Goal: Answer question/provide support: Share knowledge or assist other users

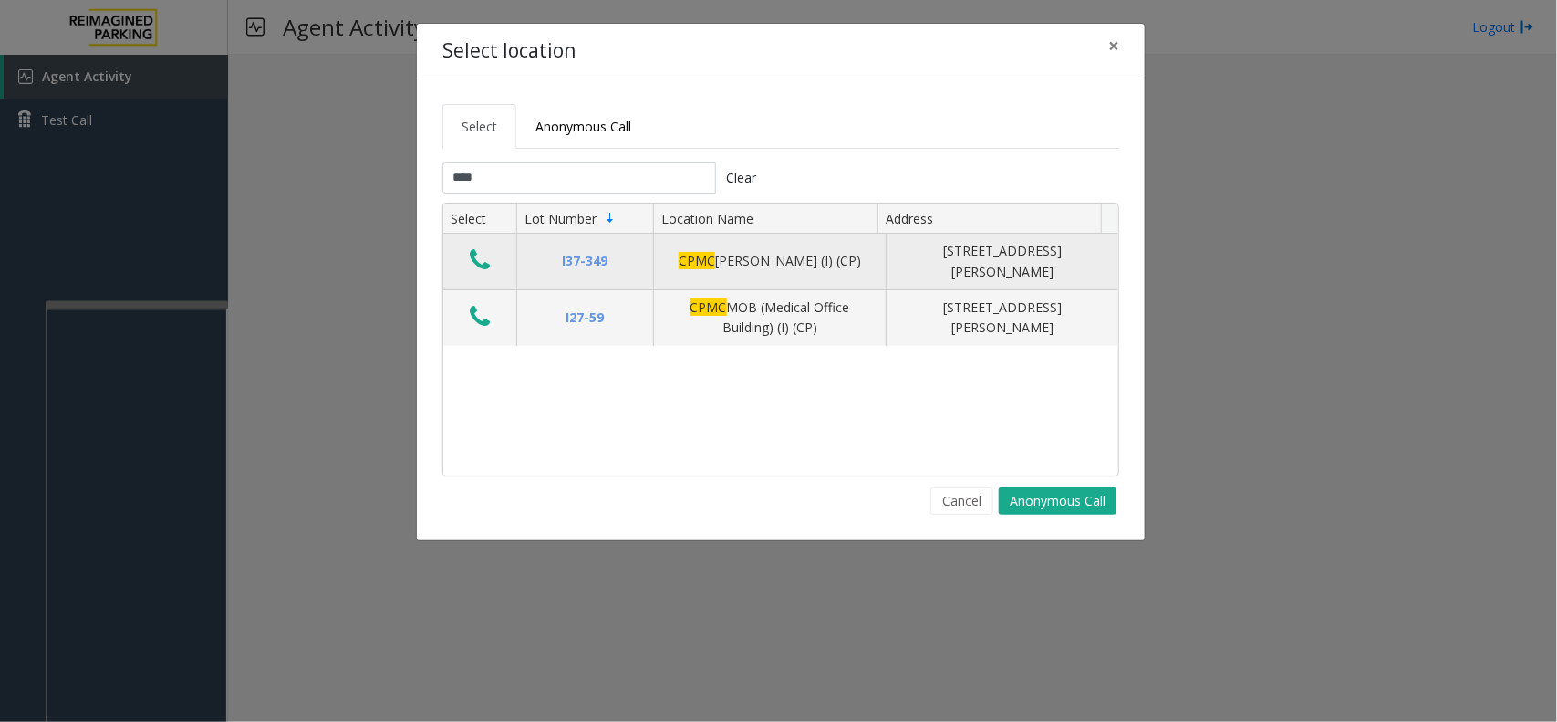
type input "****"
click at [474, 252] on icon "Data table" at bounding box center [480, 260] width 20 height 26
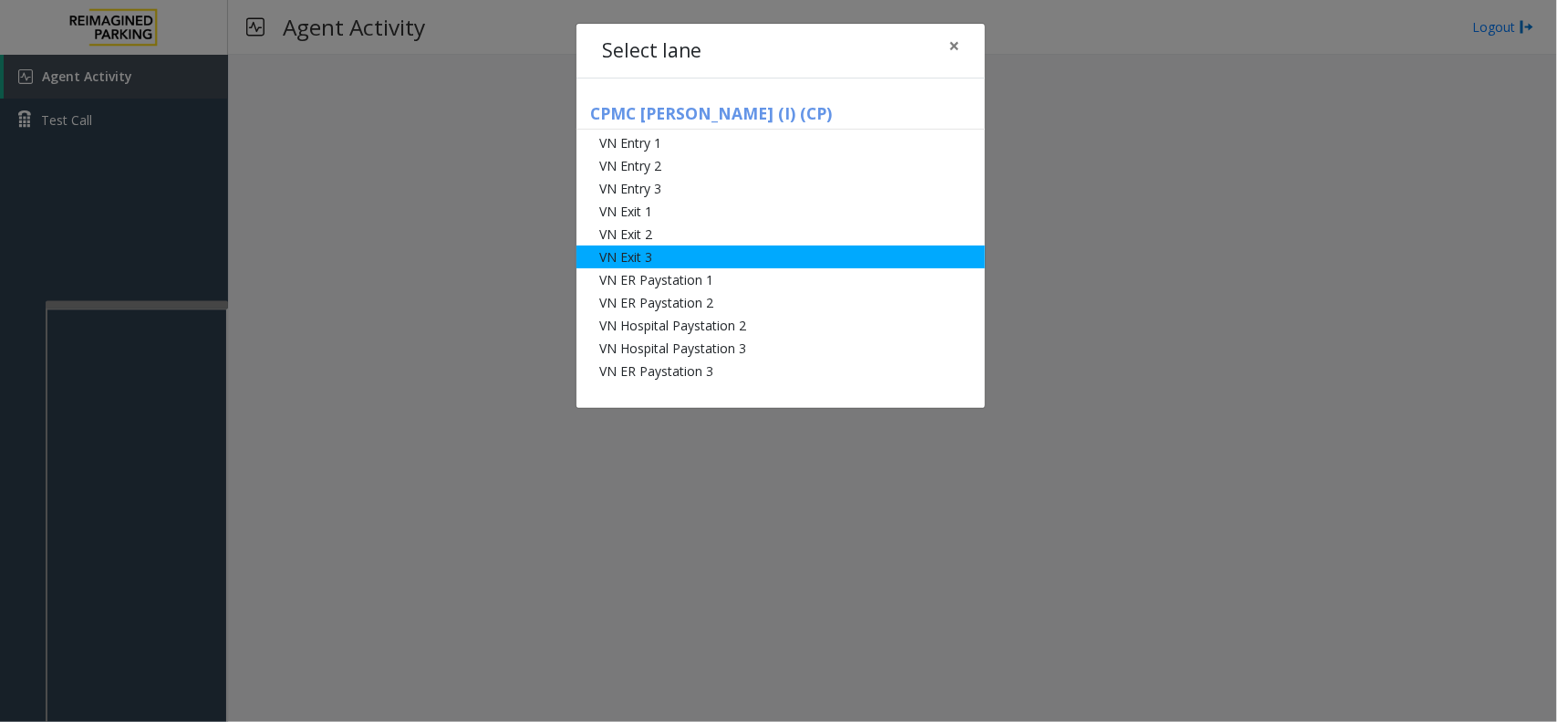
click at [659, 247] on li "VN Exit 3" at bounding box center [781, 256] width 409 height 23
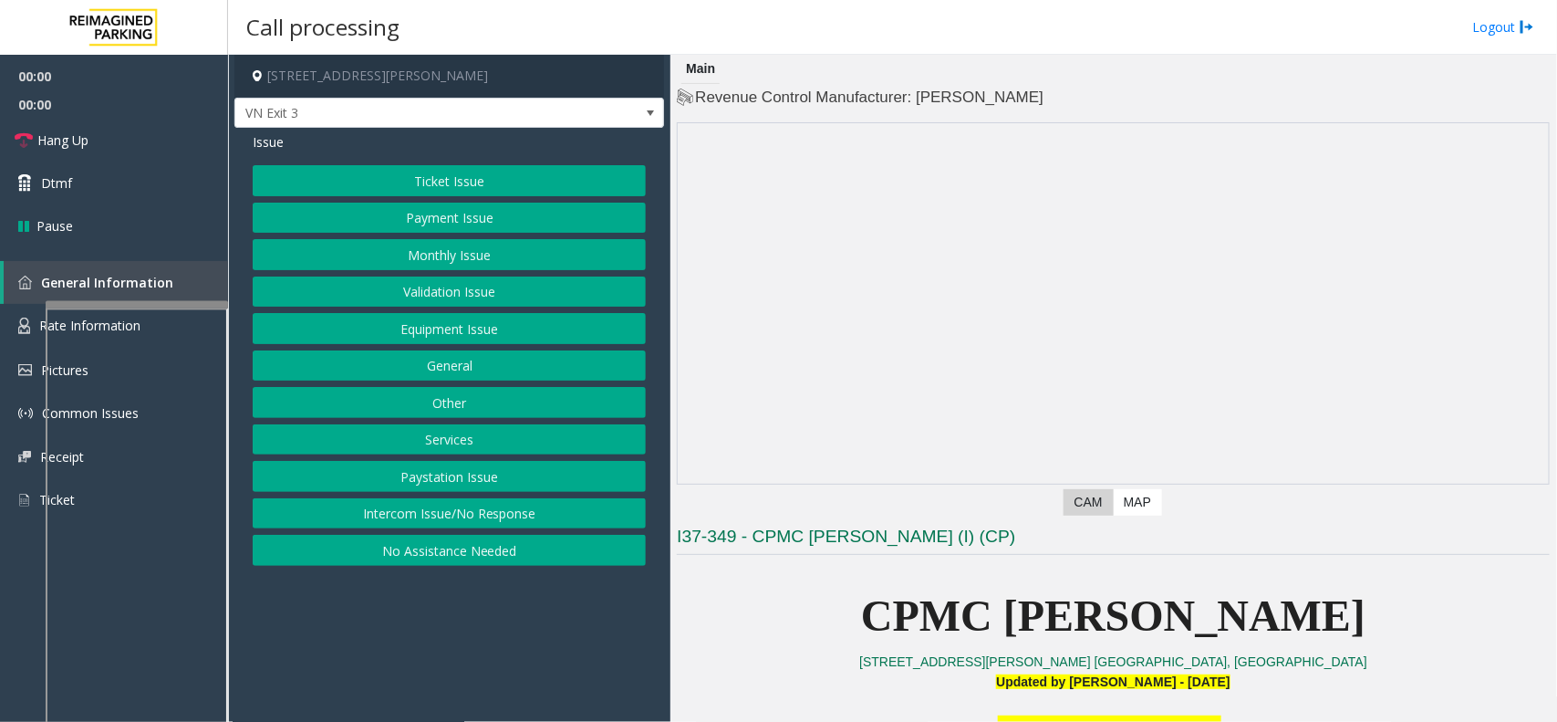
click at [495, 192] on button "Ticket Issue" at bounding box center [449, 180] width 393 height 31
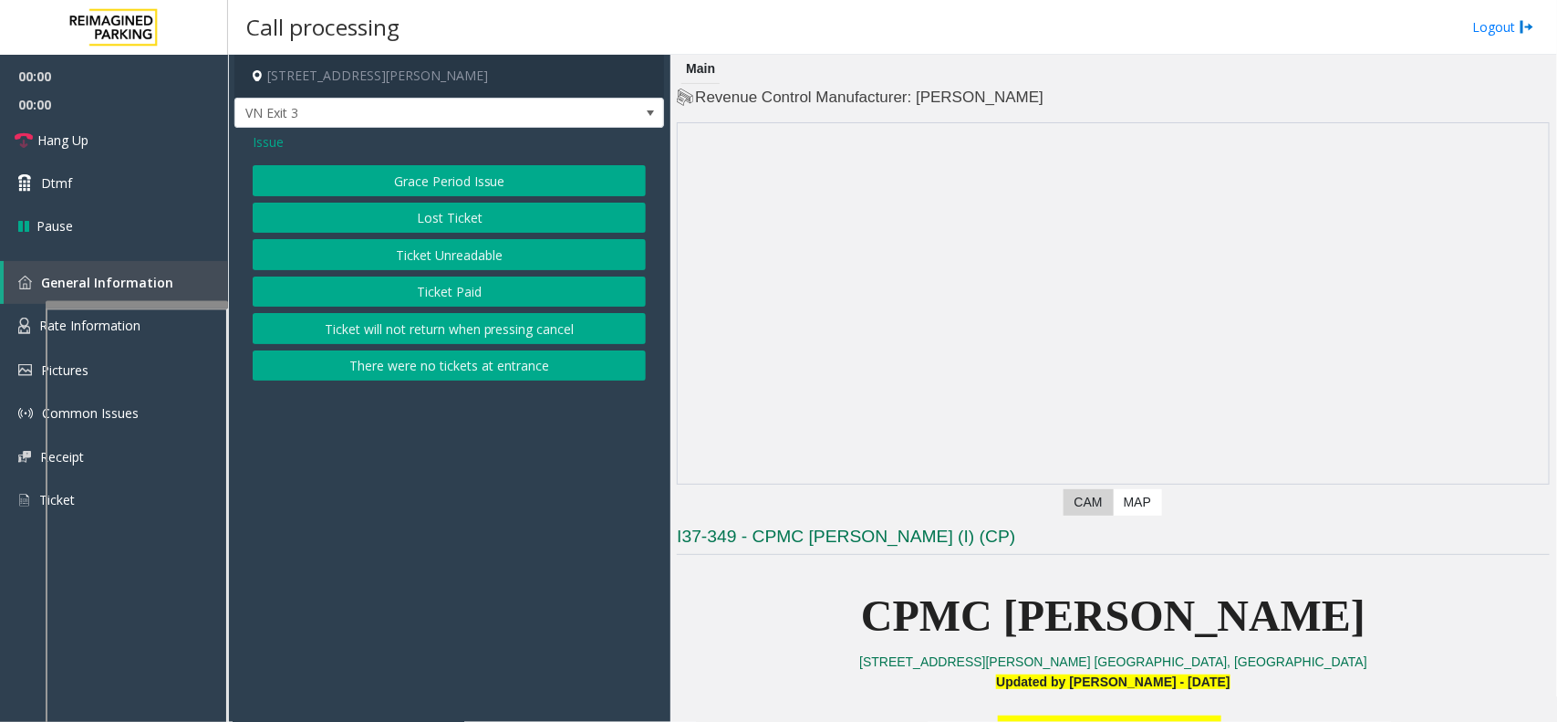
click at [482, 262] on button "Ticket Unreadable" at bounding box center [449, 254] width 393 height 31
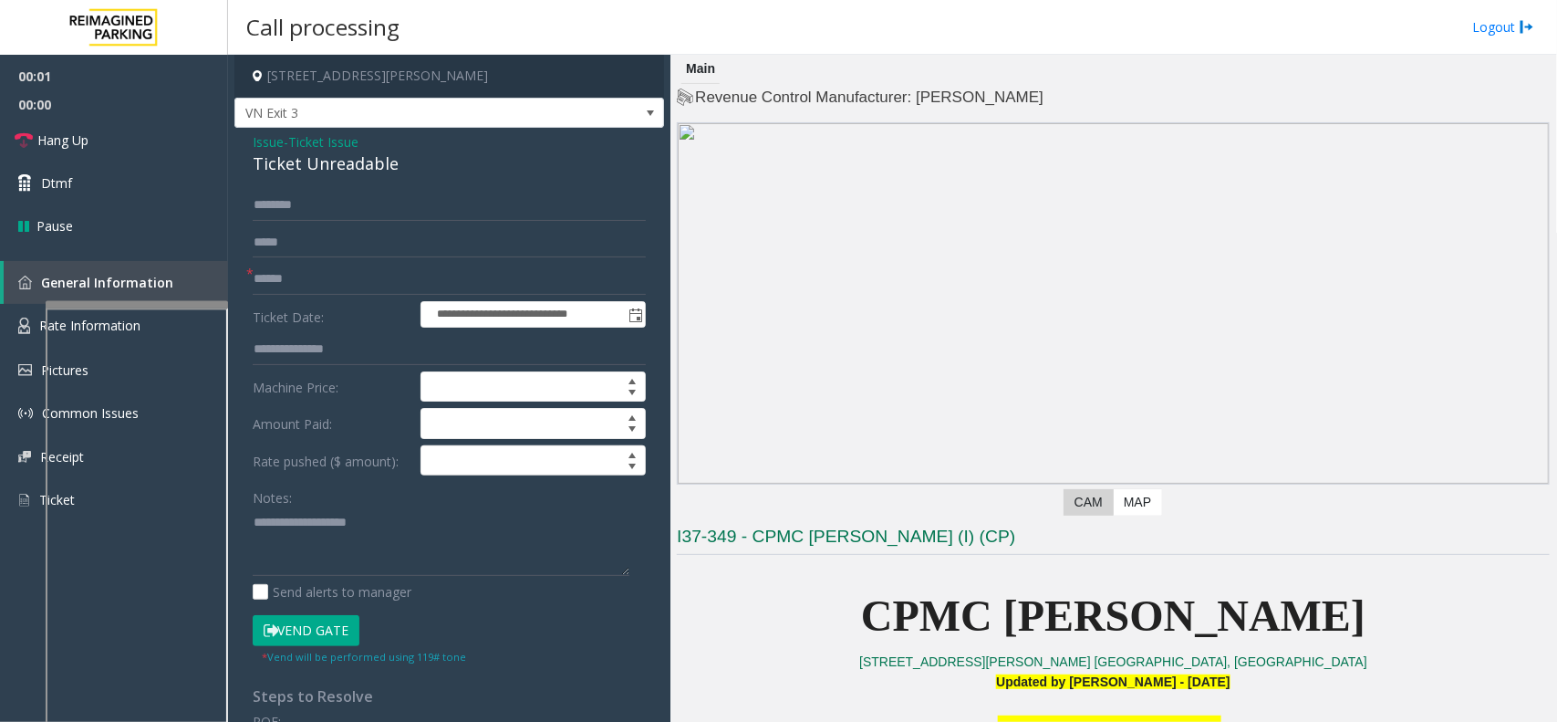
click at [293, 138] on span "- Ticket Issue" at bounding box center [321, 141] width 75 height 17
click at [319, 140] on span "Ticket Issue" at bounding box center [323, 141] width 70 height 19
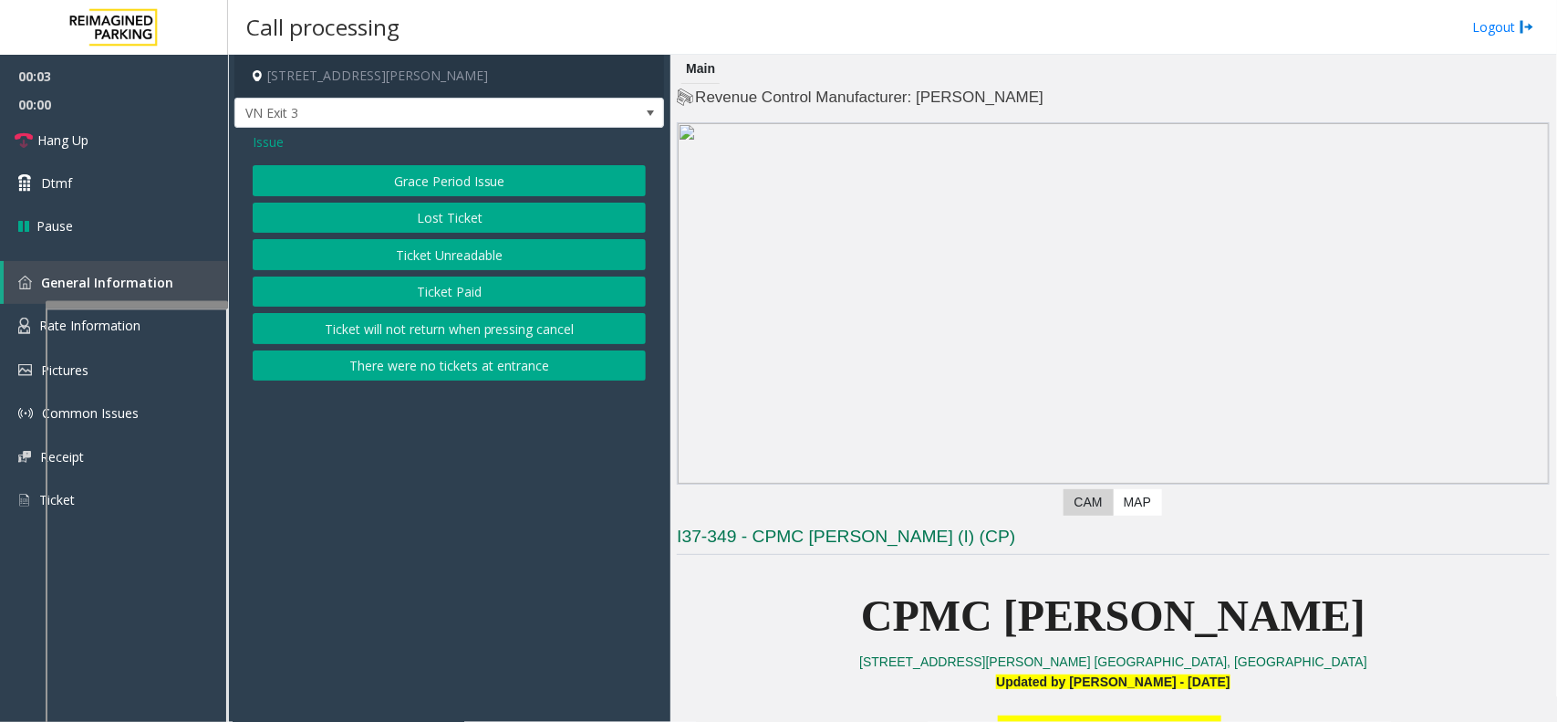
click at [431, 276] on button "Ticket Paid" at bounding box center [449, 291] width 393 height 31
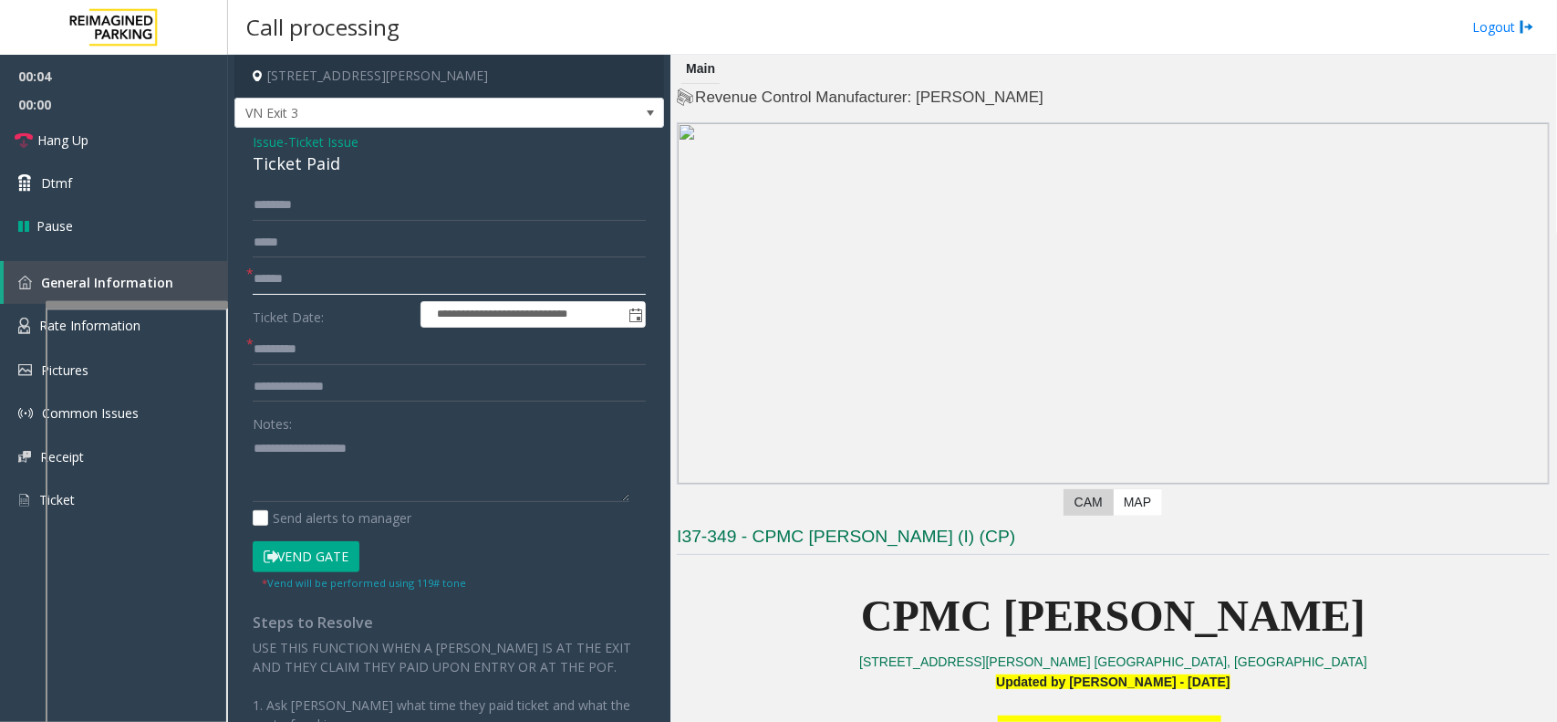
click at [311, 266] on input "text" at bounding box center [449, 279] width 393 height 31
click at [275, 175] on div "Ticket Paid" at bounding box center [449, 163] width 393 height 25
type textarea "**********"
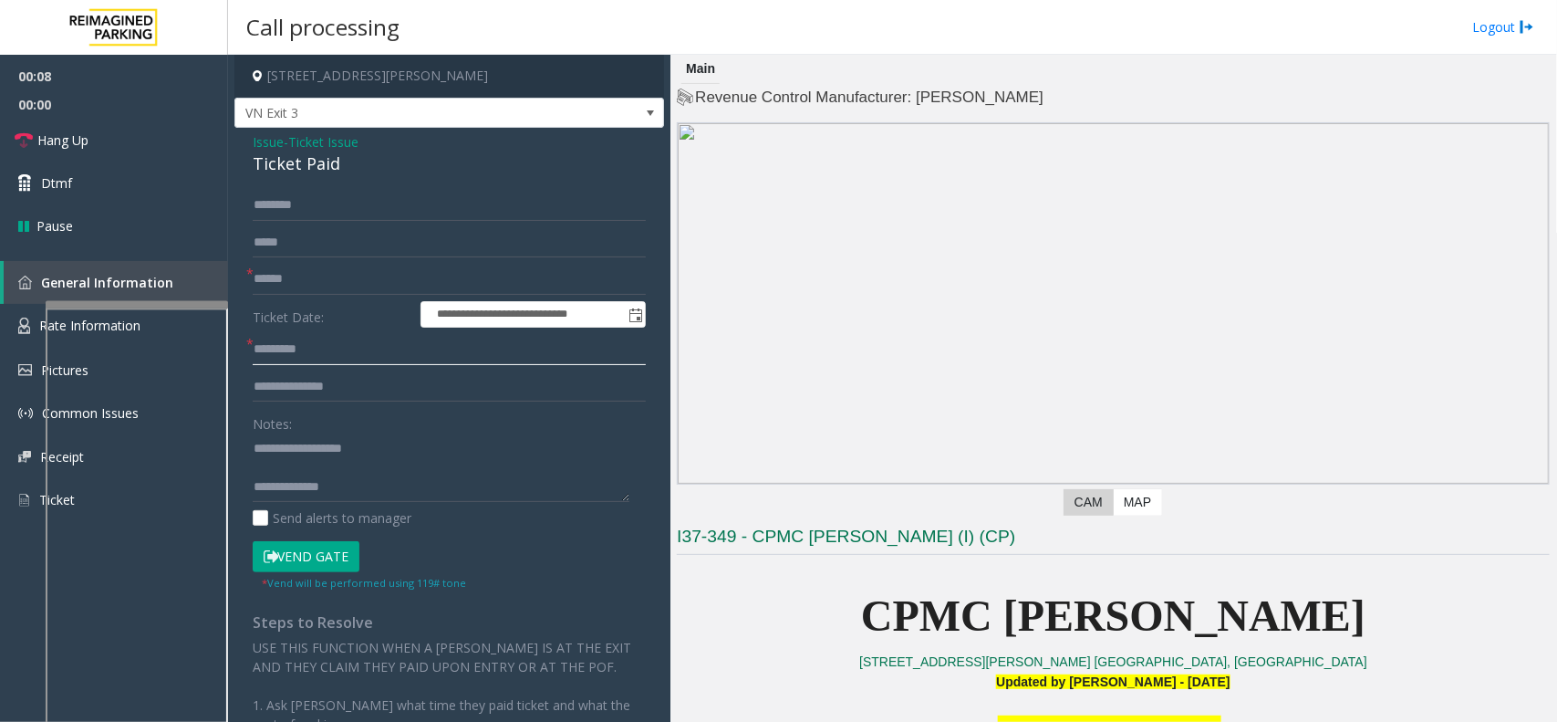
click at [362, 351] on input "text" at bounding box center [449, 349] width 393 height 31
type input "***"
click at [368, 489] on textarea at bounding box center [441, 467] width 377 height 68
click at [287, 474] on textarea at bounding box center [441, 467] width 377 height 68
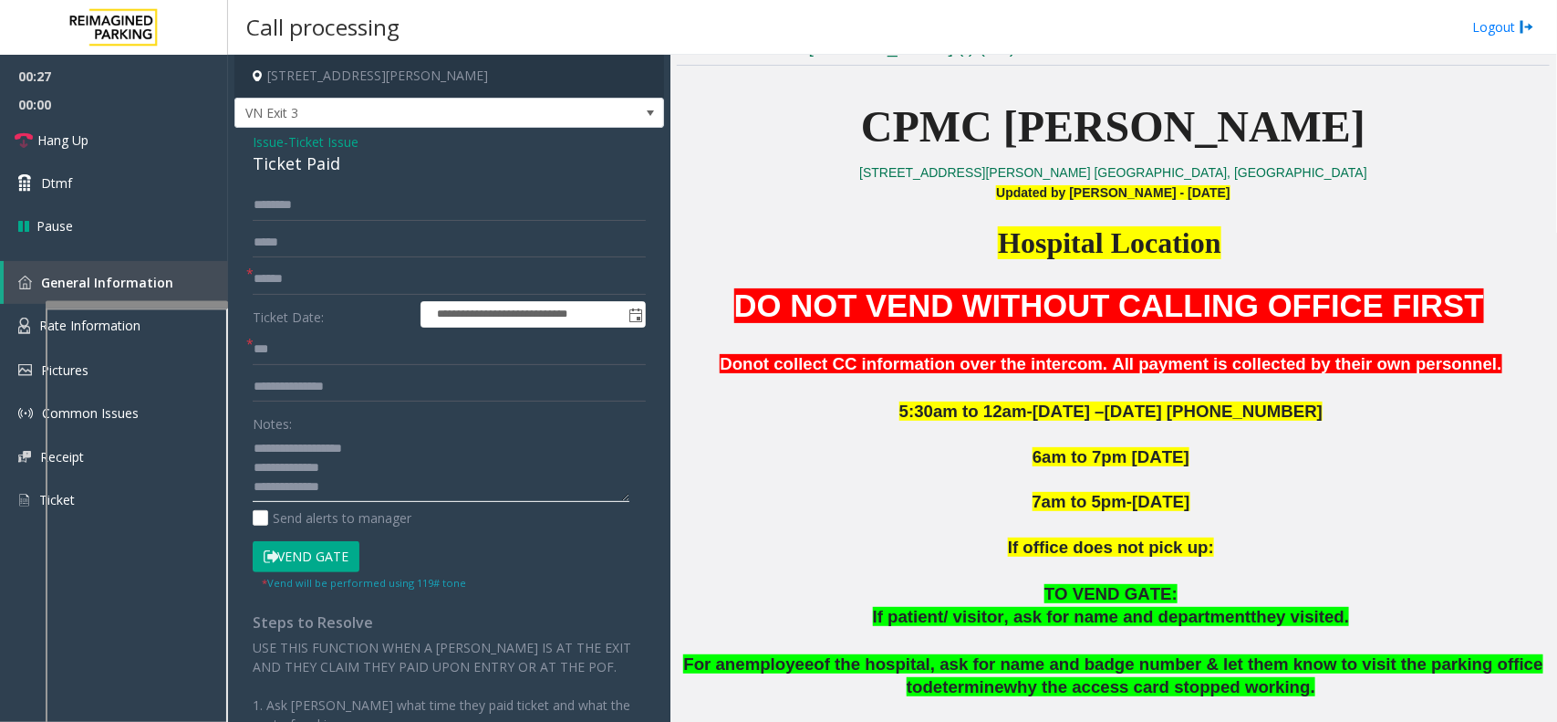
scroll to position [456, 0]
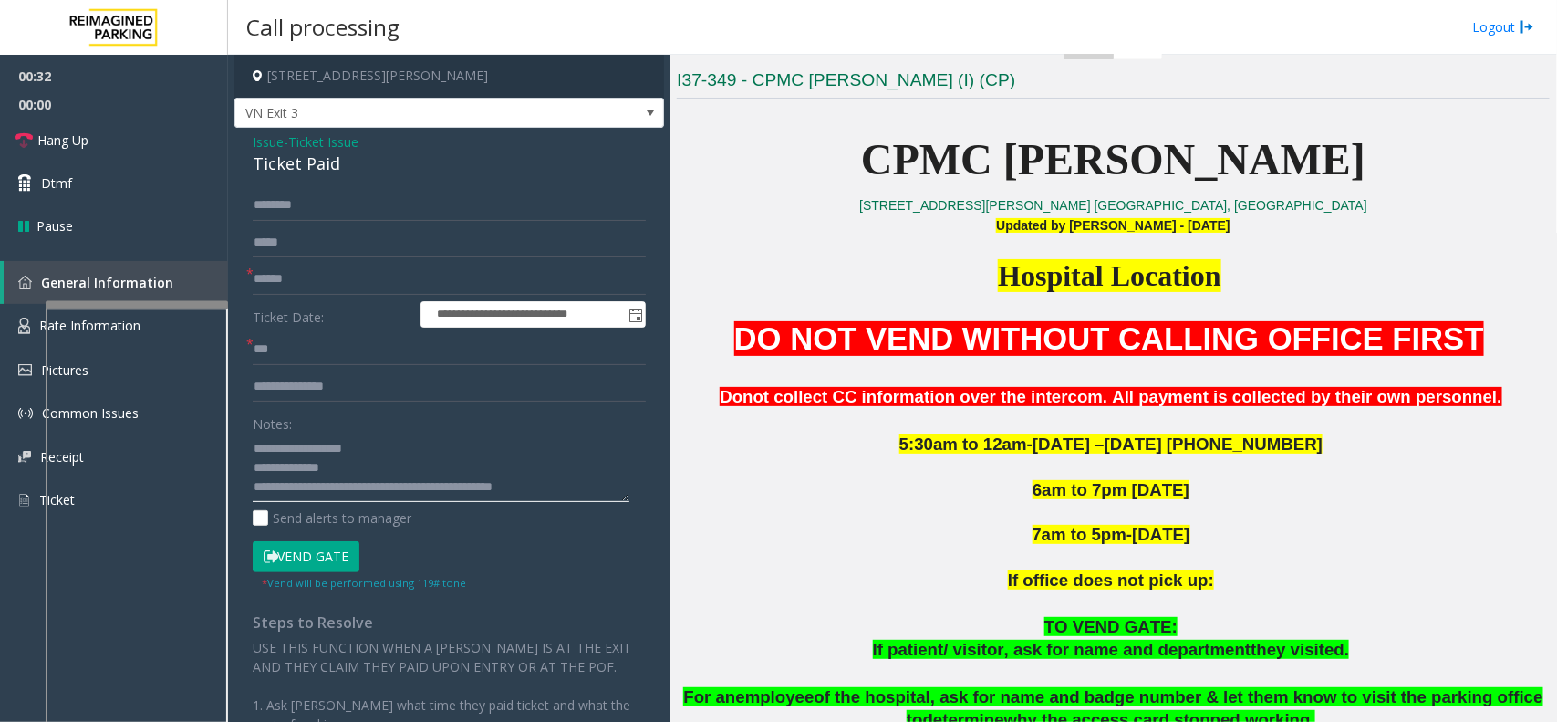
click at [427, 477] on textarea at bounding box center [441, 467] width 377 height 68
click at [426, 476] on textarea at bounding box center [441, 467] width 377 height 68
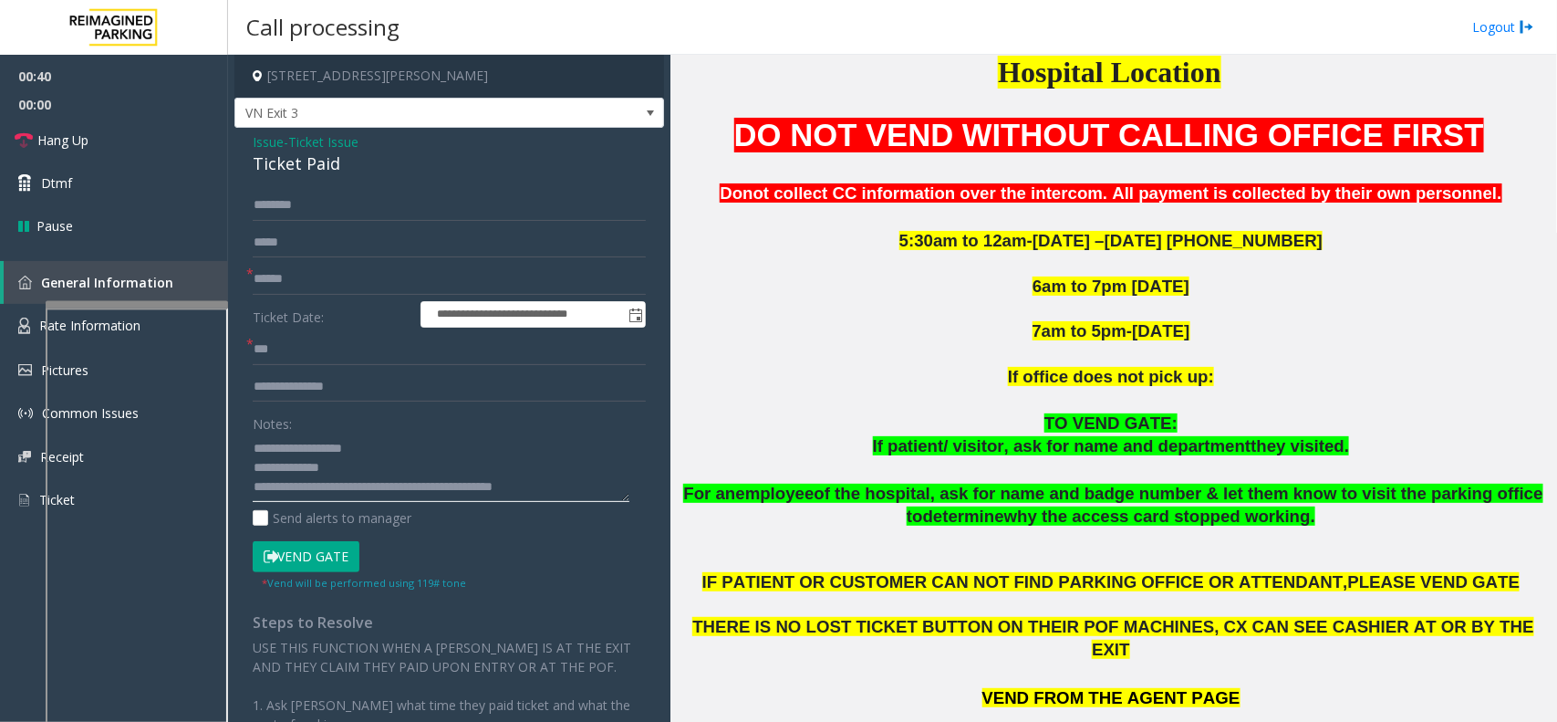
scroll to position [684, 0]
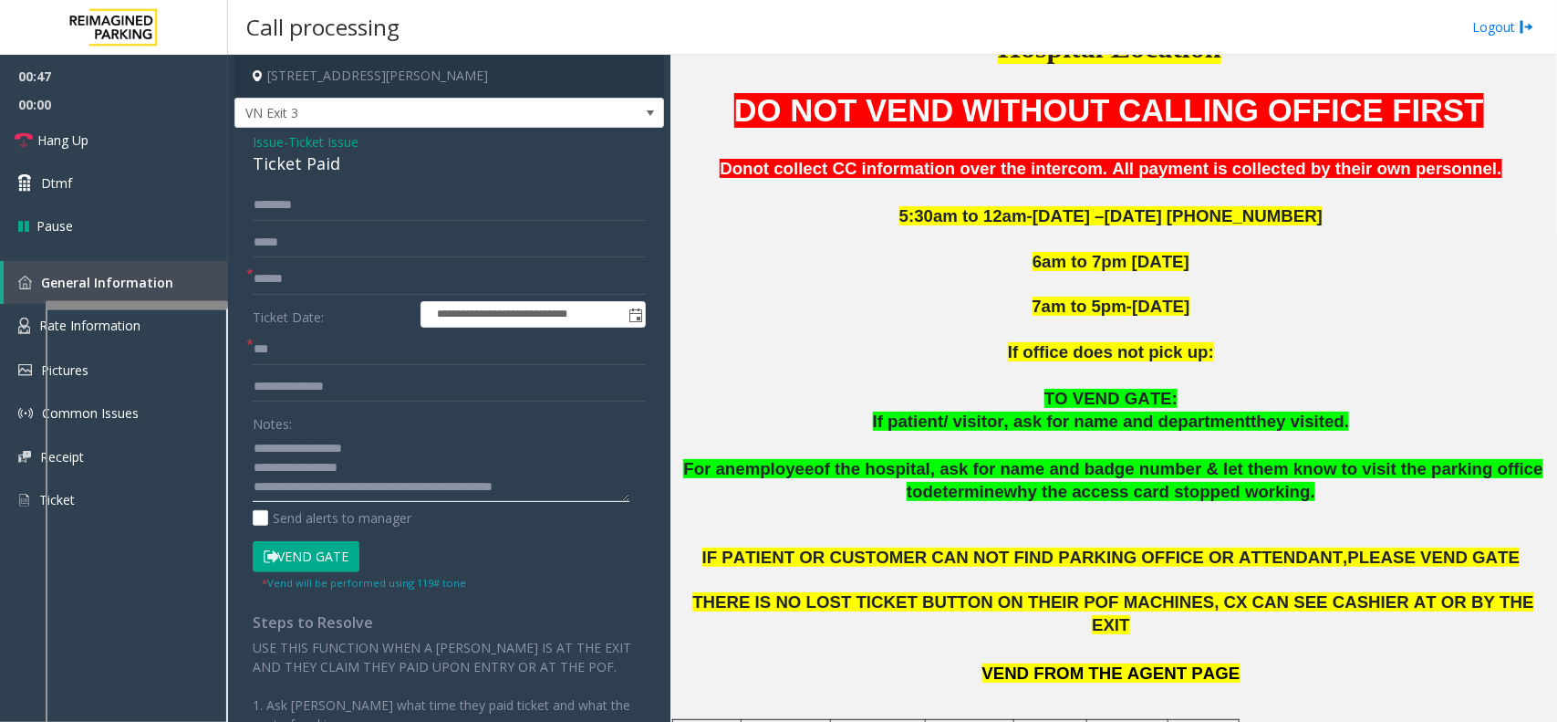
type textarea "**********"
click at [489, 222] on form "**********" at bounding box center [449, 390] width 393 height 400
click at [494, 196] on input "text" at bounding box center [449, 205] width 393 height 31
type input "*********"
click at [333, 555] on button "Vend Gate" at bounding box center [306, 556] width 107 height 31
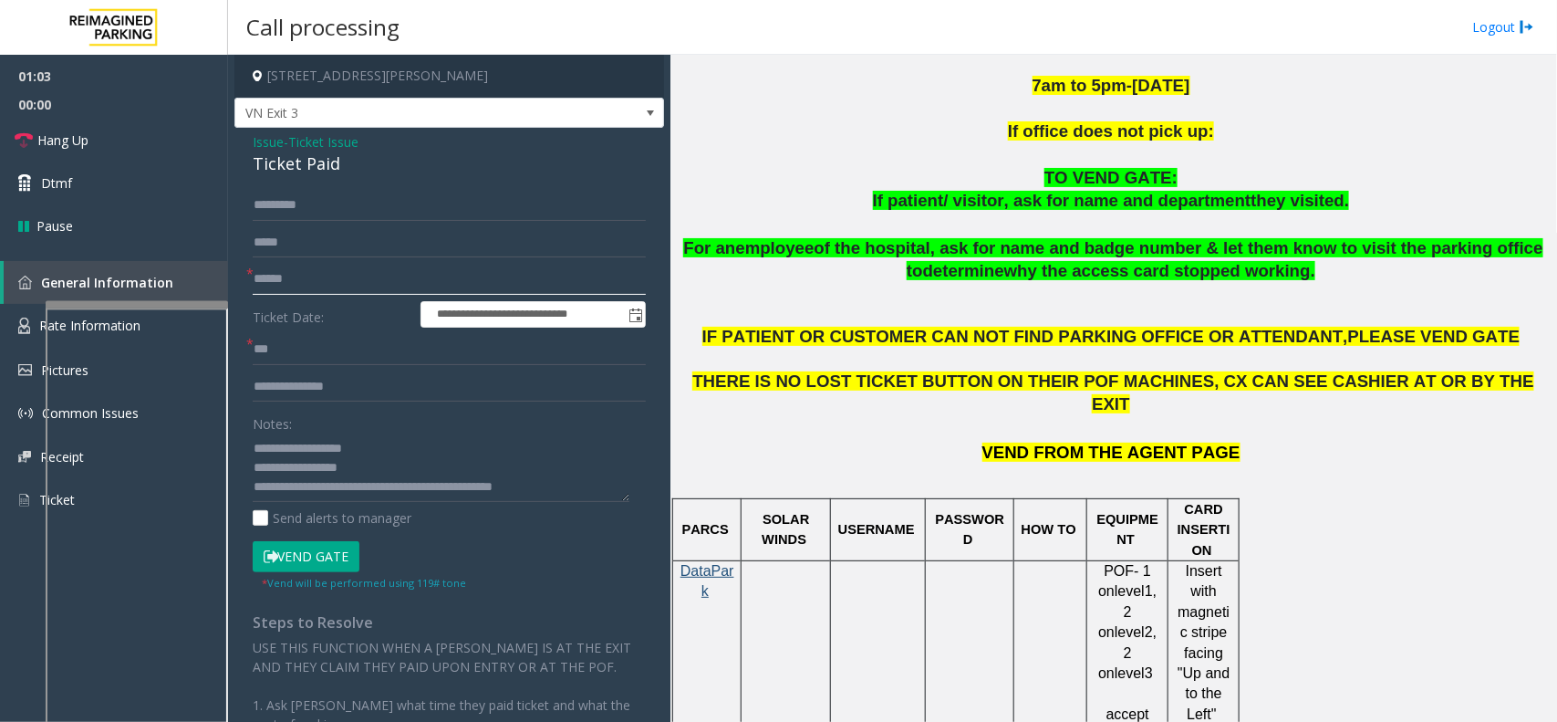
scroll to position [912, 0]
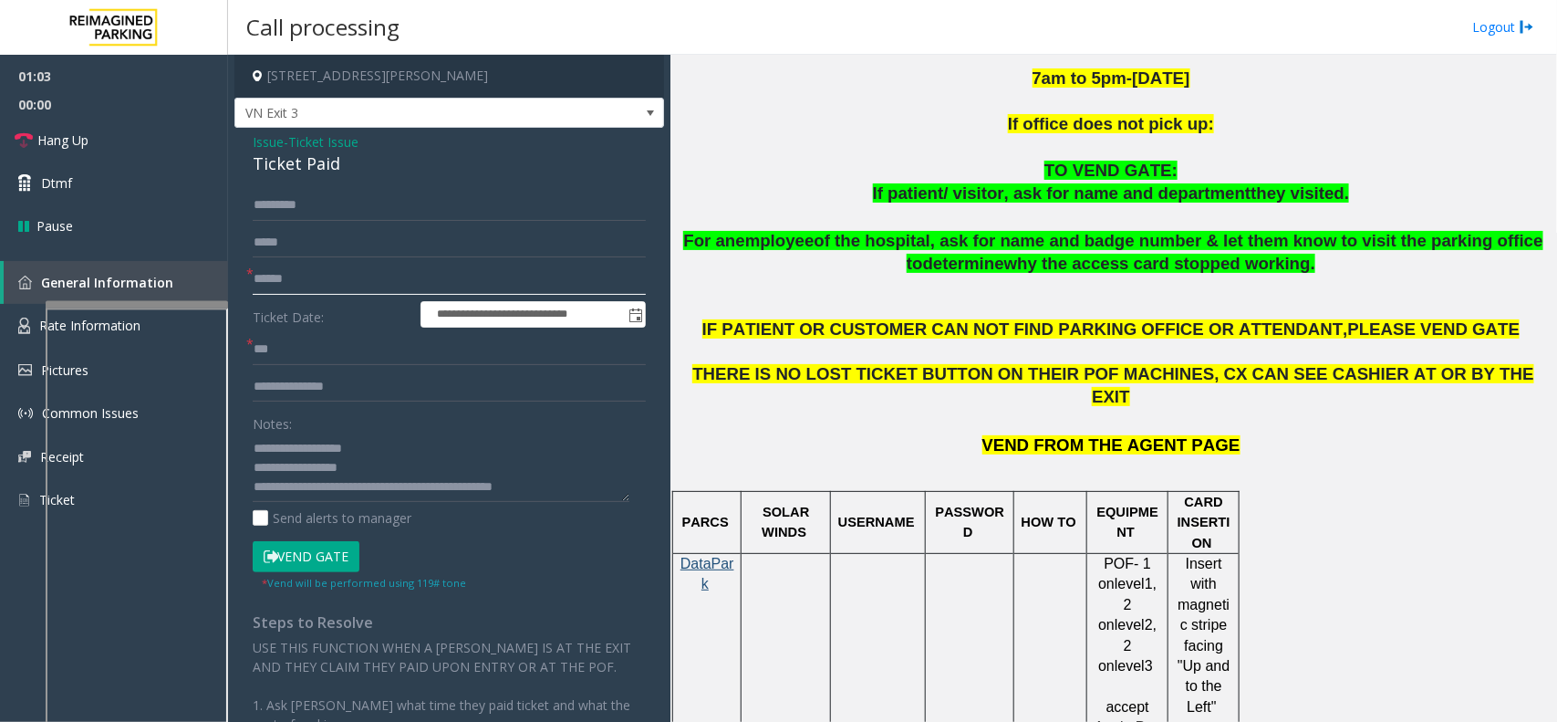
click at [317, 285] on input "text" at bounding box center [449, 279] width 393 height 31
type input "**"
click at [566, 485] on textarea at bounding box center [441, 467] width 377 height 68
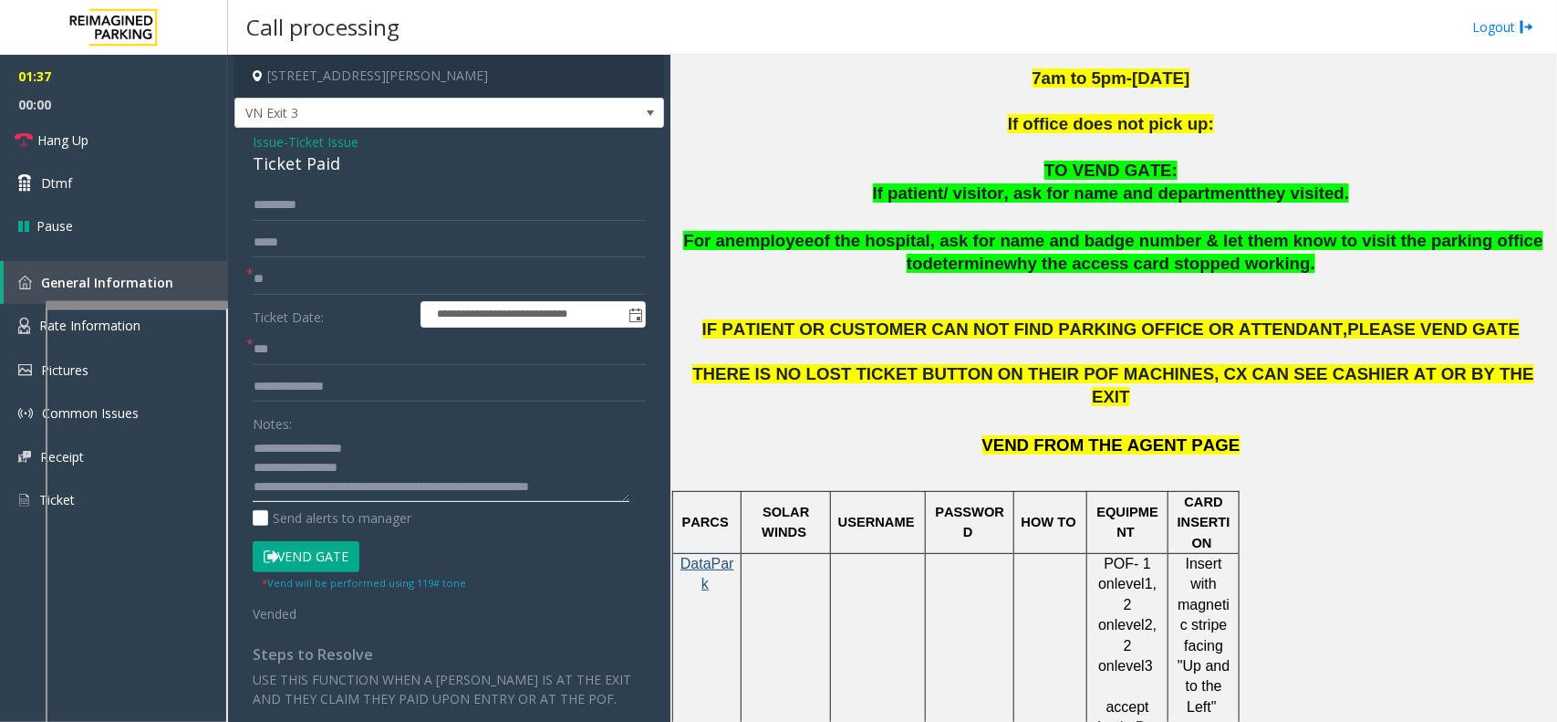
scroll to position [37, 0]
click at [333, 467] on textarea at bounding box center [441, 467] width 377 height 68
click at [134, 141] on link "Hang Up" at bounding box center [114, 140] width 228 height 43
click at [442, 463] on textarea at bounding box center [441, 467] width 377 height 68
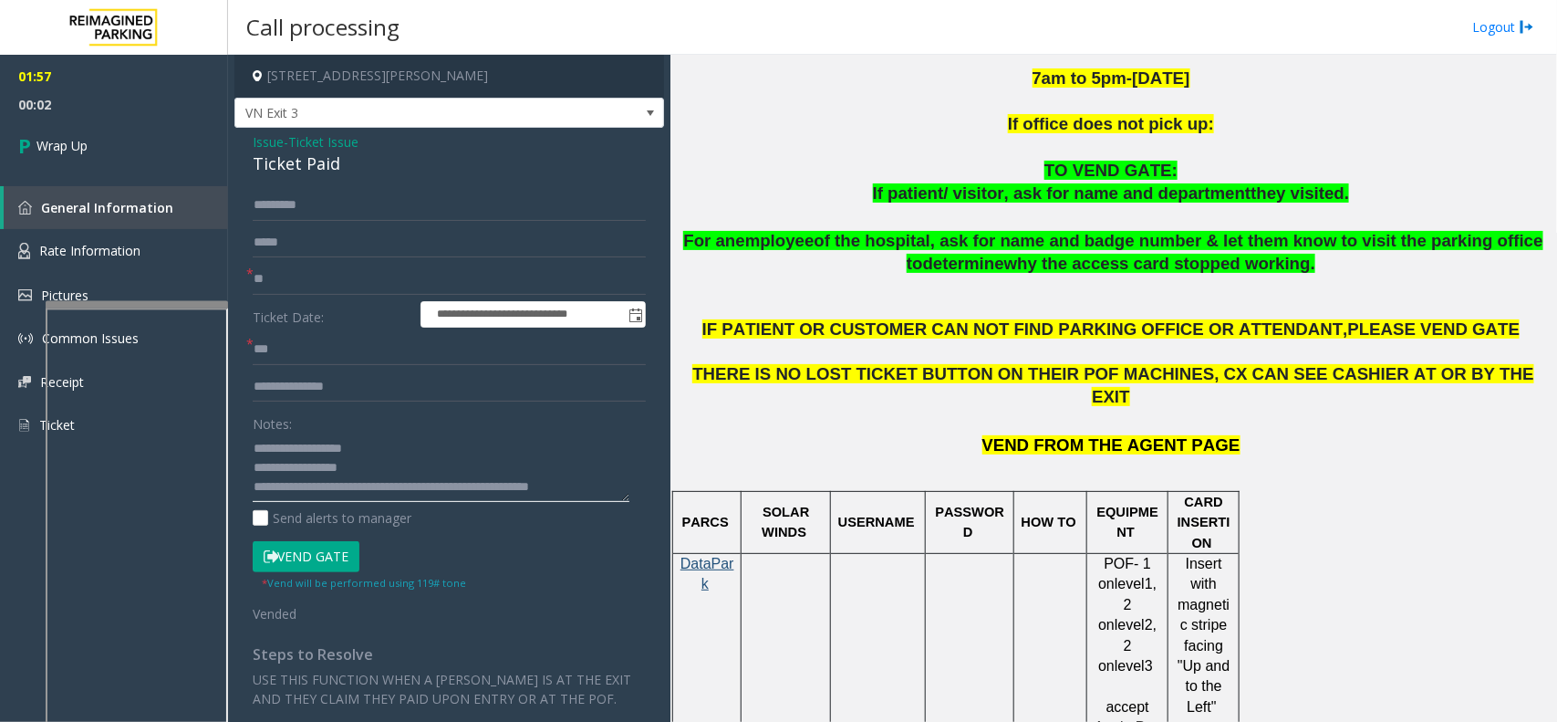
click at [550, 448] on textarea at bounding box center [441, 467] width 377 height 68
drag, startPoint x: 550, startPoint y: 448, endPoint x: 523, endPoint y: 453, distance: 27.9
click at [490, 462] on textarea at bounding box center [441, 467] width 377 height 68
click at [550, 452] on textarea at bounding box center [441, 467] width 377 height 68
click at [502, 463] on textarea at bounding box center [441, 467] width 377 height 68
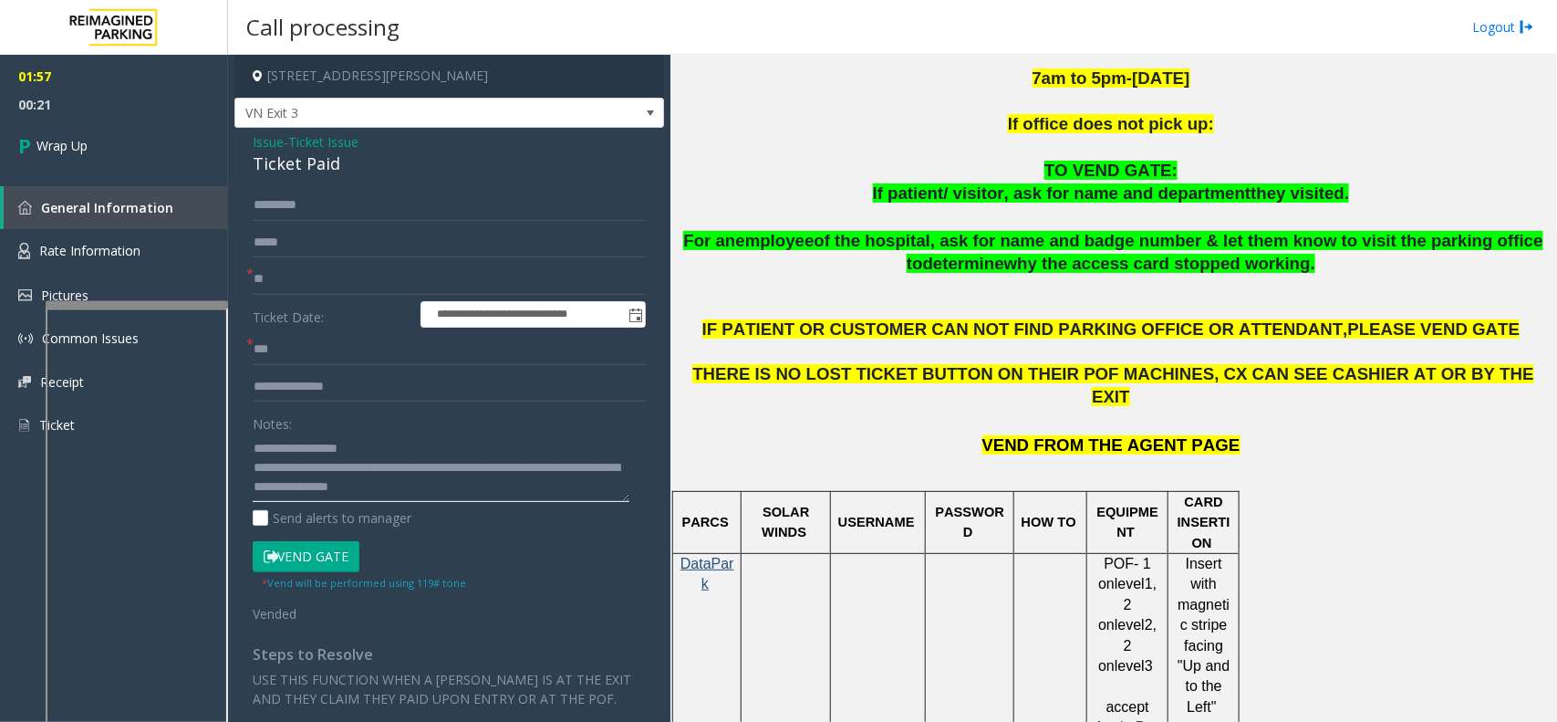
click at [499, 443] on textarea at bounding box center [441, 467] width 377 height 68
click at [550, 447] on textarea at bounding box center [441, 467] width 377 height 68
click at [566, 453] on textarea at bounding box center [441, 467] width 377 height 68
type textarea "**********"
click at [175, 172] on link "Wrap Up" at bounding box center [114, 146] width 228 height 54
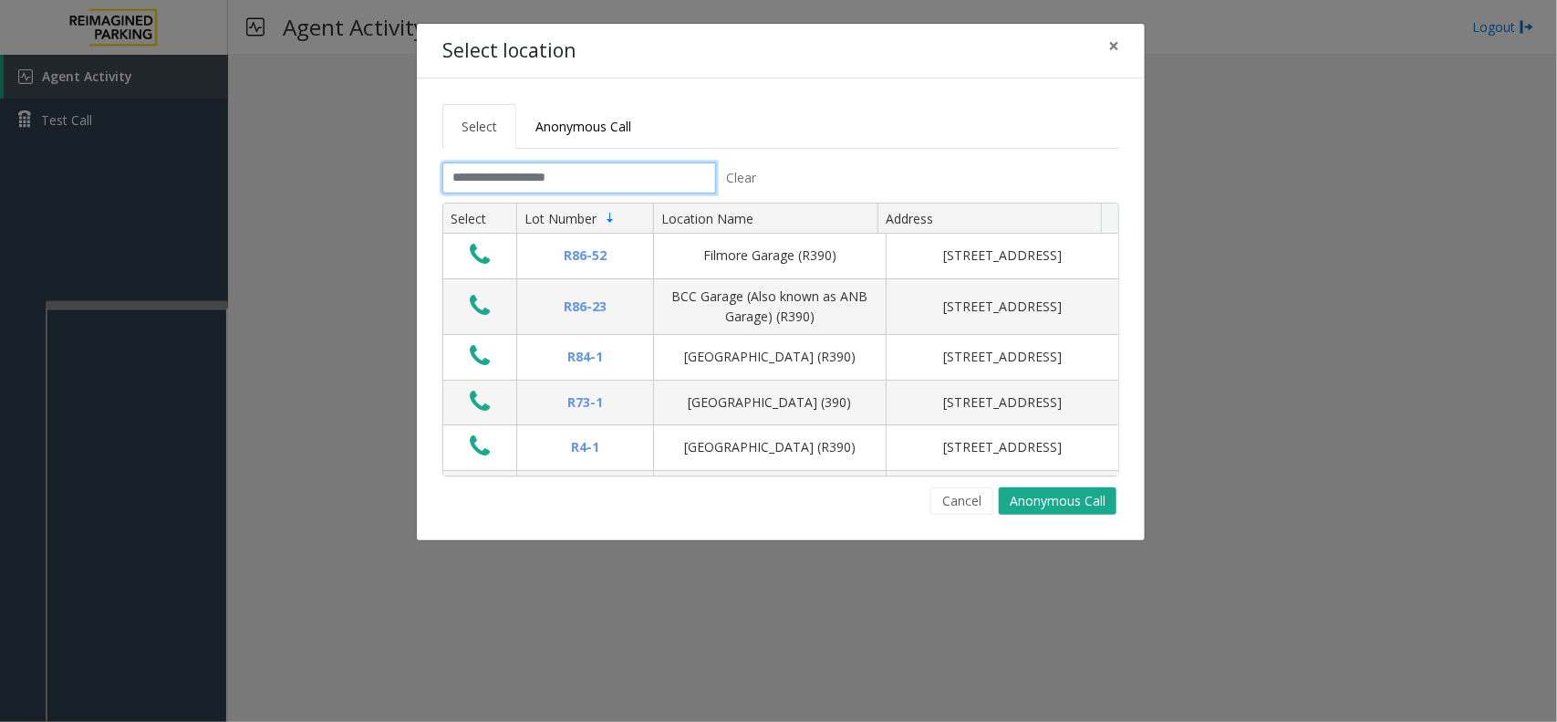
click at [513, 170] on input "text" at bounding box center [579, 177] width 274 height 31
click at [566, 188] on input "text" at bounding box center [579, 177] width 274 height 31
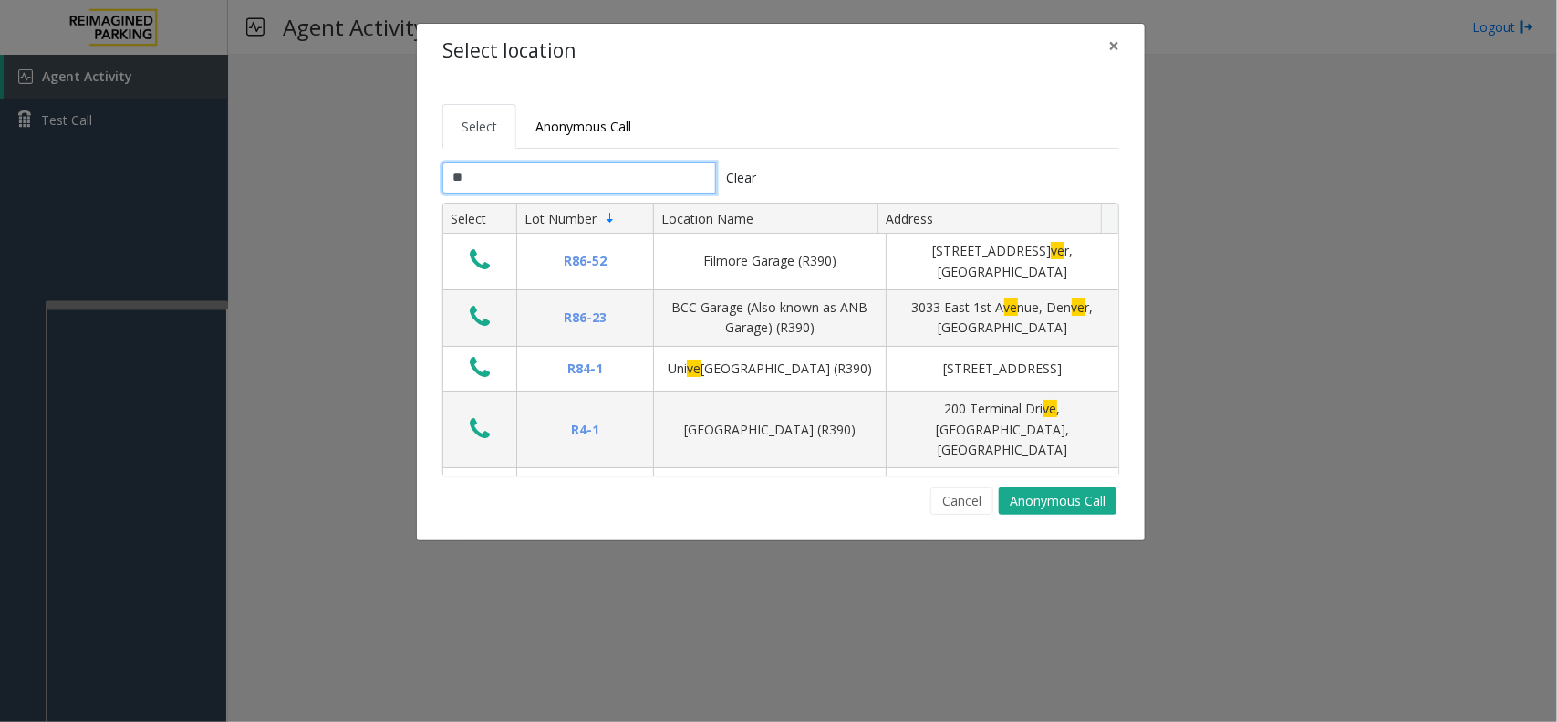
type input "*"
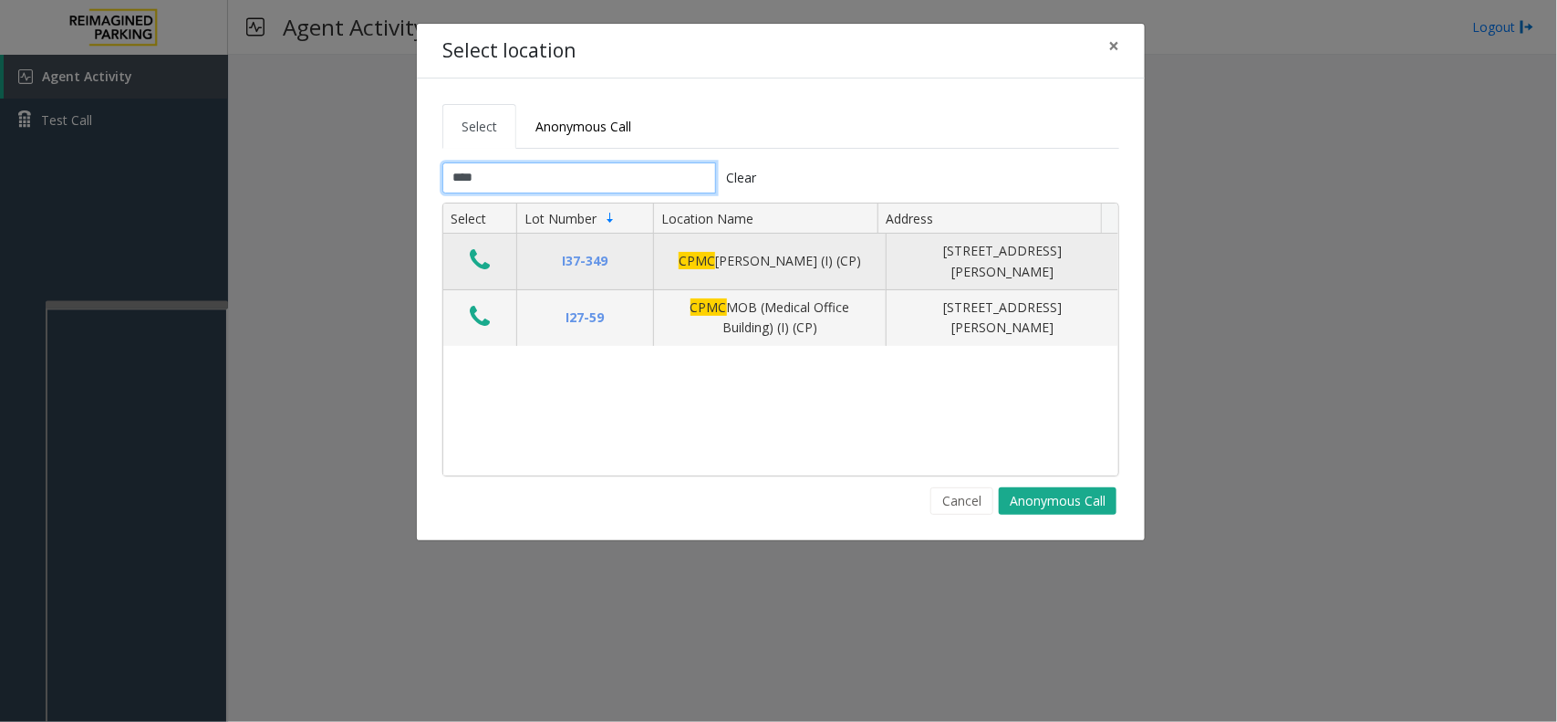
type input "****"
click at [491, 266] on button "Data table" at bounding box center [479, 260] width 31 height 29
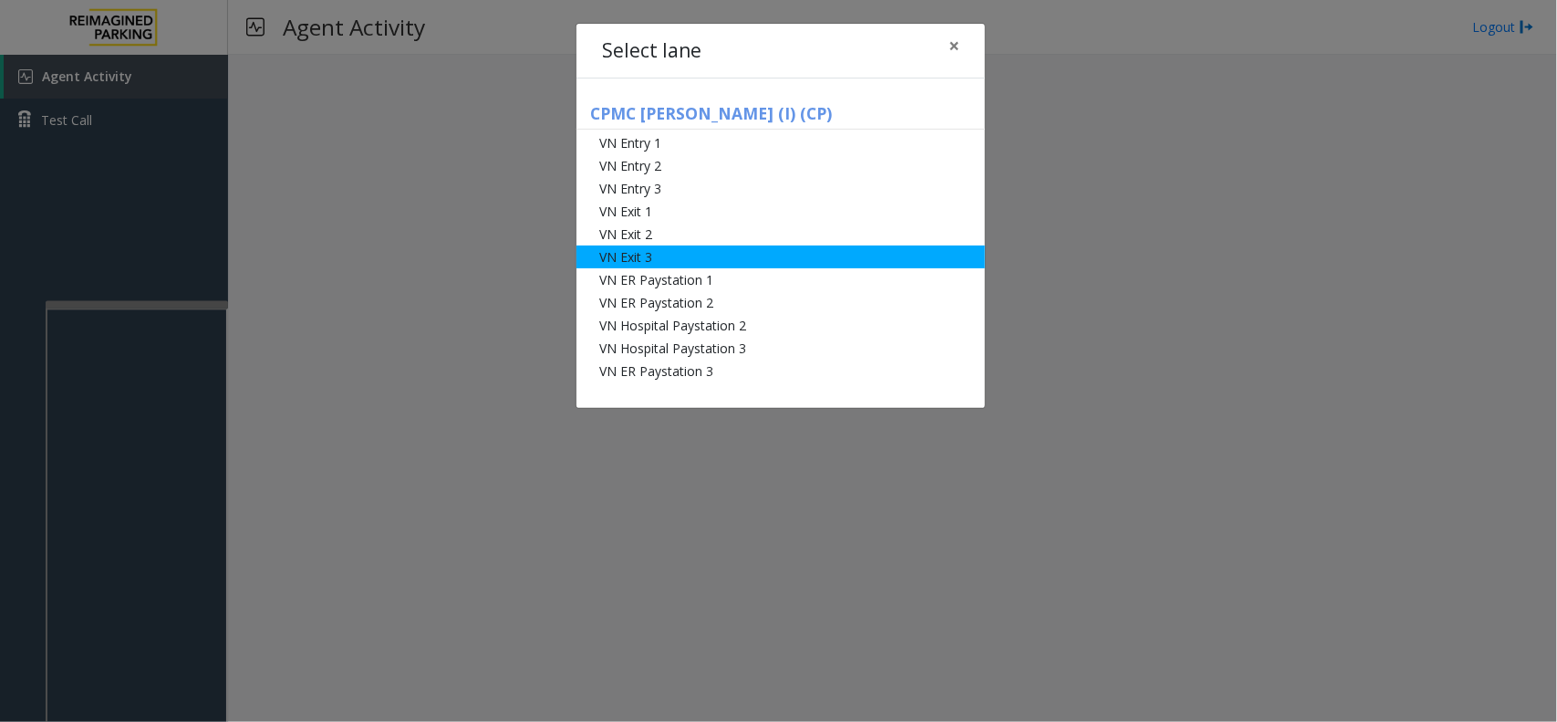
click at [623, 254] on li "VN Exit 3" at bounding box center [781, 256] width 409 height 23
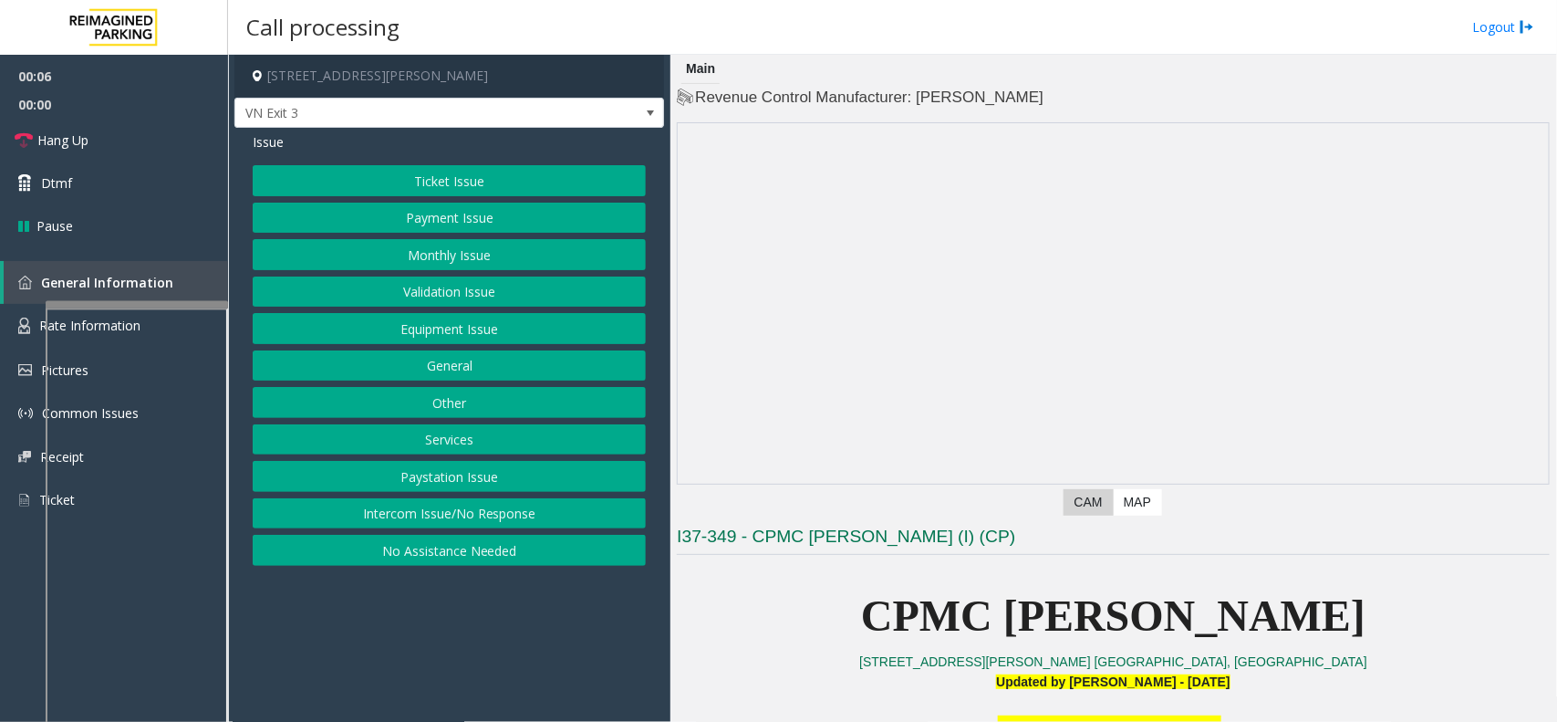
click at [443, 162] on div "Issue Ticket Issue Payment Issue Monthly Issue Validation Issue Equipment Issue…" at bounding box center [449, 351] width 430 height 447
click at [462, 193] on button "Ticket Issue" at bounding box center [449, 180] width 393 height 31
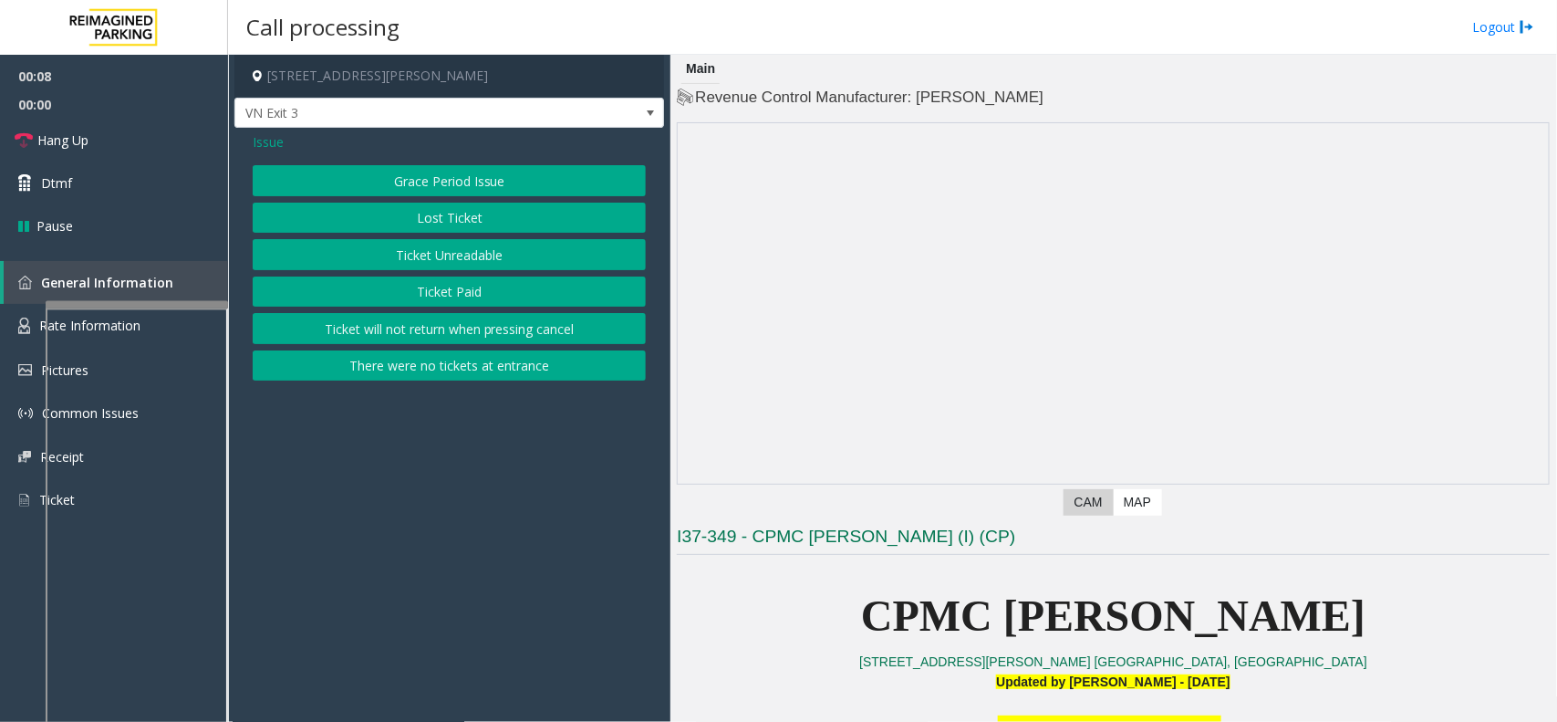
click at [450, 256] on button "Ticket Unreadable" at bounding box center [449, 254] width 393 height 31
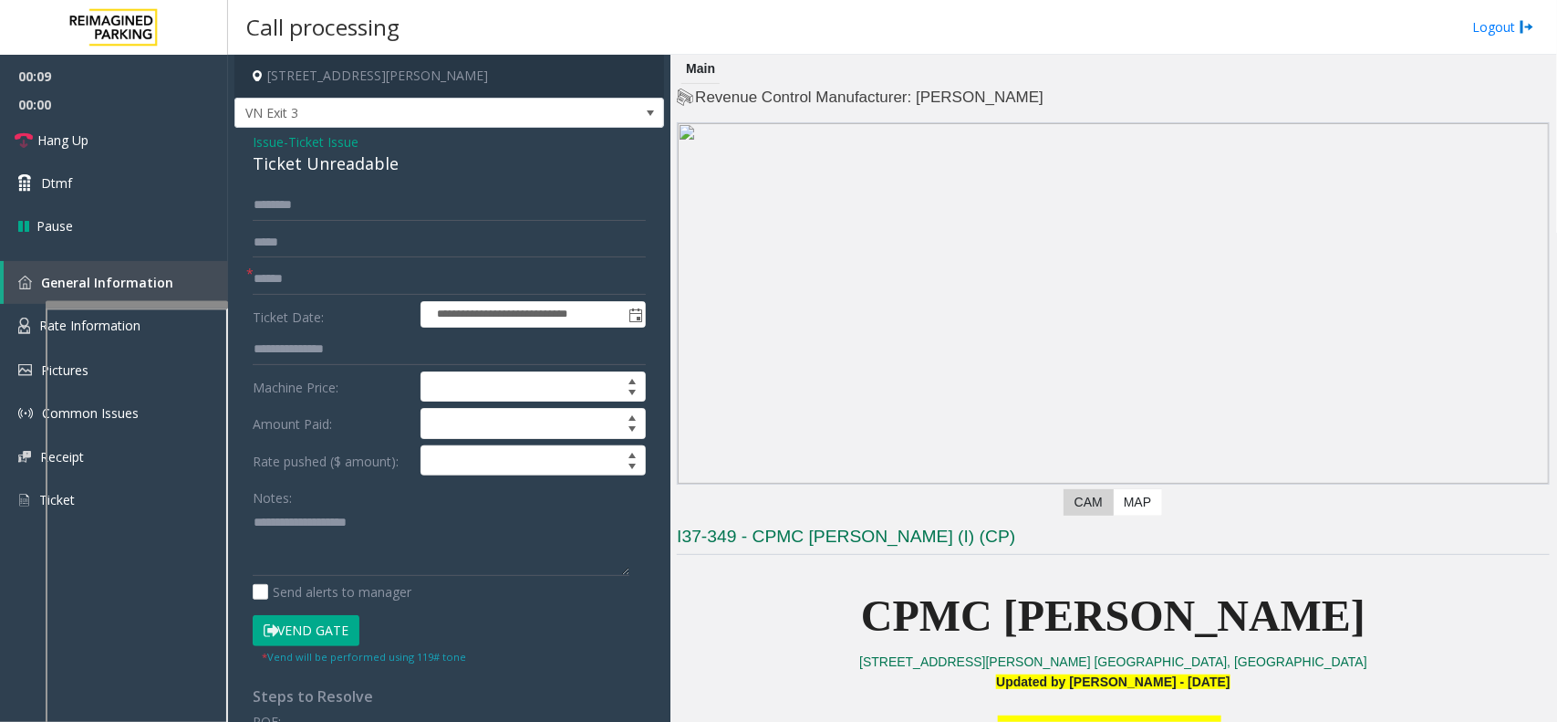
click at [325, 626] on button "Vend Gate" at bounding box center [306, 630] width 107 height 31
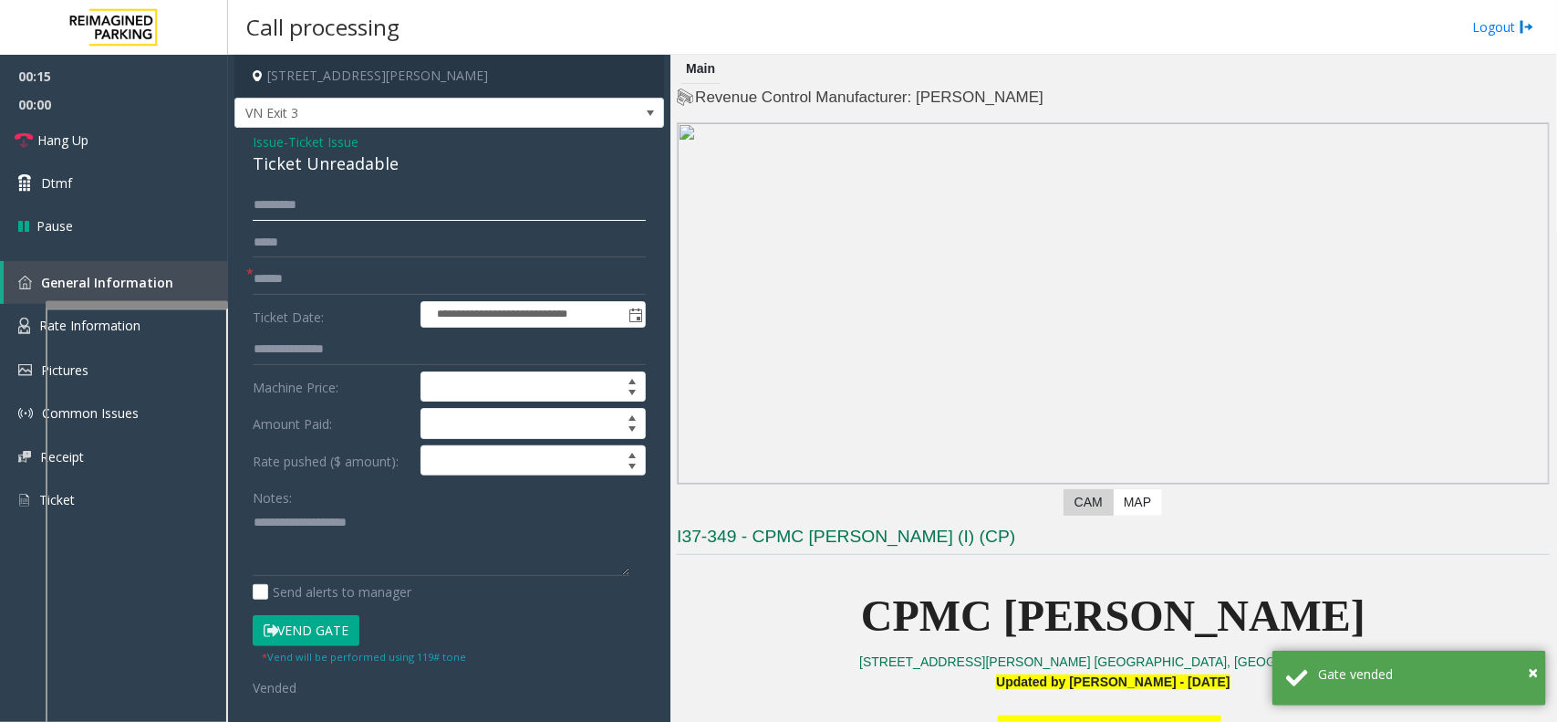
type input "*********"
click at [368, 275] on input "text" at bounding box center [449, 279] width 393 height 31
click at [290, 142] on span "- Ticket Issue" at bounding box center [321, 141] width 75 height 17
click at [325, 138] on span "Ticket Issue" at bounding box center [323, 141] width 70 height 19
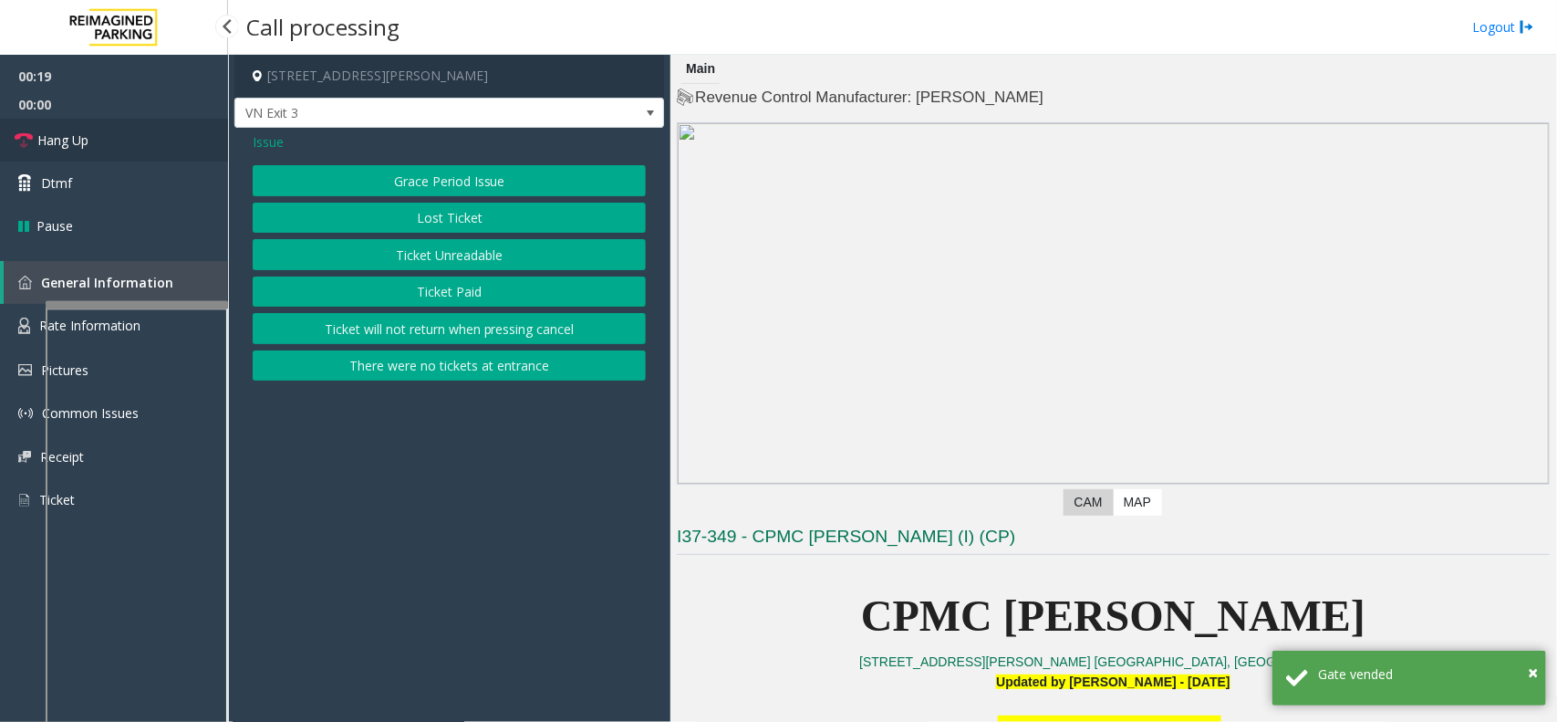
click at [133, 137] on link "Hang Up" at bounding box center [114, 140] width 228 height 43
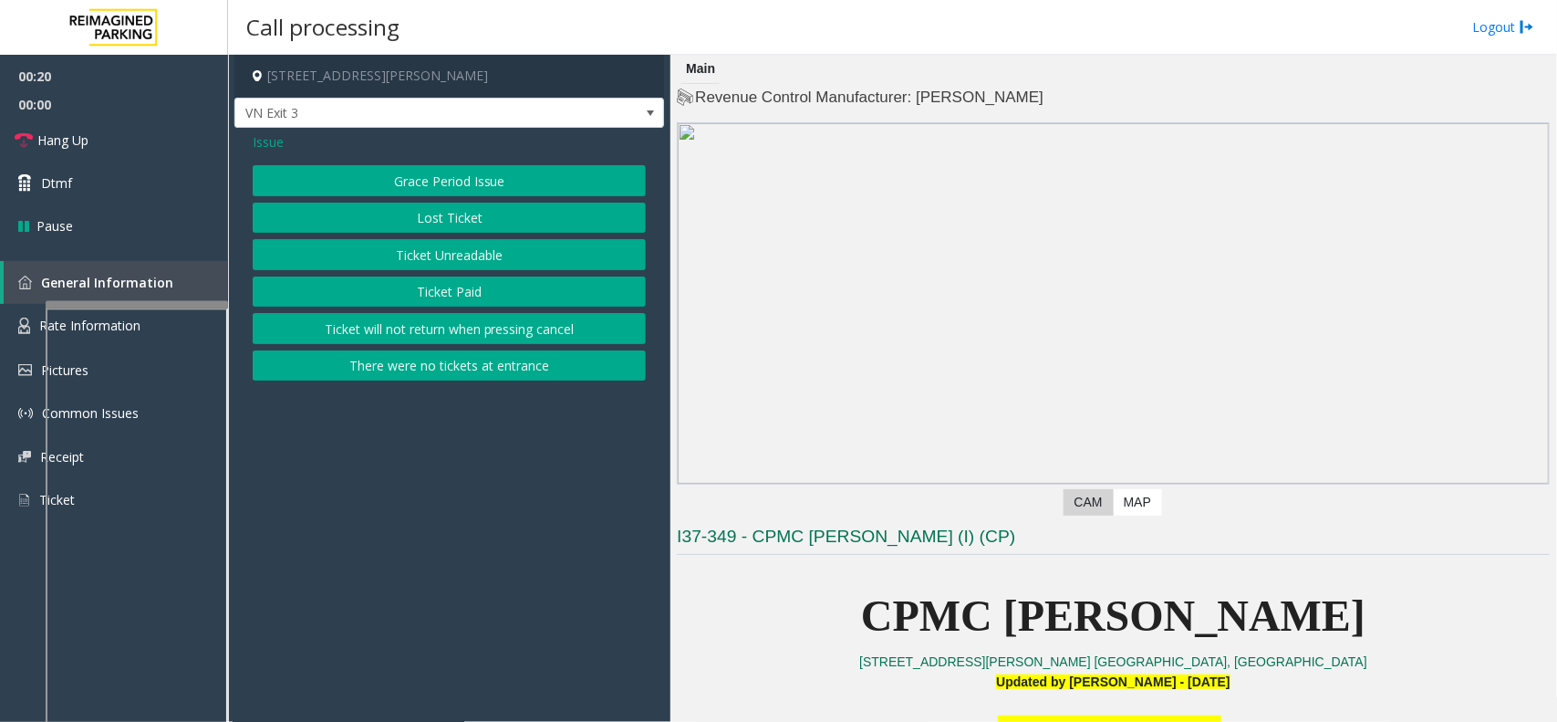
click at [445, 287] on button "Ticket Paid" at bounding box center [449, 291] width 393 height 31
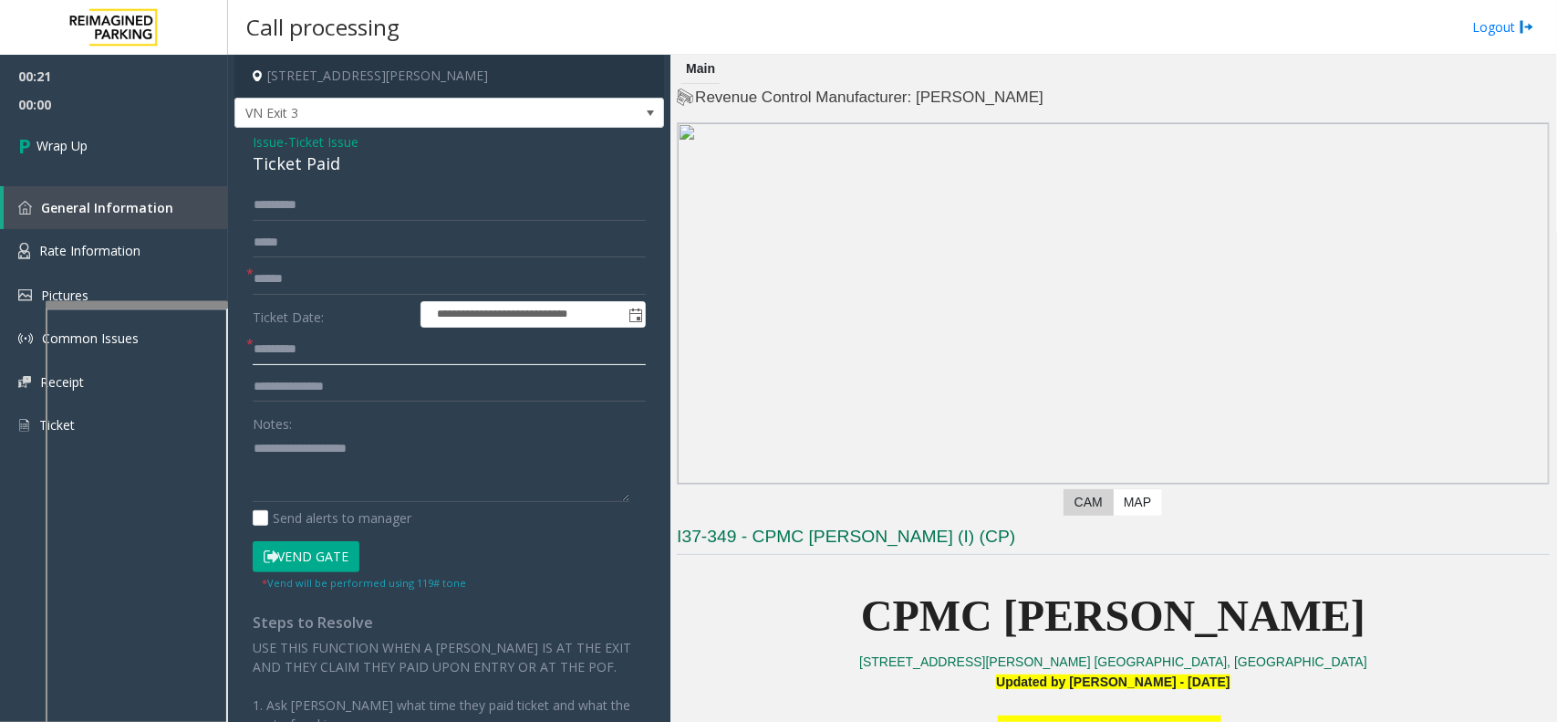
click at [313, 347] on input "text" at bounding box center [449, 349] width 393 height 31
click at [312, 283] on input "text" at bounding box center [449, 279] width 393 height 31
type input "**"
click at [296, 329] on form "**********" at bounding box center [449, 390] width 393 height 400
click at [298, 331] on form "**********" at bounding box center [449, 390] width 393 height 400
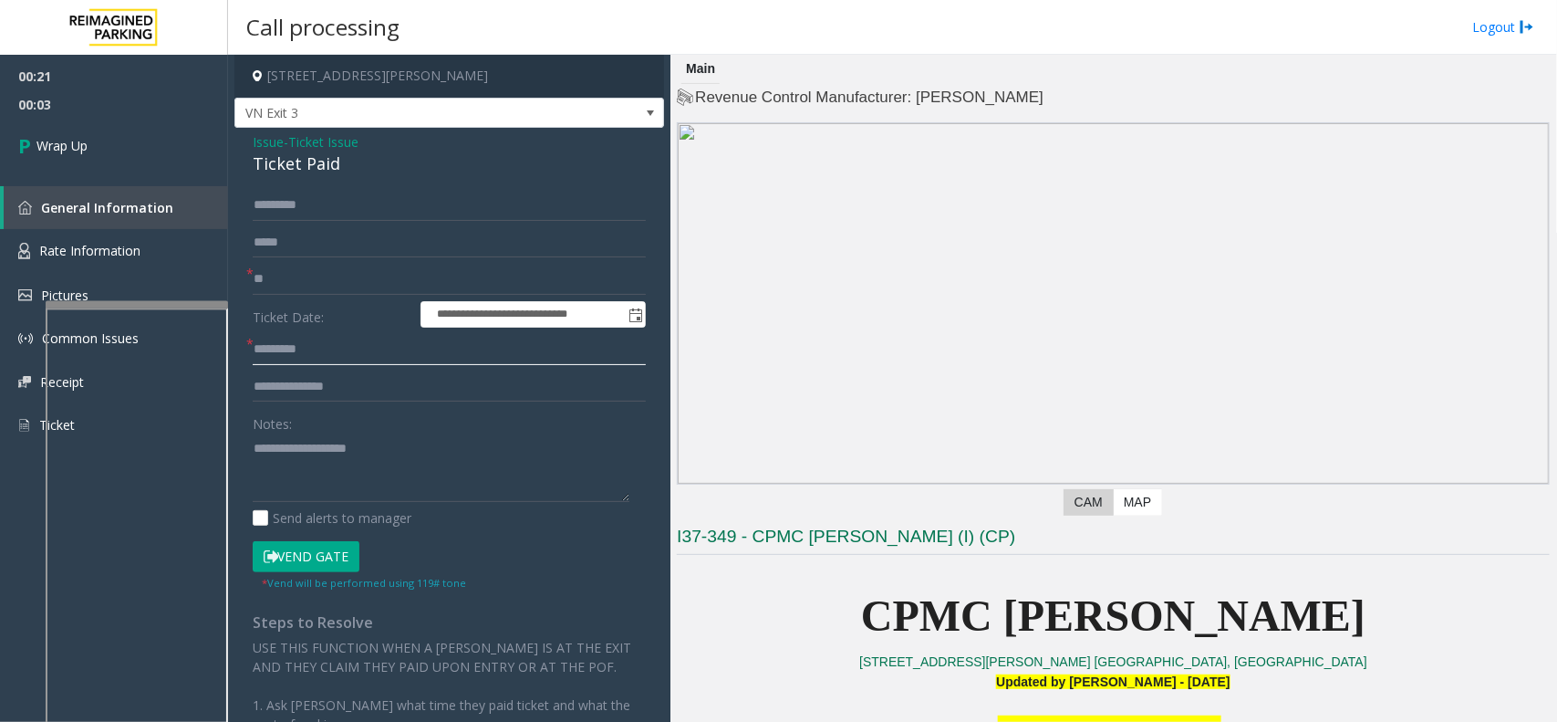
click at [296, 340] on input "text" at bounding box center [449, 349] width 393 height 31
type input "***"
click at [276, 449] on textarea at bounding box center [441, 467] width 377 height 68
click at [263, 165] on div "Ticket Paid" at bounding box center [449, 163] width 393 height 25
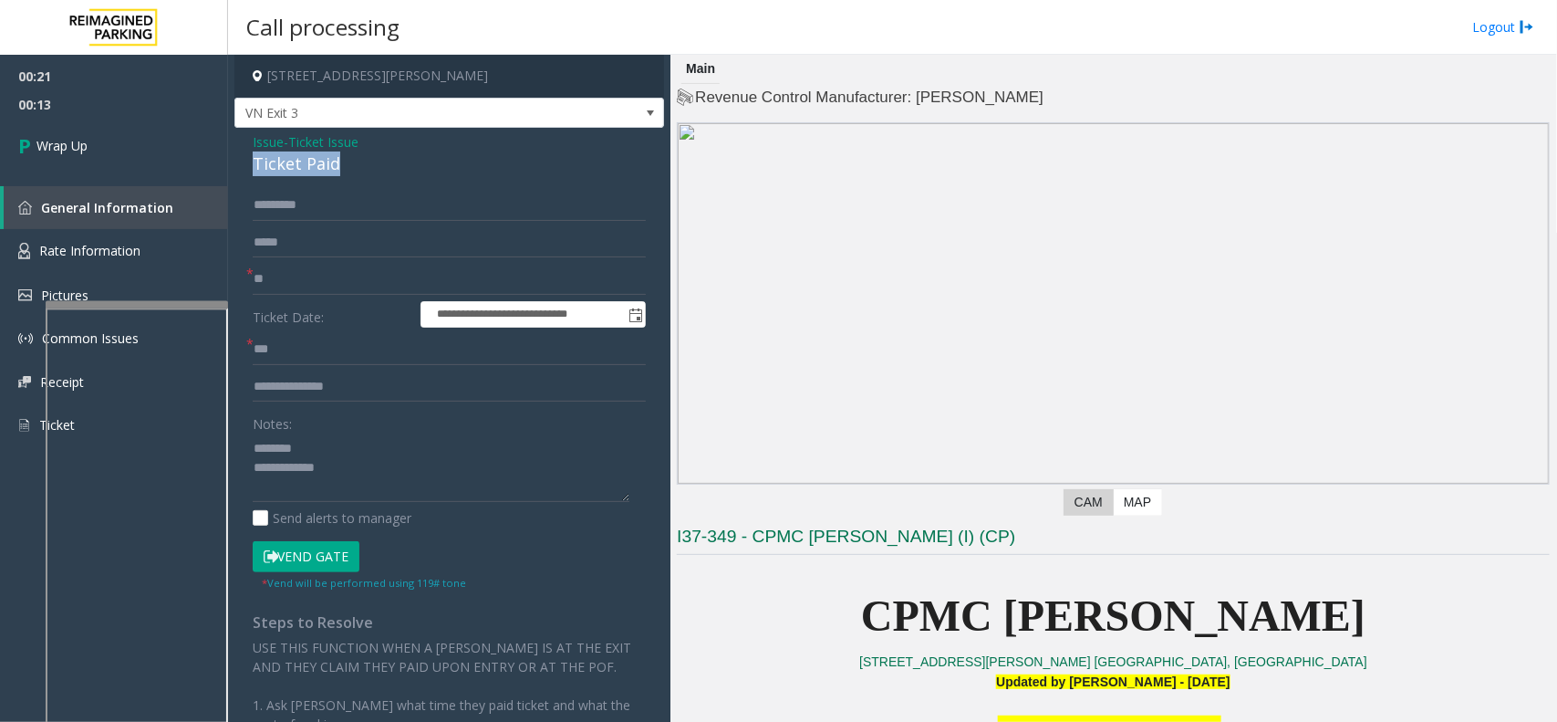
click at [263, 165] on div "Ticket Paid" at bounding box center [449, 163] width 393 height 25
click at [377, 481] on textarea at bounding box center [441, 467] width 377 height 68
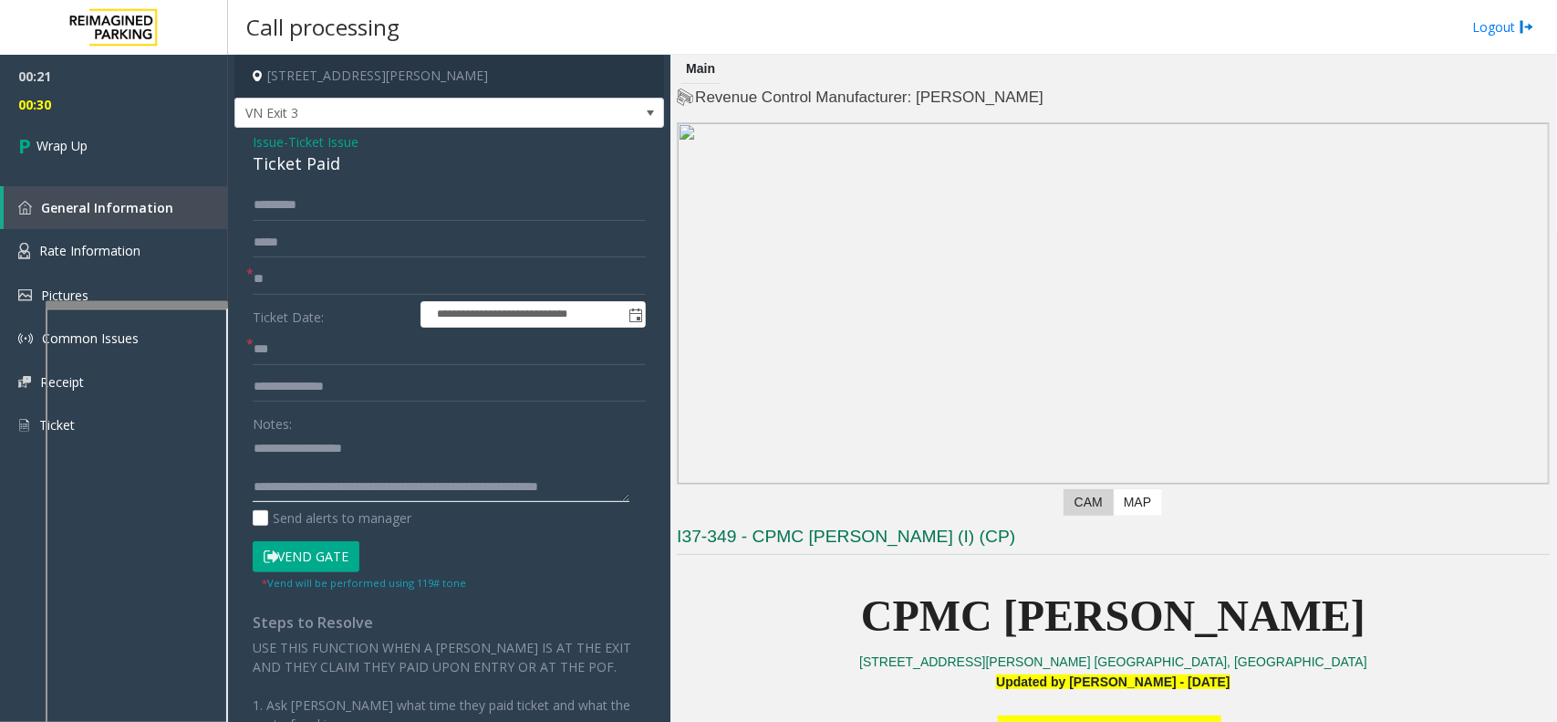
click at [490, 484] on textarea at bounding box center [441, 467] width 377 height 68
type textarea "**********"
click at [146, 158] on link "Wrap Up" at bounding box center [114, 146] width 228 height 54
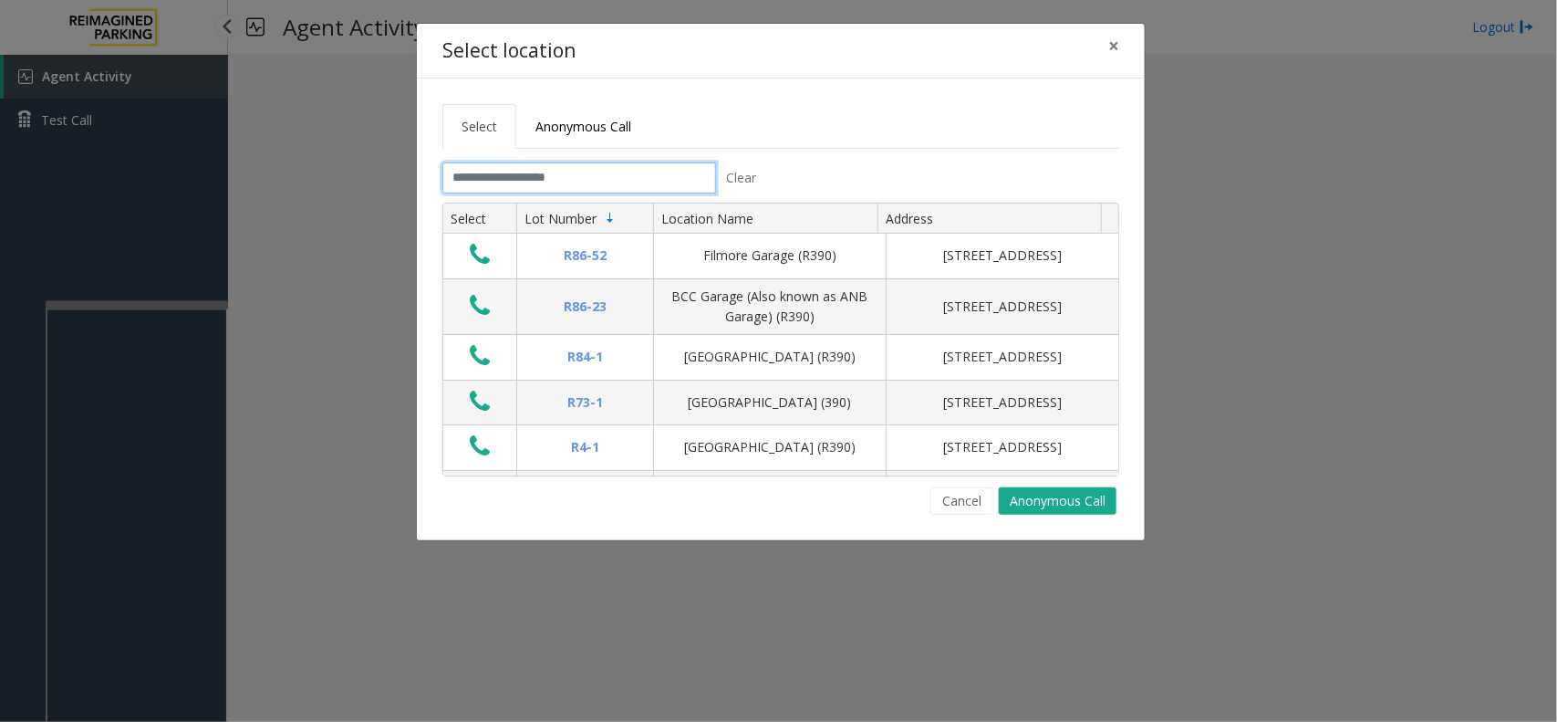
click at [490, 174] on input "text" at bounding box center [579, 177] width 274 height 31
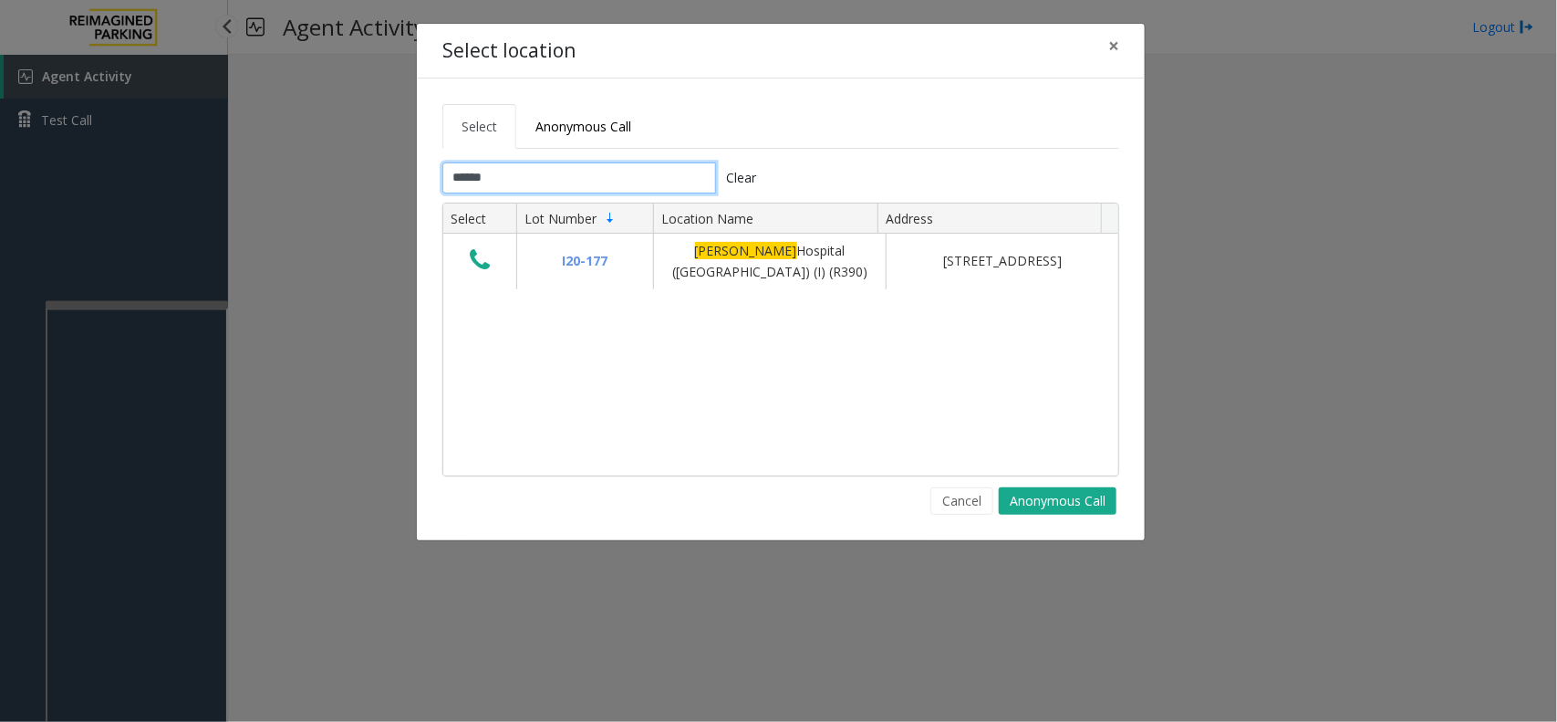
type input "******"
click at [1123, 44] on button "×" at bounding box center [1114, 46] width 36 height 45
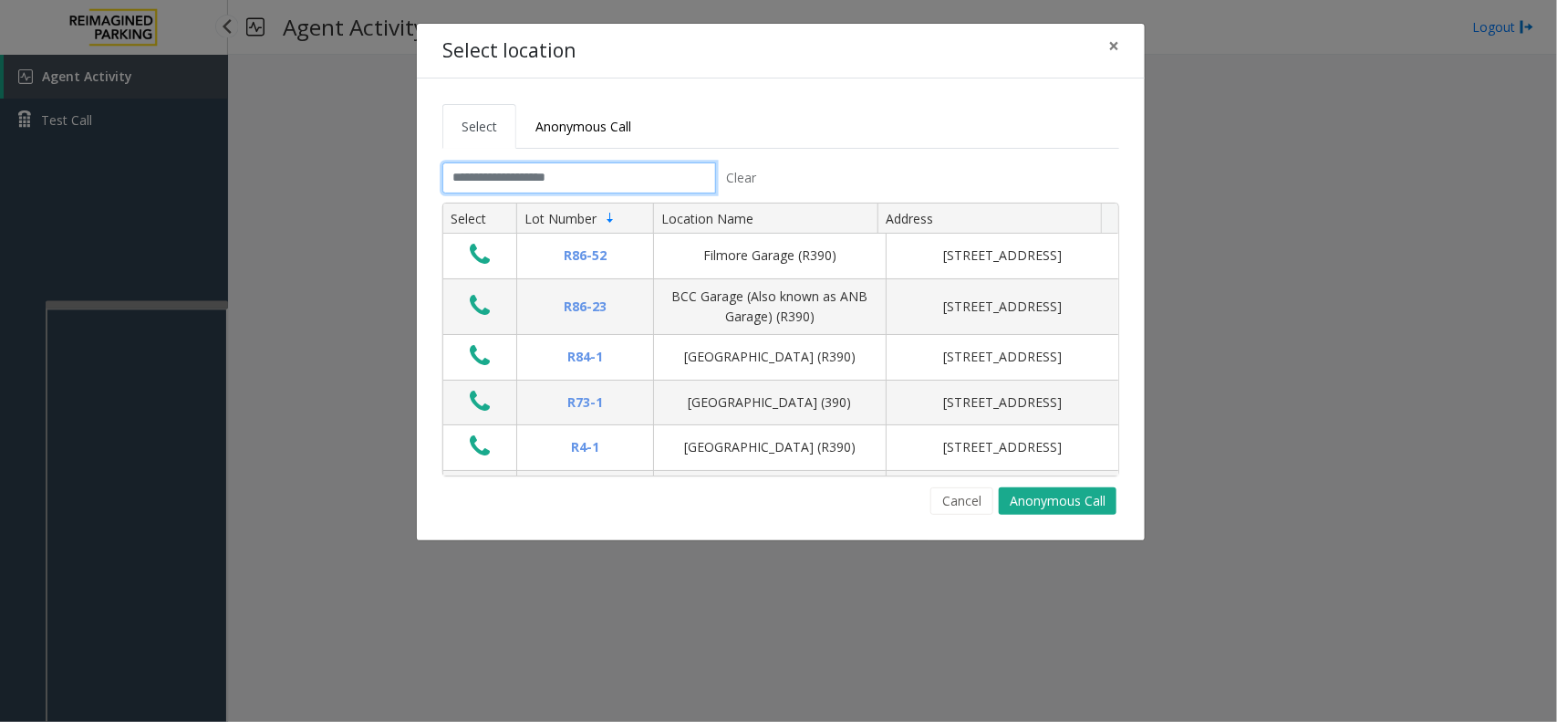
click at [598, 187] on input "text" at bounding box center [579, 177] width 274 height 31
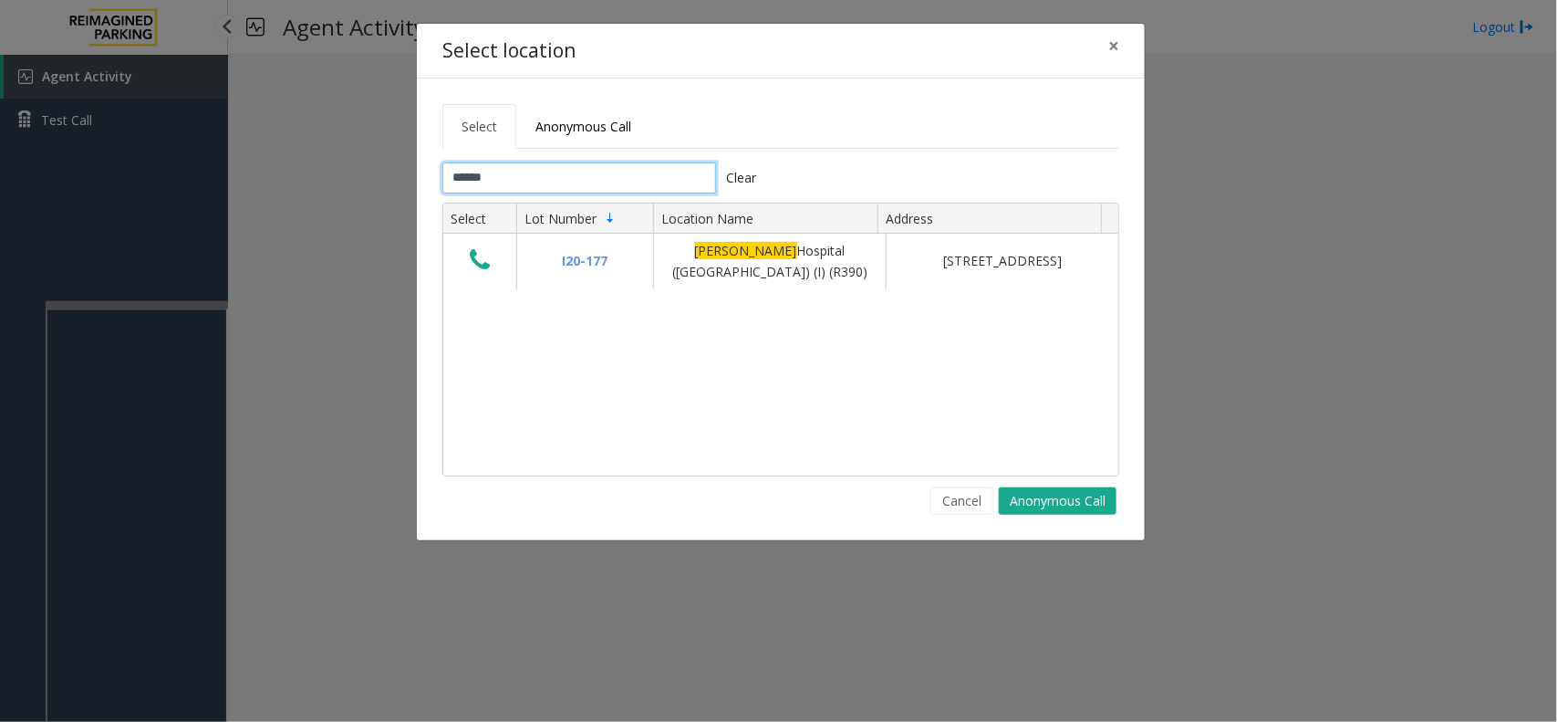
type input "******"
click at [1105, 53] on button "×" at bounding box center [1114, 46] width 36 height 45
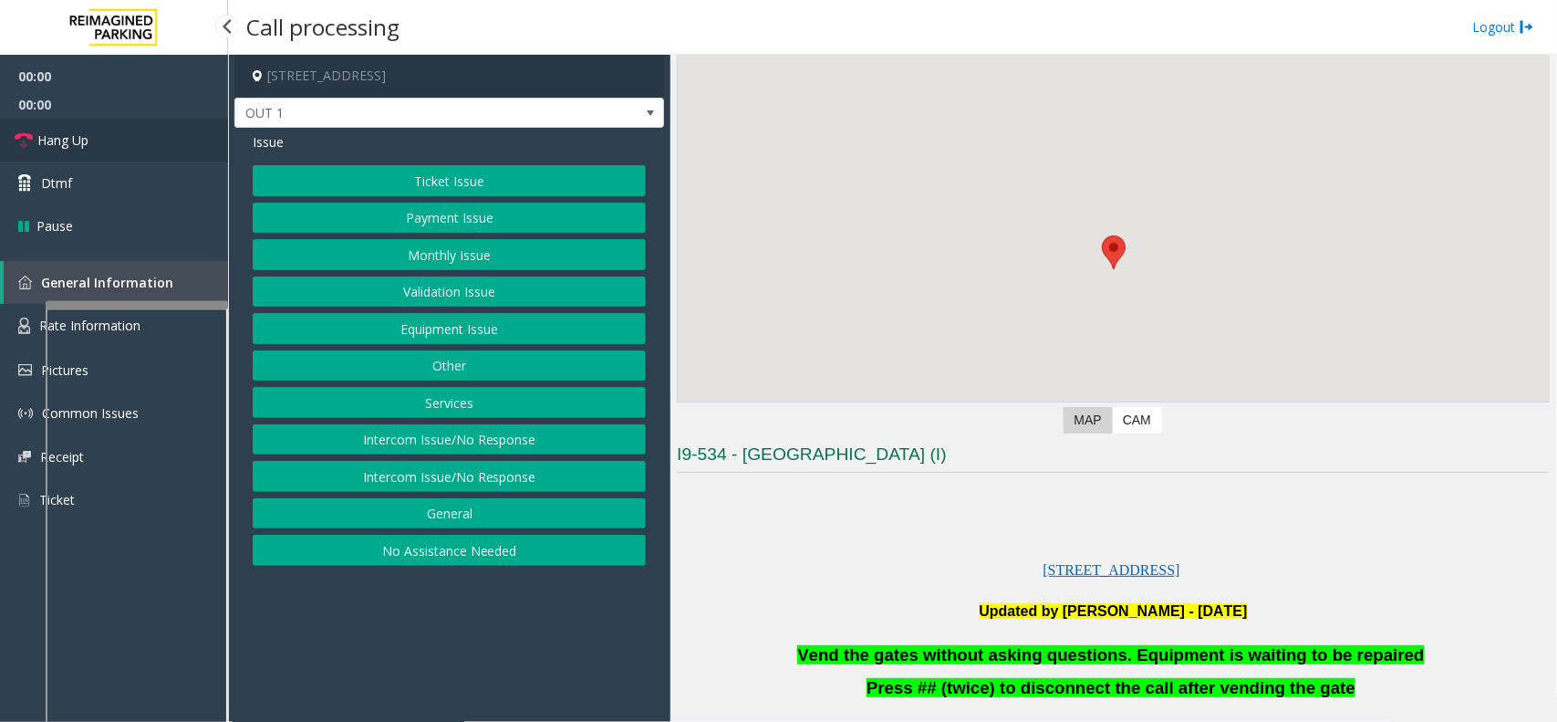
scroll to position [114, 0]
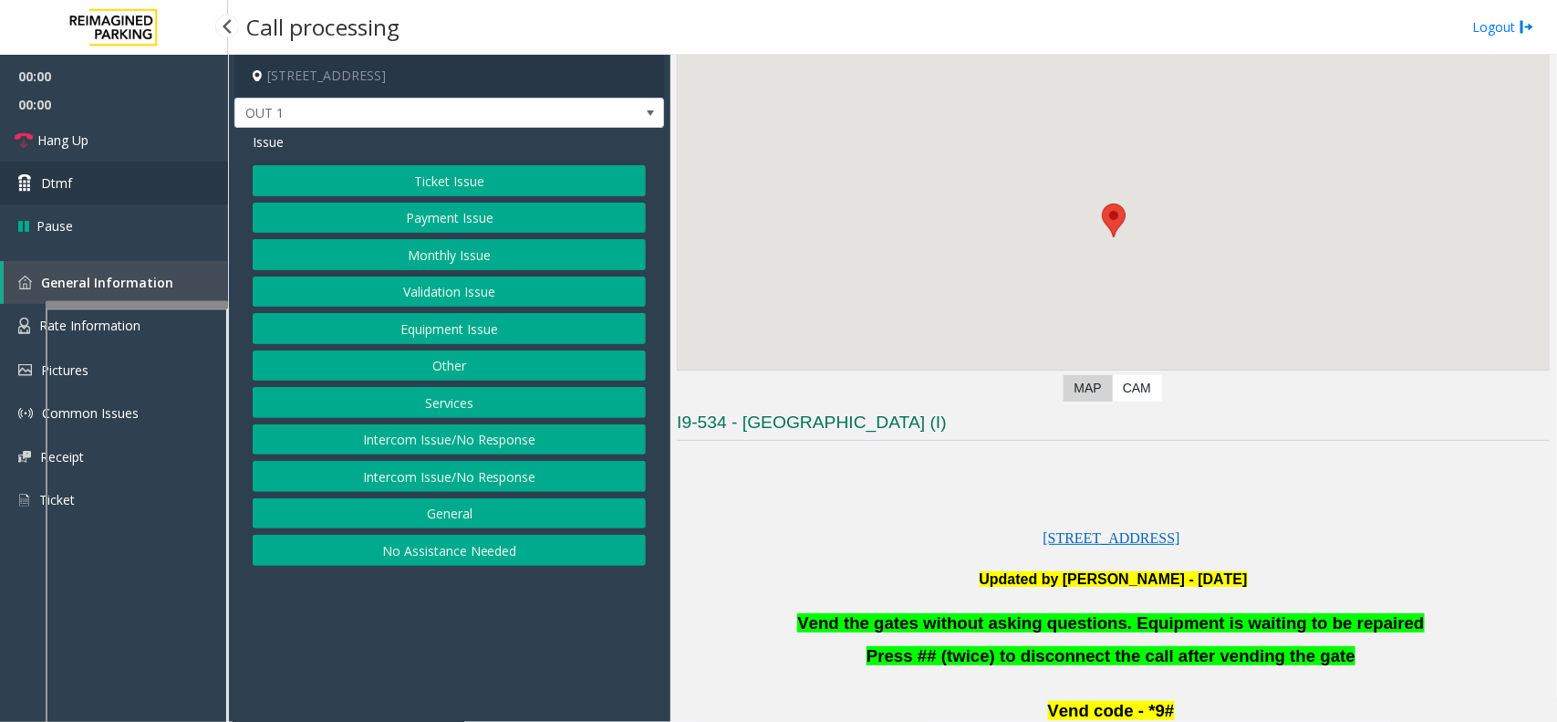
click at [133, 169] on link "Dtmf" at bounding box center [114, 182] width 228 height 43
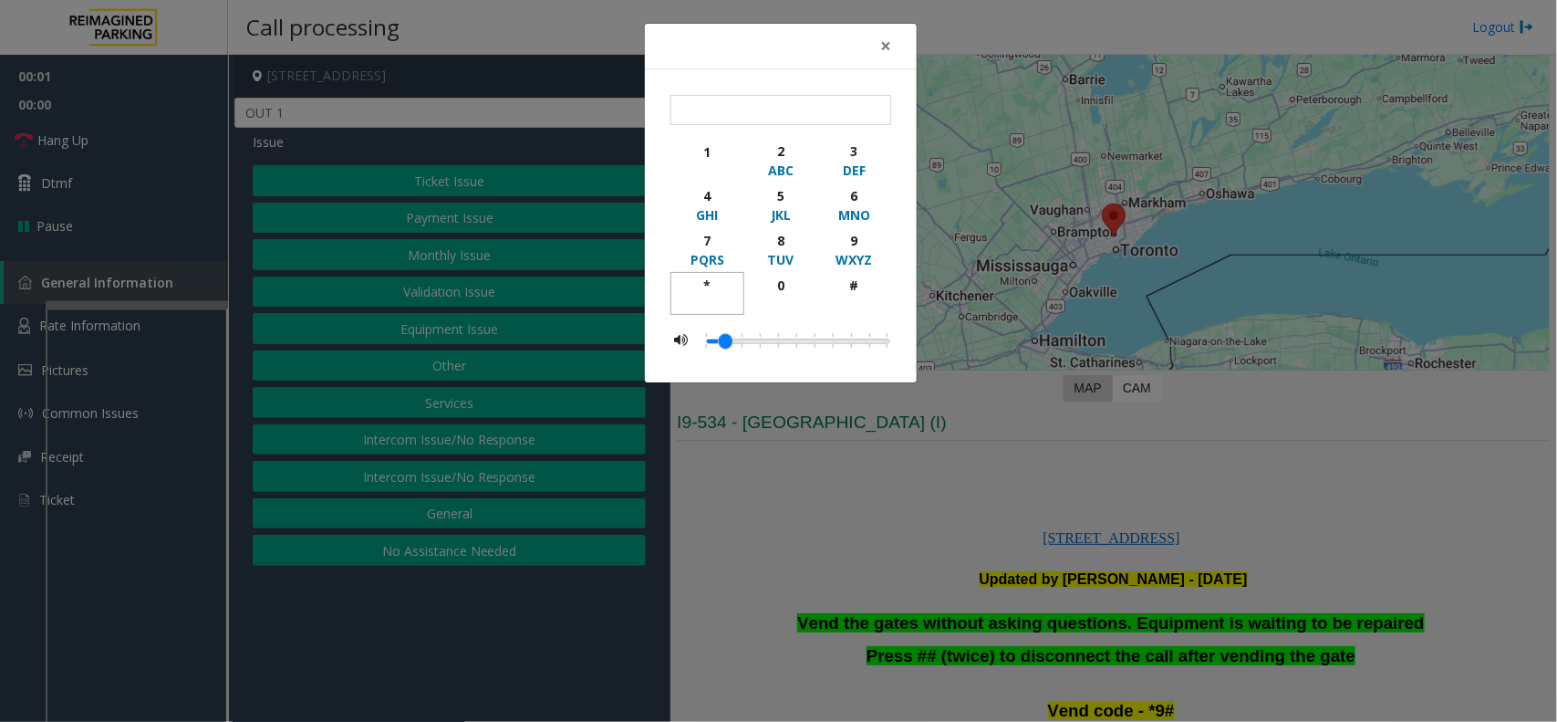
click at [713, 279] on div "*" at bounding box center [707, 284] width 50 height 19
click at [830, 234] on div "9" at bounding box center [854, 240] width 50 height 19
click at [859, 326] on div at bounding box center [805, 340] width 199 height 33
click at [863, 310] on div "button" at bounding box center [854, 303] width 50 height 16
type input "***"
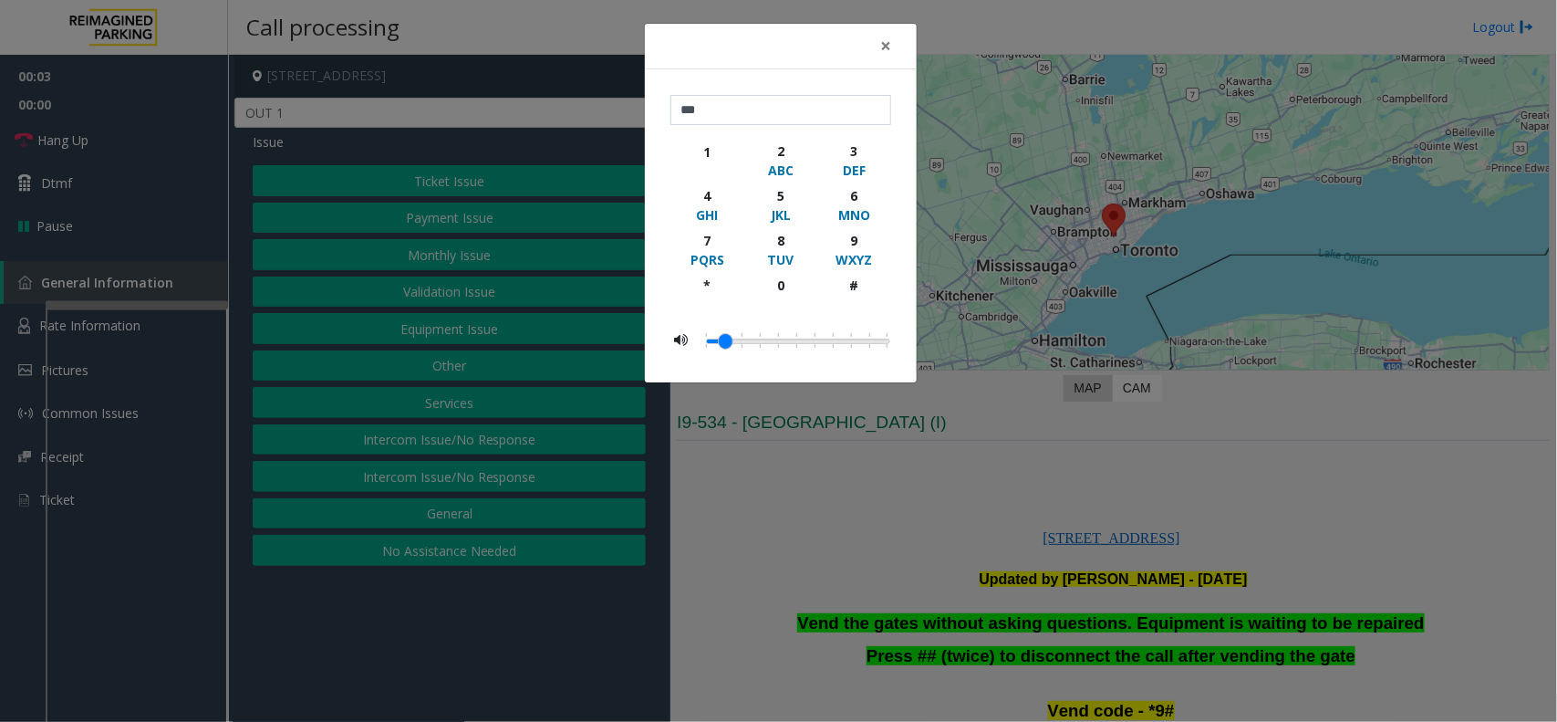
click at [1020, 475] on div "× *** 1 2 ABC 3 DEF 4 GHI 5 JKL 6 MNO 7 PQRS 8 TUV 9 WXYZ * 0 #" at bounding box center [778, 361] width 1557 height 722
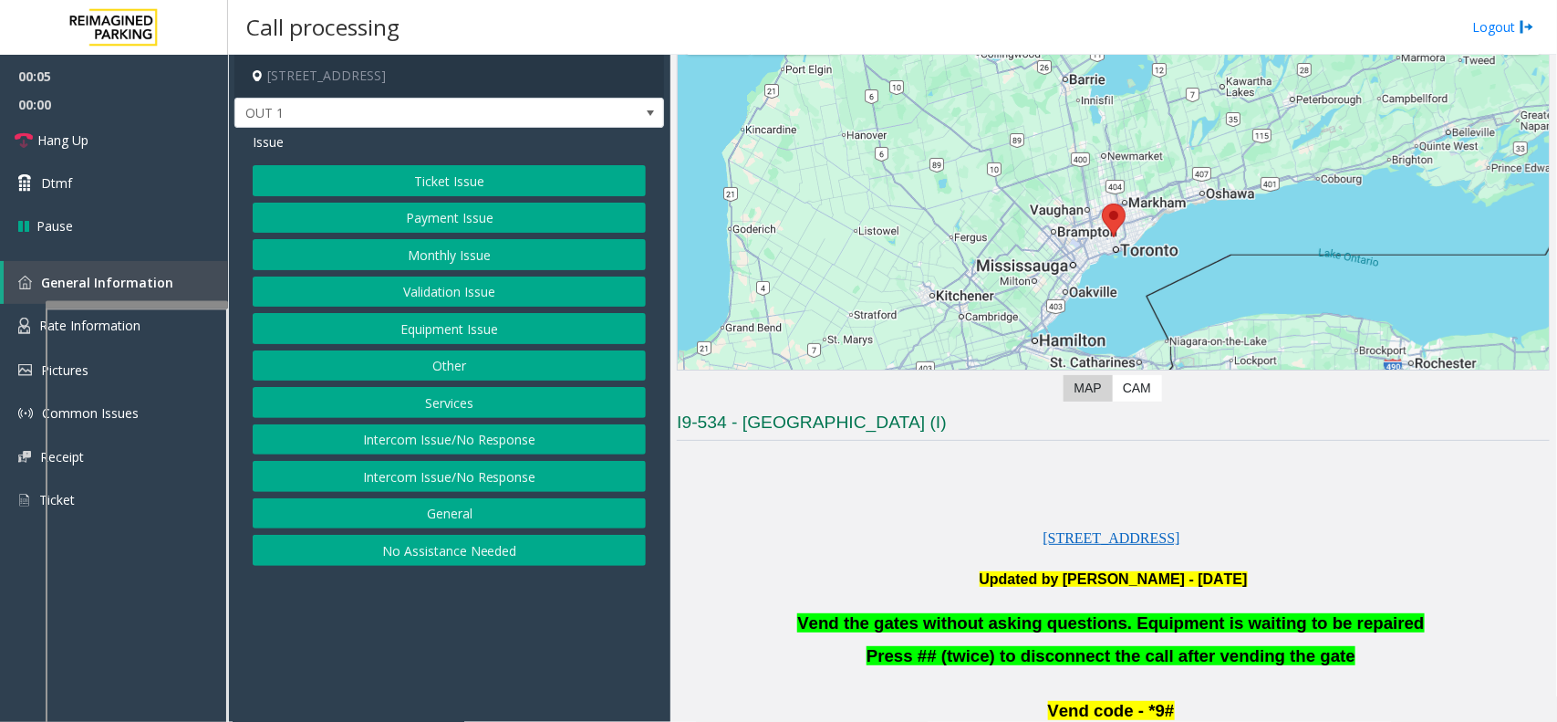
click at [514, 333] on button "Equipment Issue" at bounding box center [449, 328] width 393 height 31
click at [580, 335] on button "Gate / Door Won't Open" at bounding box center [449, 328] width 393 height 31
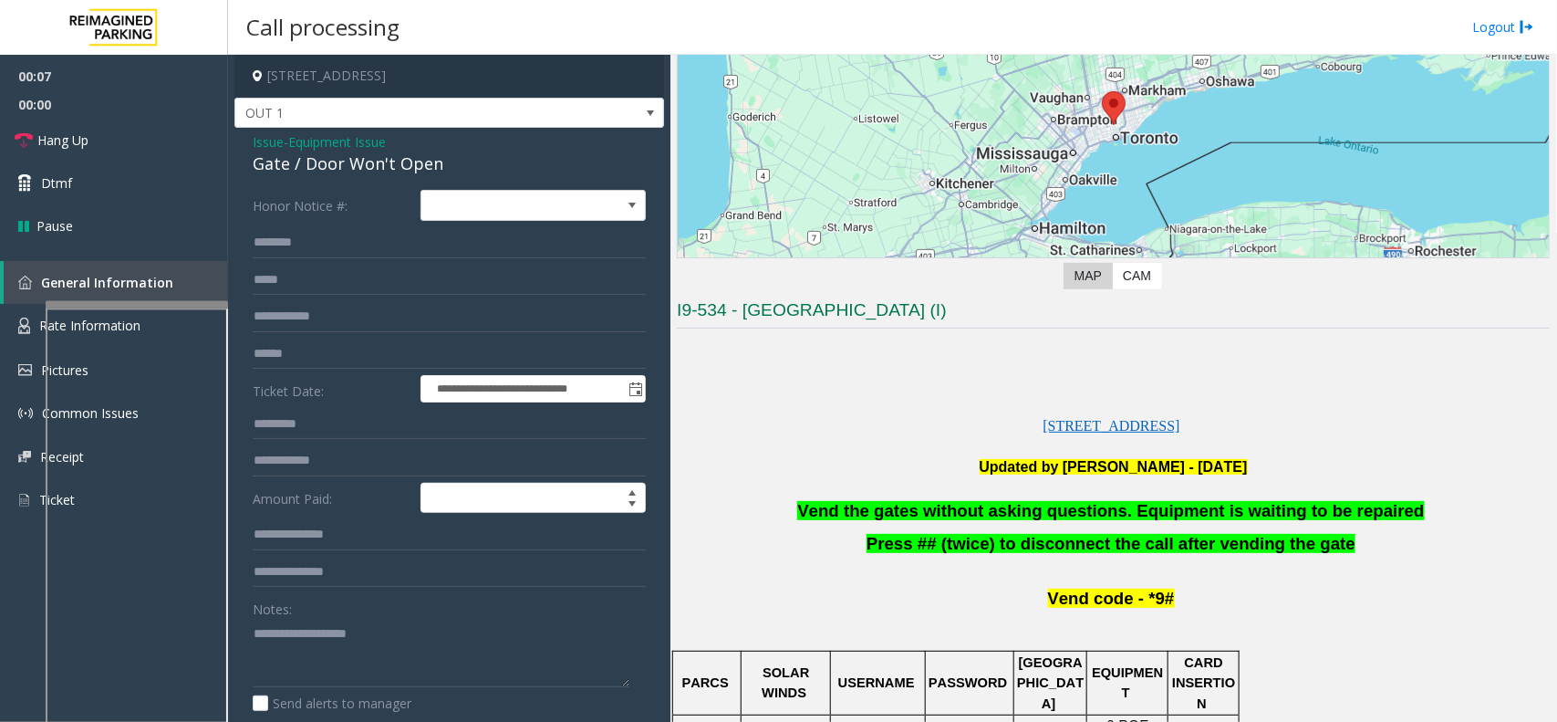
scroll to position [228, 0]
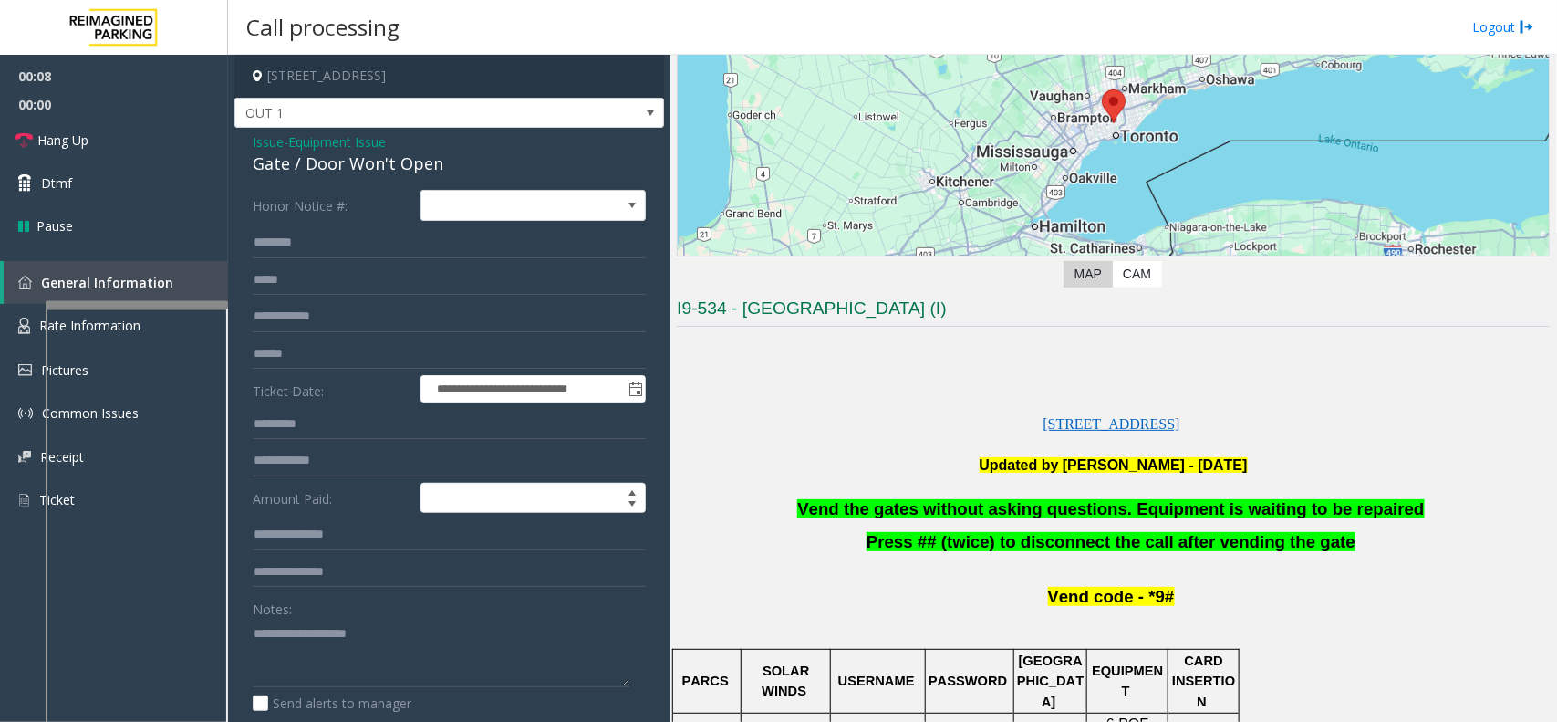
click at [886, 507] on span "Vend the gates without asking questions. Equipment is waiting to be repaired" at bounding box center [1110, 508] width 627 height 19
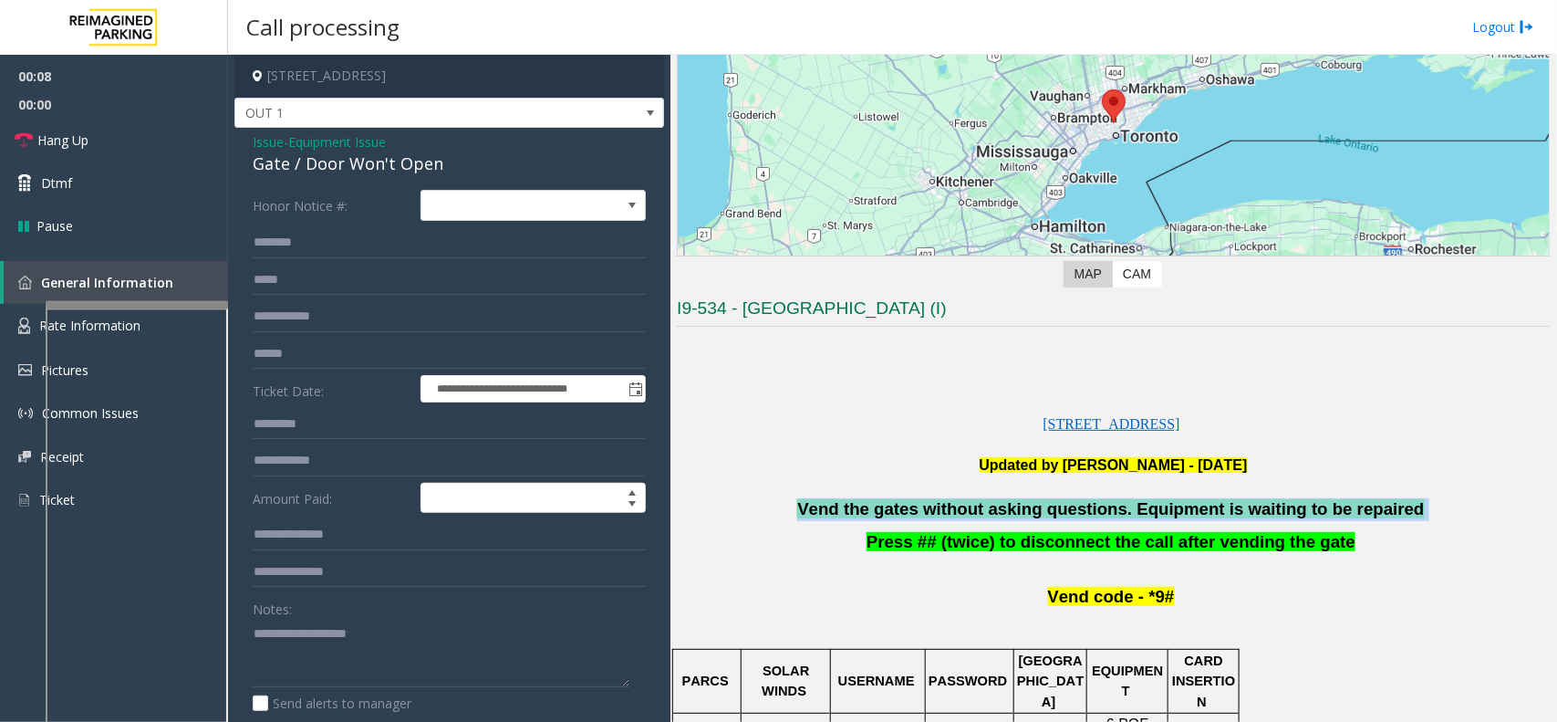
click at [886, 507] on span "Vend the gates without asking questions. Equipment is waiting to be repaired" at bounding box center [1110, 508] width 627 height 19
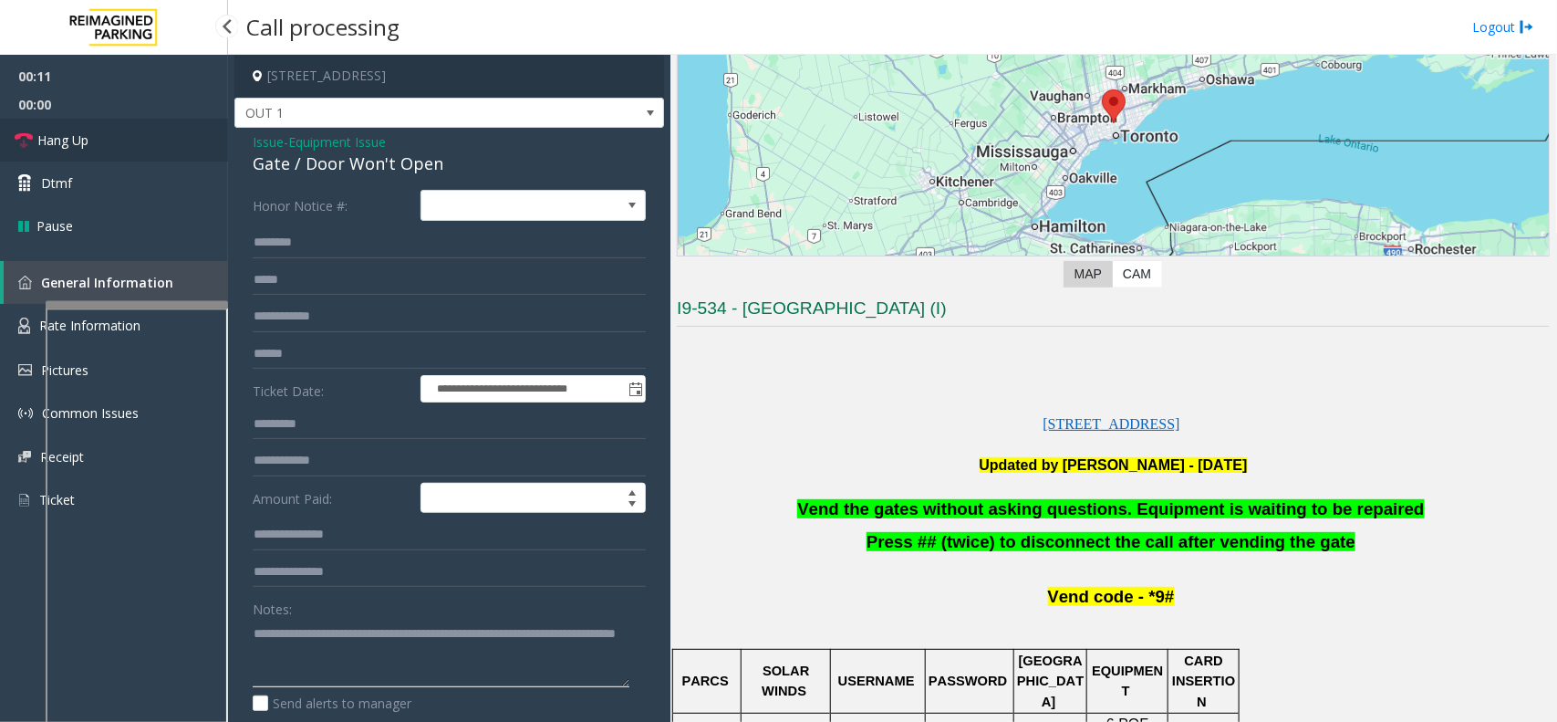
type textarea "**********"
click at [119, 152] on link "Hang Up" at bounding box center [114, 140] width 228 height 43
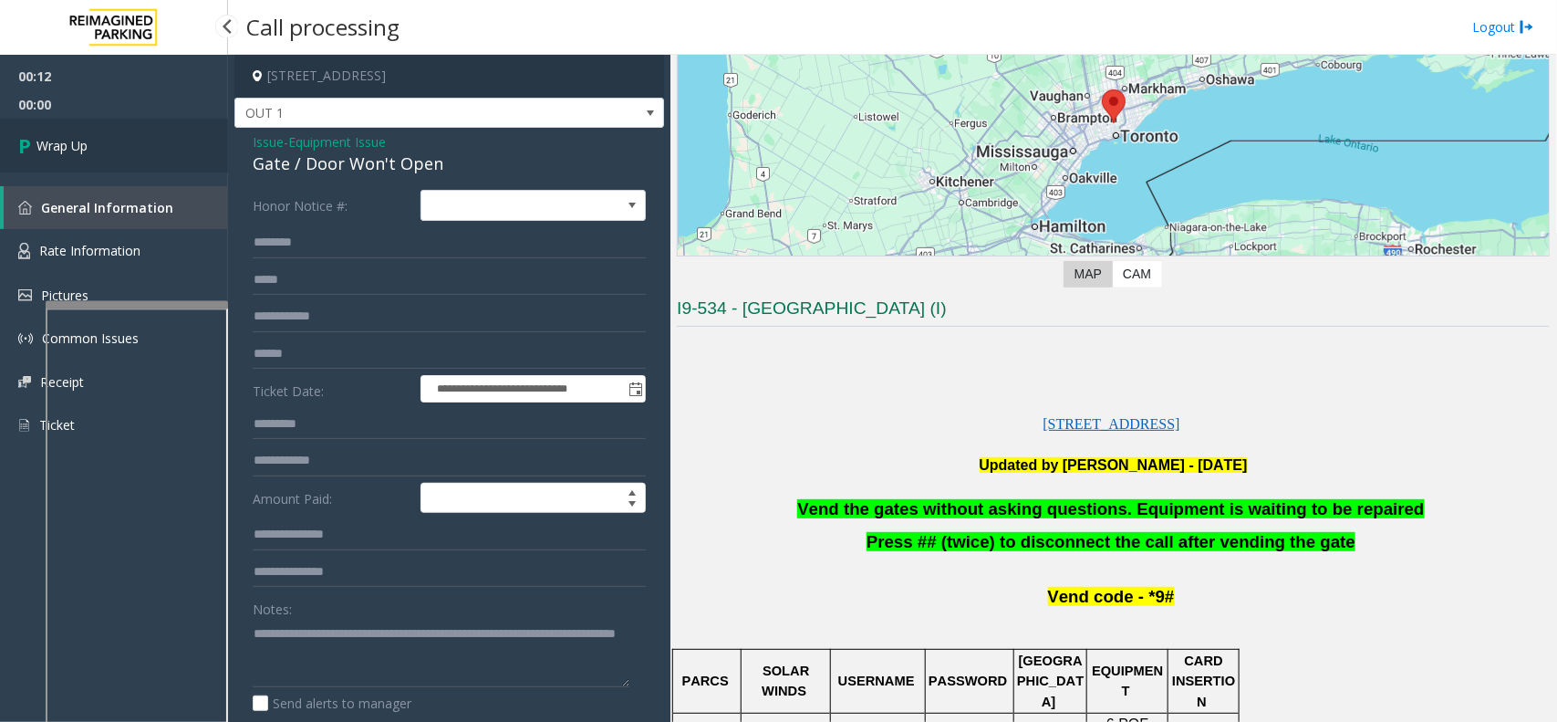
click at [119, 152] on link "Wrap Up" at bounding box center [114, 146] width 228 height 54
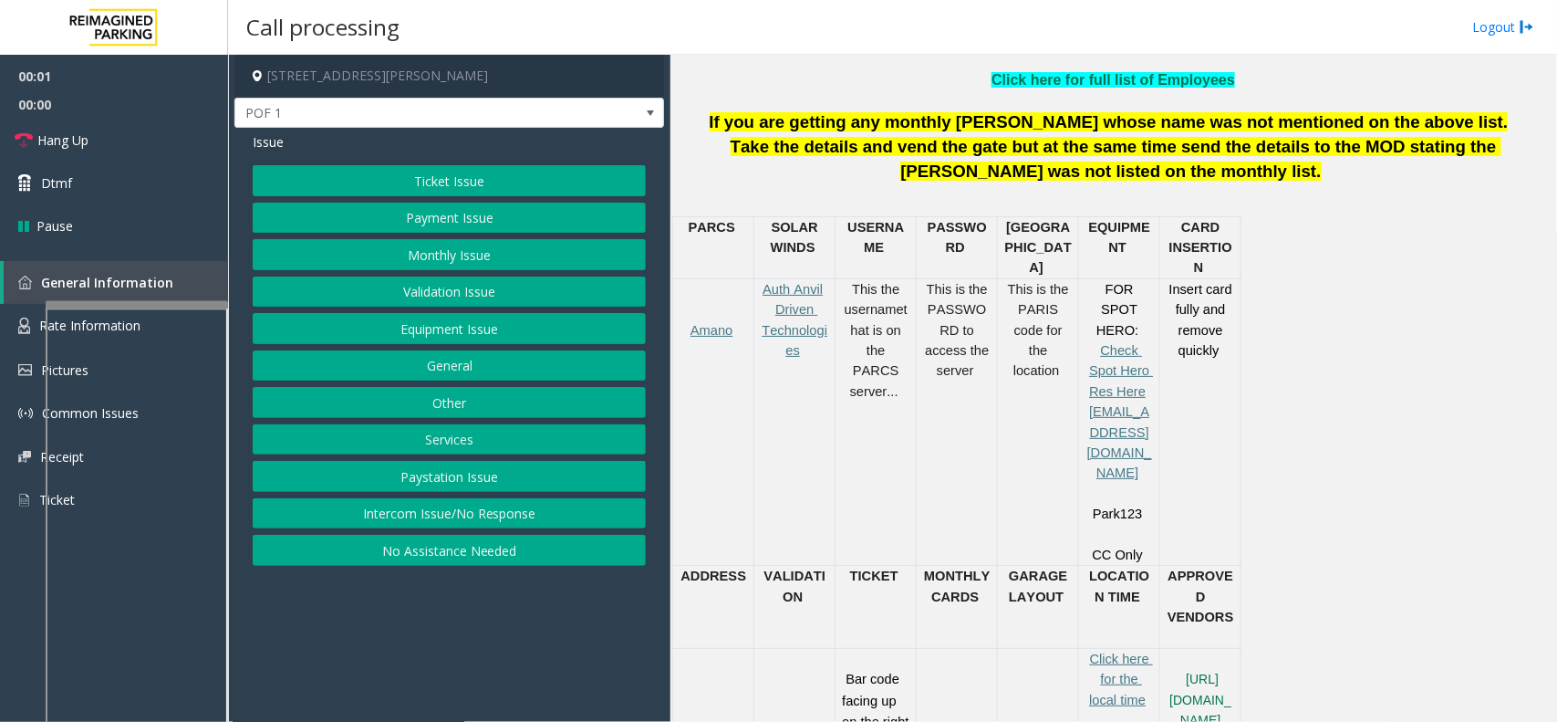
scroll to position [798, 0]
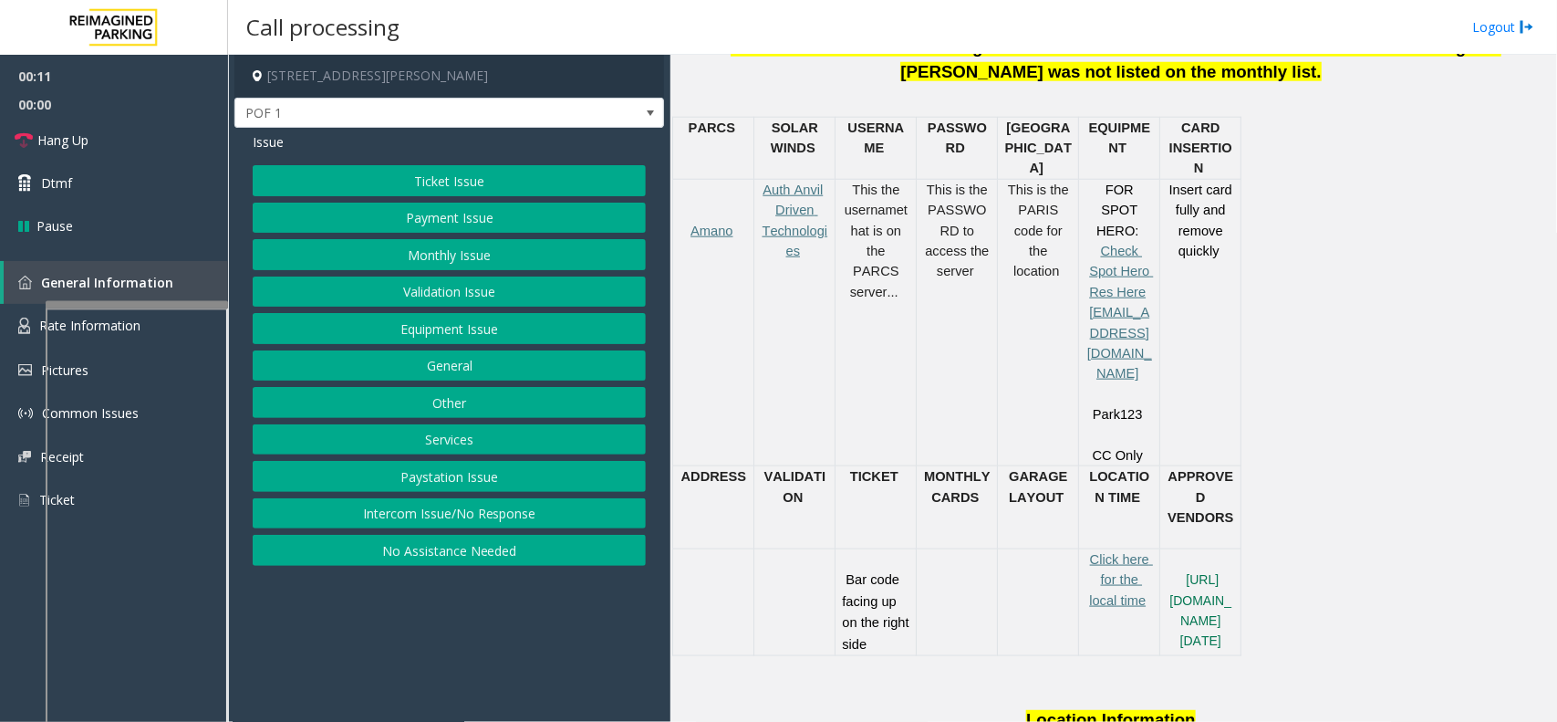
click at [472, 503] on button "Intercom Issue/No Response" at bounding box center [449, 513] width 393 height 31
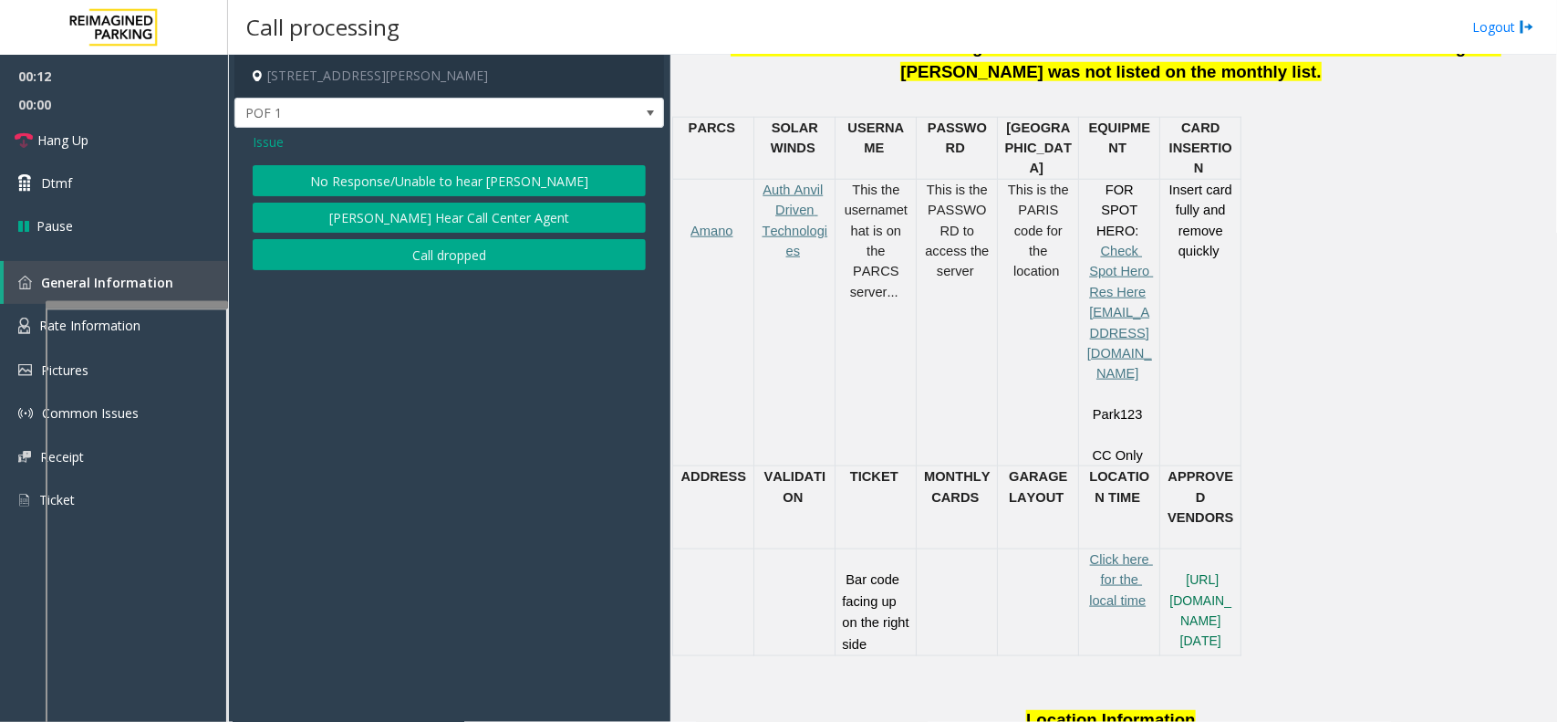
click at [452, 171] on button "No Response/Unable to hear [PERSON_NAME]" at bounding box center [449, 180] width 393 height 31
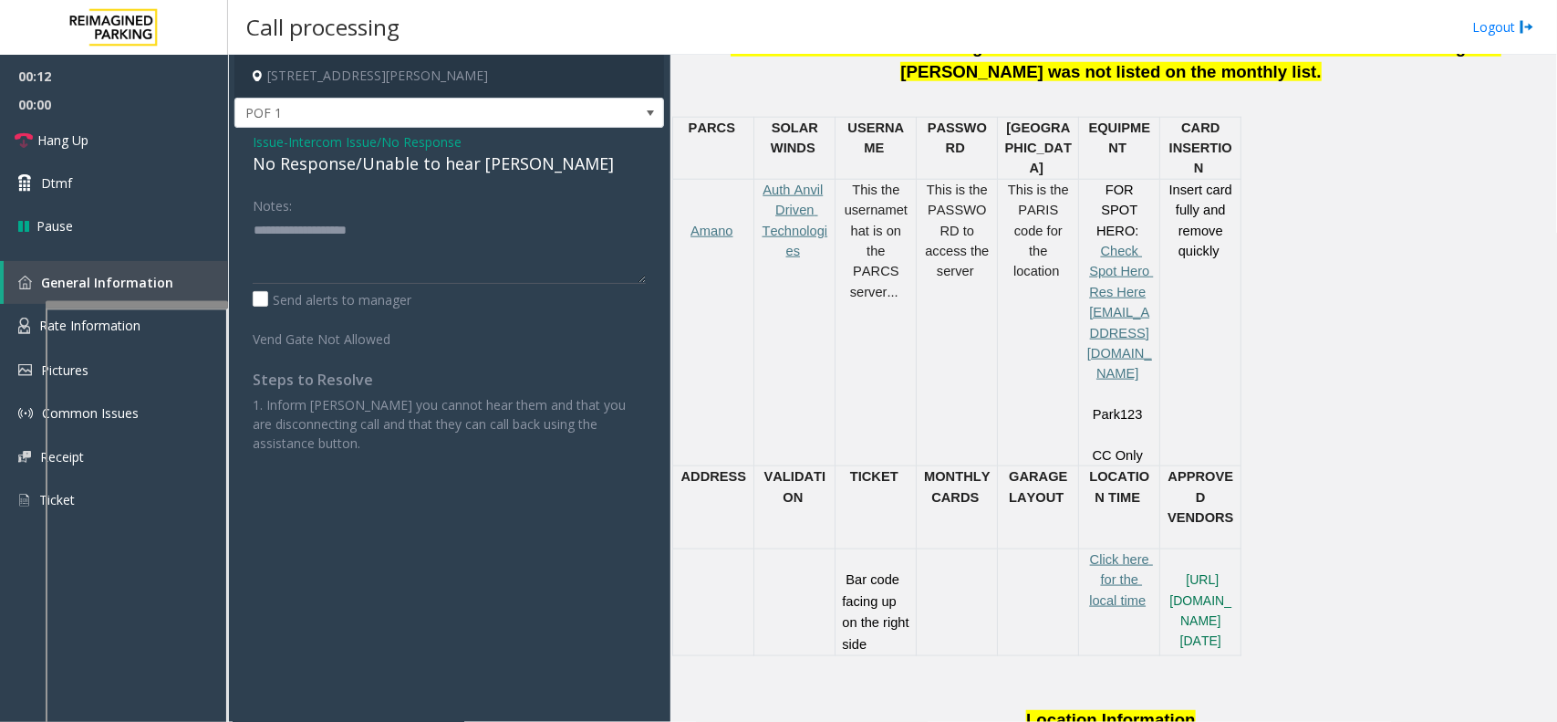
click at [441, 171] on div "No Response/Unable to hear [PERSON_NAME]" at bounding box center [449, 163] width 393 height 25
type textarea "**********"
click at [166, 155] on link "Hang Up" at bounding box center [114, 140] width 228 height 43
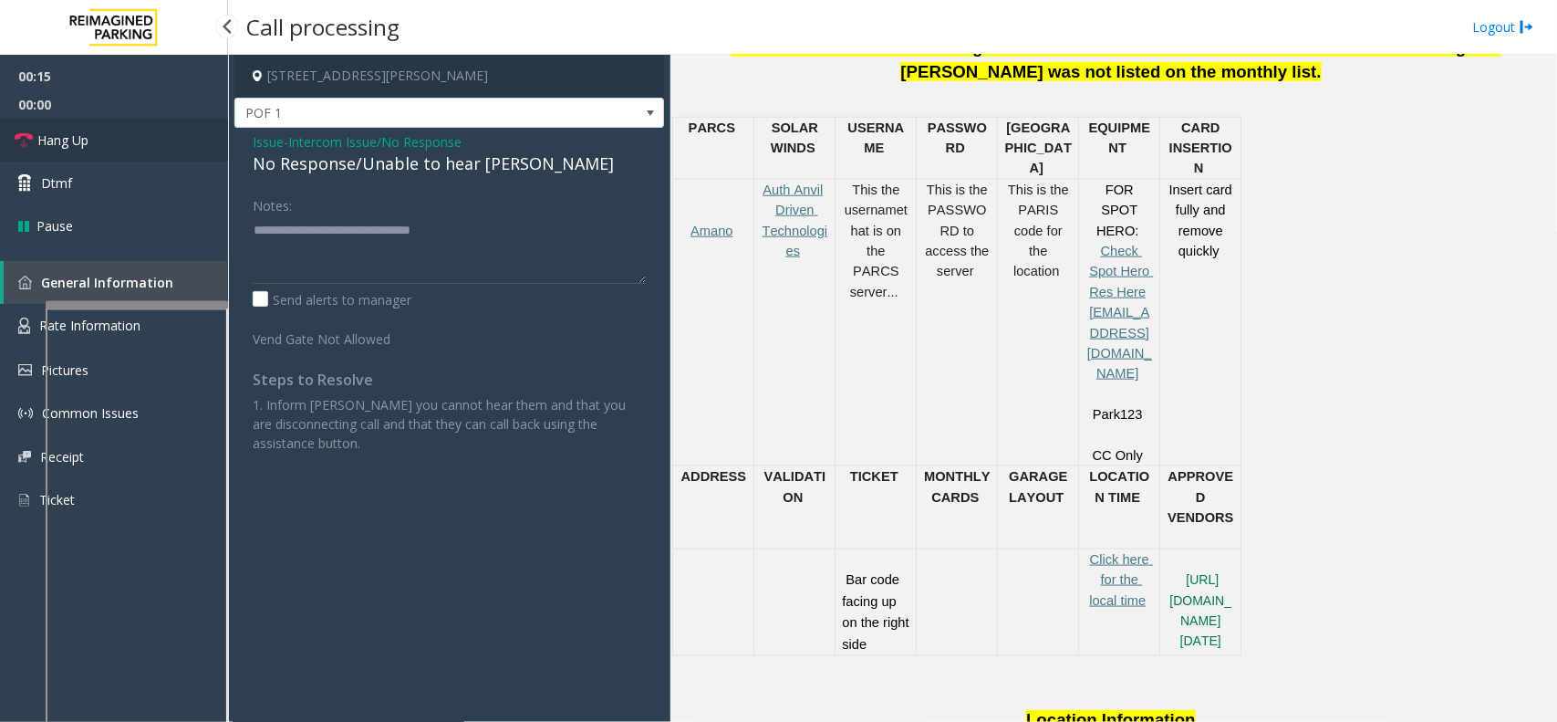
click at [166, 155] on link "Hang Up" at bounding box center [114, 140] width 228 height 43
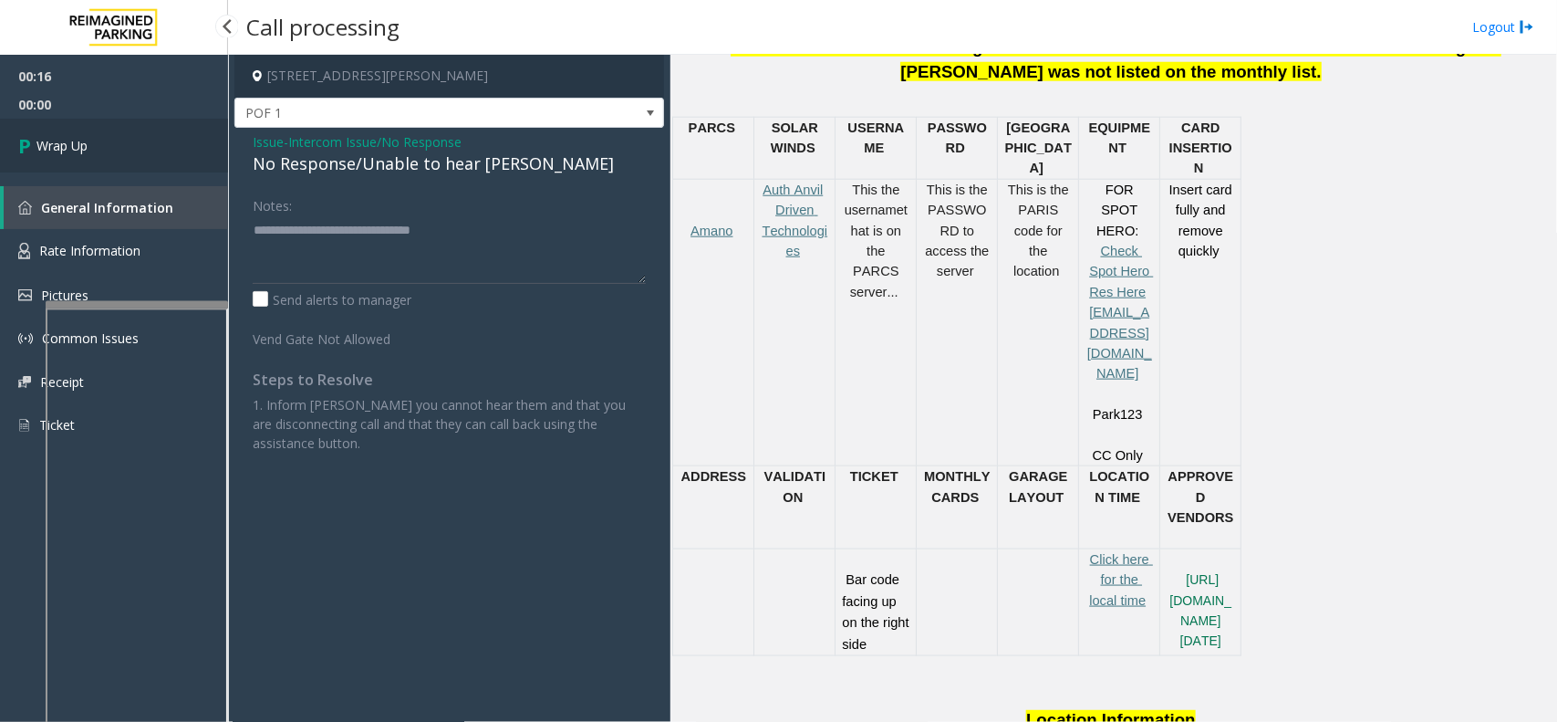
click at [166, 155] on link "Wrap Up" at bounding box center [114, 146] width 228 height 54
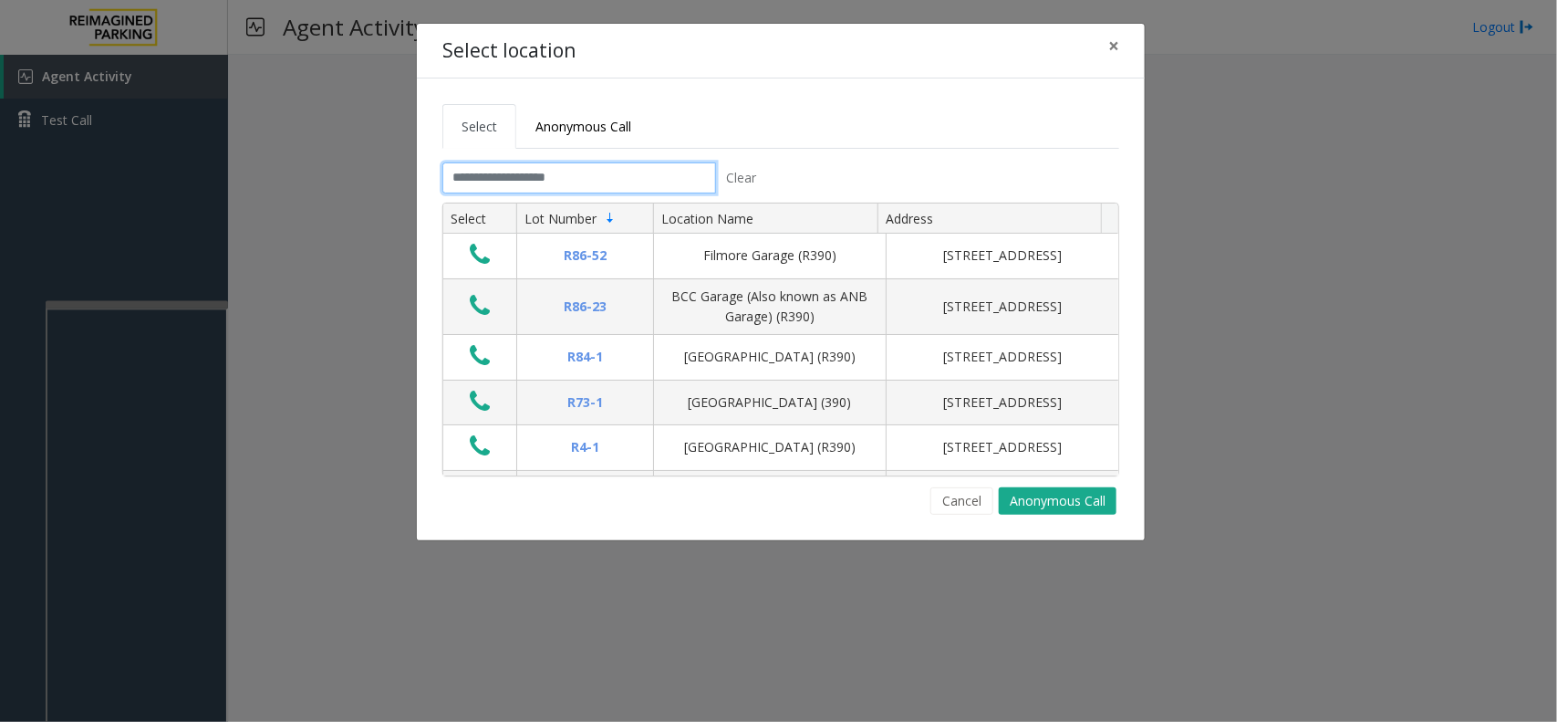
click at [494, 174] on input "text" at bounding box center [579, 177] width 274 height 31
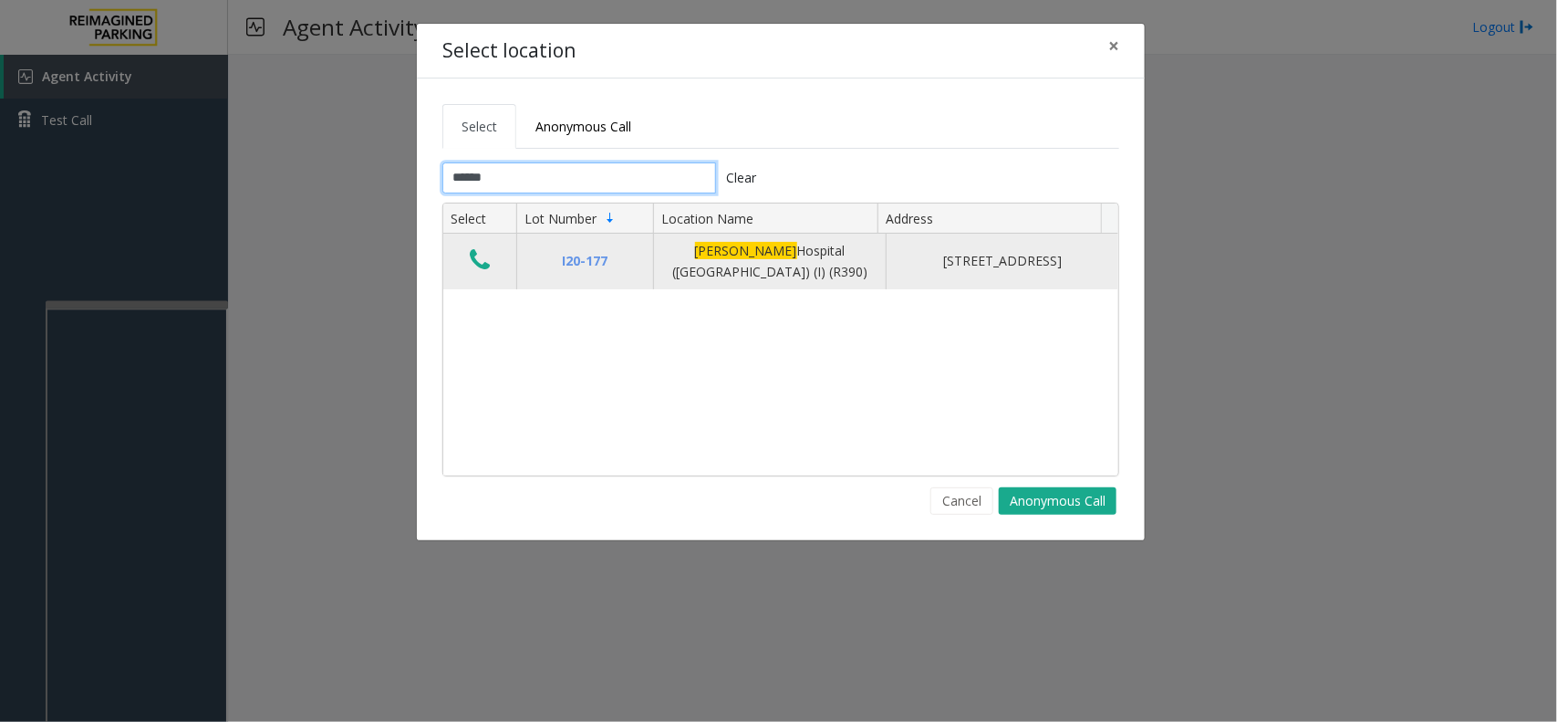
type input "******"
click at [472, 267] on icon "Data table" at bounding box center [480, 260] width 20 height 26
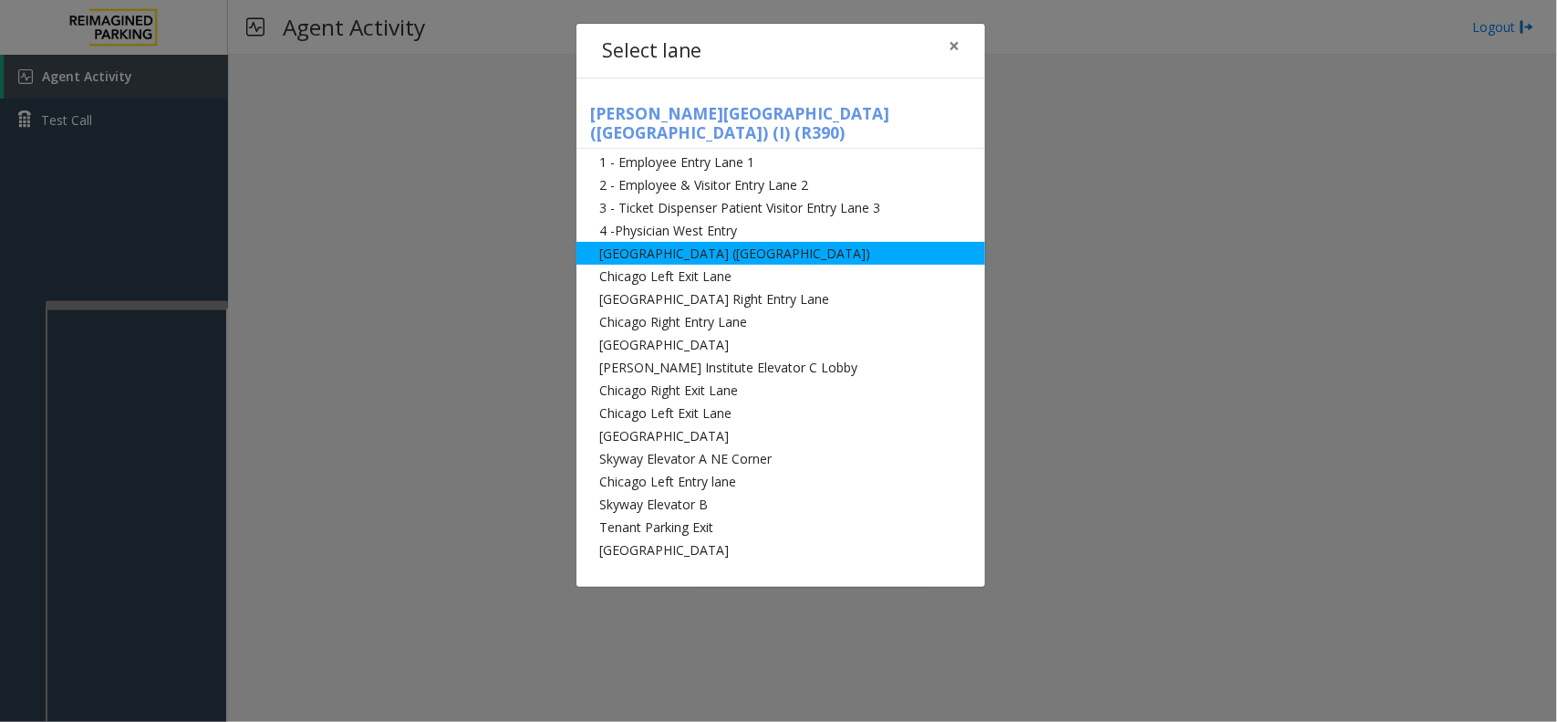
click at [663, 242] on li "[GEOGRAPHIC_DATA] ([GEOGRAPHIC_DATA])" at bounding box center [781, 253] width 409 height 23
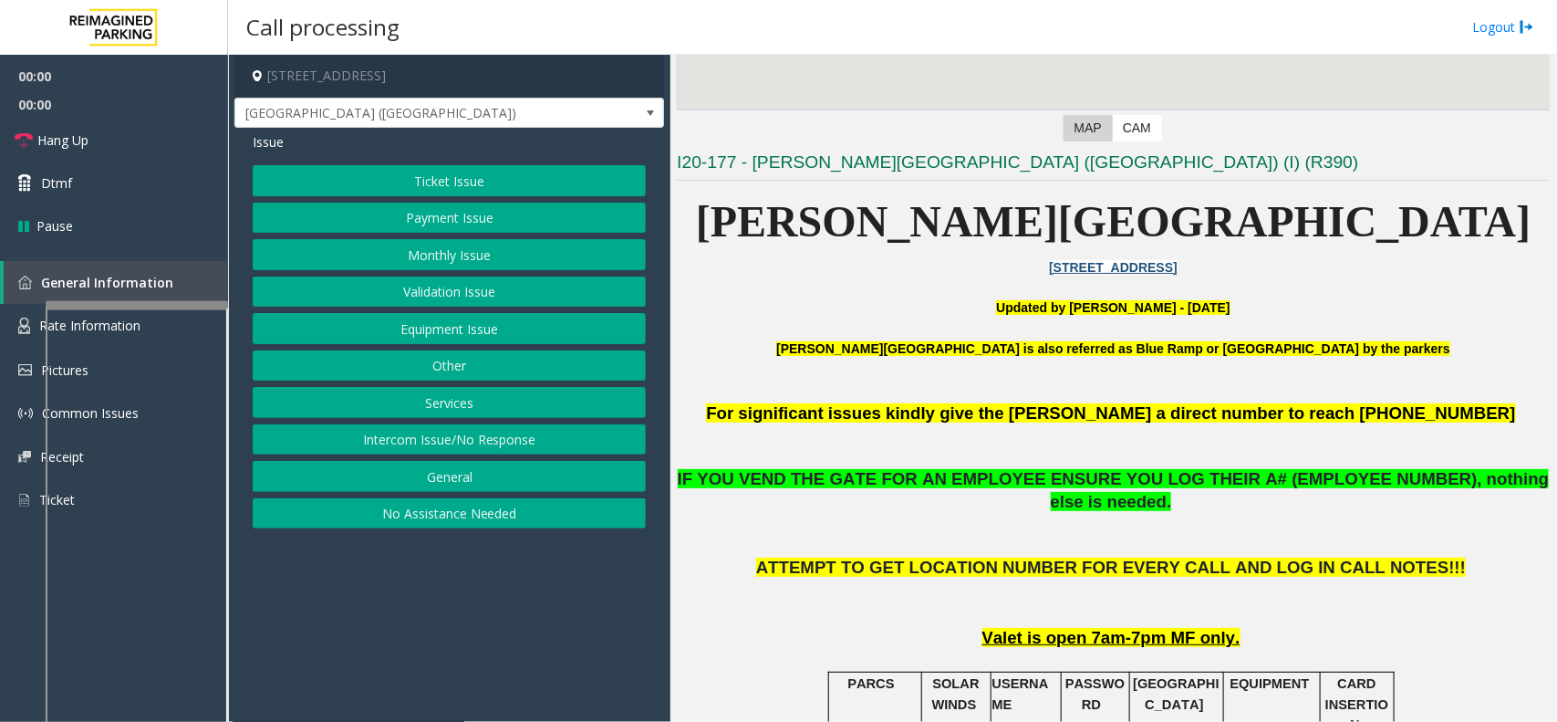
scroll to position [456, 0]
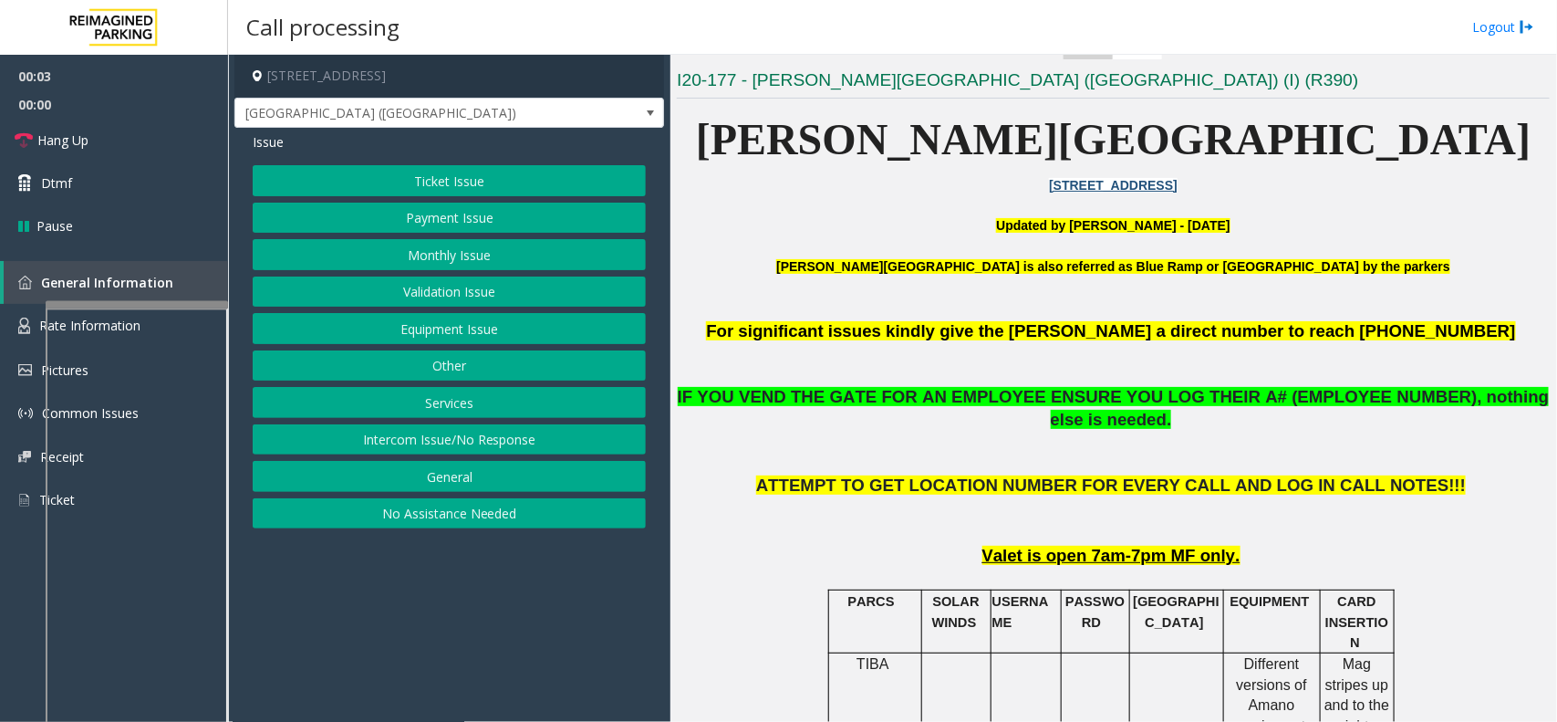
click at [431, 252] on button "Monthly Issue" at bounding box center [449, 254] width 393 height 31
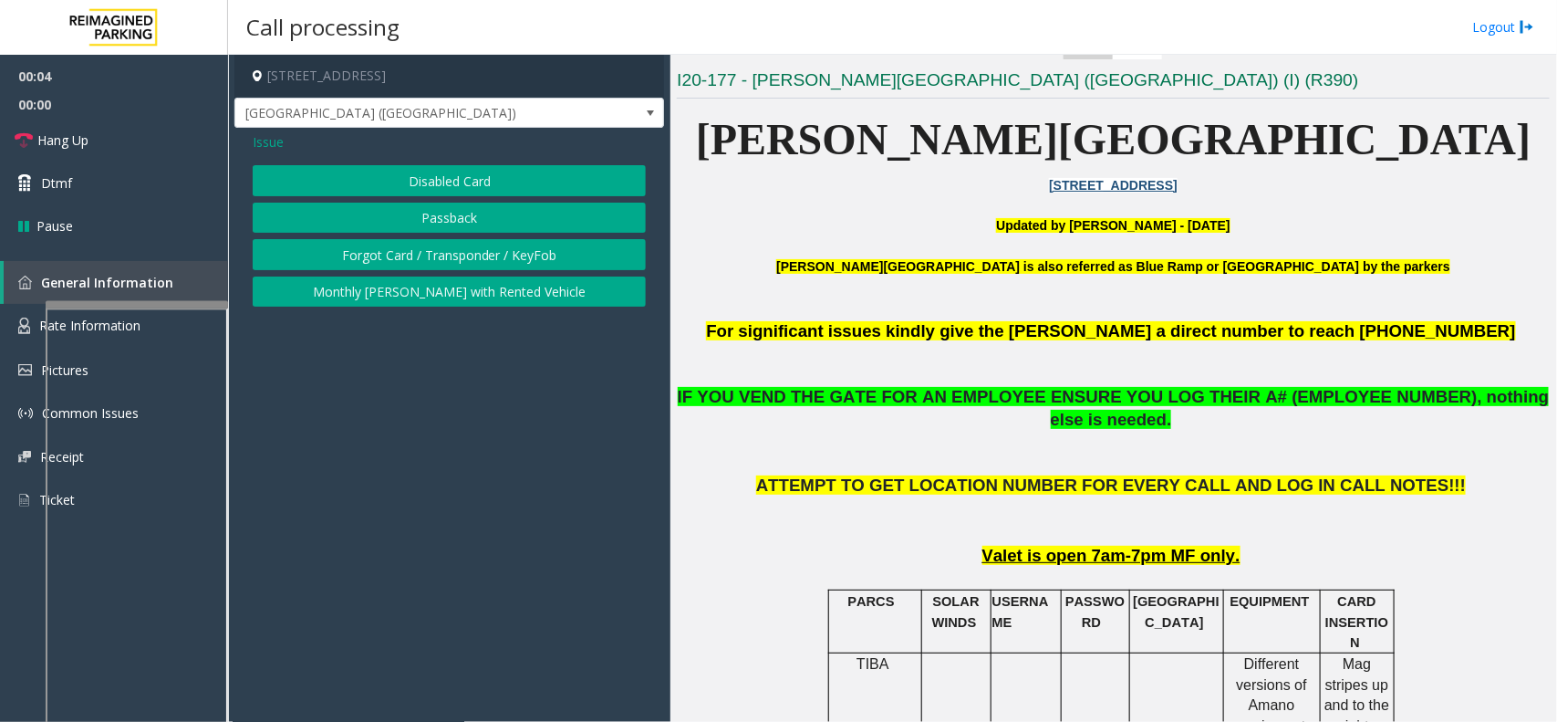
click at [452, 169] on button "Disabled Card" at bounding box center [449, 180] width 393 height 31
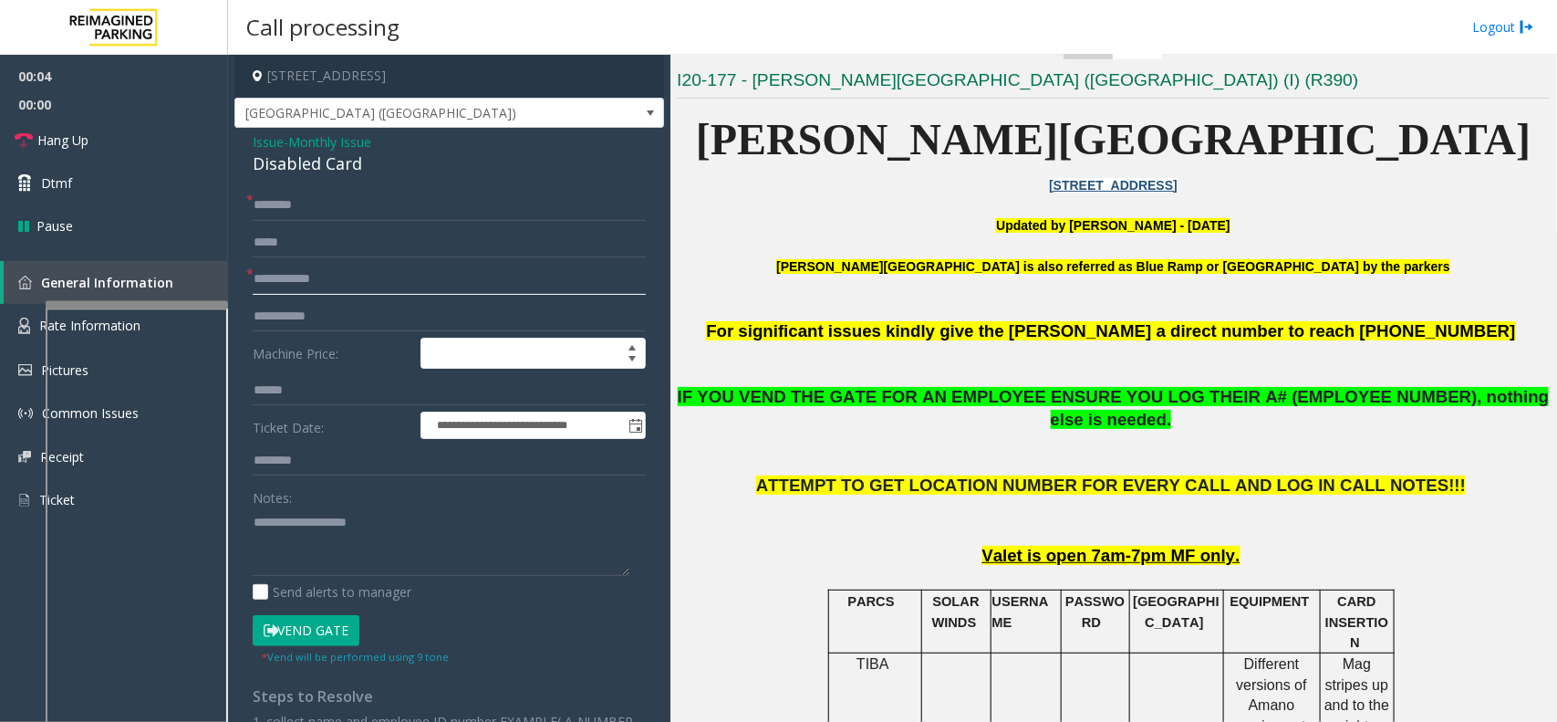
click at [320, 290] on input "text" at bounding box center [449, 279] width 393 height 31
type textarea "**********"
click at [325, 264] on input "text" at bounding box center [449, 279] width 393 height 31
click at [290, 171] on div "Disabled Card" at bounding box center [449, 163] width 393 height 25
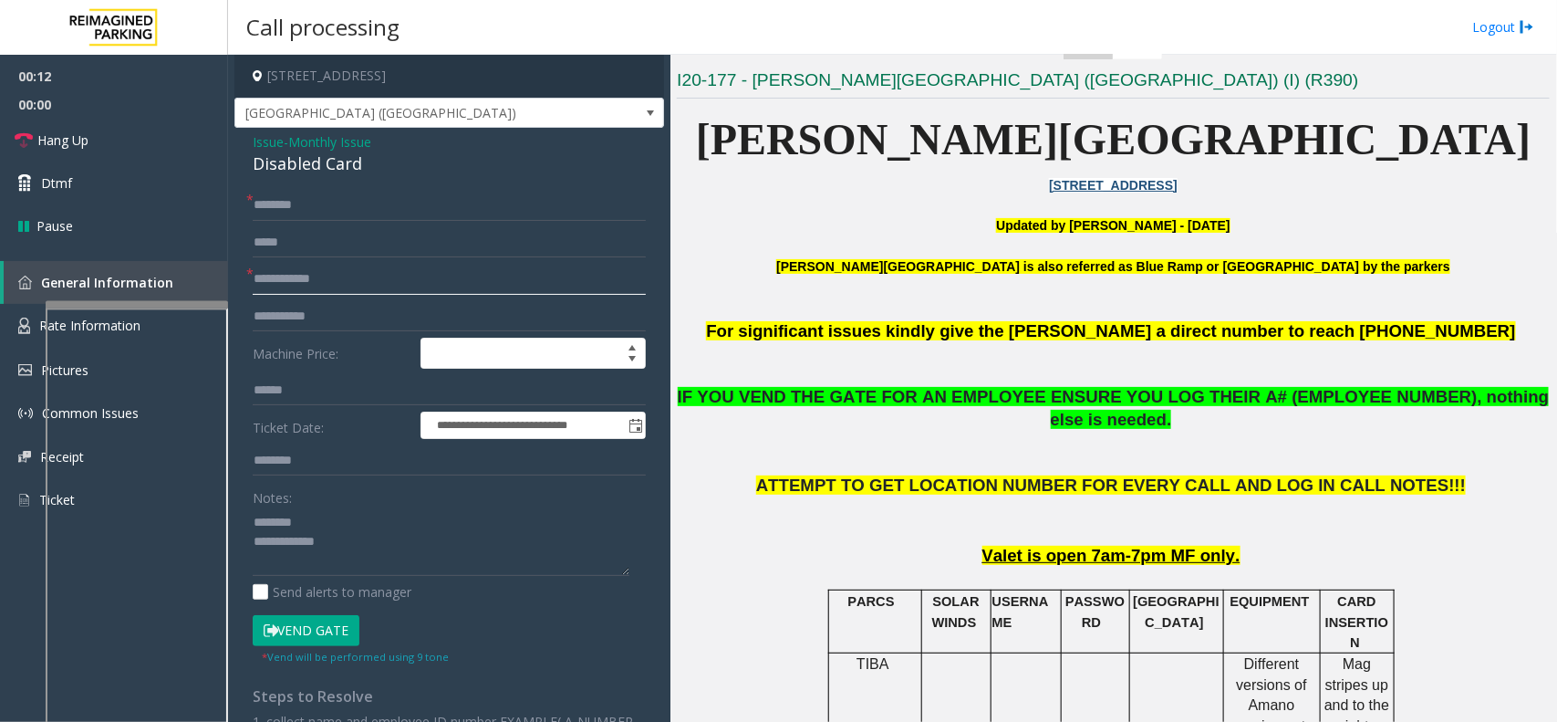
click at [292, 284] on input "text" at bounding box center [449, 279] width 393 height 31
type input "****"
click at [286, 169] on div "Disabled Card" at bounding box center [449, 163] width 393 height 25
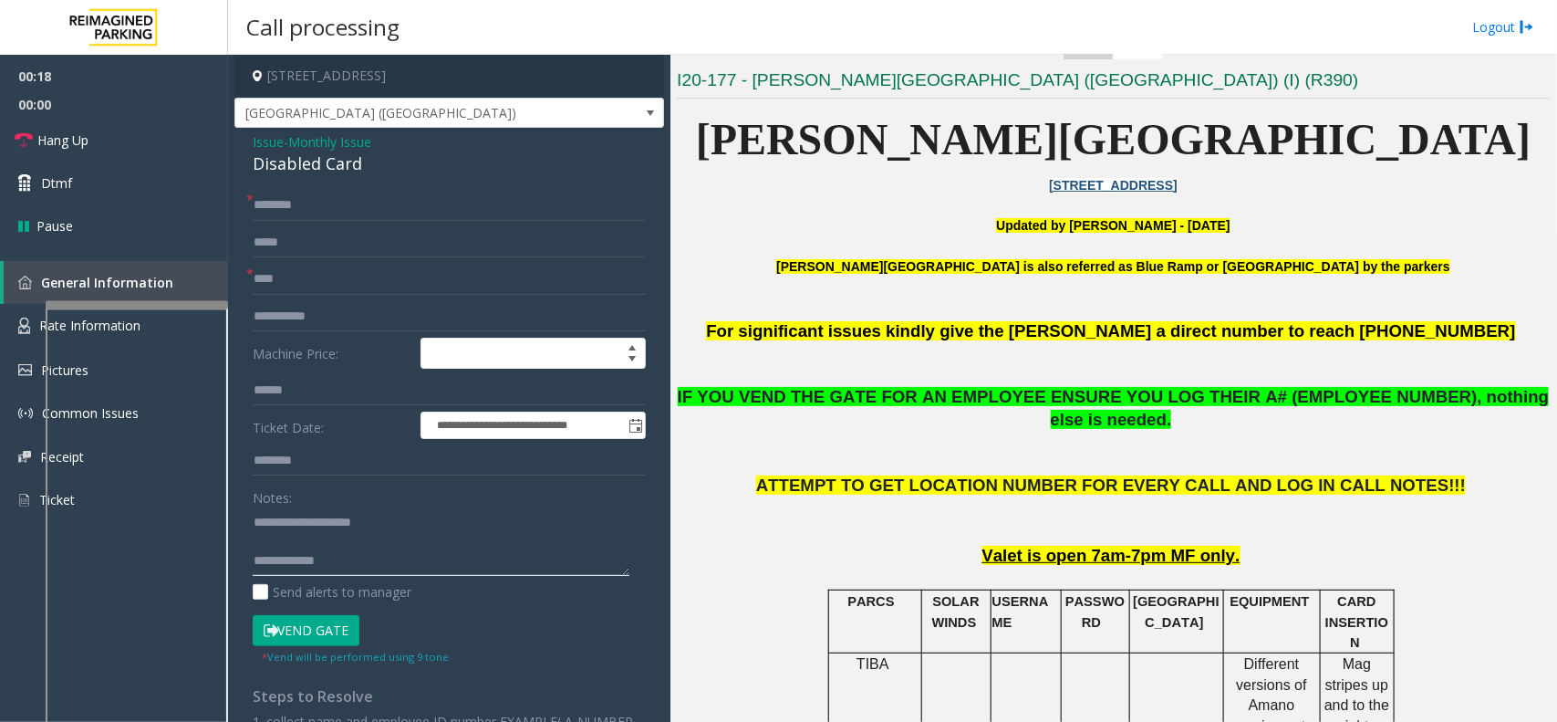
type textarea "**********"
click at [296, 206] on input "text" at bounding box center [449, 205] width 393 height 31
type input "*"
type input "**"
click at [334, 620] on button "Vend Gate" at bounding box center [306, 630] width 107 height 31
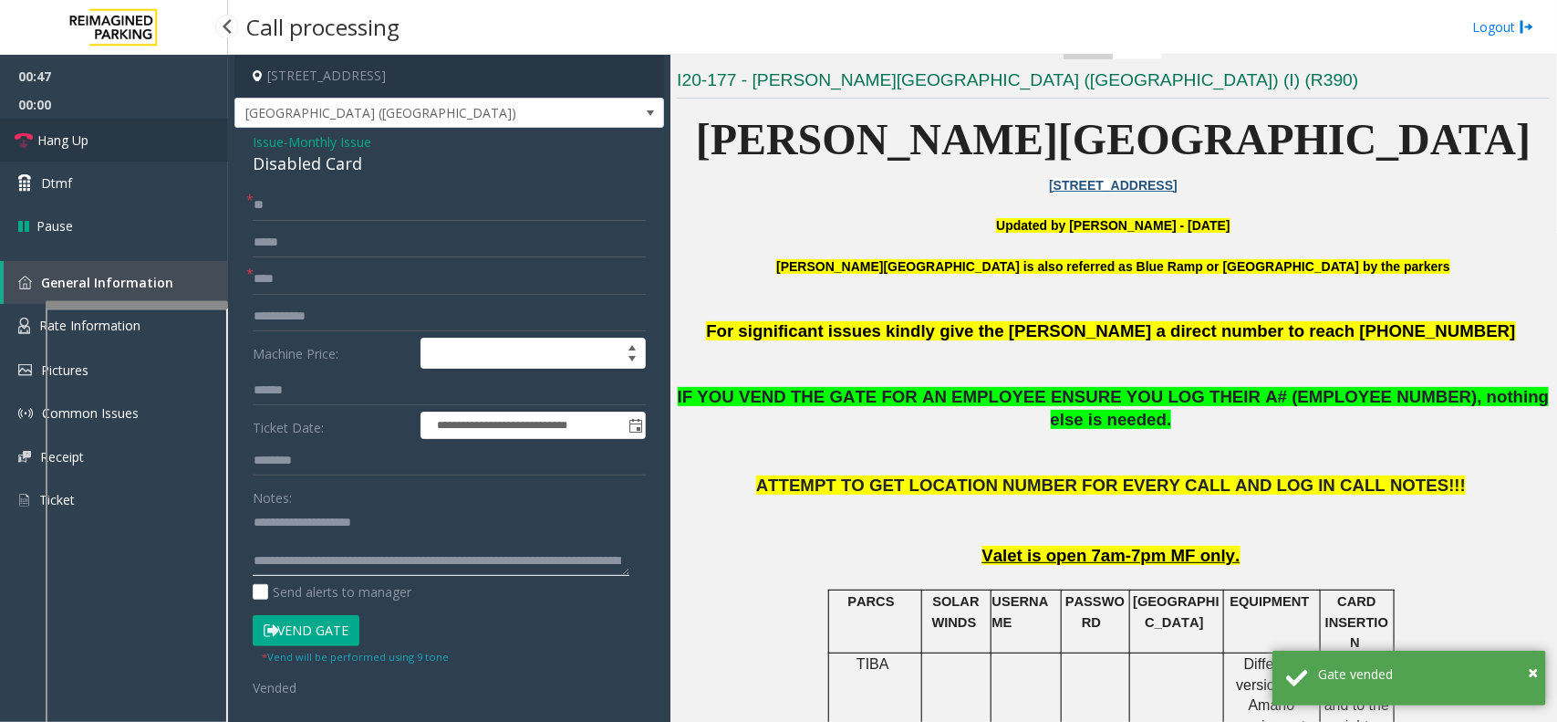
type textarea "**********"
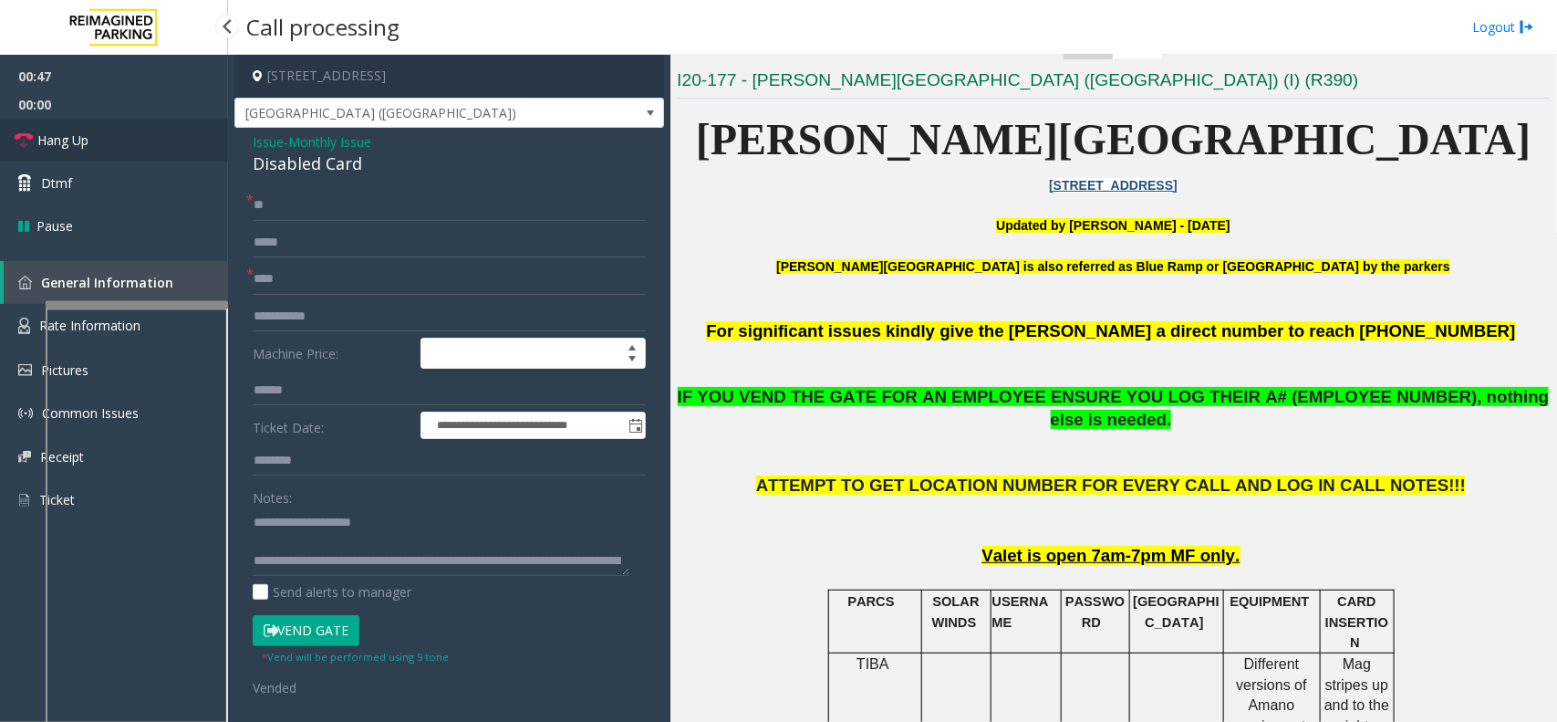
click at [120, 121] on link "Hang Up" at bounding box center [114, 140] width 228 height 43
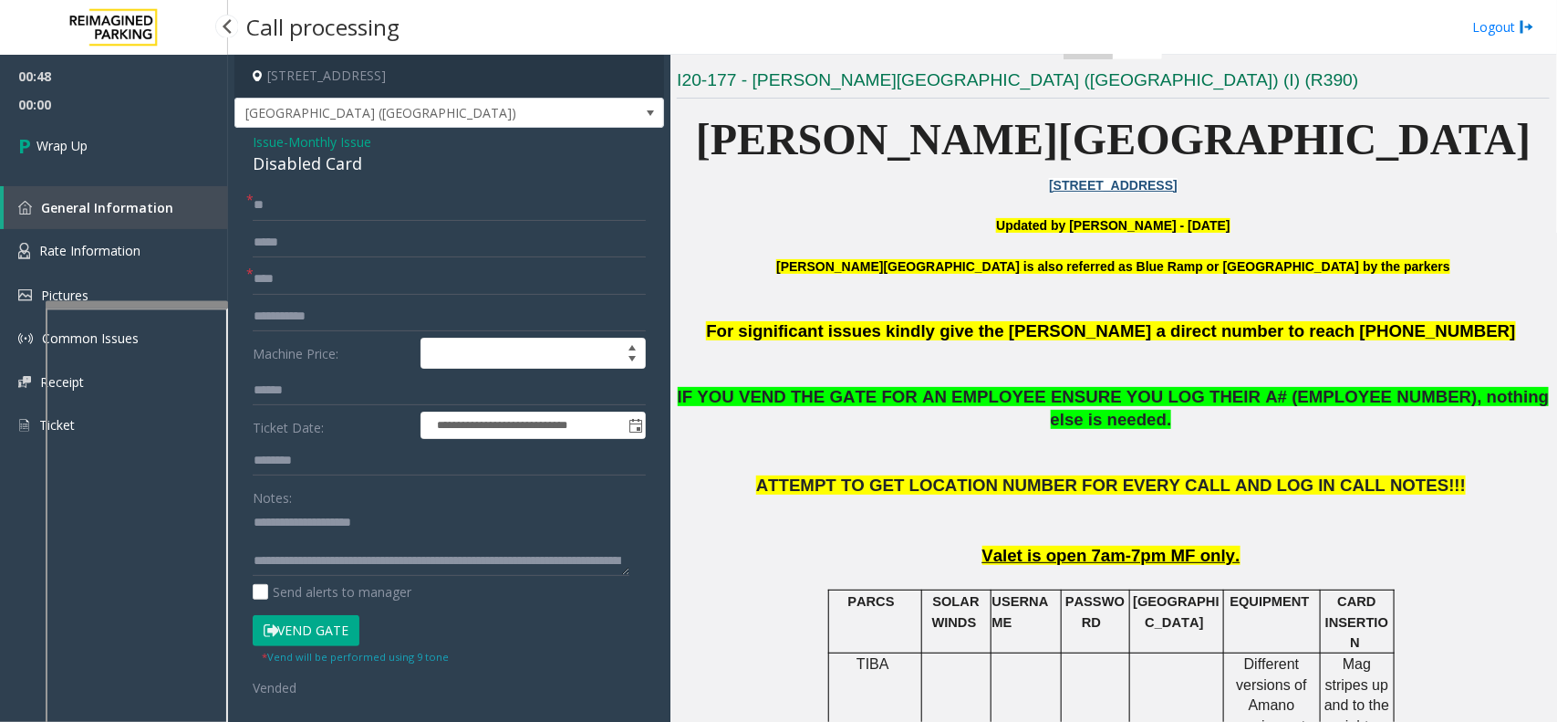
click at [110, 151] on link "Wrap Up" at bounding box center [114, 146] width 228 height 54
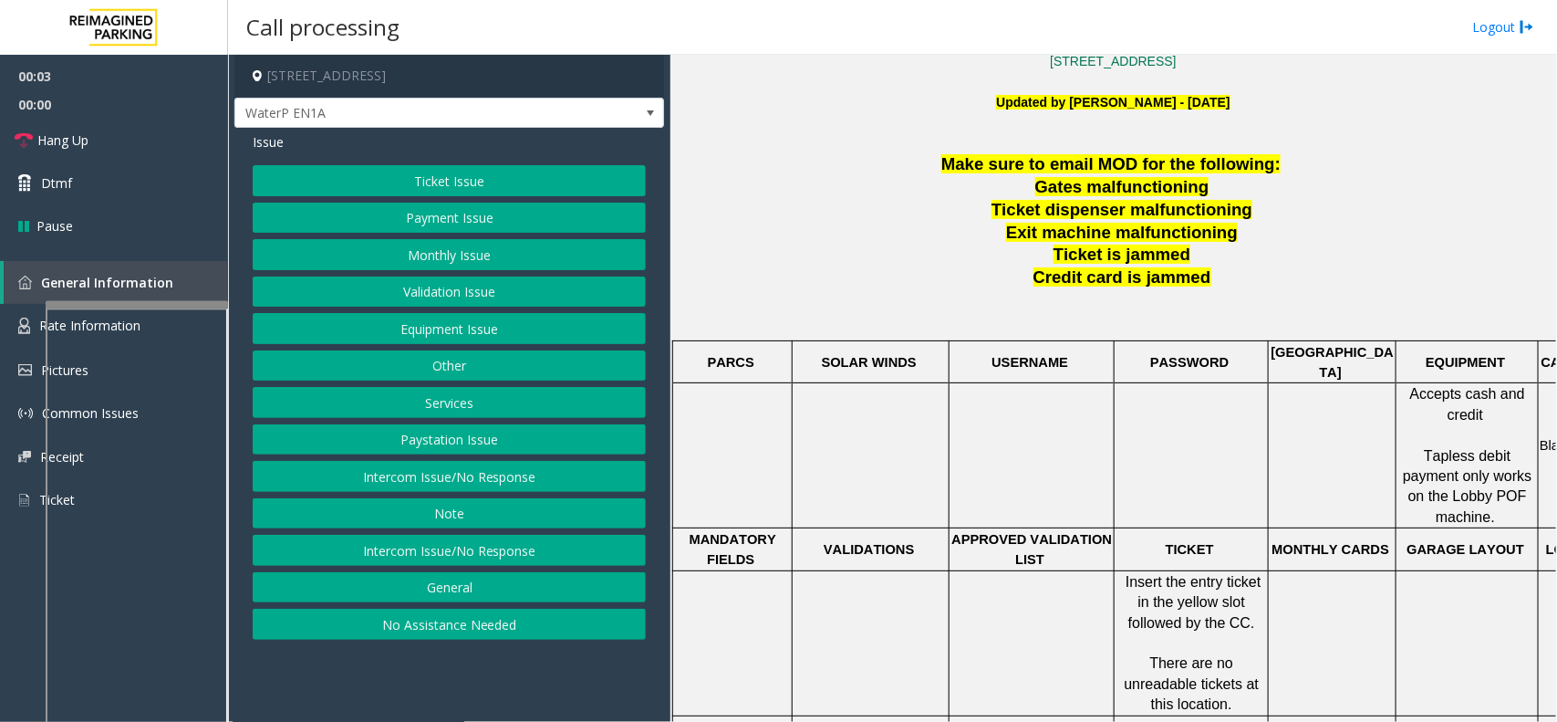
scroll to position [570, 0]
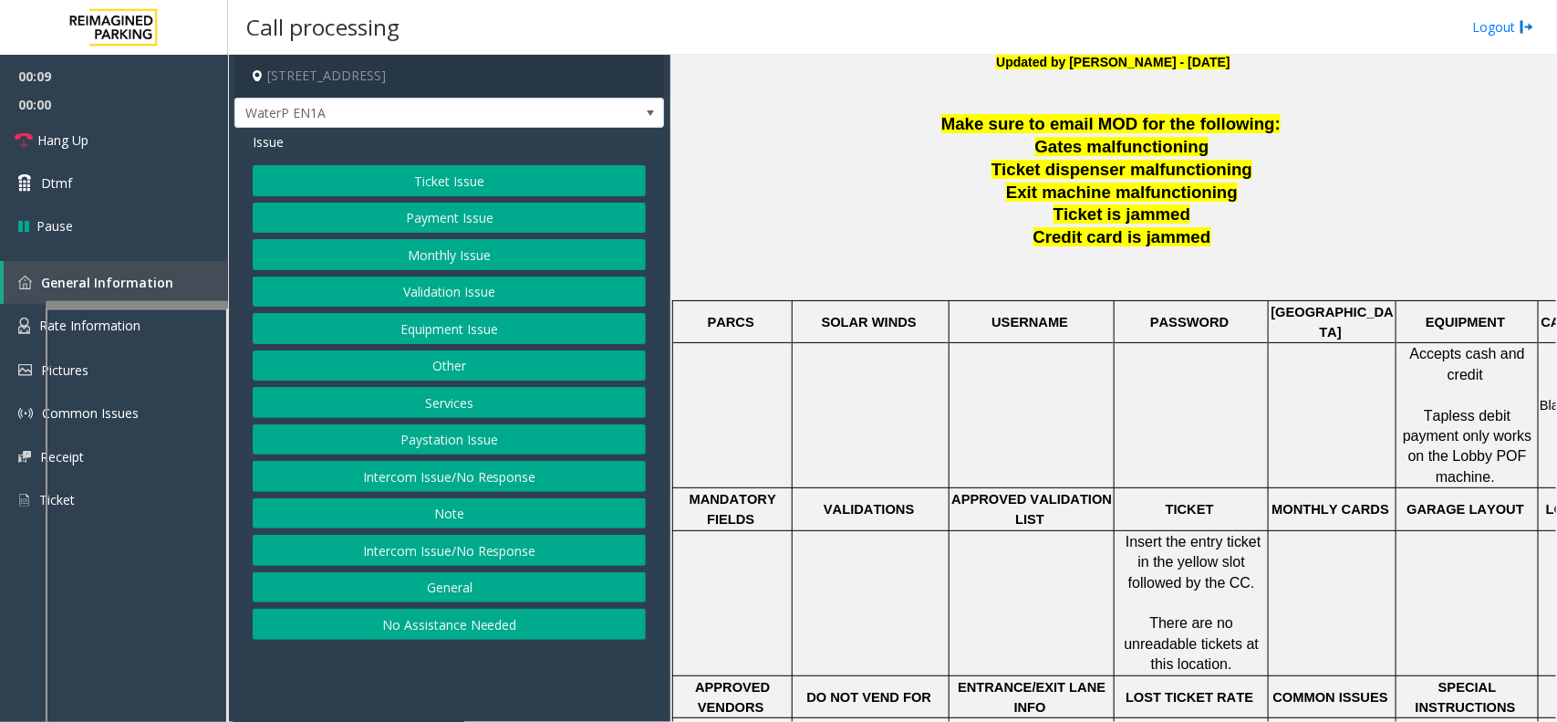
click at [457, 488] on button "Intercom Issue/No Response" at bounding box center [449, 476] width 393 height 31
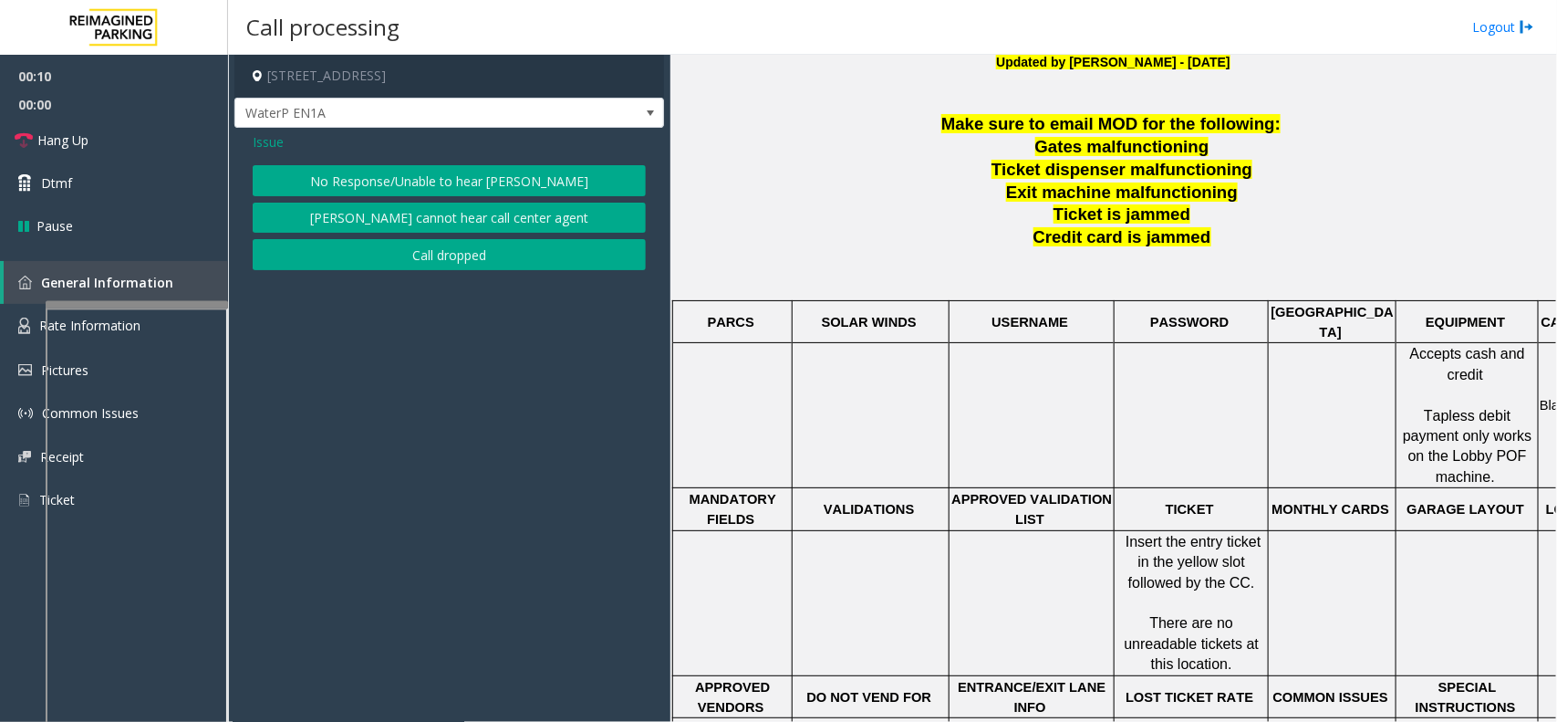
click at [452, 174] on button "No Response/Unable to hear [PERSON_NAME]" at bounding box center [449, 180] width 393 height 31
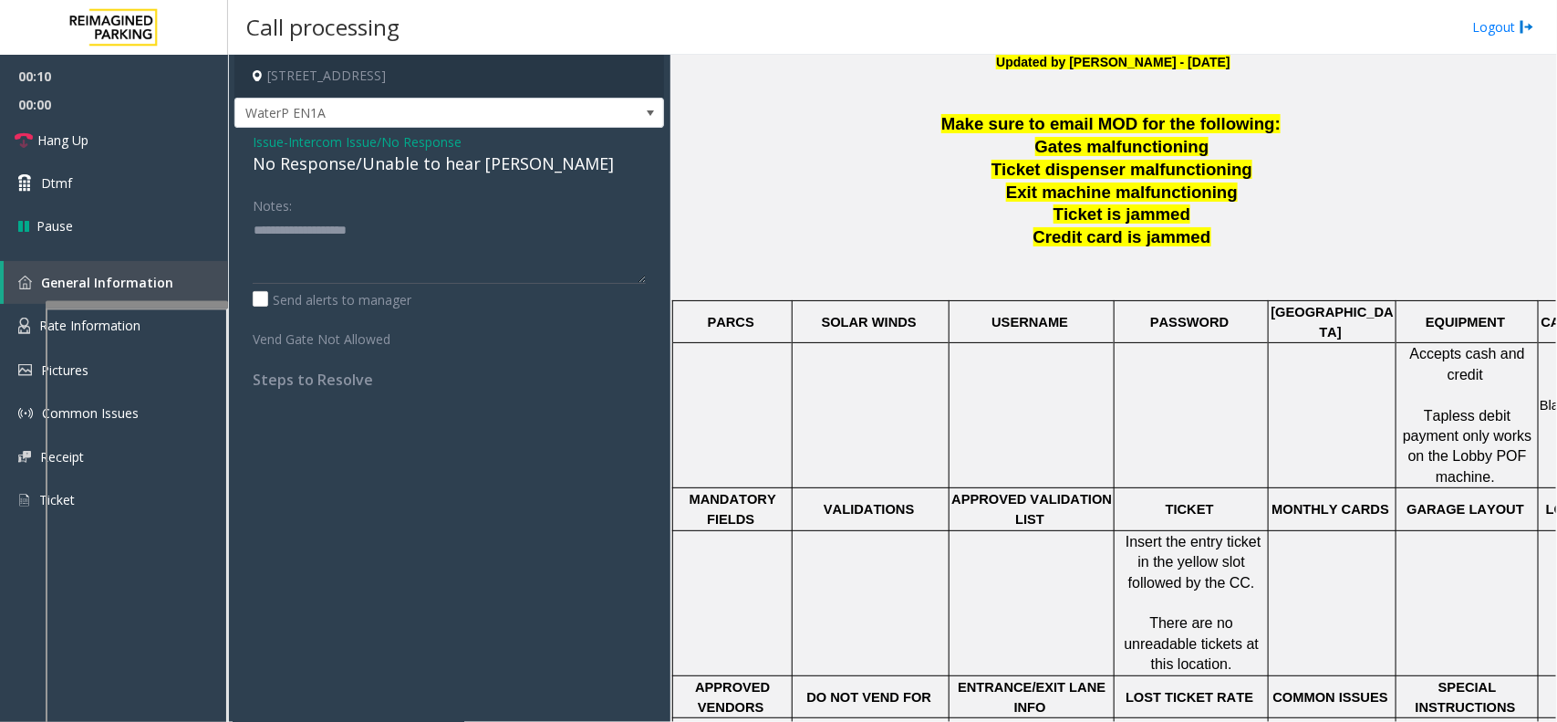
click at [422, 170] on div "No Response/Unable to hear [PERSON_NAME]" at bounding box center [449, 163] width 393 height 25
type textarea "**********"
click at [198, 142] on link "Hang Up" at bounding box center [114, 140] width 228 height 43
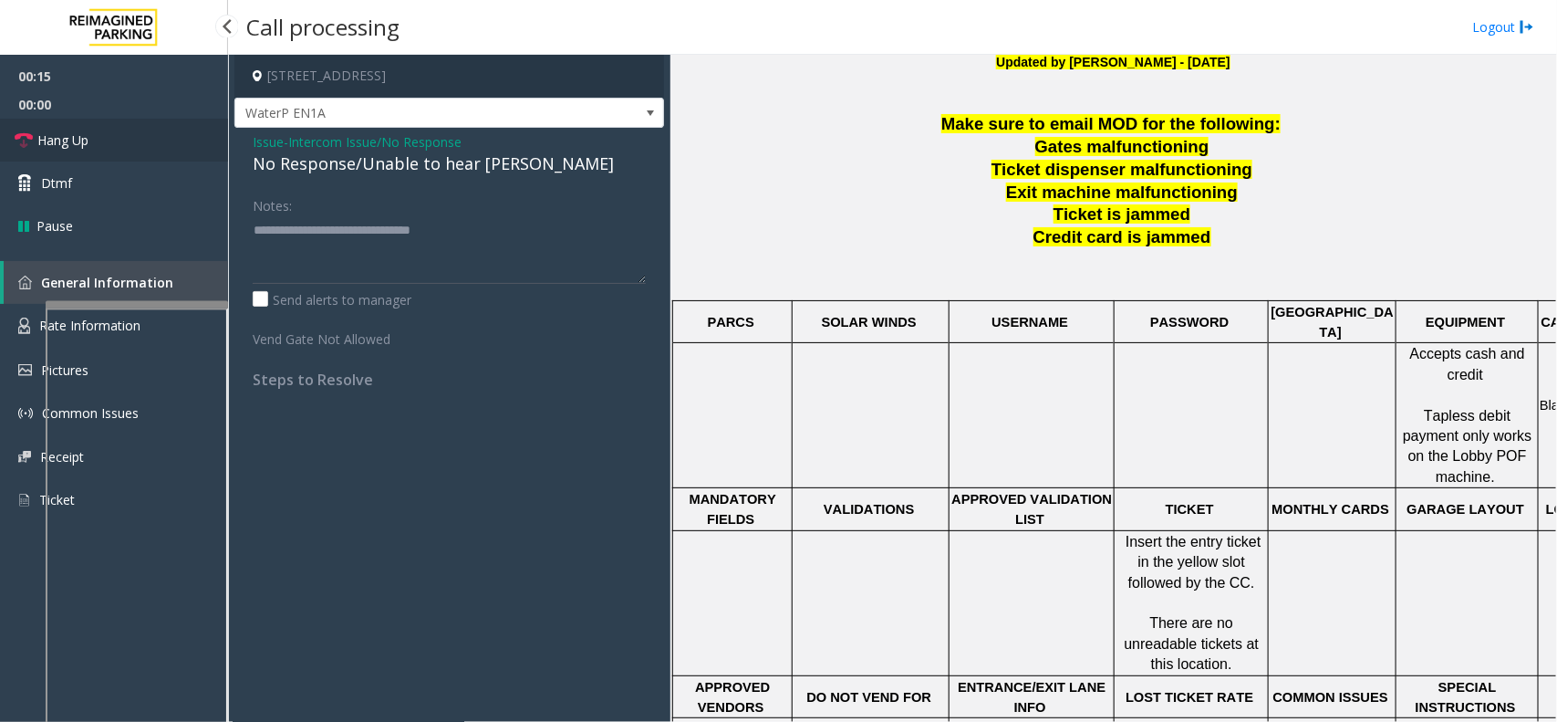
click at [198, 142] on link "Hang Up" at bounding box center [114, 140] width 228 height 43
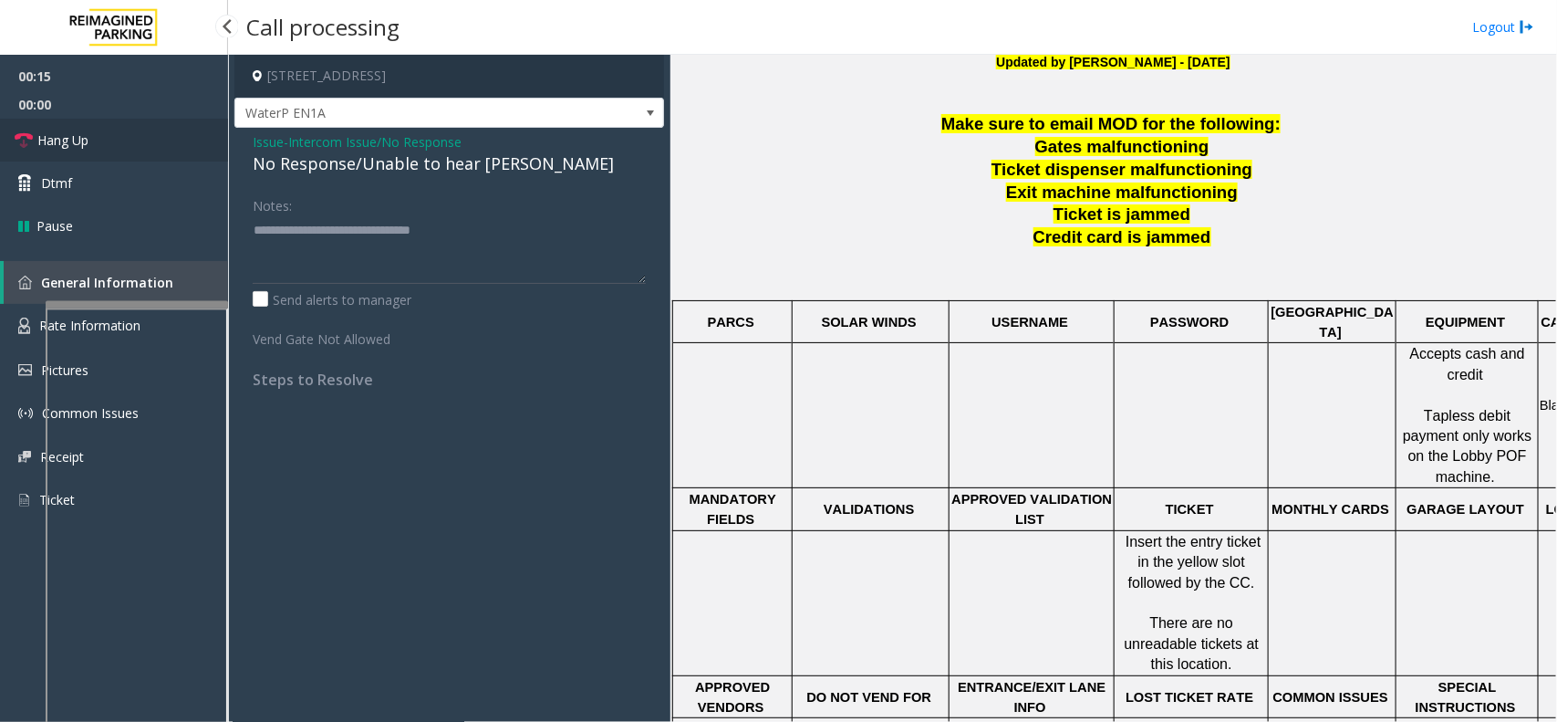
click at [198, 142] on link "Hang Up" at bounding box center [114, 140] width 228 height 43
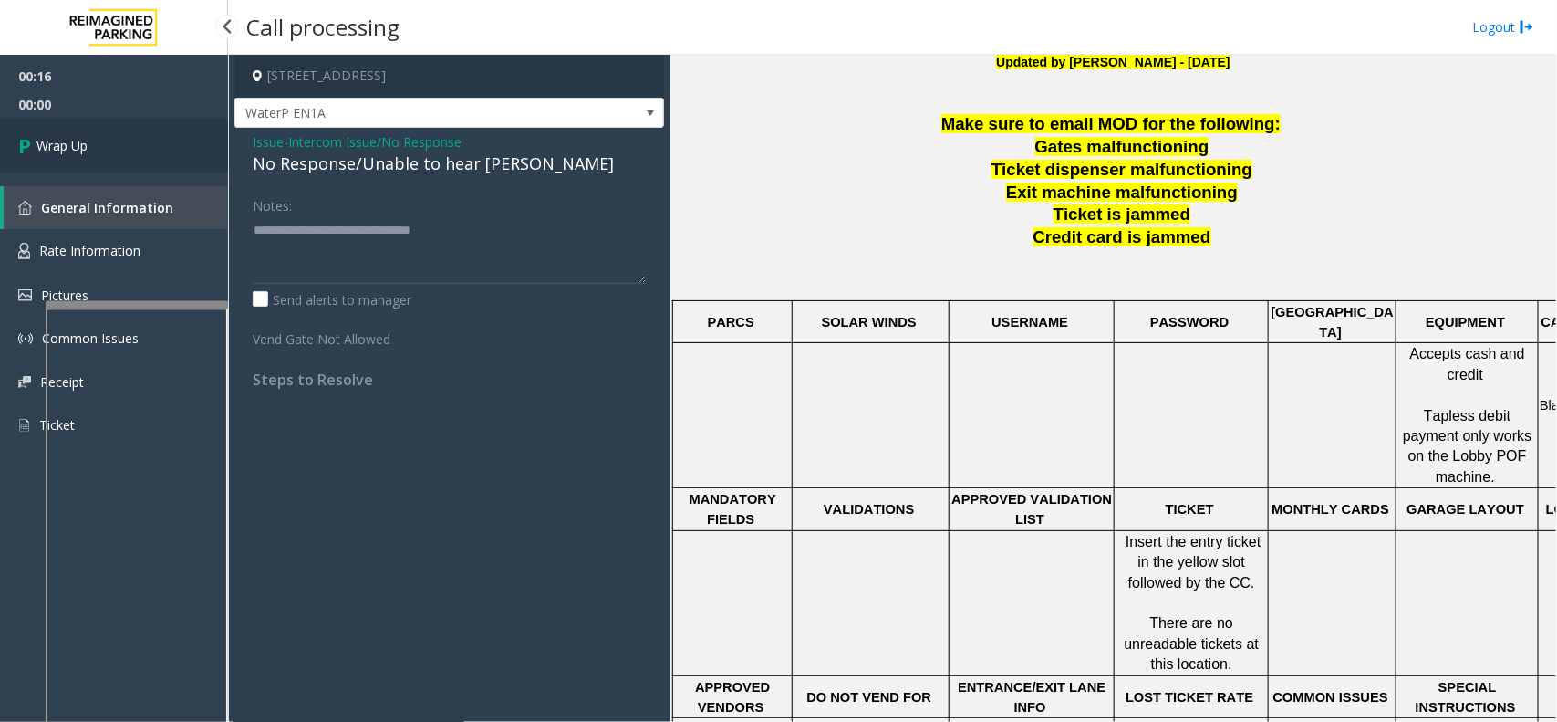
click at [198, 142] on link "Wrap Up" at bounding box center [114, 146] width 228 height 54
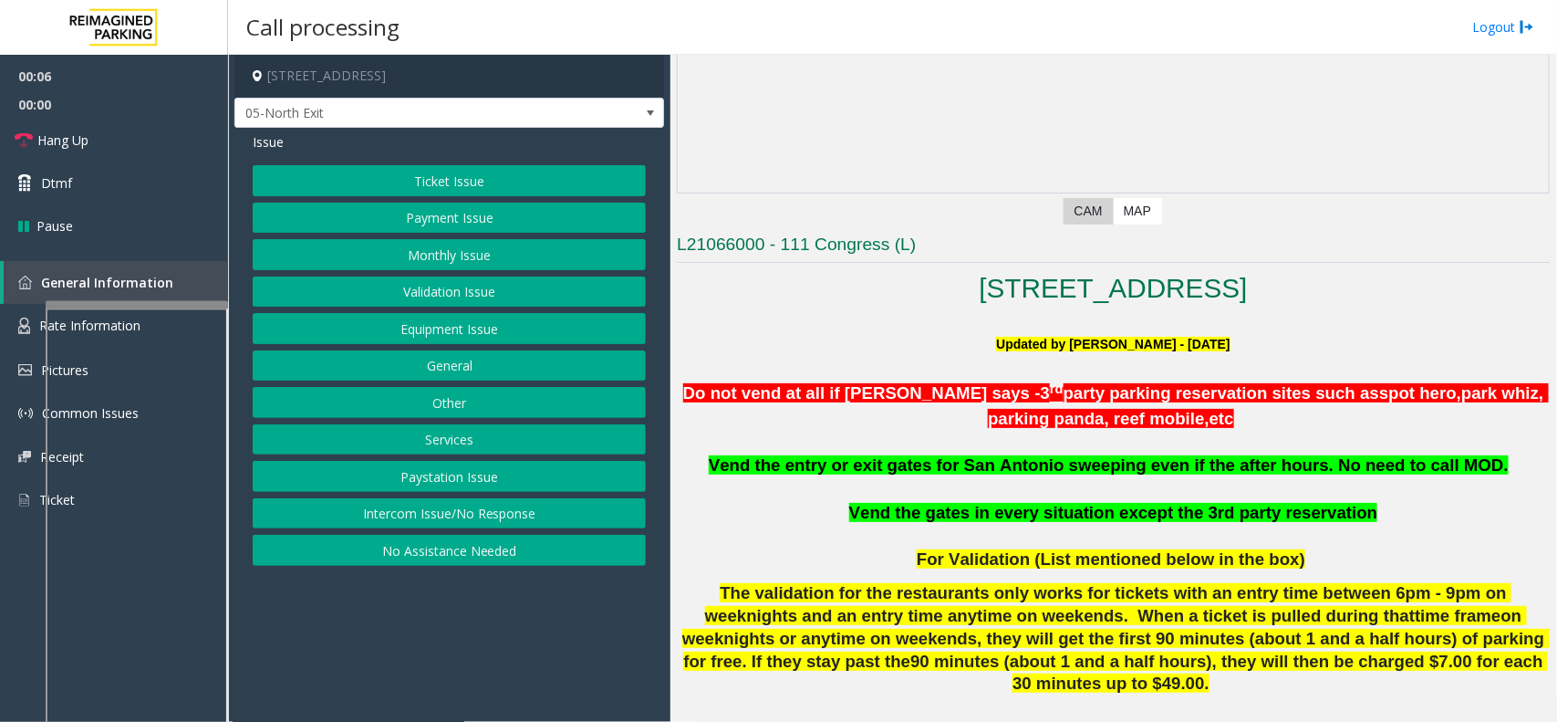
scroll to position [228, 0]
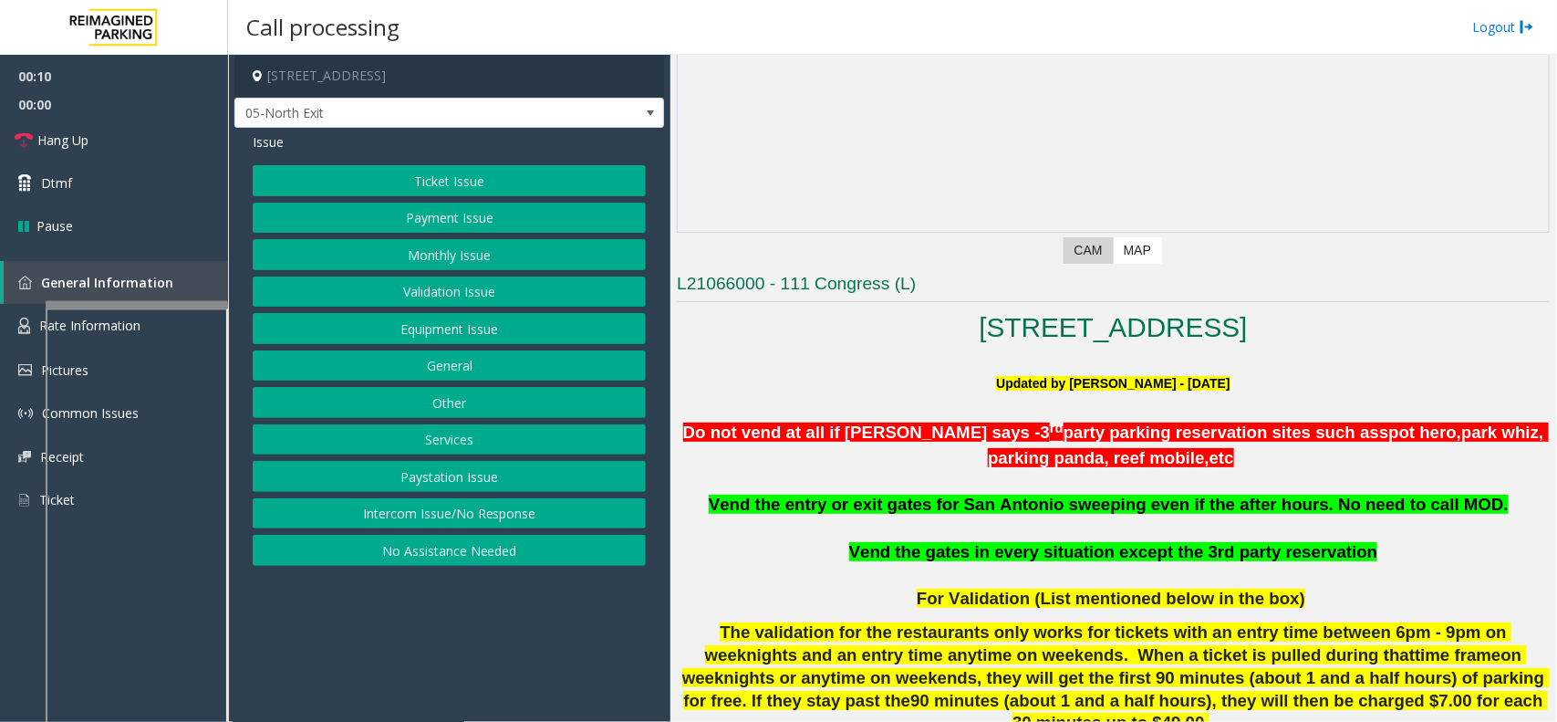
click at [525, 518] on button "Intercom Issue/No Response" at bounding box center [449, 513] width 393 height 31
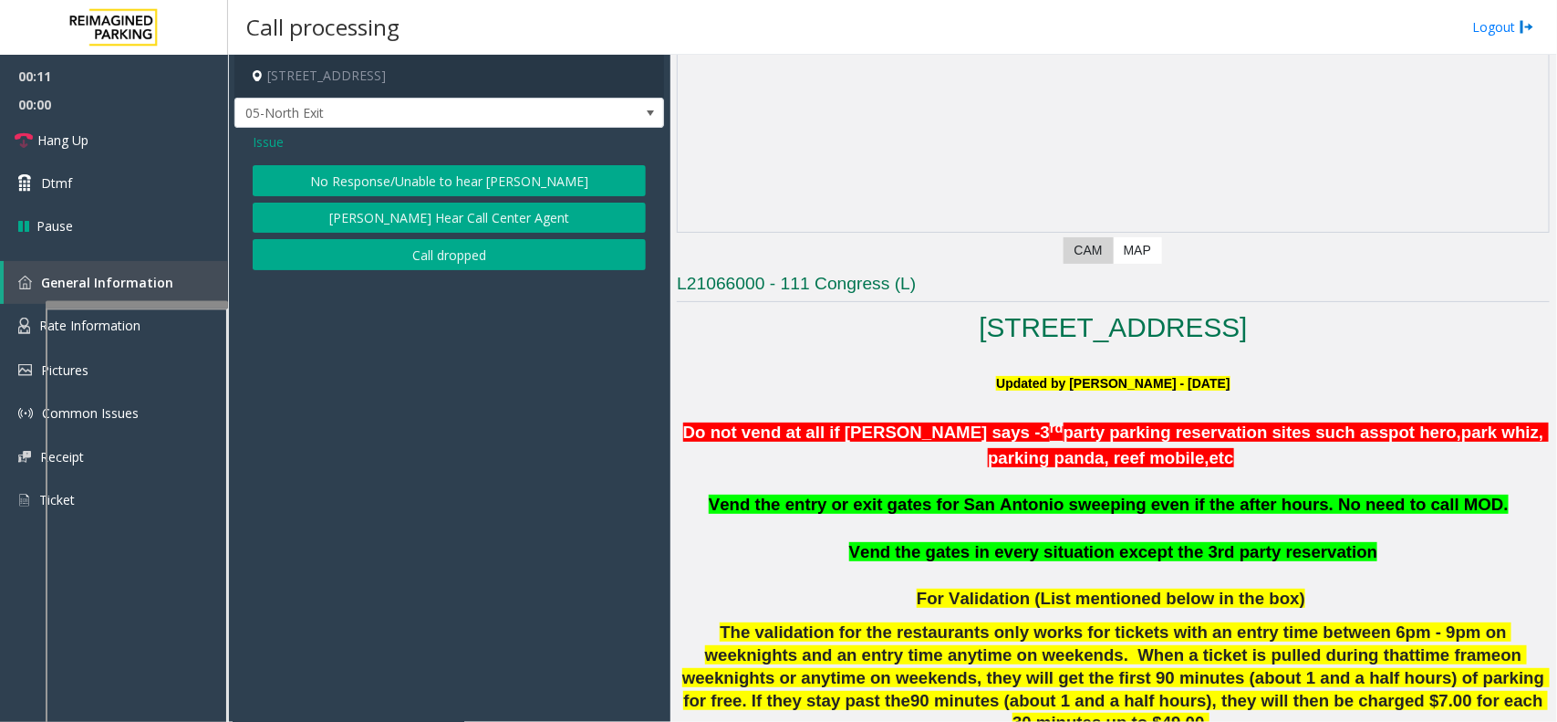
click at [431, 184] on button "No Response/Unable to hear [PERSON_NAME]" at bounding box center [449, 180] width 393 height 31
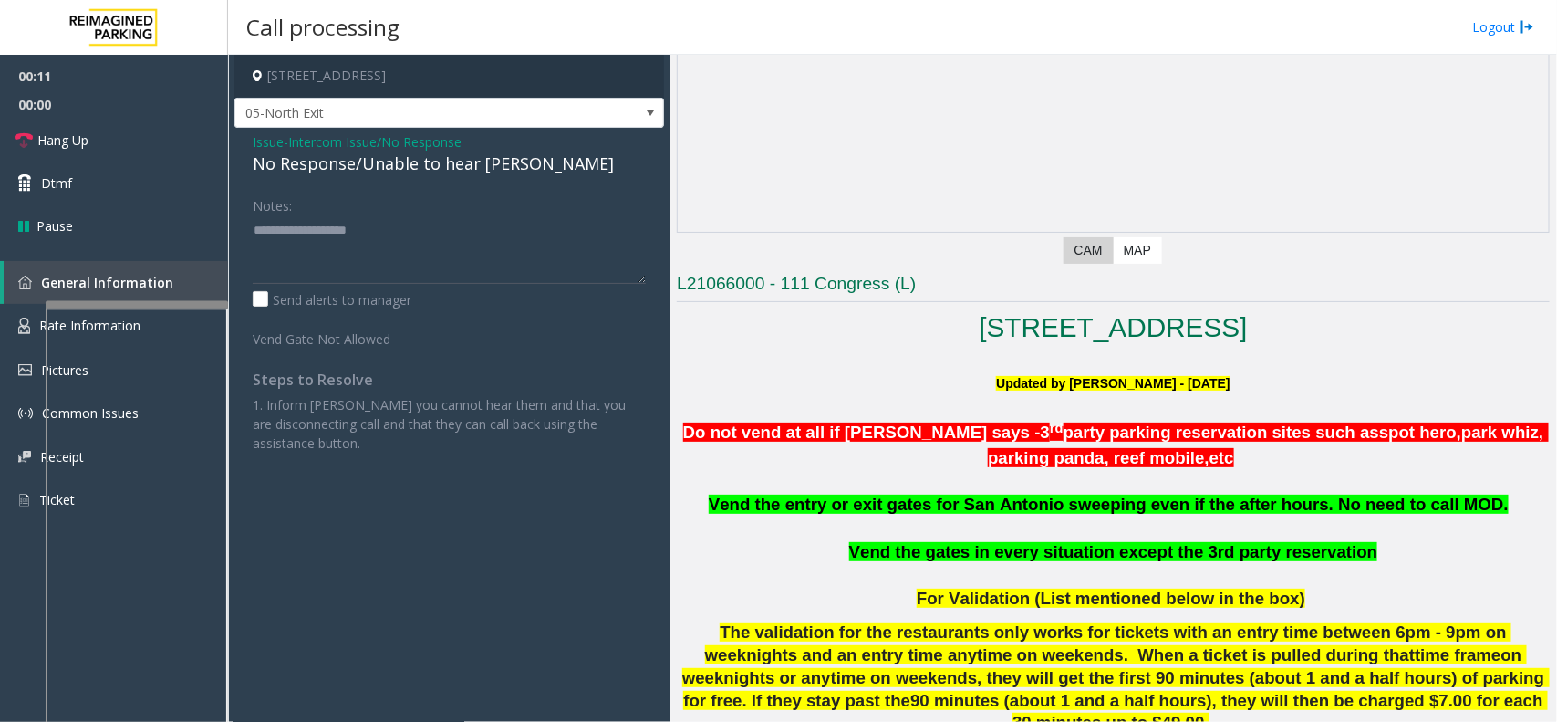
click at [372, 162] on div "No Response/Unable to hear [PERSON_NAME]" at bounding box center [449, 163] width 393 height 25
type textarea "**********"
click at [149, 151] on link "Hang Up" at bounding box center [114, 140] width 228 height 43
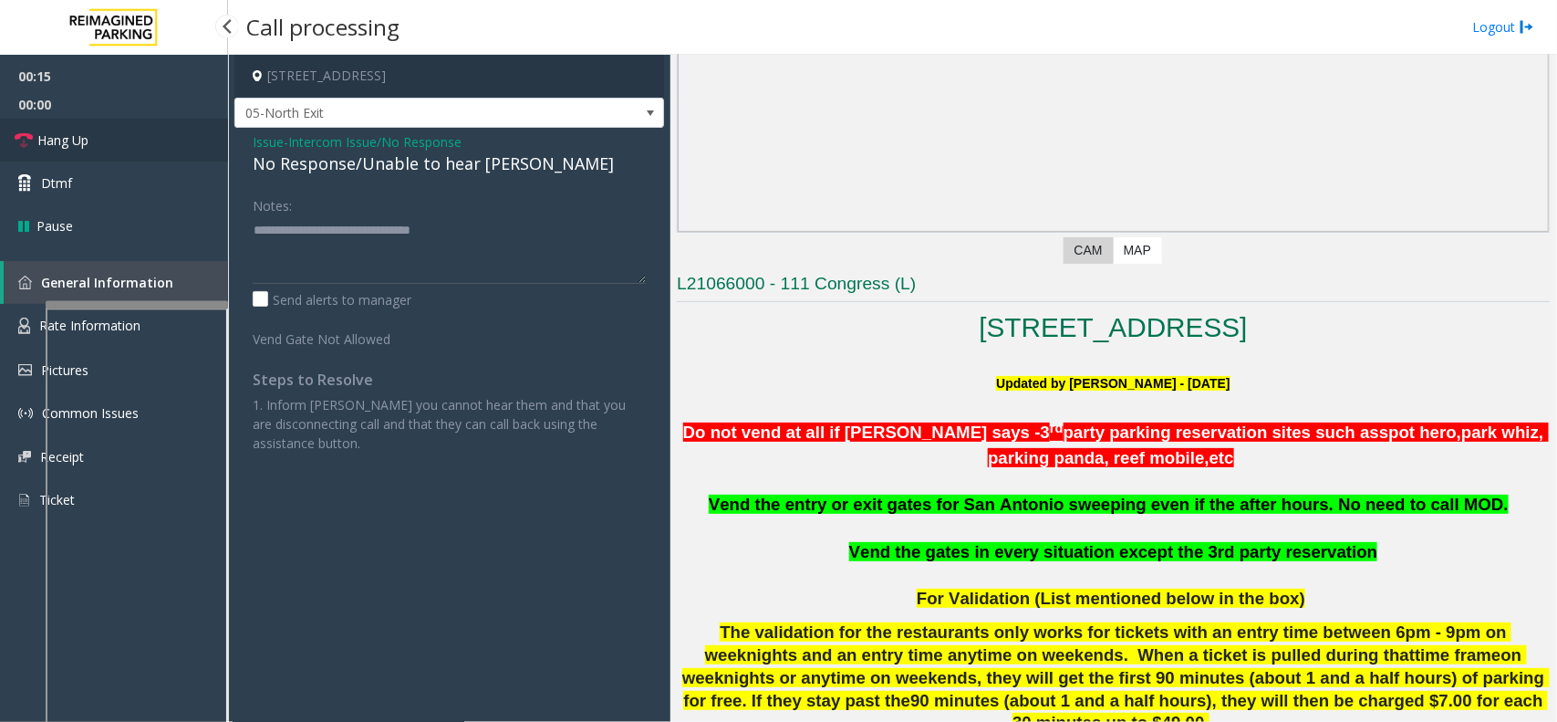
click at [149, 153] on link "Hang Up" at bounding box center [114, 140] width 228 height 43
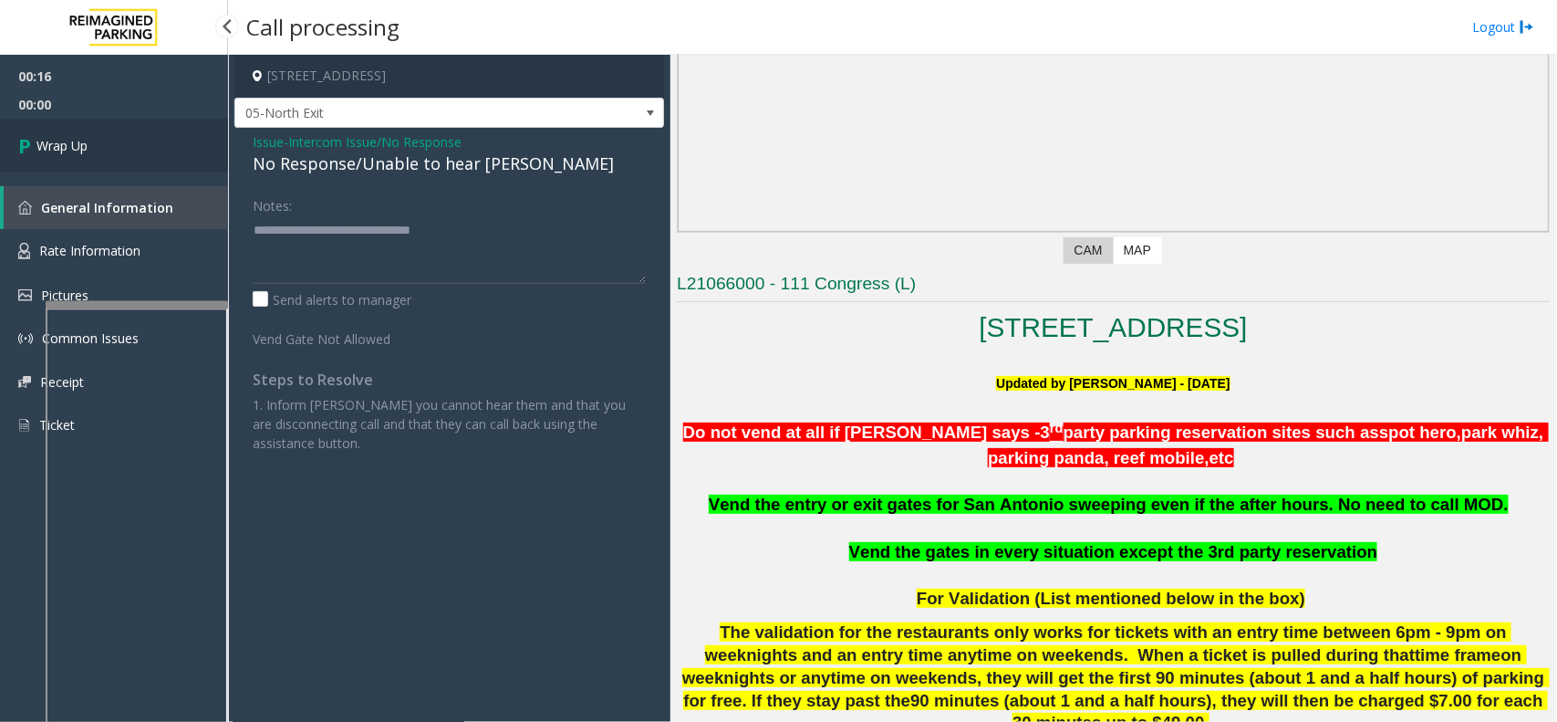
click at [149, 153] on link "Wrap Up" at bounding box center [114, 146] width 228 height 54
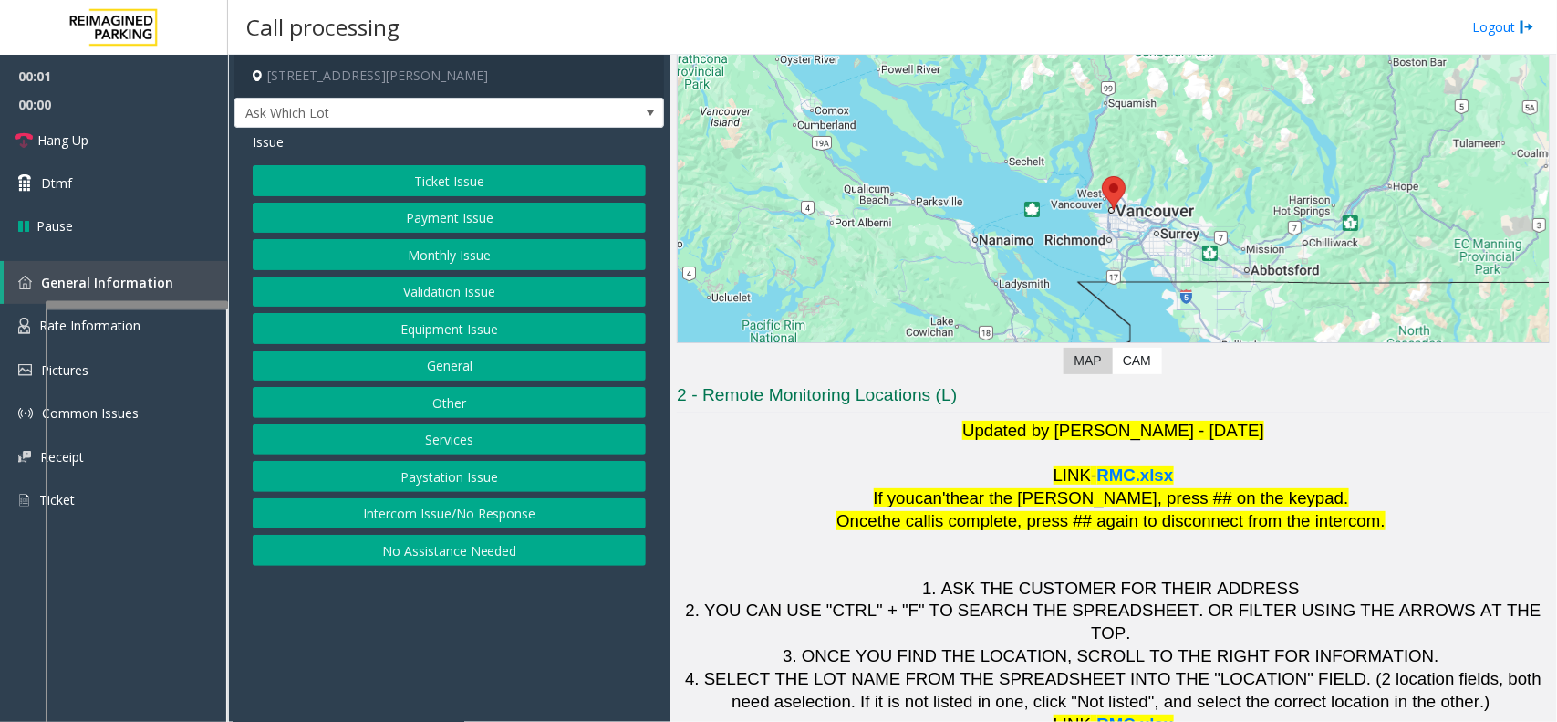
scroll to position [151, 0]
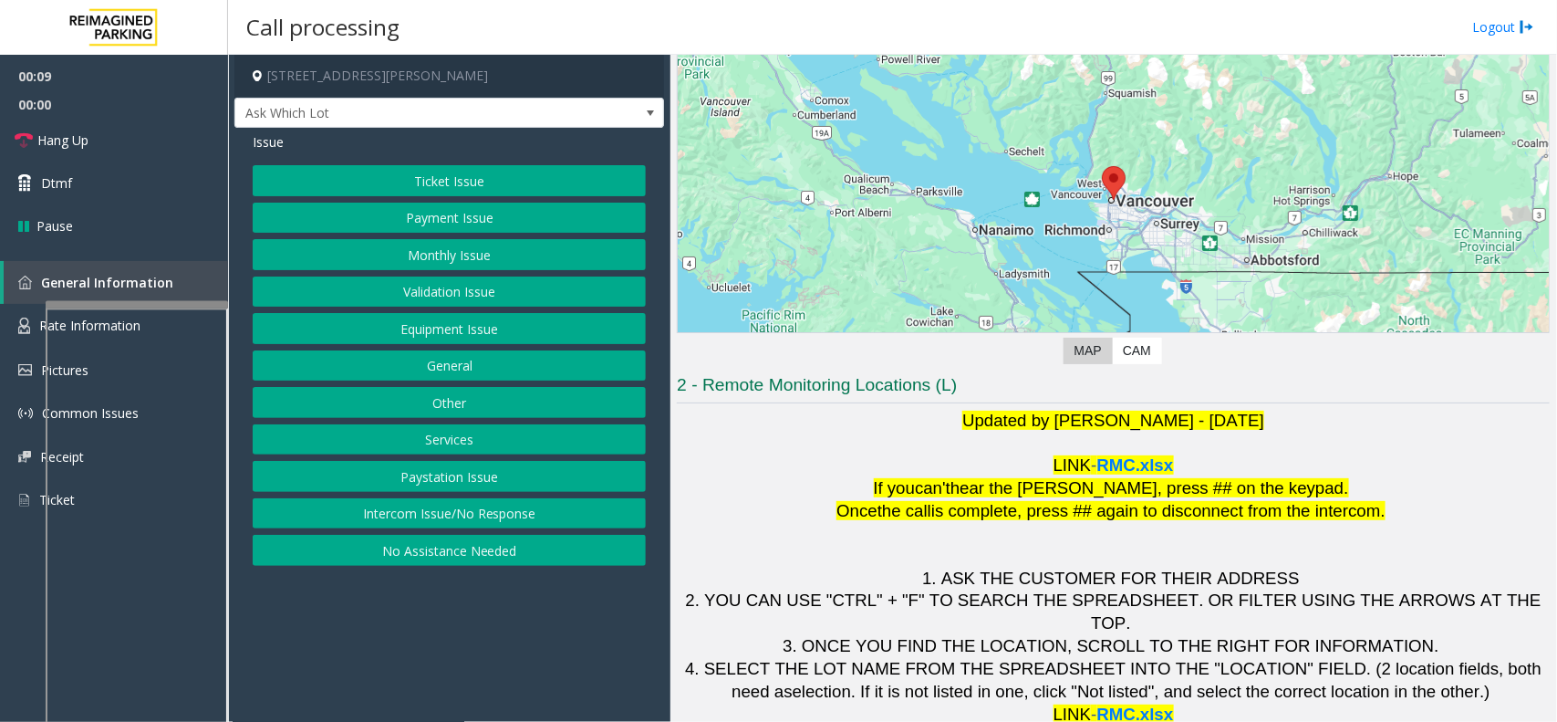
click at [511, 506] on button "Intercom Issue/No Response" at bounding box center [449, 513] width 393 height 31
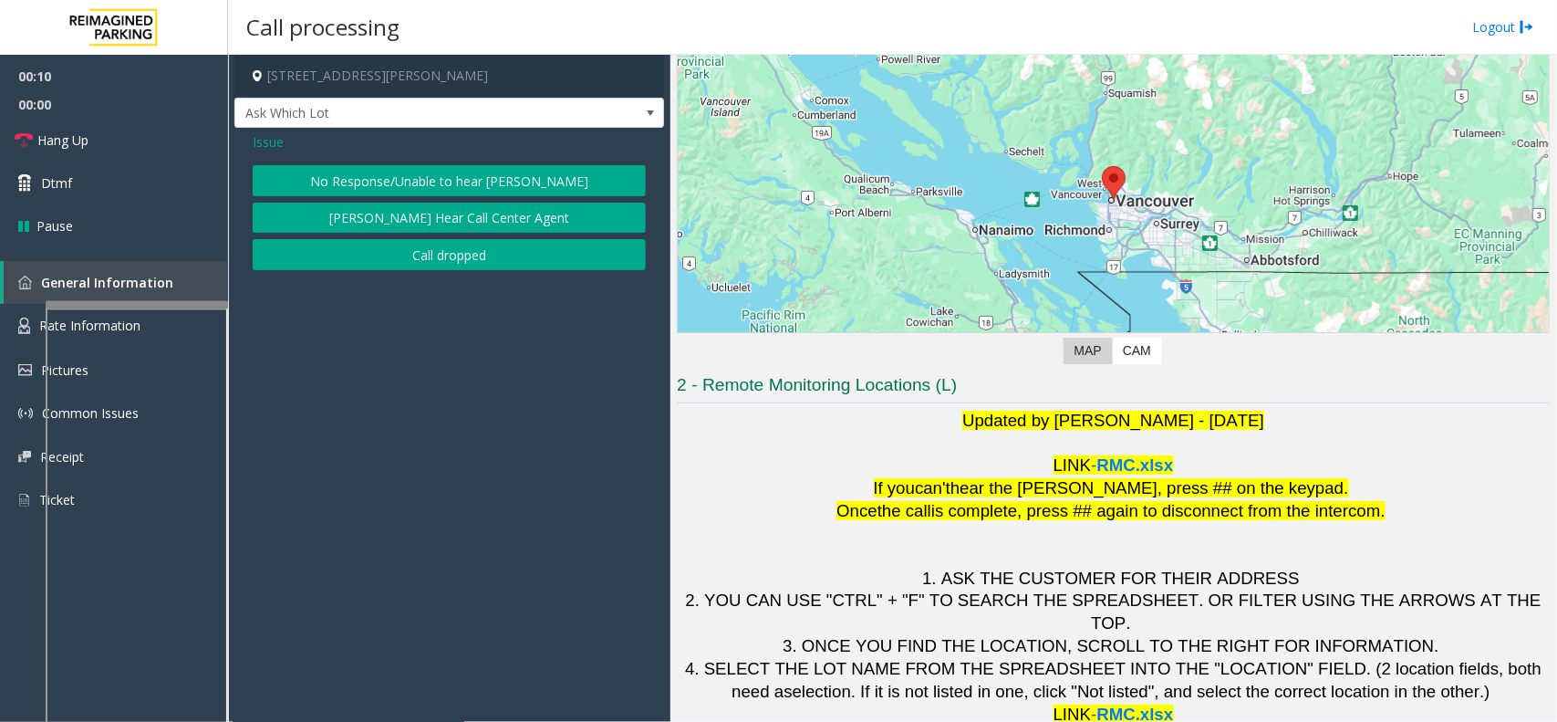
click at [493, 190] on button "No Response/Unable to hear [PERSON_NAME]" at bounding box center [449, 180] width 393 height 31
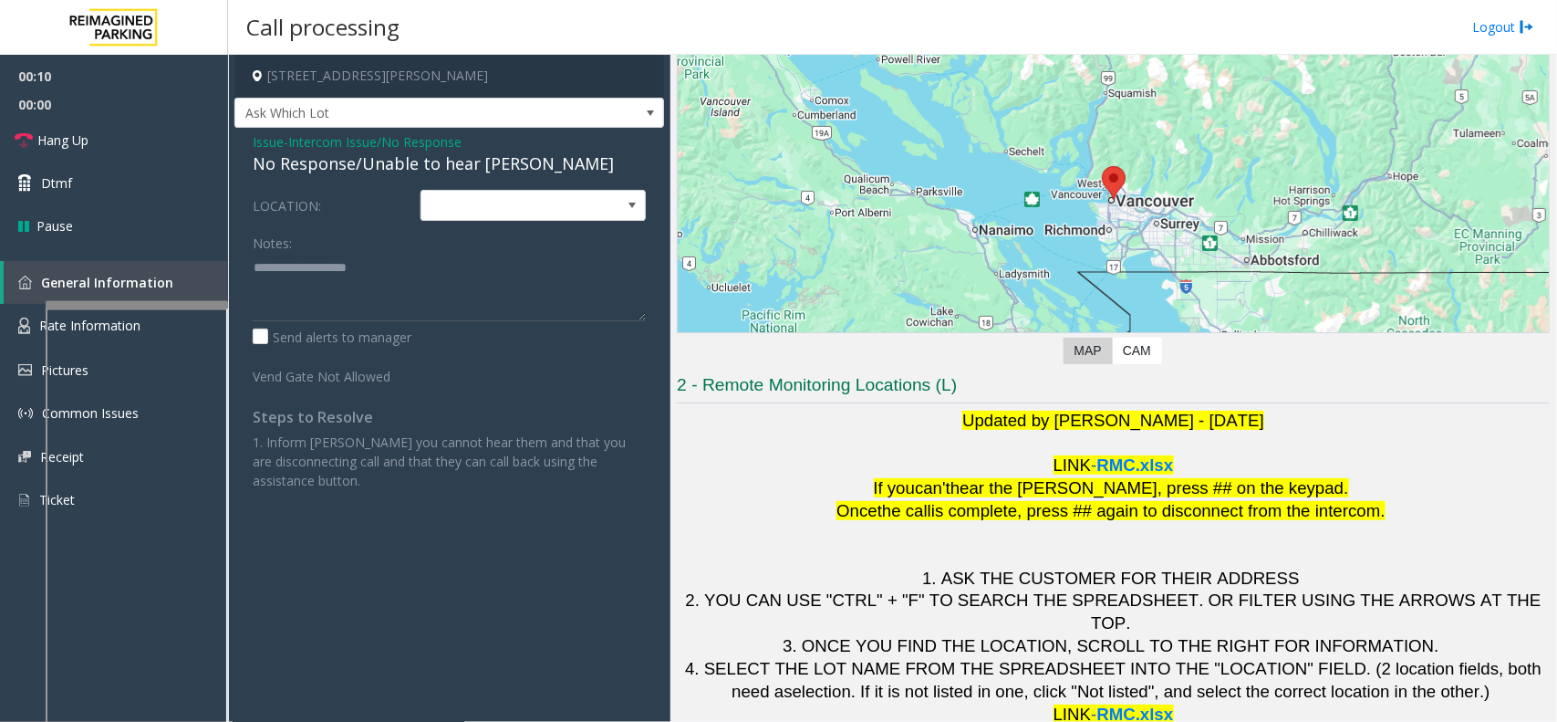
click at [453, 178] on div "Issue - Intercom Issue/No Response No Response/Unable to hear [PERSON_NAME] LOC…" at bounding box center [449, 318] width 430 height 380
click at [452, 175] on div "No Response/Unable to hear [PERSON_NAME]" at bounding box center [449, 163] width 393 height 25
type textarea "**********"
click at [140, 151] on link "Hang Up" at bounding box center [114, 140] width 228 height 43
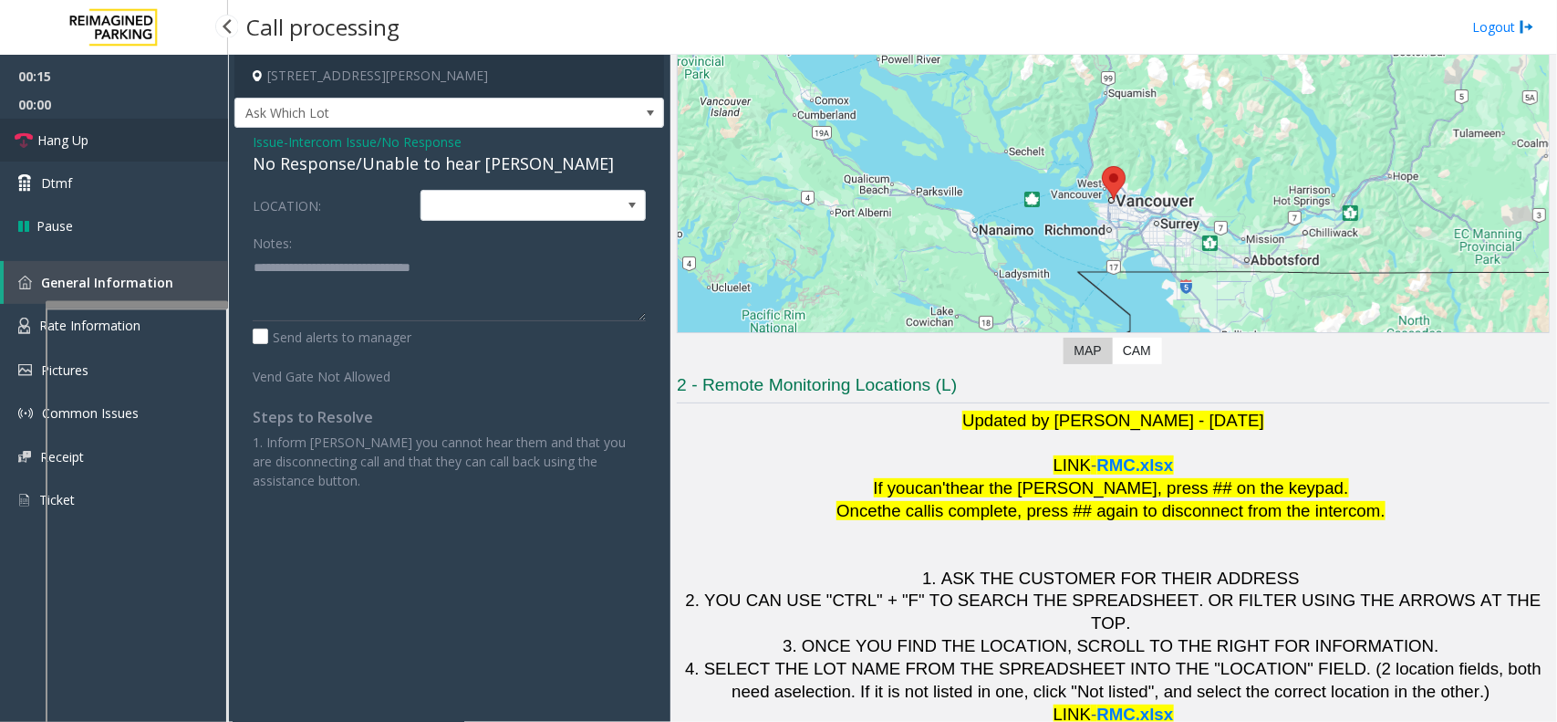
click at [140, 151] on link "Hang Up" at bounding box center [114, 140] width 228 height 43
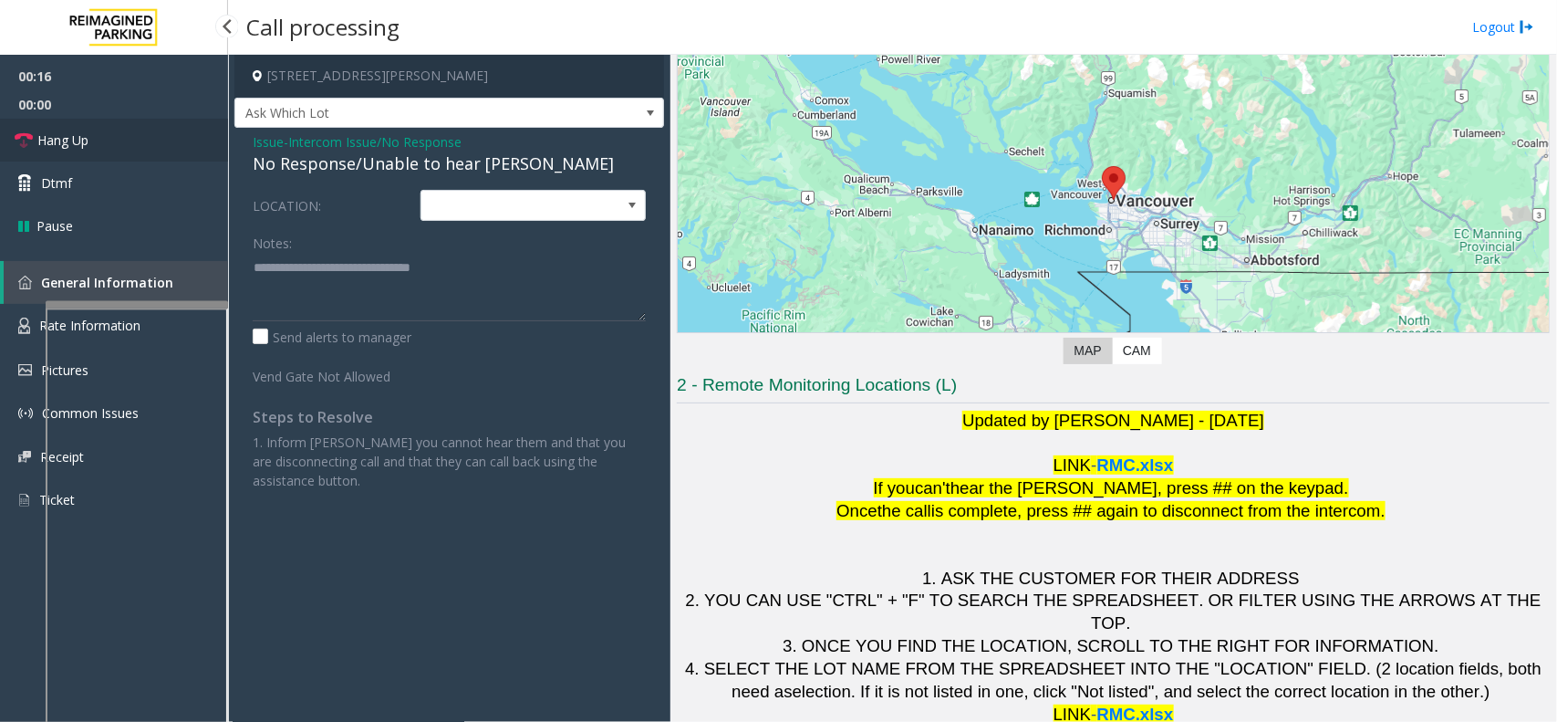
click at [140, 151] on link "Hang Up" at bounding box center [114, 140] width 228 height 43
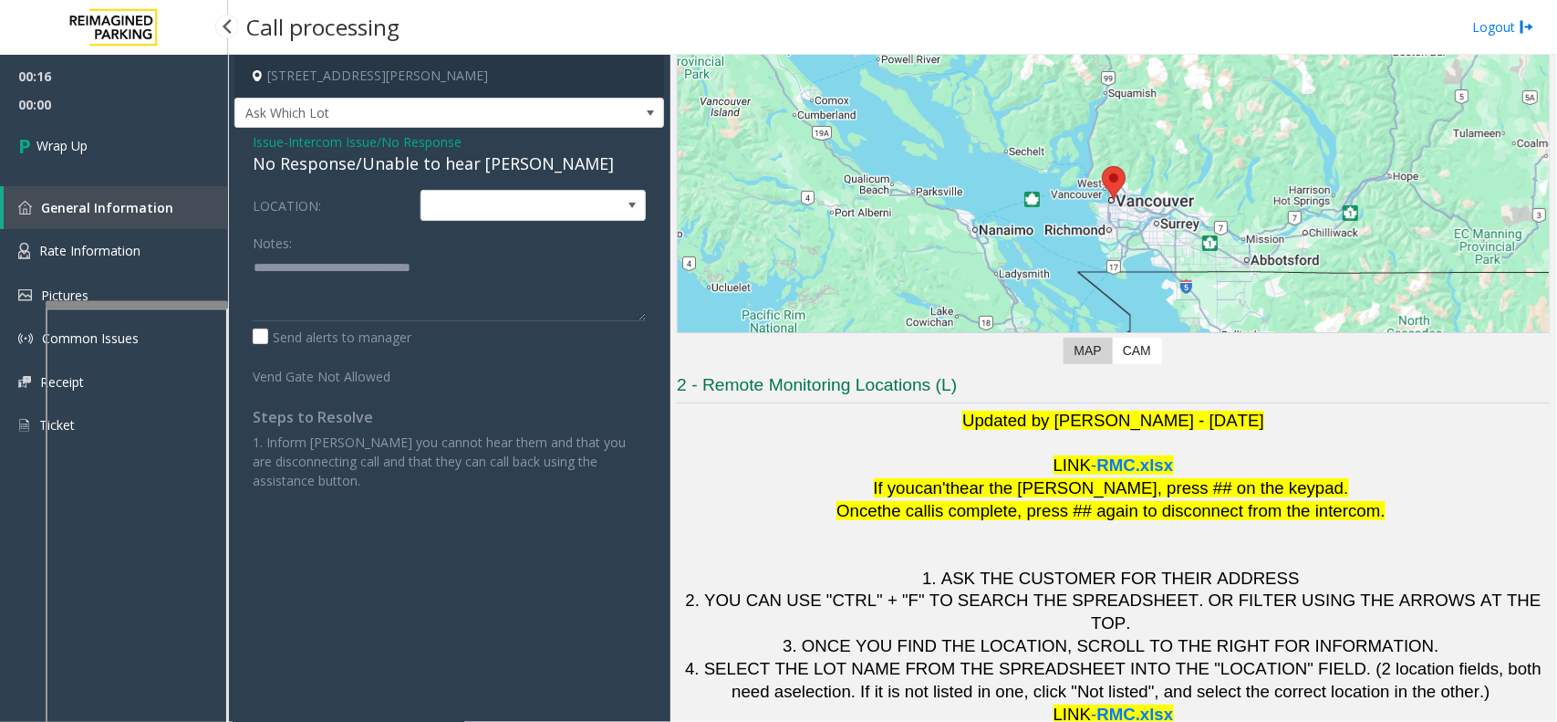
click at [140, 151] on link "Wrap Up" at bounding box center [114, 146] width 228 height 54
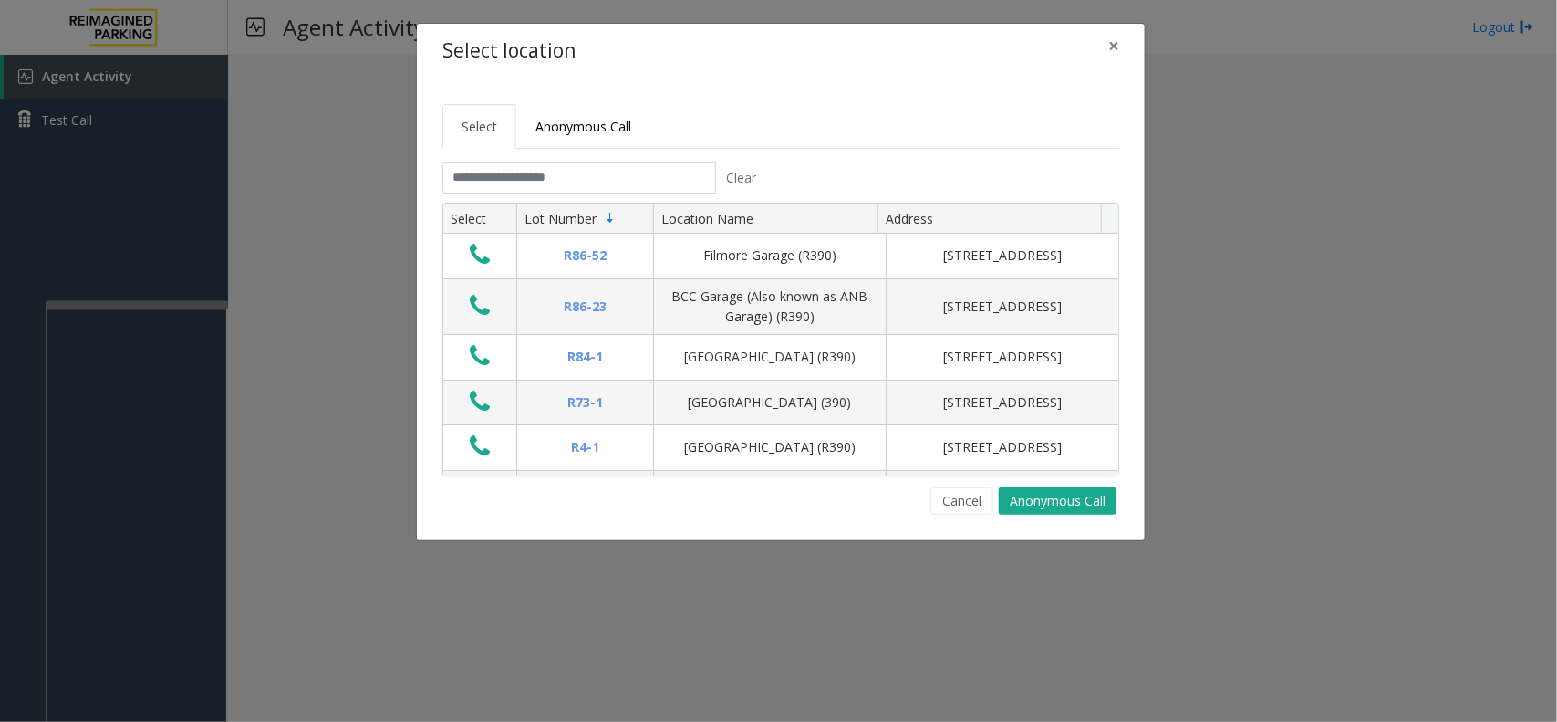
click at [561, 158] on tabset "Select Anonymous Call Clear Select Lot Number Location Name Address R86-52 Film…" at bounding box center [780, 309] width 677 height 411
click at [559, 183] on input "text" at bounding box center [579, 177] width 274 height 31
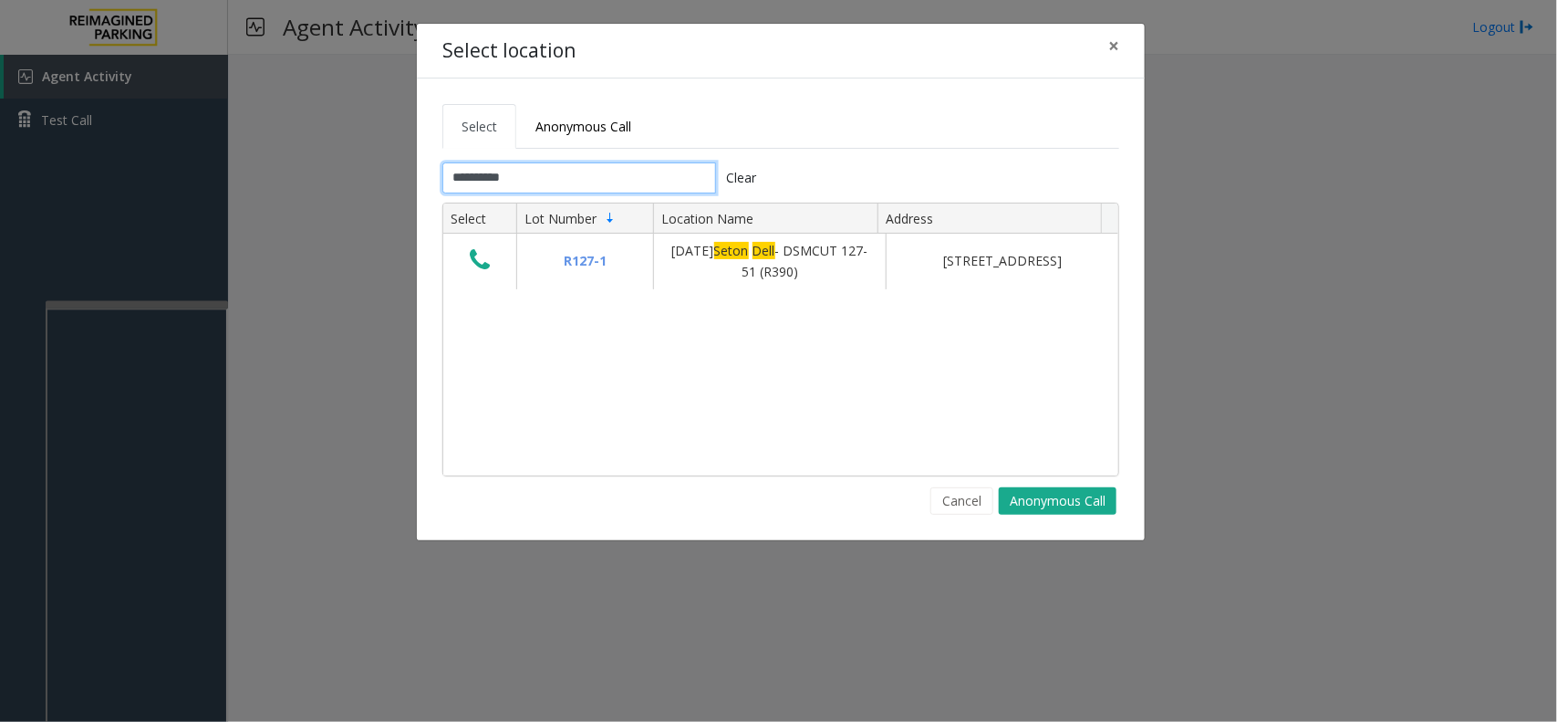
type input "**********"
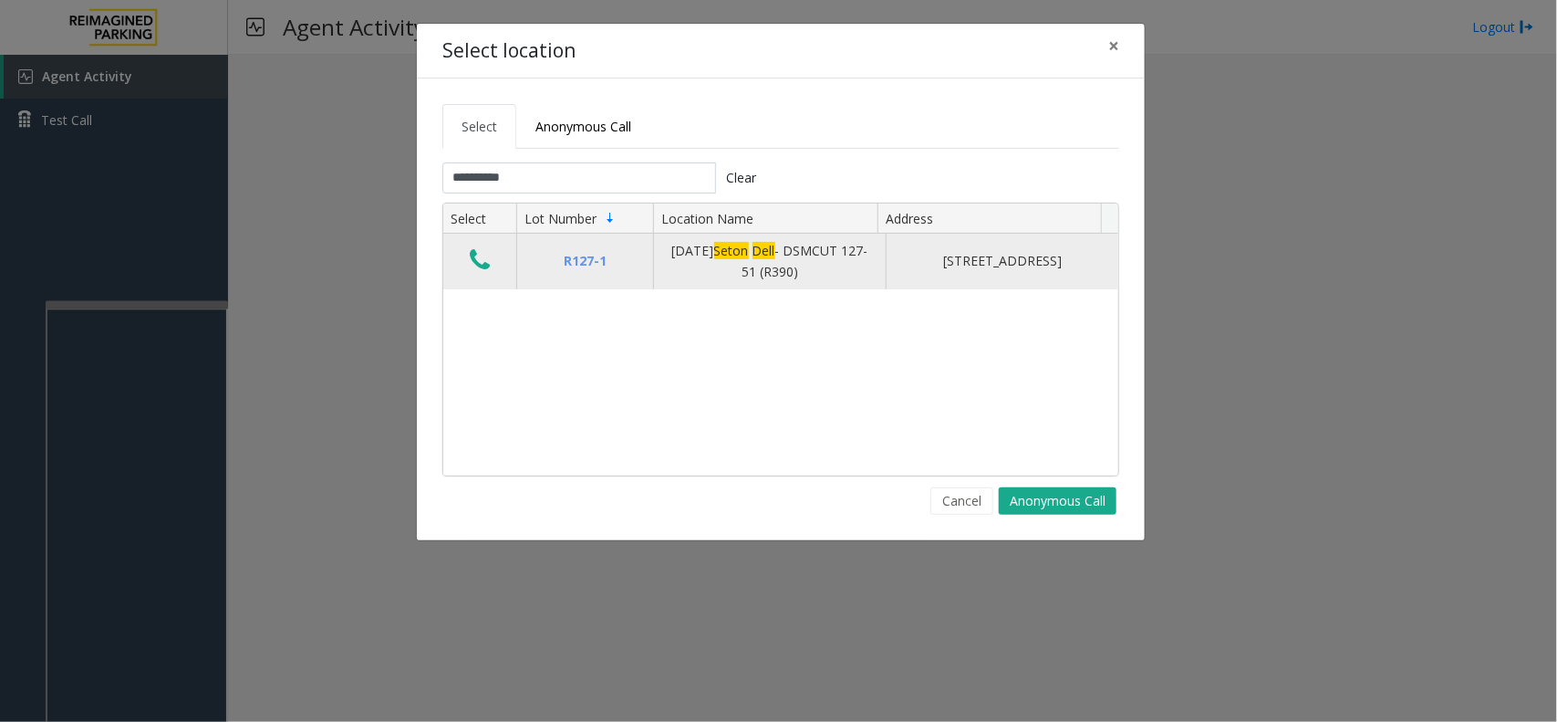
click at [586, 279] on td "R127-1" at bounding box center [584, 262] width 137 height 56
click at [490, 270] on icon "Data table" at bounding box center [480, 260] width 20 height 26
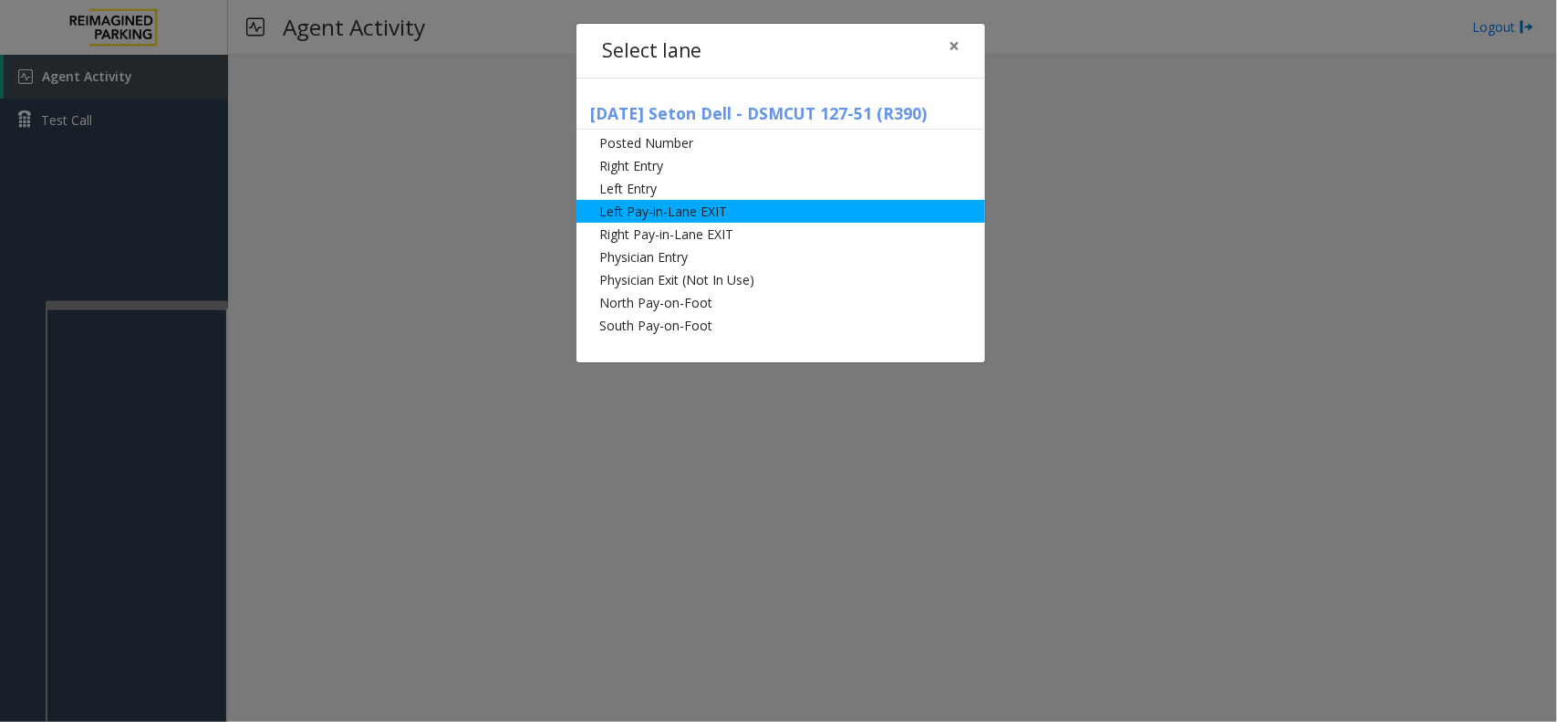
click at [670, 212] on li "Left Pay-in-Lane EXIT" at bounding box center [781, 211] width 409 height 23
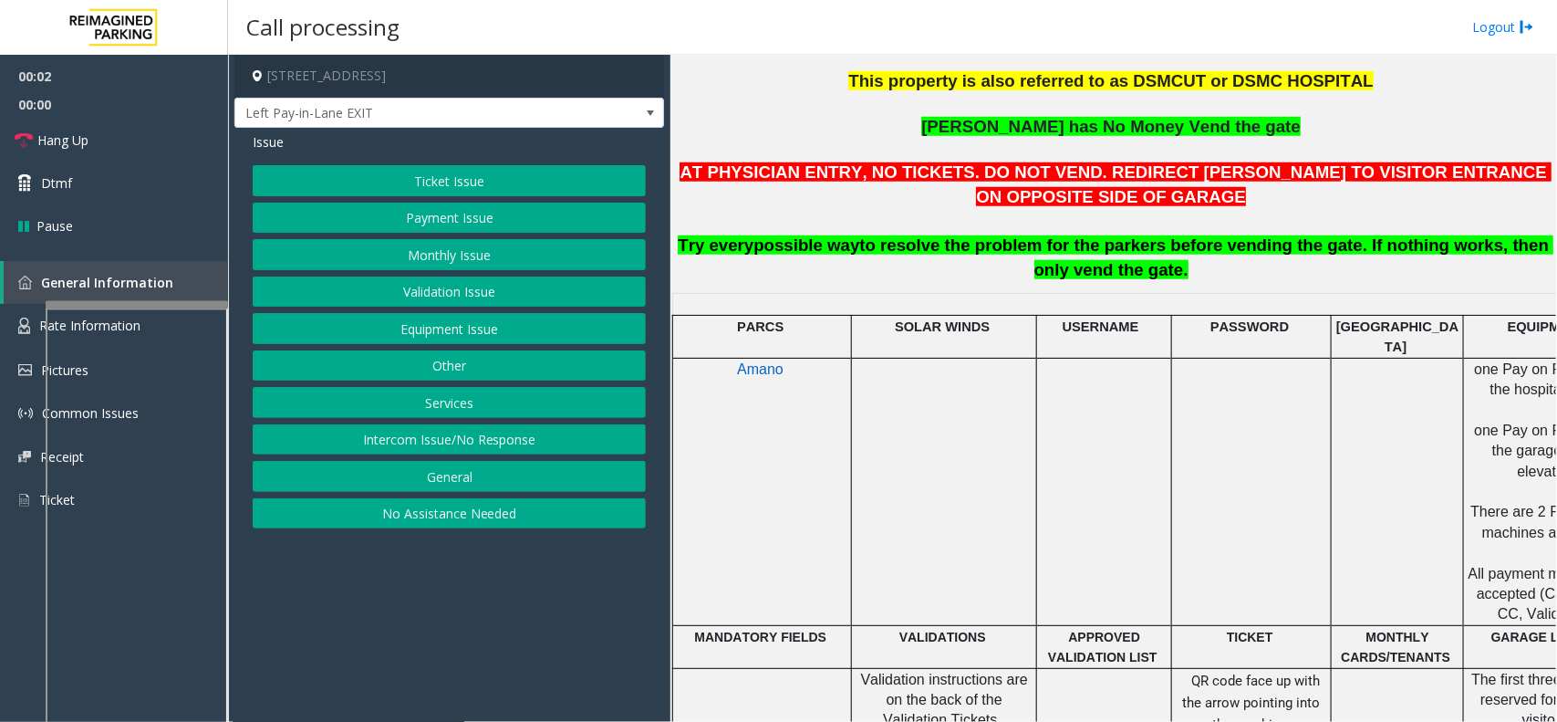
scroll to position [684, 0]
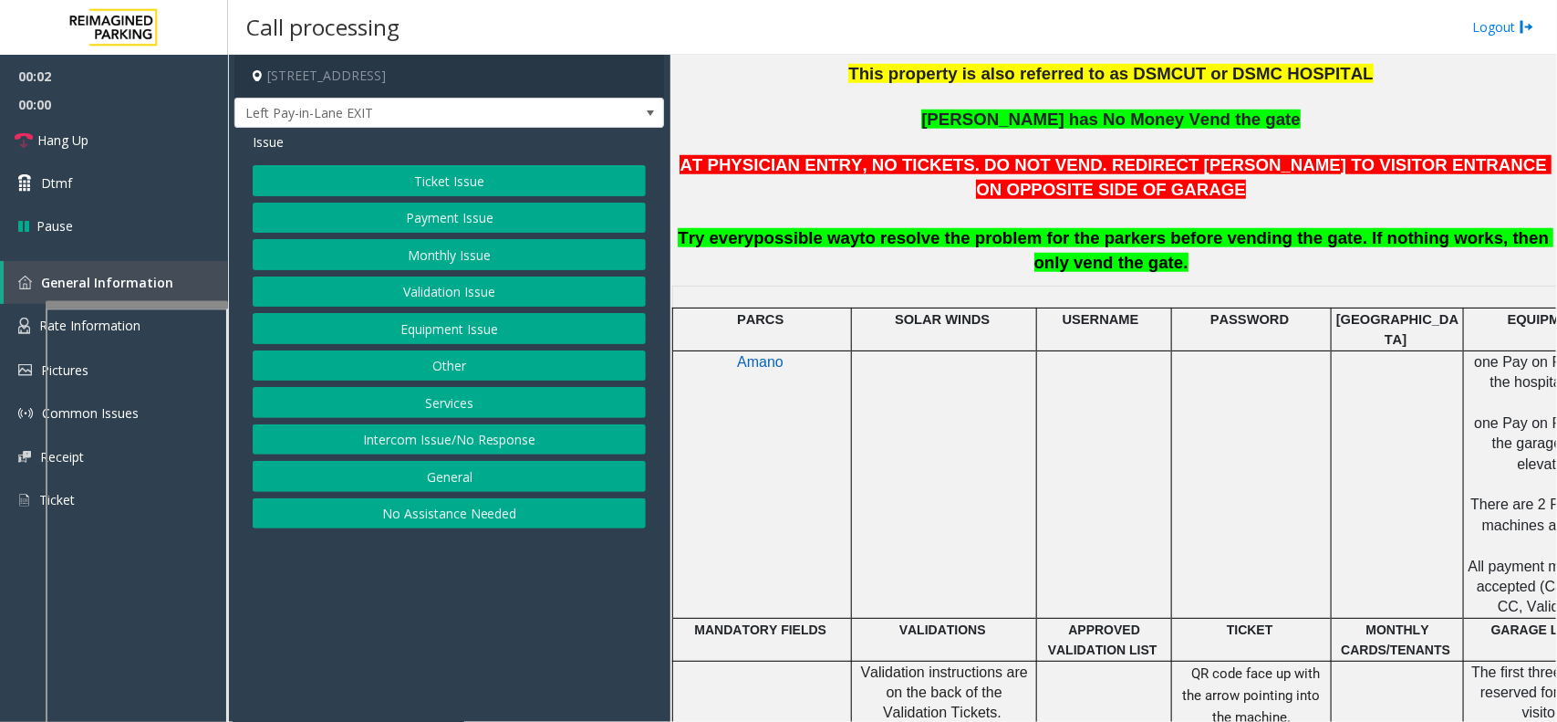
click at [631, 452] on button "Intercom Issue/No Response" at bounding box center [449, 439] width 393 height 31
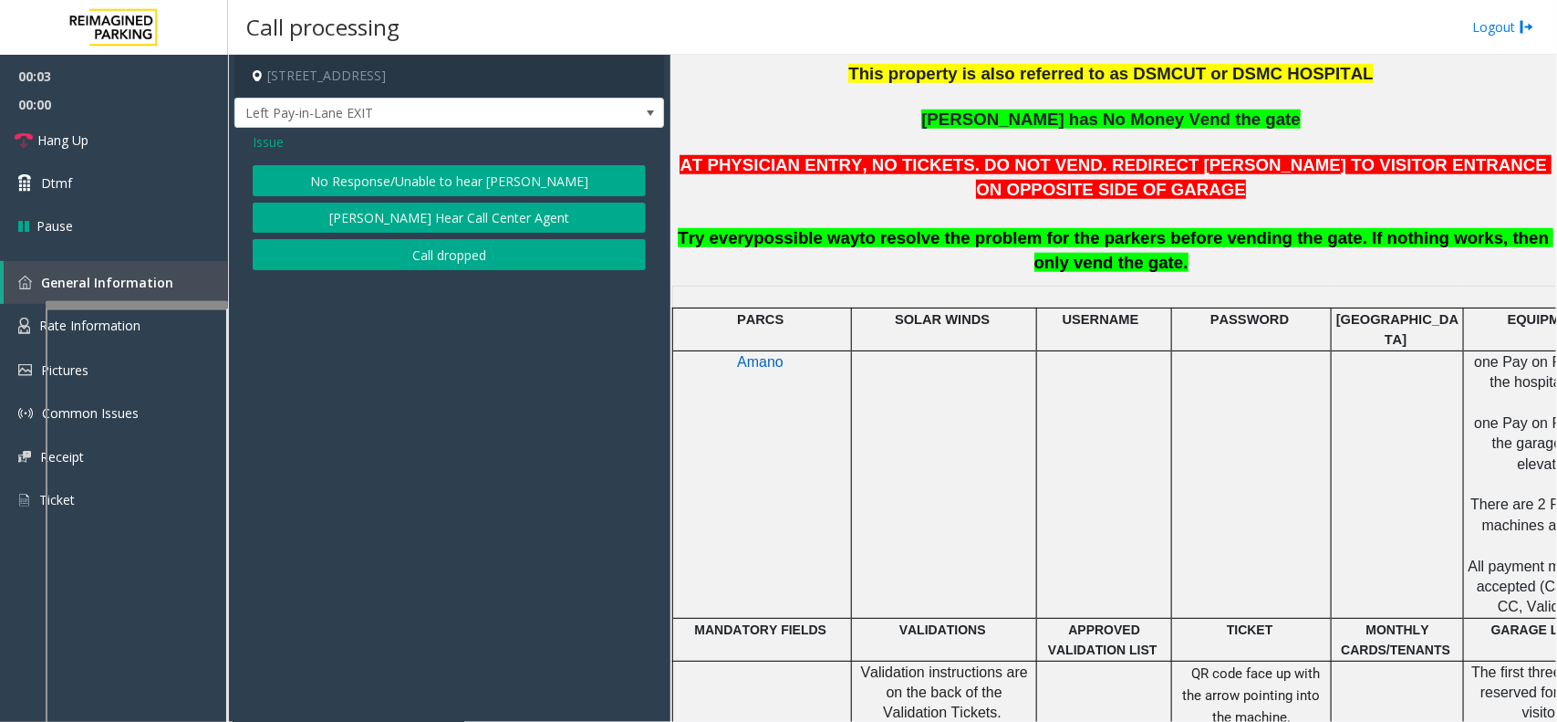
click at [552, 184] on button "No Response/Unable to hear [PERSON_NAME]" at bounding box center [449, 180] width 393 height 31
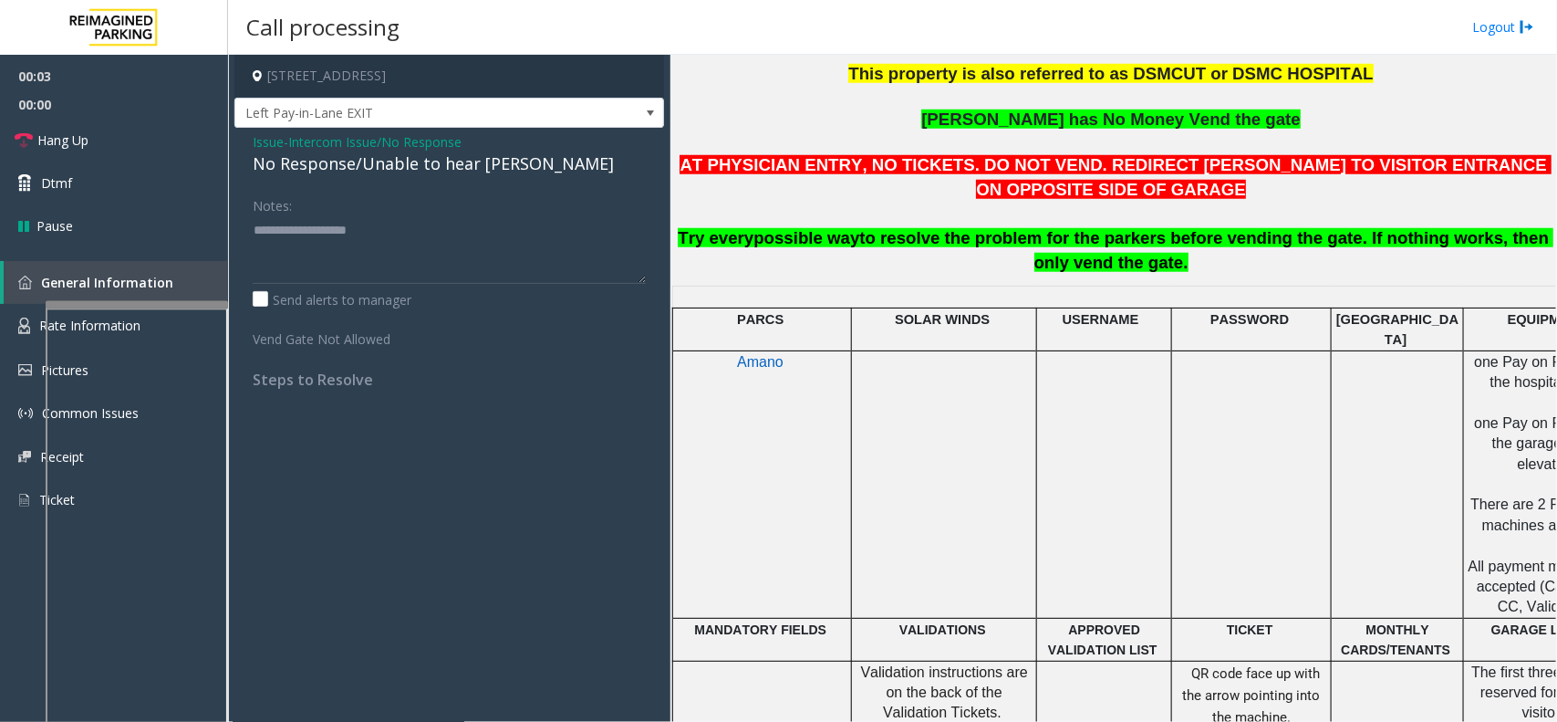
click at [511, 175] on div "No Response/Unable to hear [PERSON_NAME]" at bounding box center [449, 163] width 393 height 25
click at [509, 174] on div "No Response/Unable to hear [PERSON_NAME]" at bounding box center [449, 163] width 393 height 25
type textarea "**********"
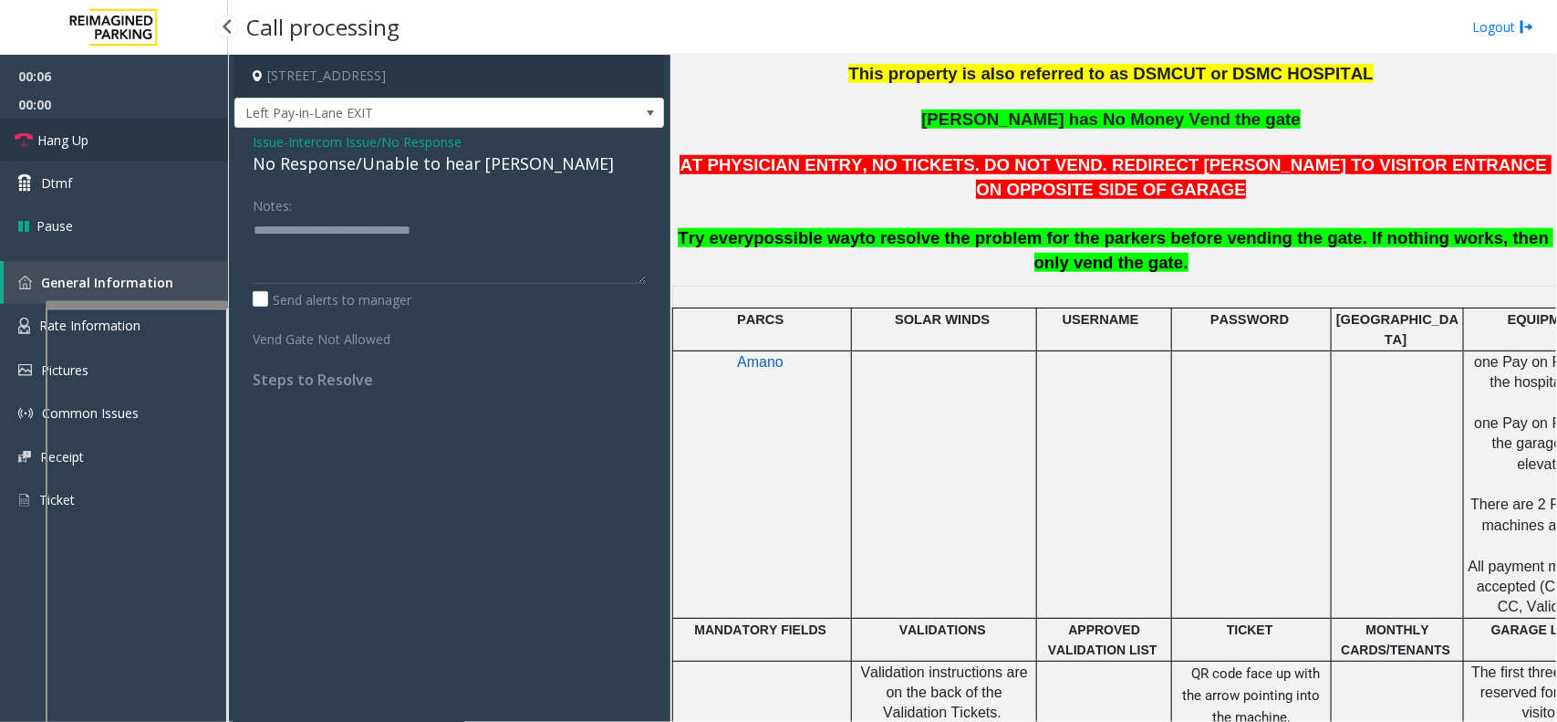
click at [194, 132] on link "Hang Up" at bounding box center [114, 140] width 228 height 43
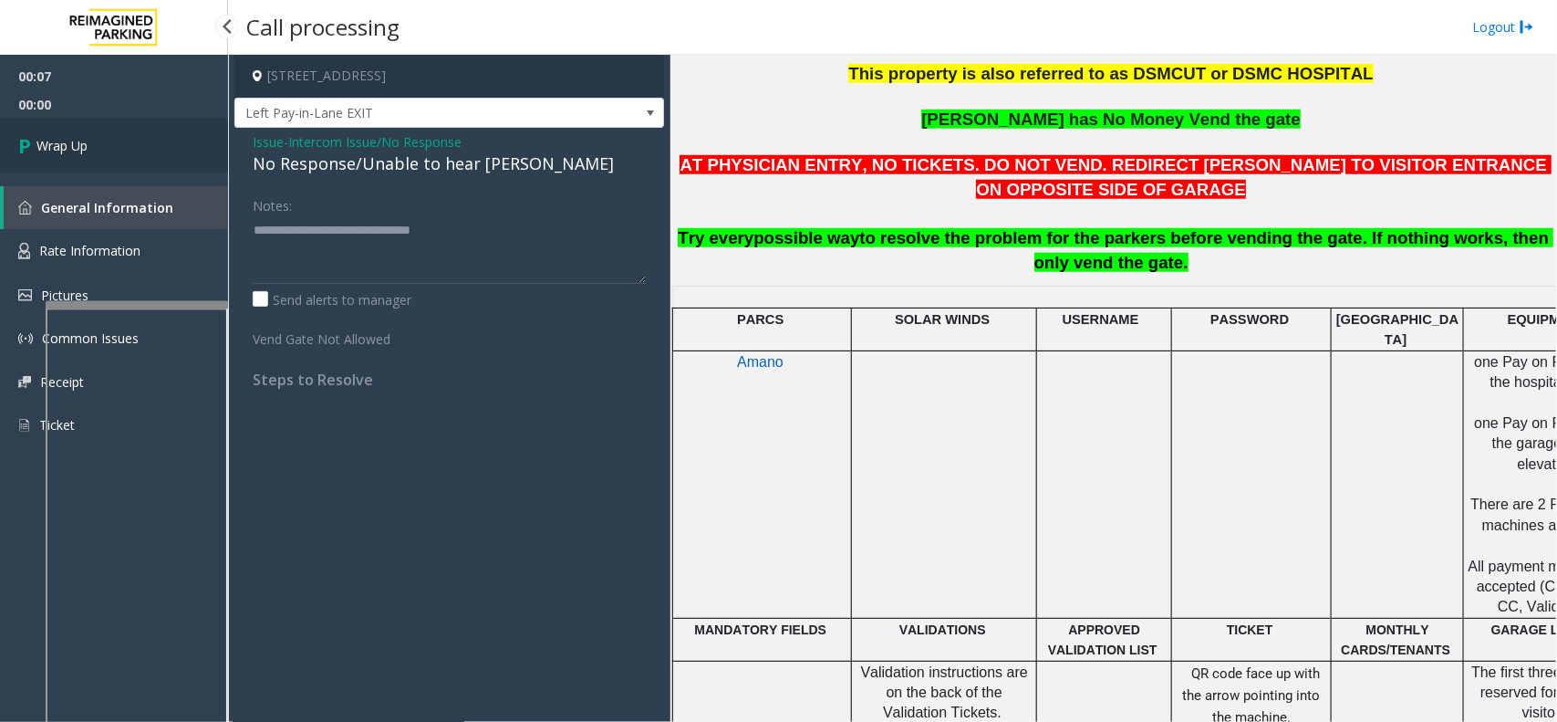
click at [161, 158] on link "Wrap Up" at bounding box center [114, 146] width 228 height 54
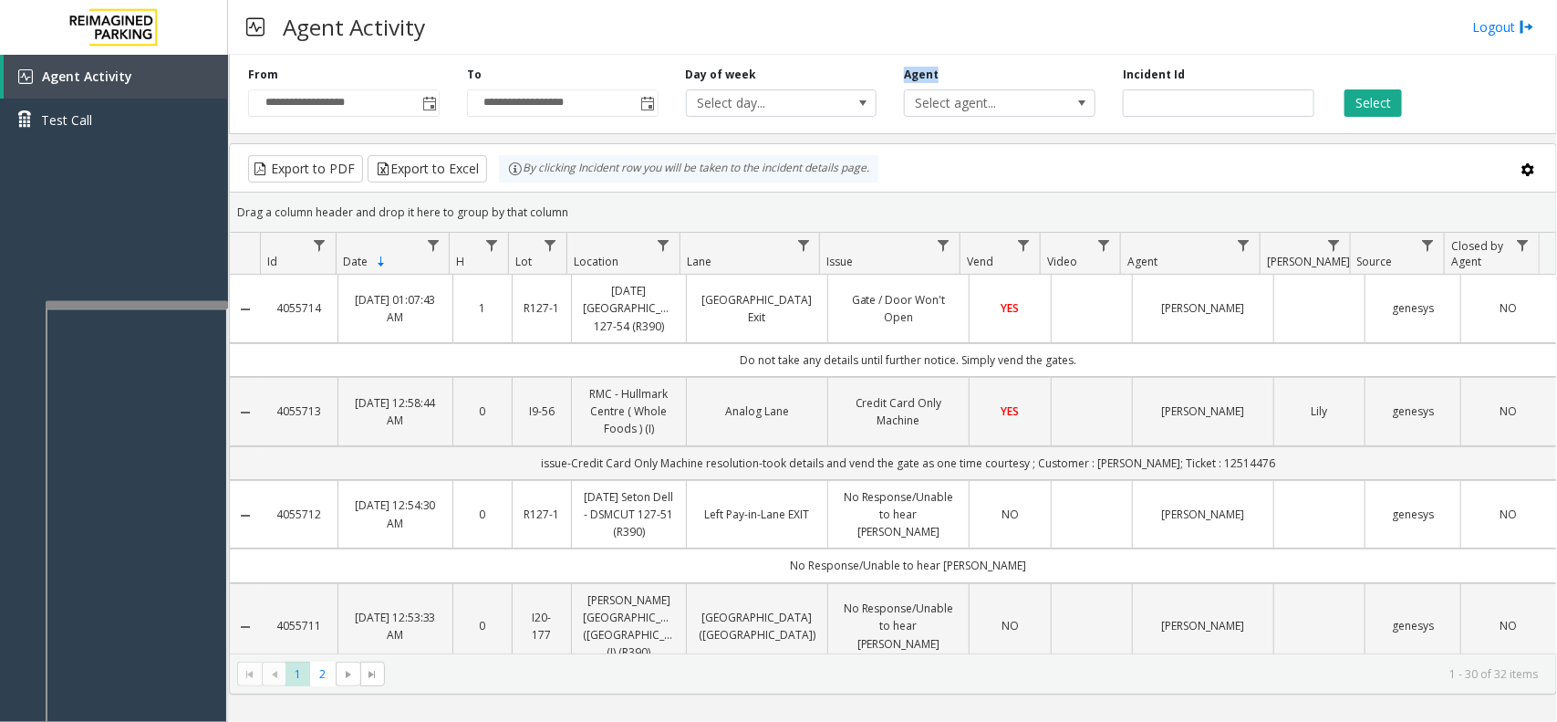
drag, startPoint x: 964, startPoint y: 67, endPoint x: 901, endPoint y: 88, distance: 66.6
click at [901, 88] on div "Agent Select agent..." at bounding box center [999, 92] width 219 height 50
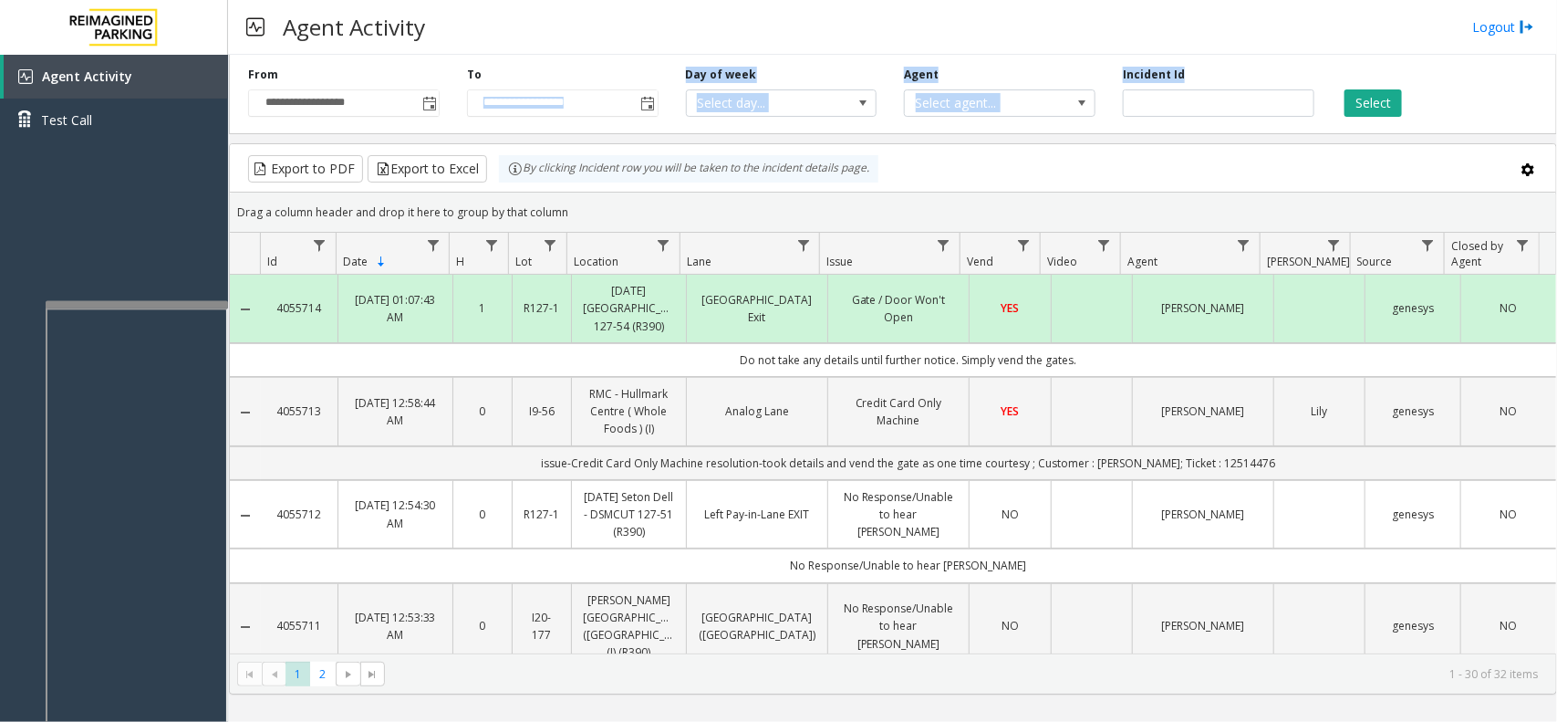
drag, startPoint x: 1224, startPoint y: 68, endPoint x: 531, endPoint y: 60, distance: 693.3
click at [540, 59] on div "**********" at bounding box center [893, 90] width 1328 height 87
click at [564, 9] on div "Agent Activity Logout" at bounding box center [892, 27] width 1329 height 55
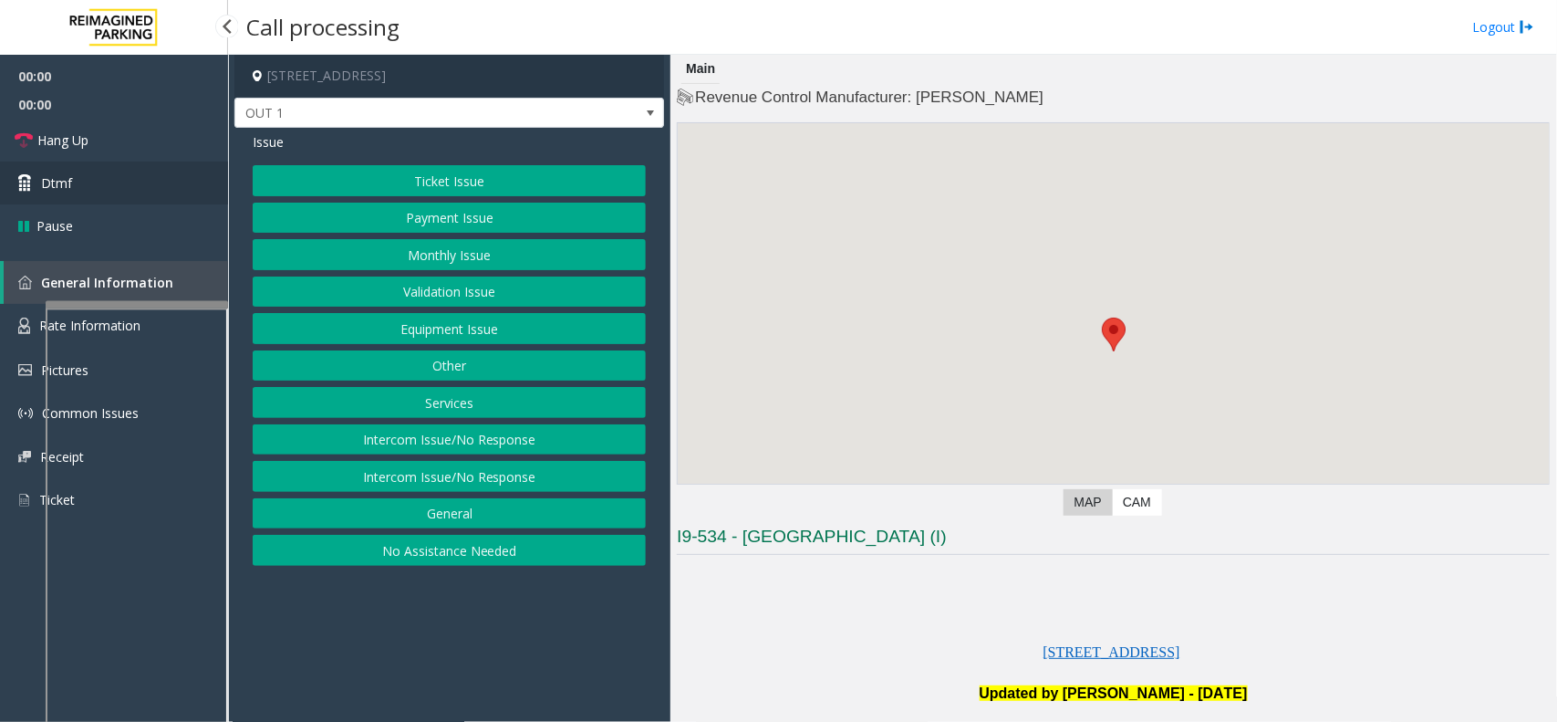
click at [78, 182] on link "Dtmf" at bounding box center [114, 182] width 228 height 43
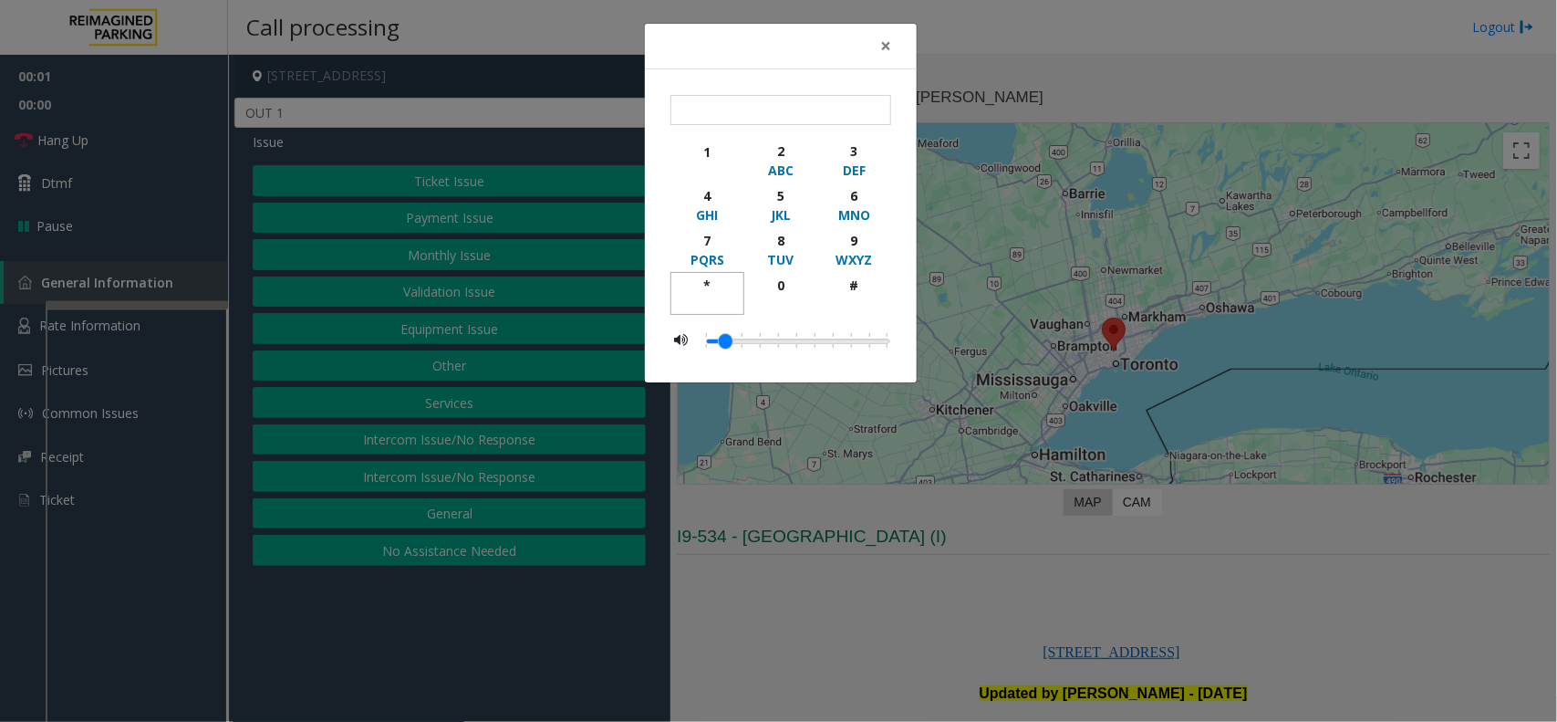
click at [716, 275] on button "*" at bounding box center [707, 293] width 74 height 43
click at [832, 233] on div "9" at bounding box center [854, 240] width 50 height 19
click at [851, 288] on div "#" at bounding box center [854, 284] width 50 height 19
type input "***"
click at [985, 294] on div "× *** 1 2 ABC 3 DEF 4 GHI 5 JKL 6 MNO 7 PQRS 8 TUV 9 WXYZ * 0 #" at bounding box center [778, 361] width 1557 height 722
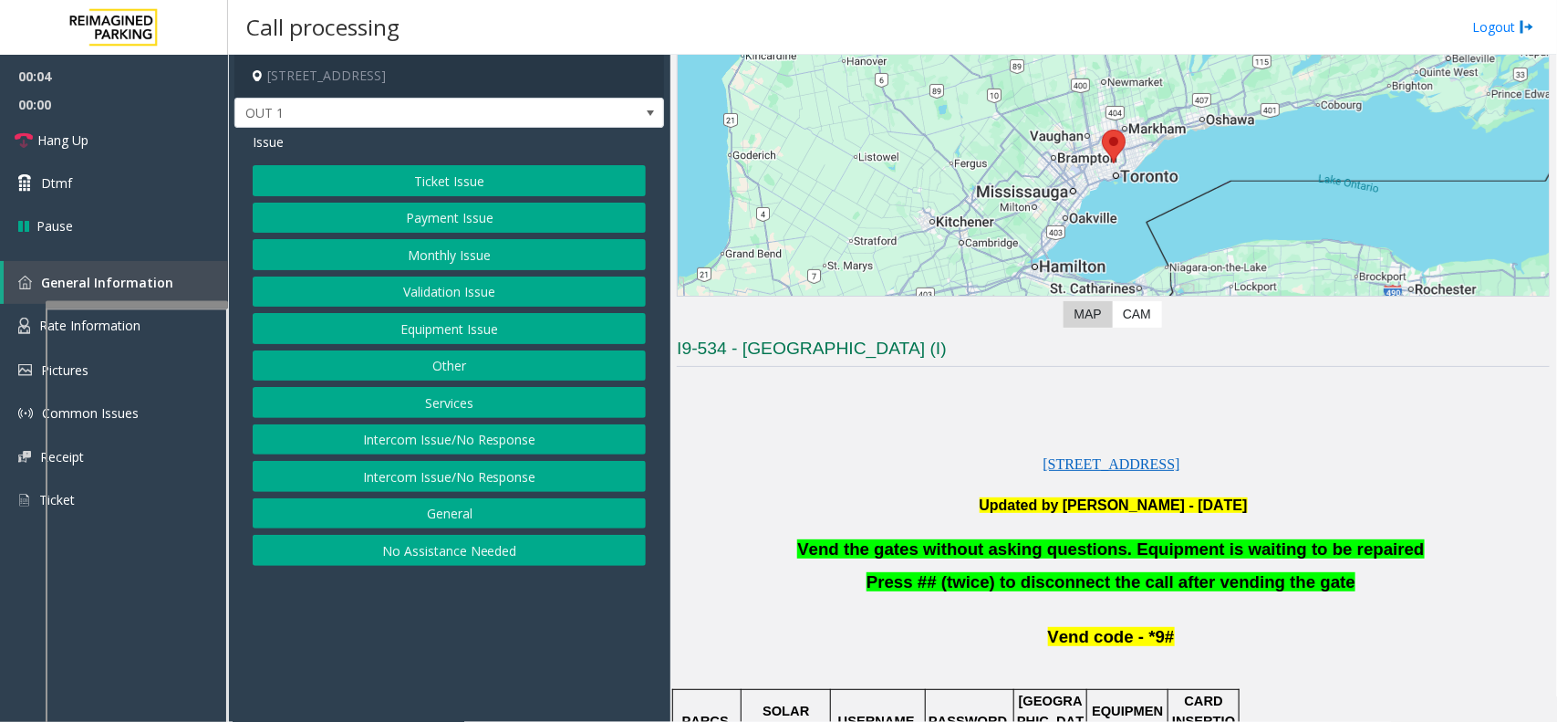
scroll to position [228, 0]
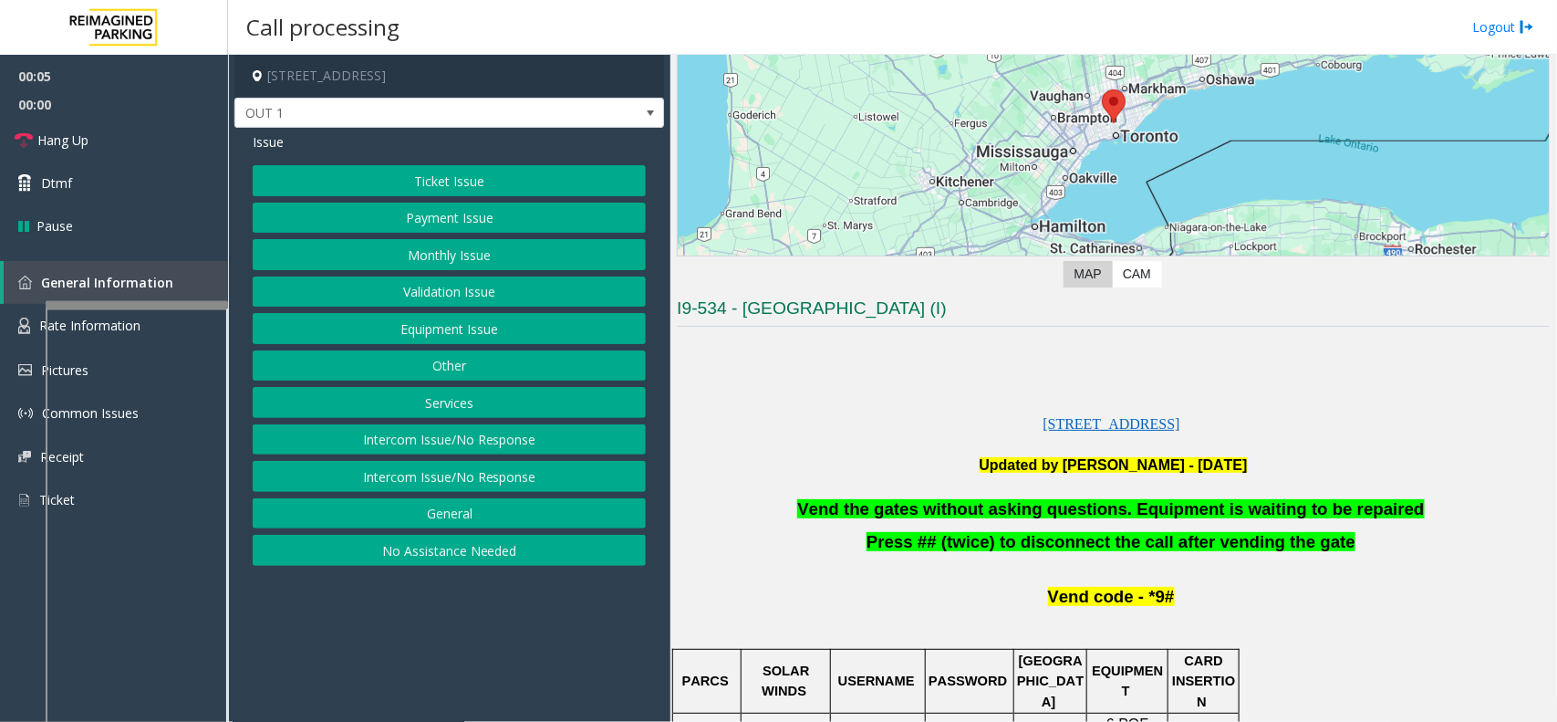
click at [443, 333] on button "Equipment Issue" at bounding box center [449, 328] width 393 height 31
click at [443, 333] on button "Gate / Door Won't Open" at bounding box center [449, 328] width 393 height 31
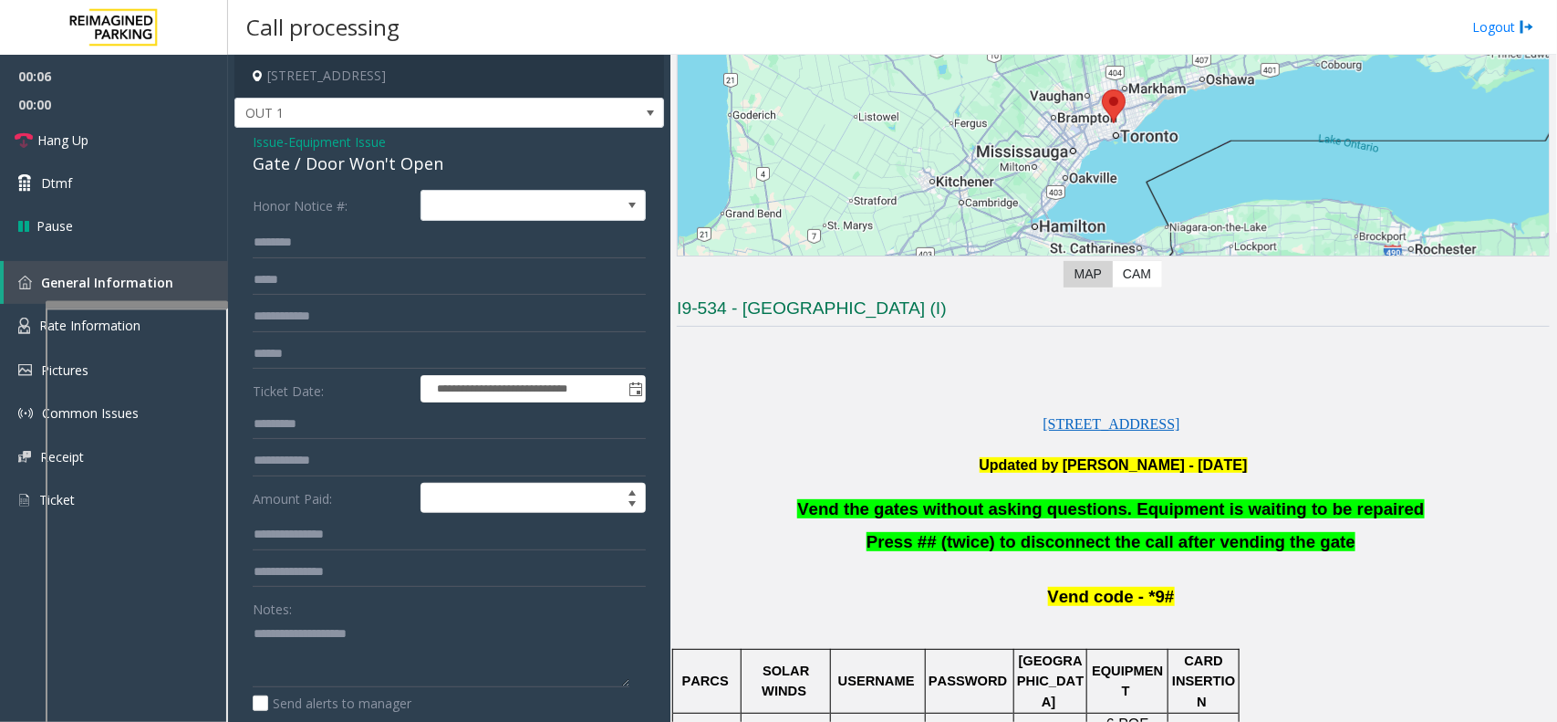
click at [970, 491] on p at bounding box center [1113, 487] width 873 height 23
click at [964, 506] on span "Vend the gates without asking questions. Equipment is waiting to be repaired" at bounding box center [1110, 508] width 627 height 19
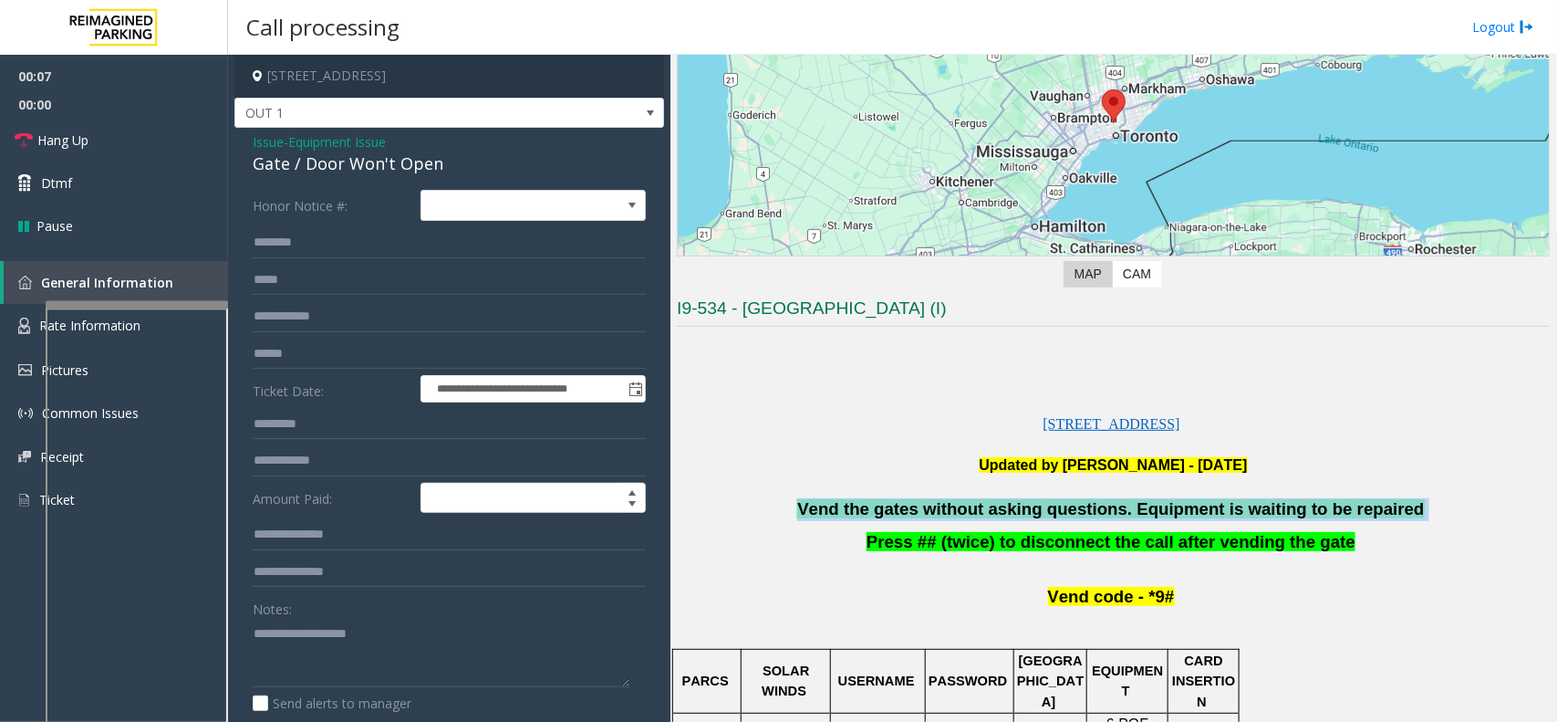
click at [964, 506] on span "Vend the gates without asking questions. Equipment is waiting to be repaired" at bounding box center [1110, 508] width 627 height 19
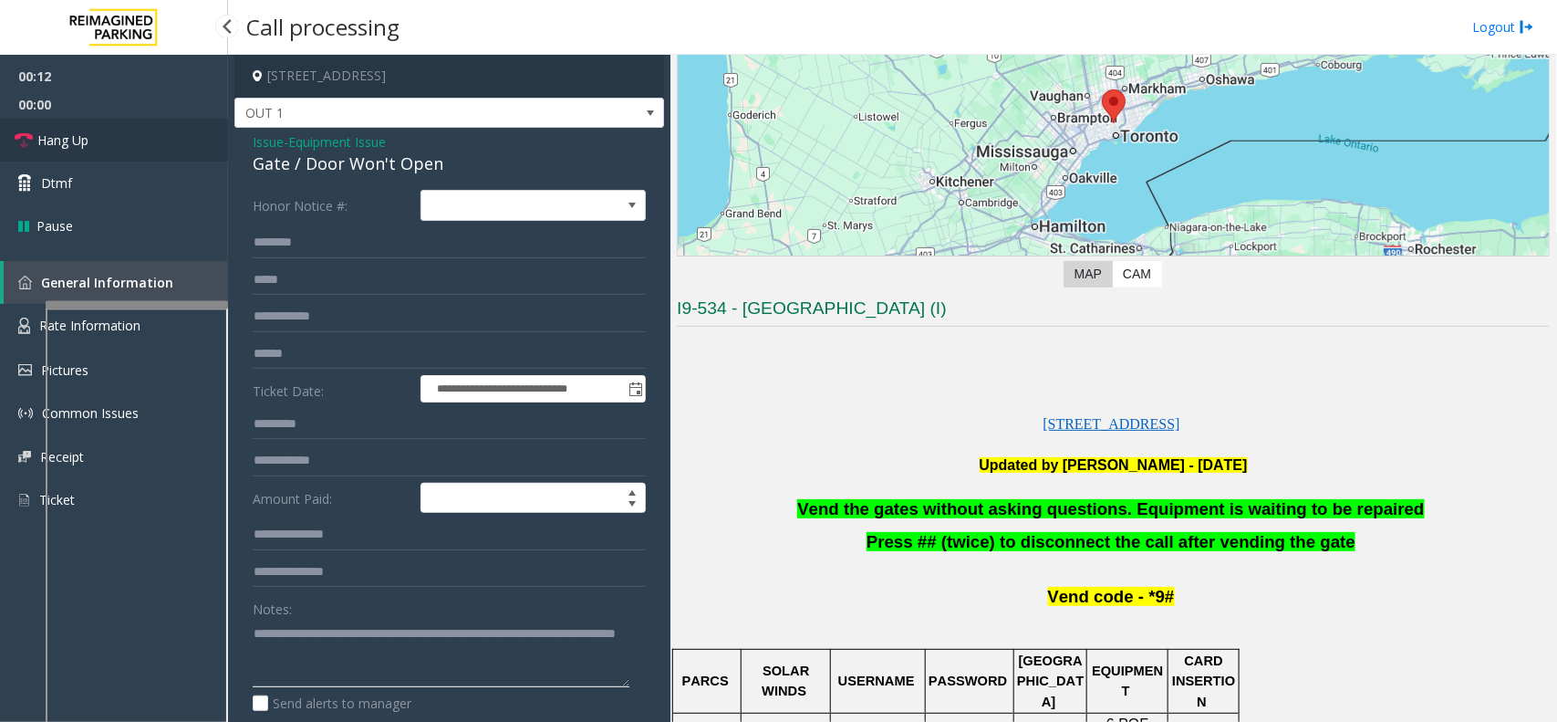
type textarea "**********"
click at [83, 141] on span "Hang Up" at bounding box center [62, 139] width 51 height 19
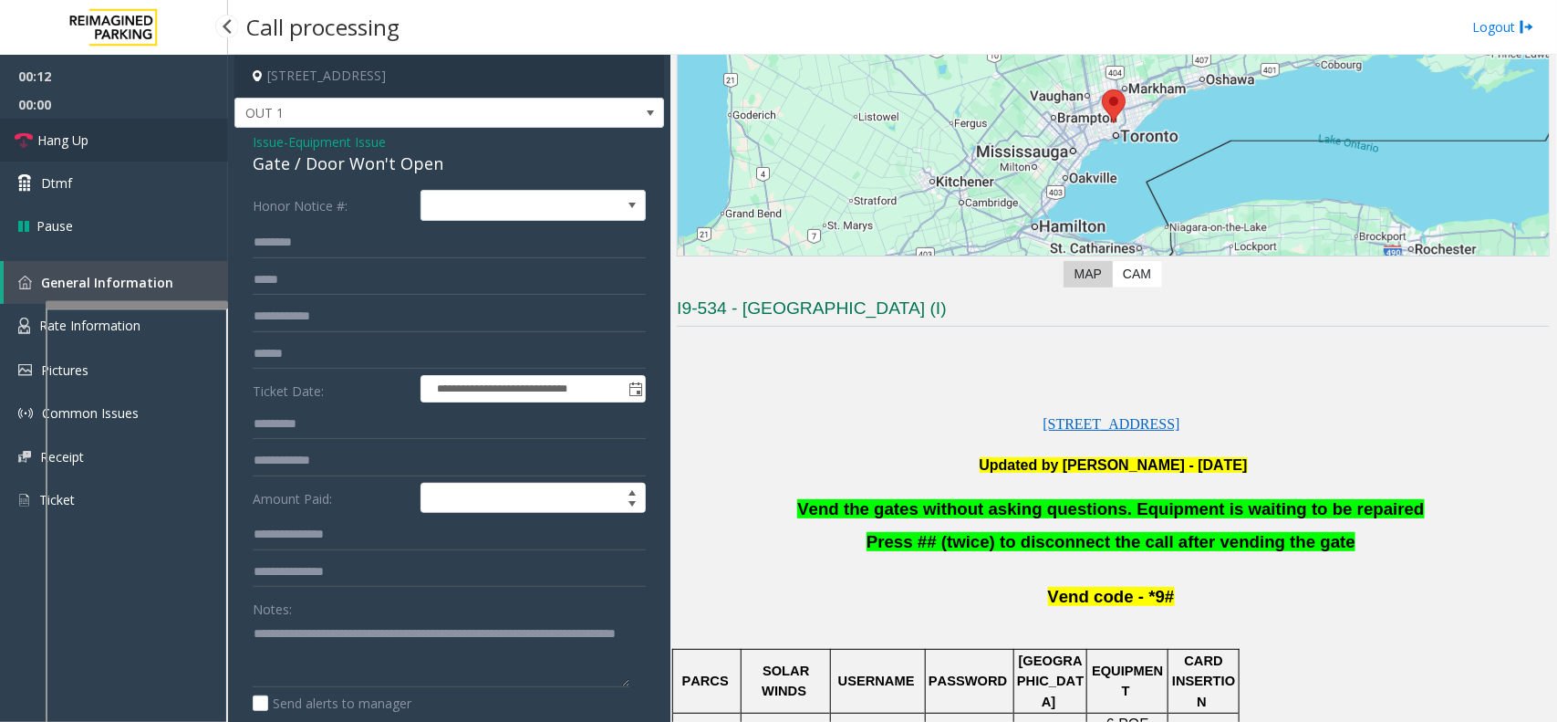
click at [83, 141] on span "Hang Up" at bounding box center [62, 139] width 51 height 19
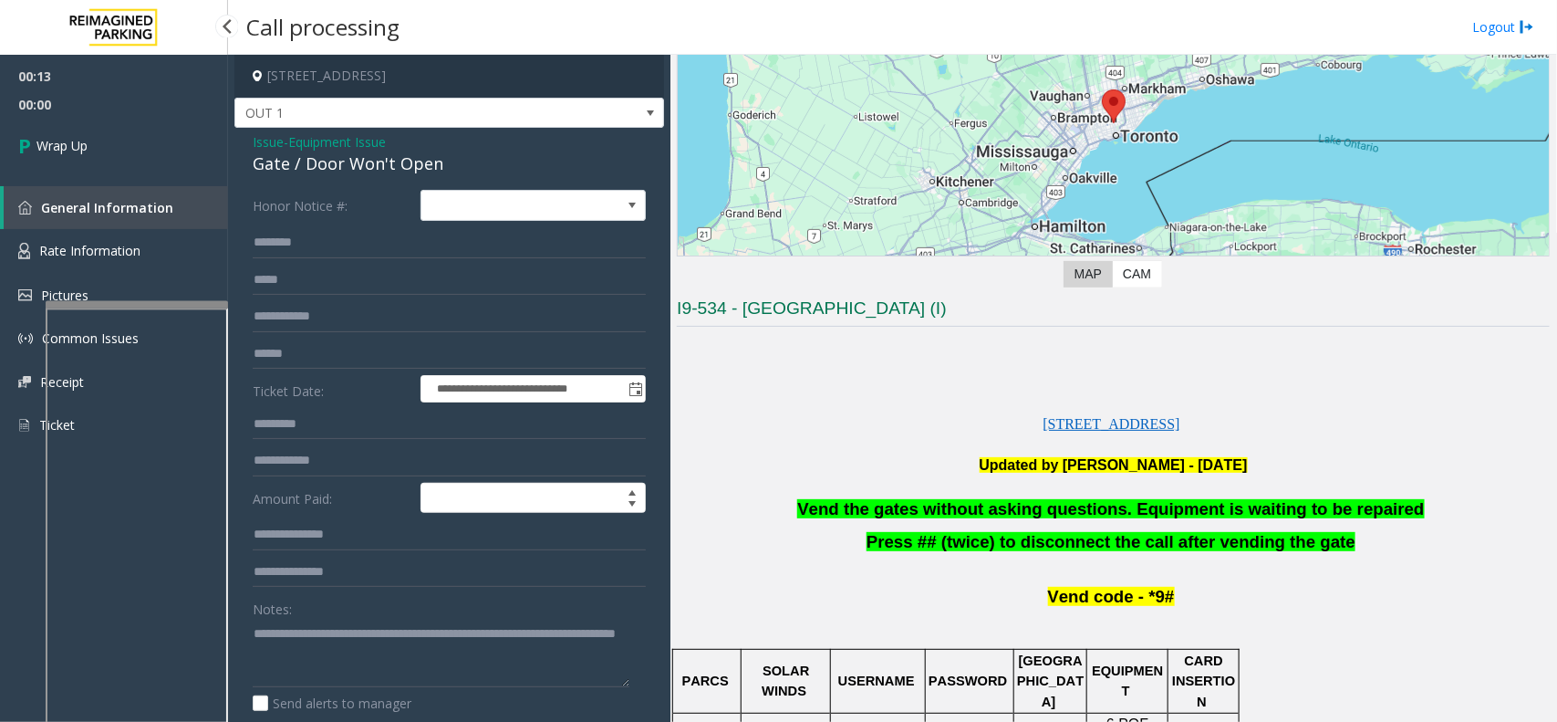
click at [83, 141] on span "Wrap Up" at bounding box center [61, 145] width 51 height 19
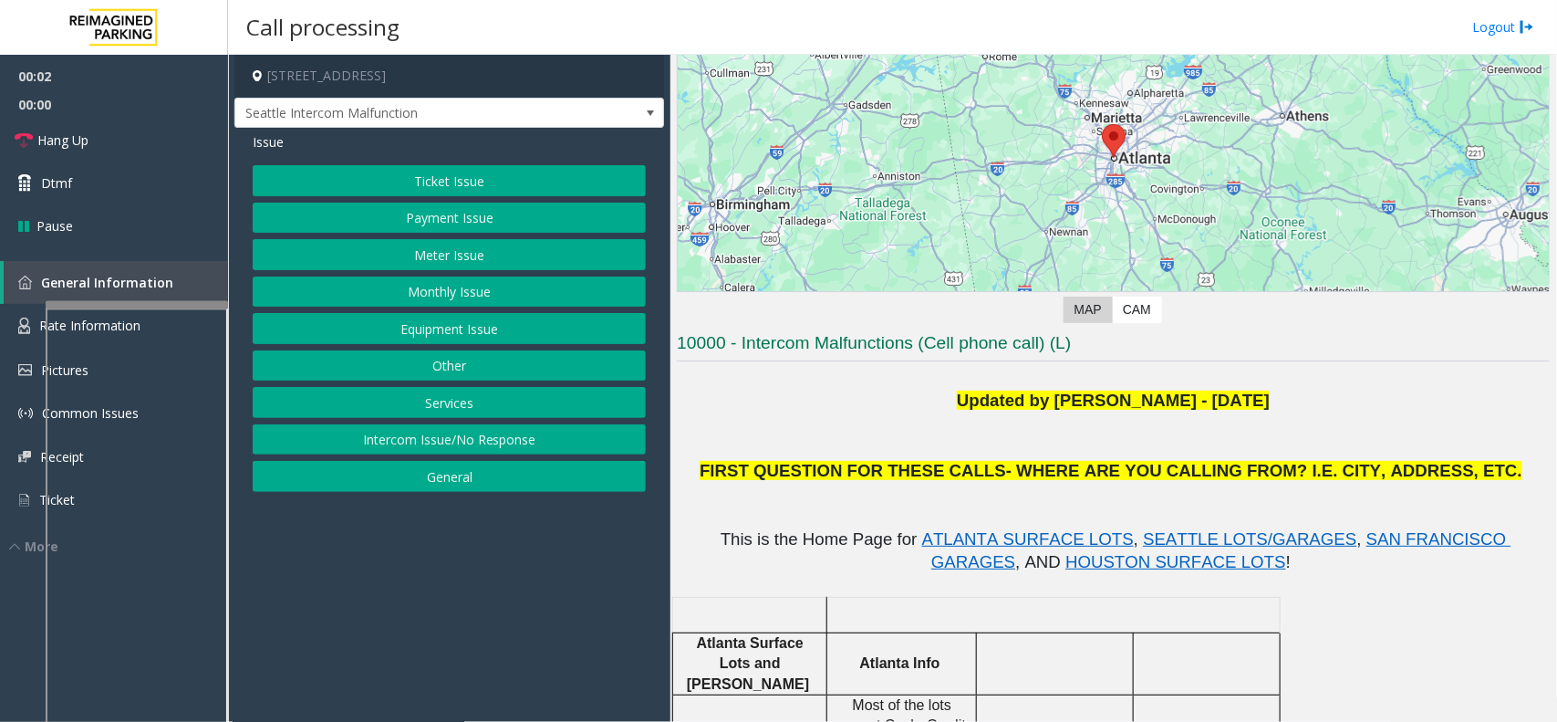
scroll to position [114, 0]
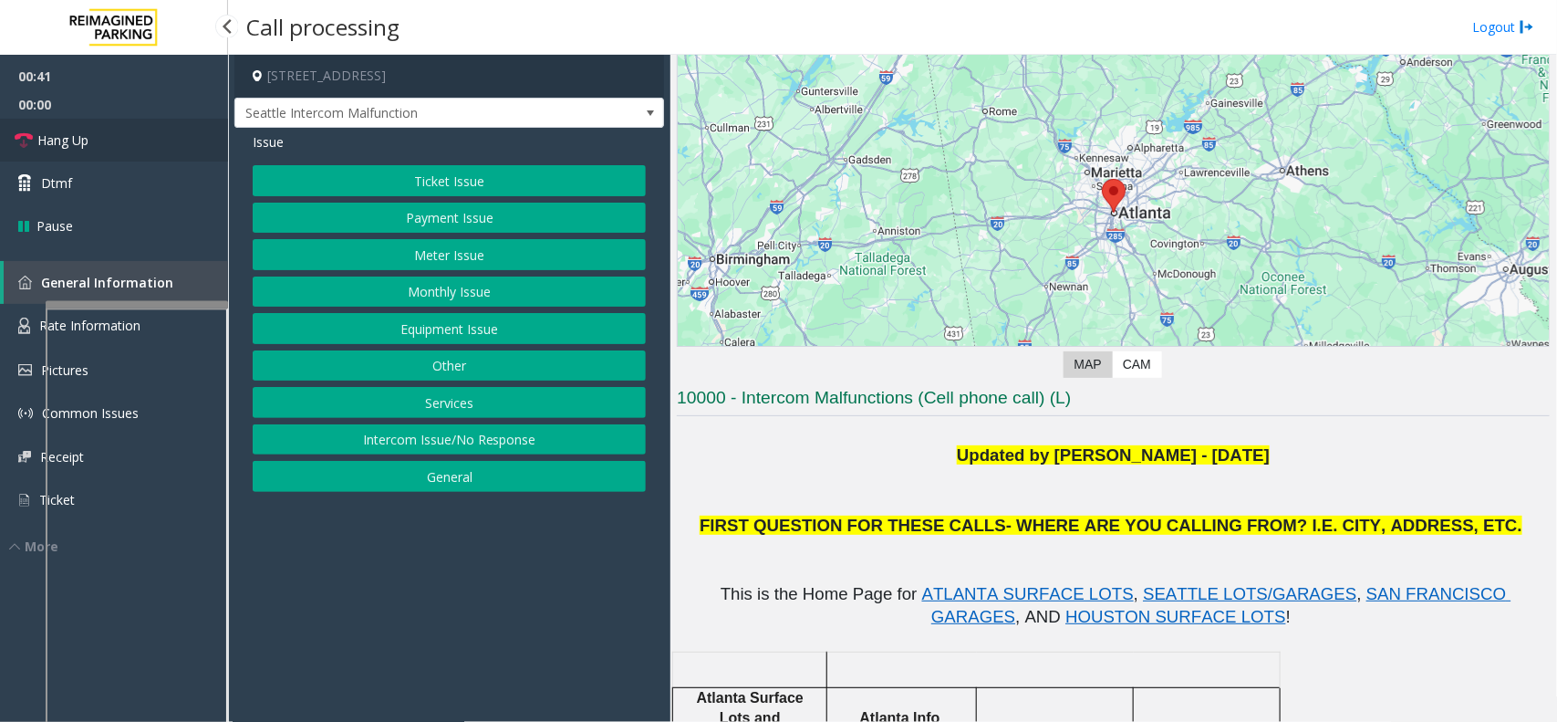
click at [114, 130] on link "Hang Up" at bounding box center [114, 140] width 228 height 43
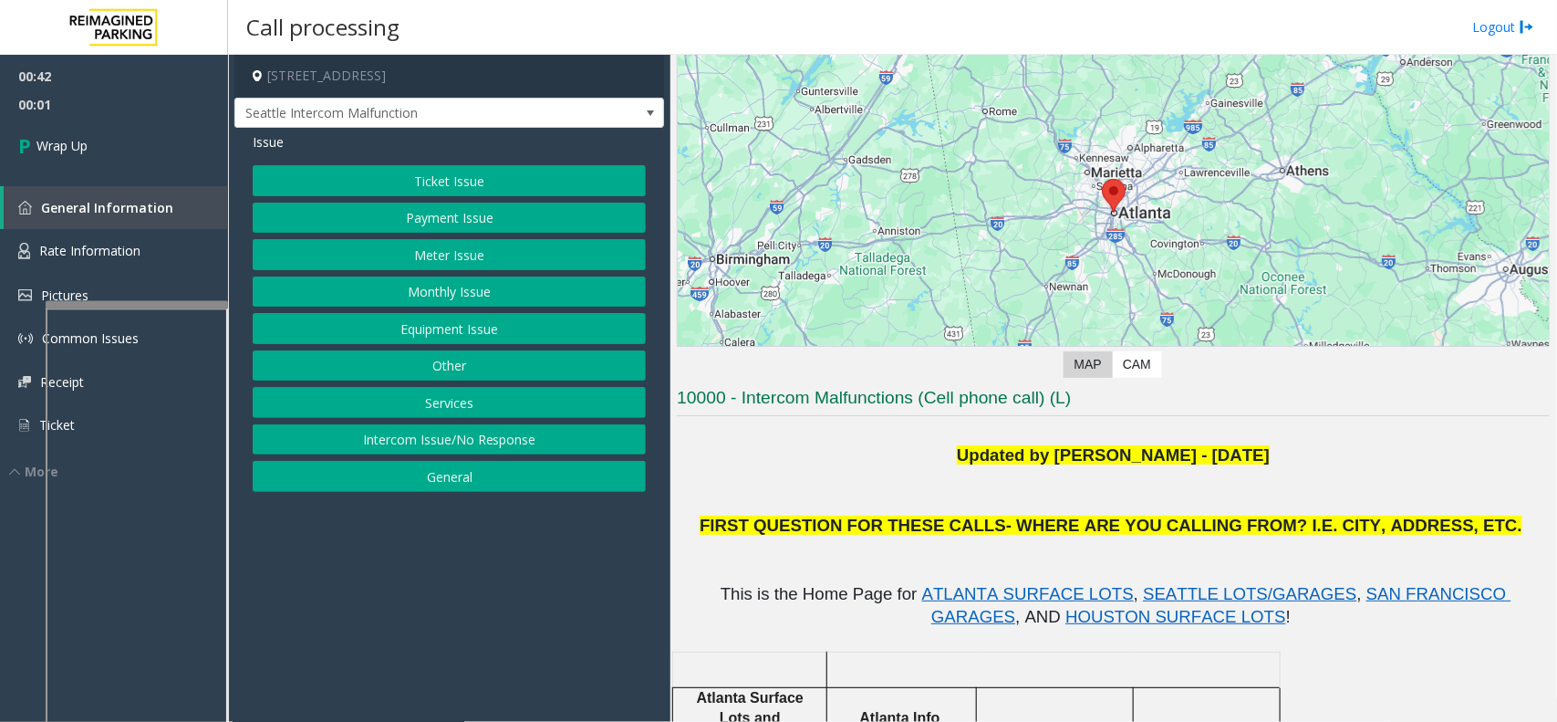
click at [484, 335] on button "Equipment Issue" at bounding box center [449, 328] width 393 height 31
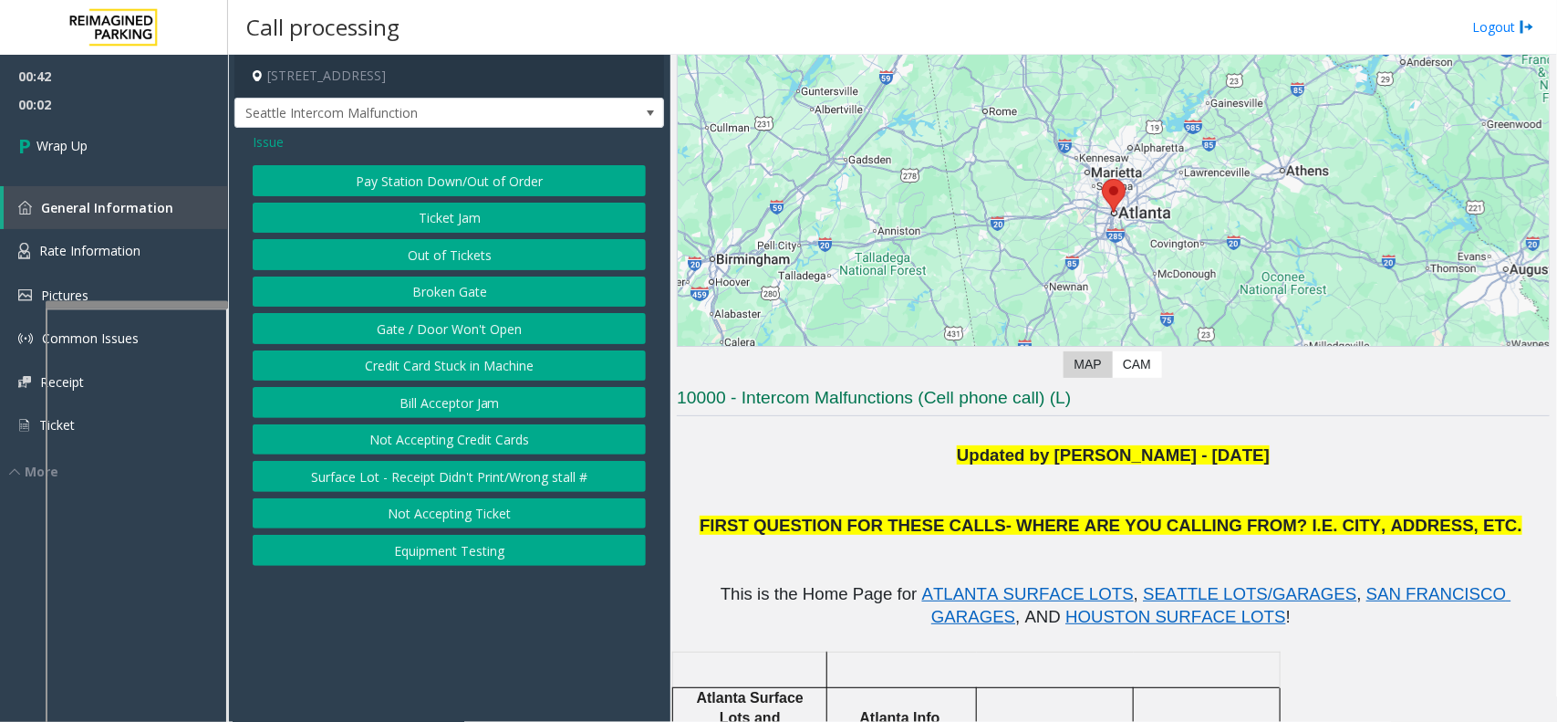
click at [452, 322] on button "Gate / Door Won't Open" at bounding box center [449, 328] width 393 height 31
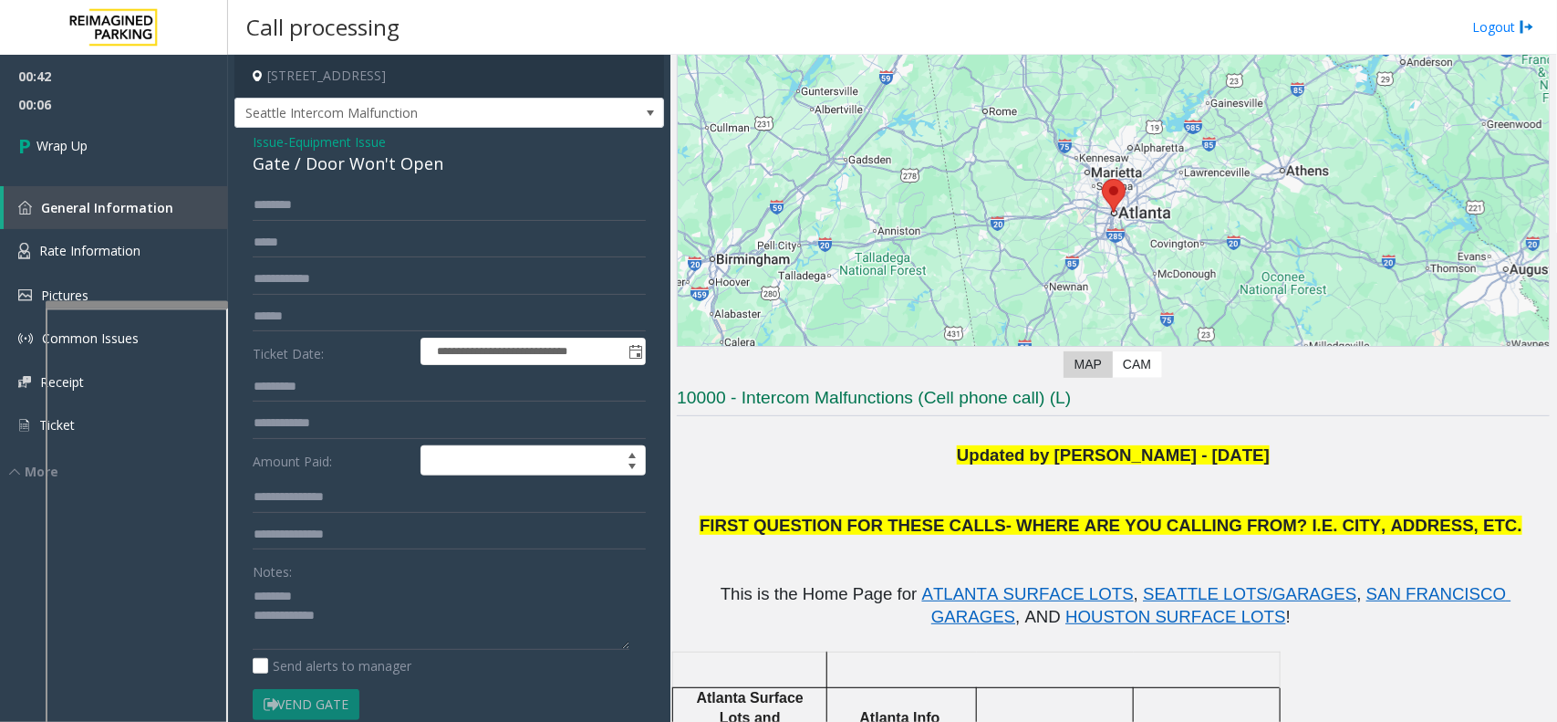
click at [310, 174] on div "Gate / Door Won't Open" at bounding box center [449, 163] width 393 height 25
drag, startPoint x: 389, startPoint y: 148, endPoint x: 366, endPoint y: 203, distance: 59.3
click at [366, 203] on div "**********" at bounding box center [449, 523] width 430 height 790
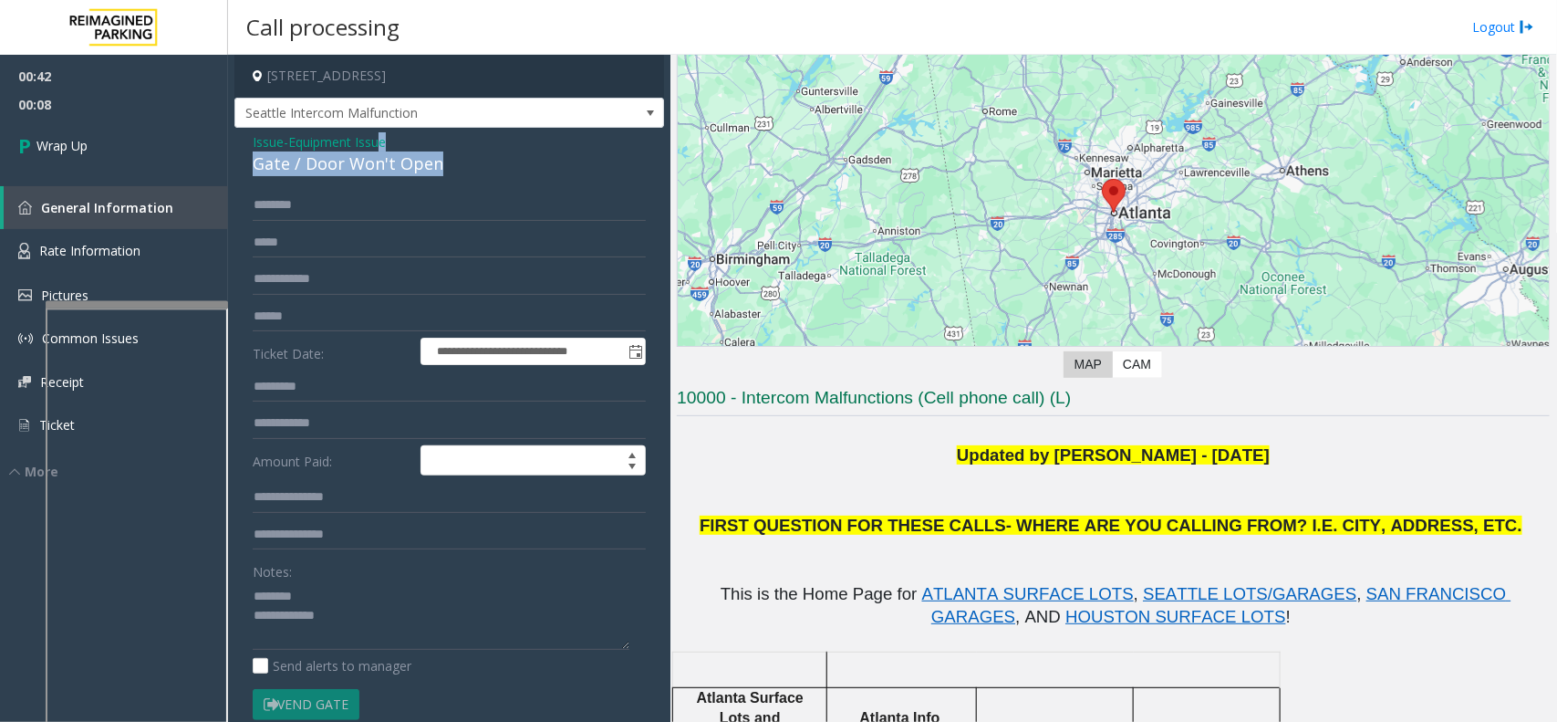
click at [403, 173] on div "Gate / Door Won't Open" at bounding box center [449, 163] width 393 height 25
click at [404, 166] on div "Gate / Door Won't Open" at bounding box center [449, 163] width 393 height 25
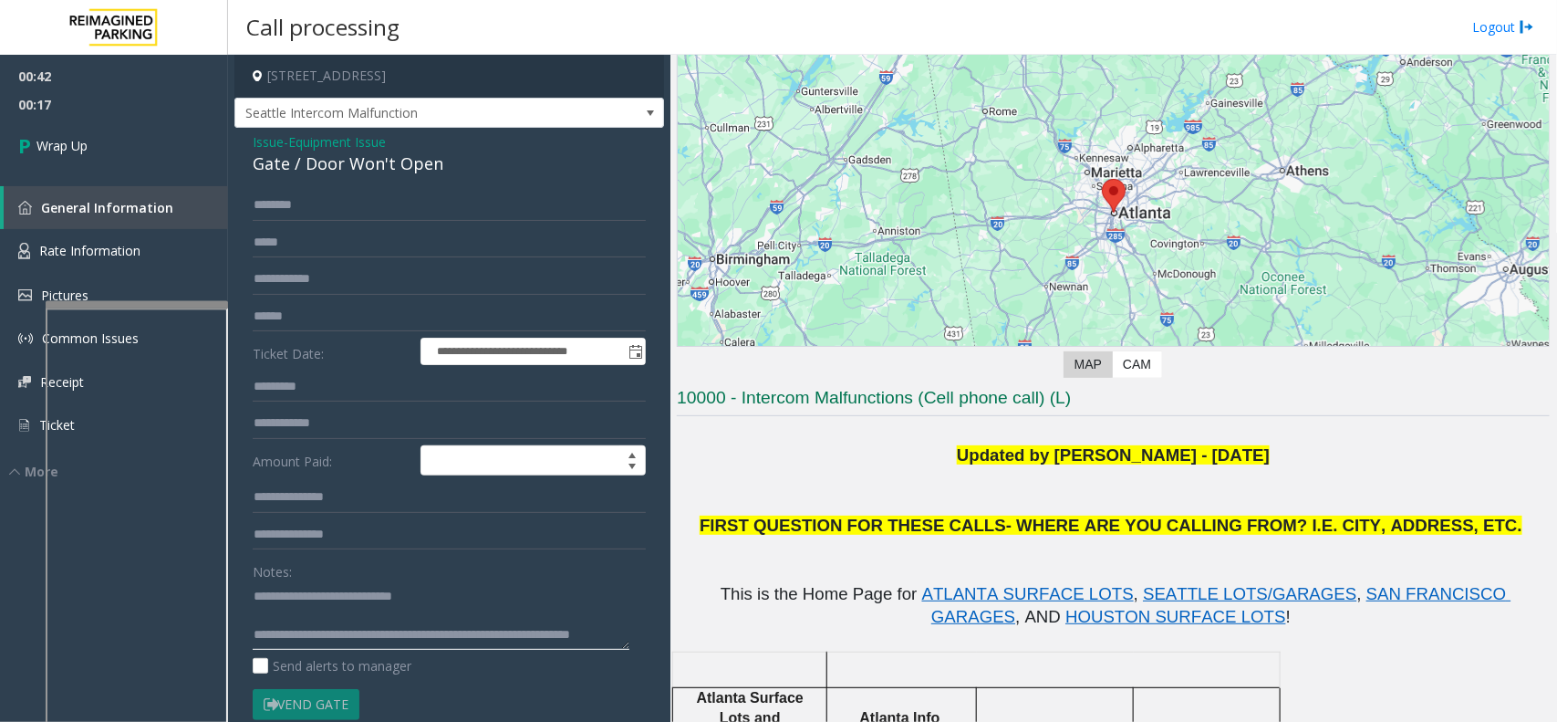
scroll to position [37, 0]
type textarea "**********"
click at [117, 161] on link "Wrap Up" at bounding box center [114, 146] width 228 height 54
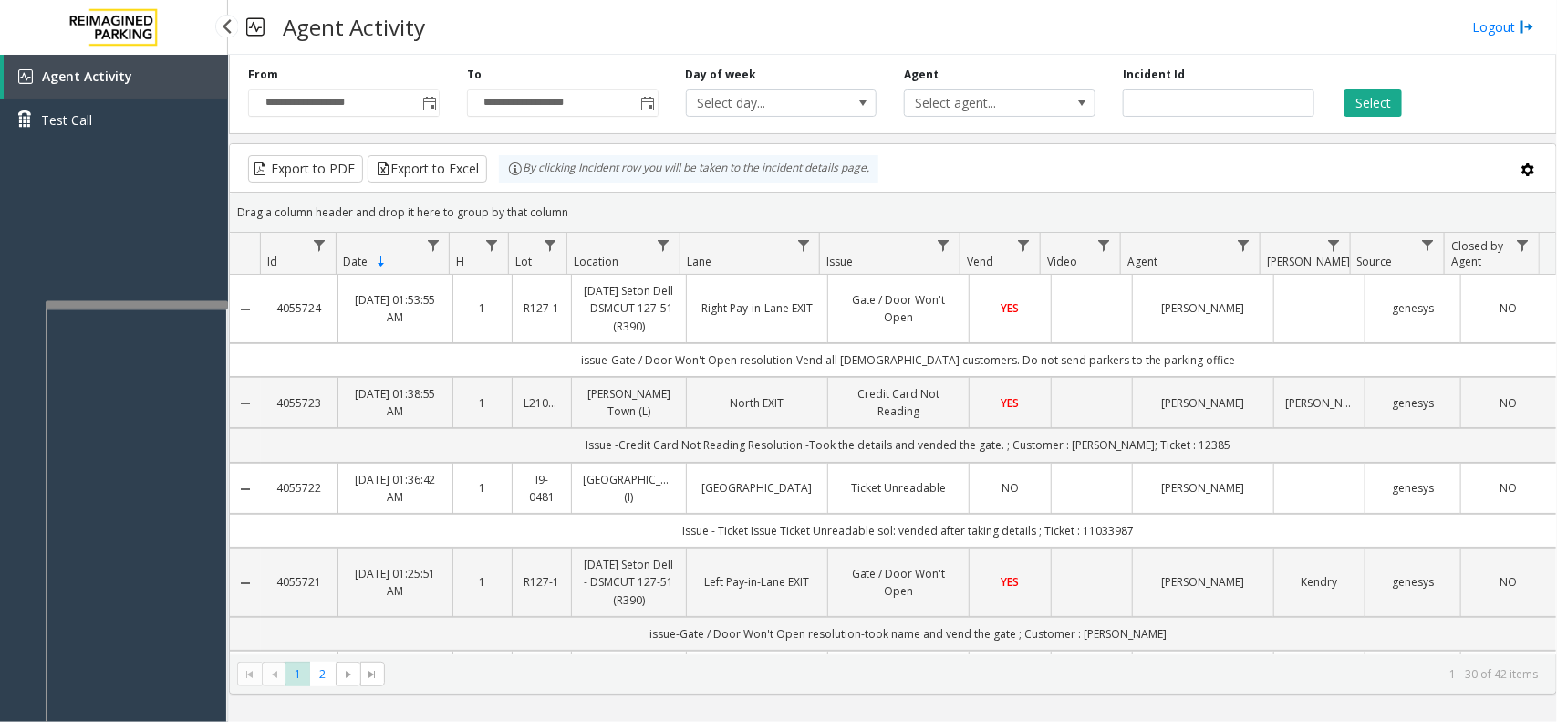
click at [117, 265] on div "Agent Activity Test Call" at bounding box center [114, 416] width 228 height 722
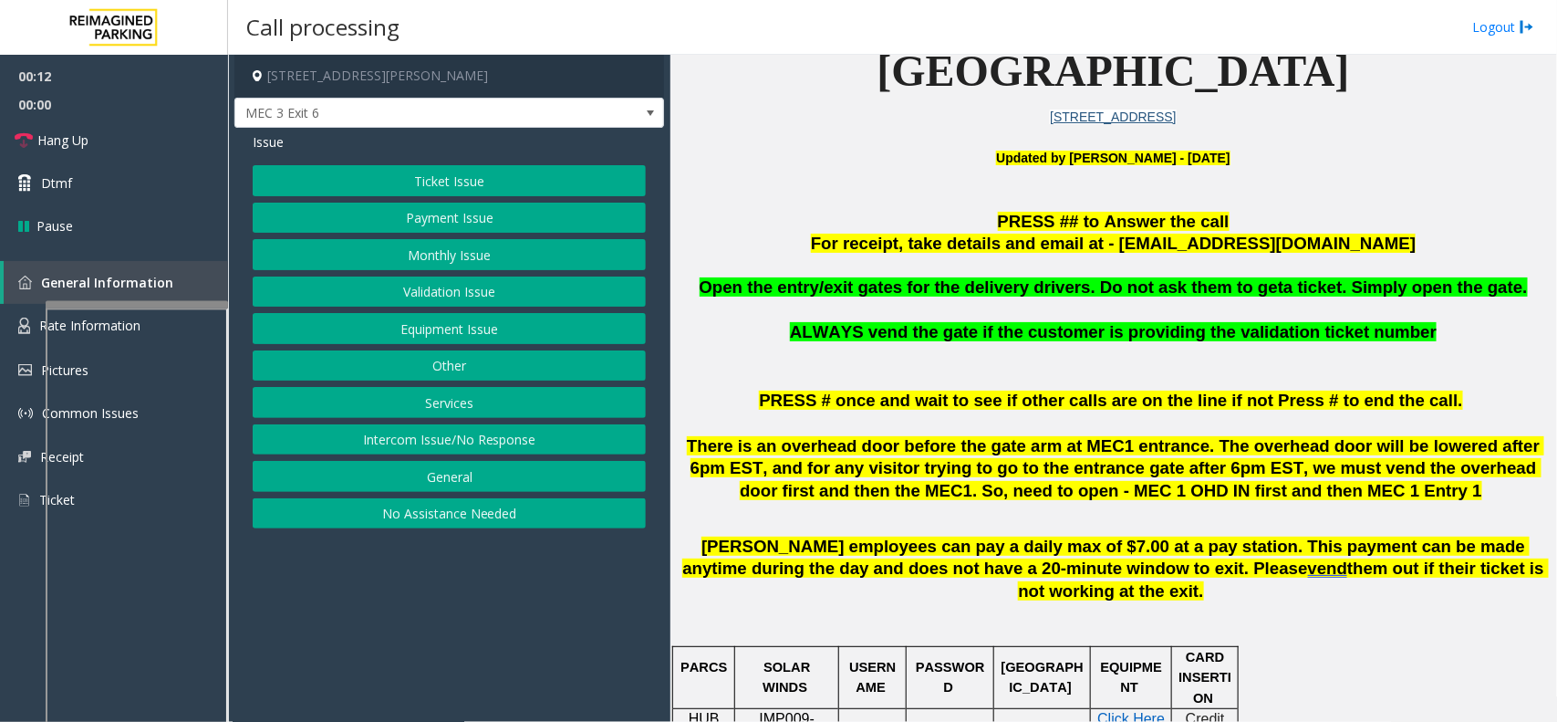
scroll to position [456, 0]
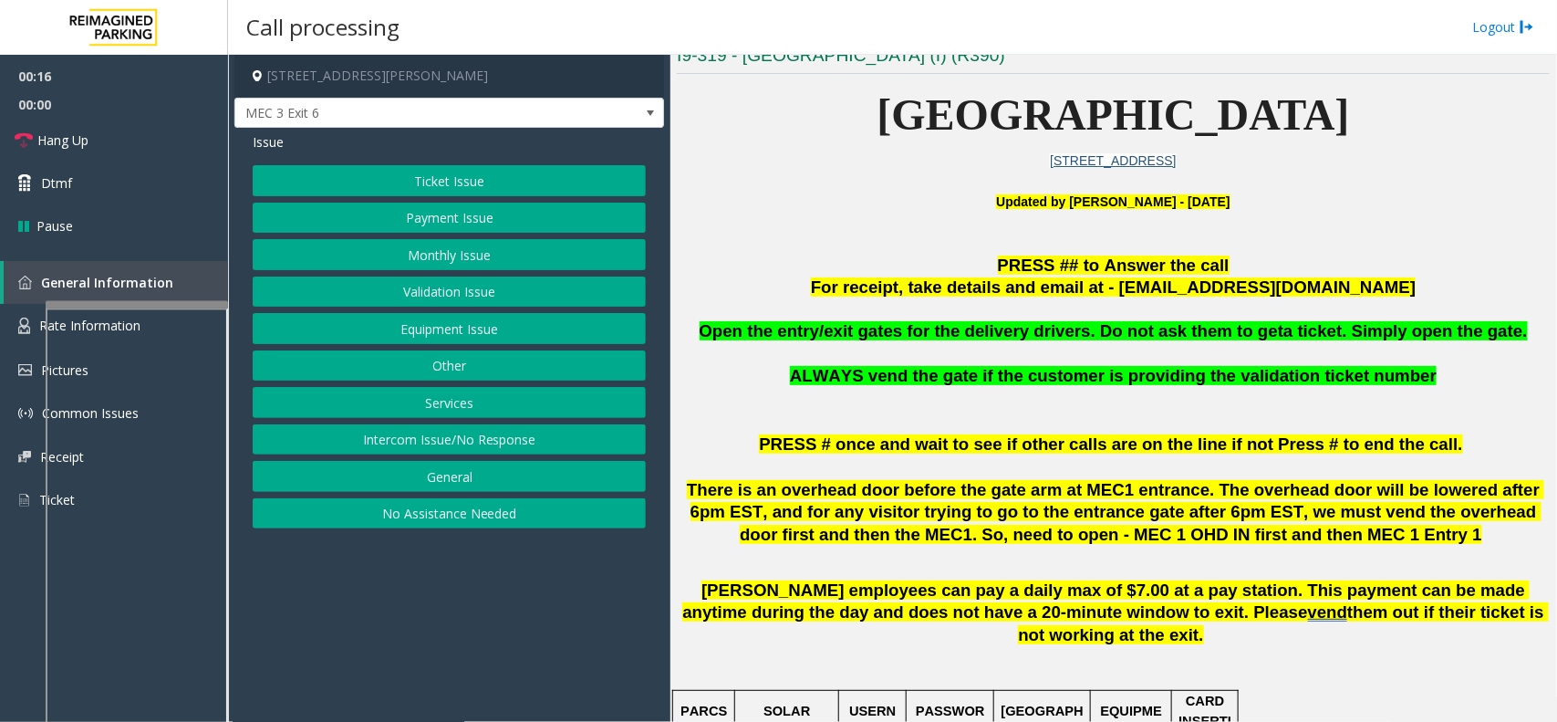
click at [449, 333] on button "Equipment Issue" at bounding box center [449, 328] width 393 height 31
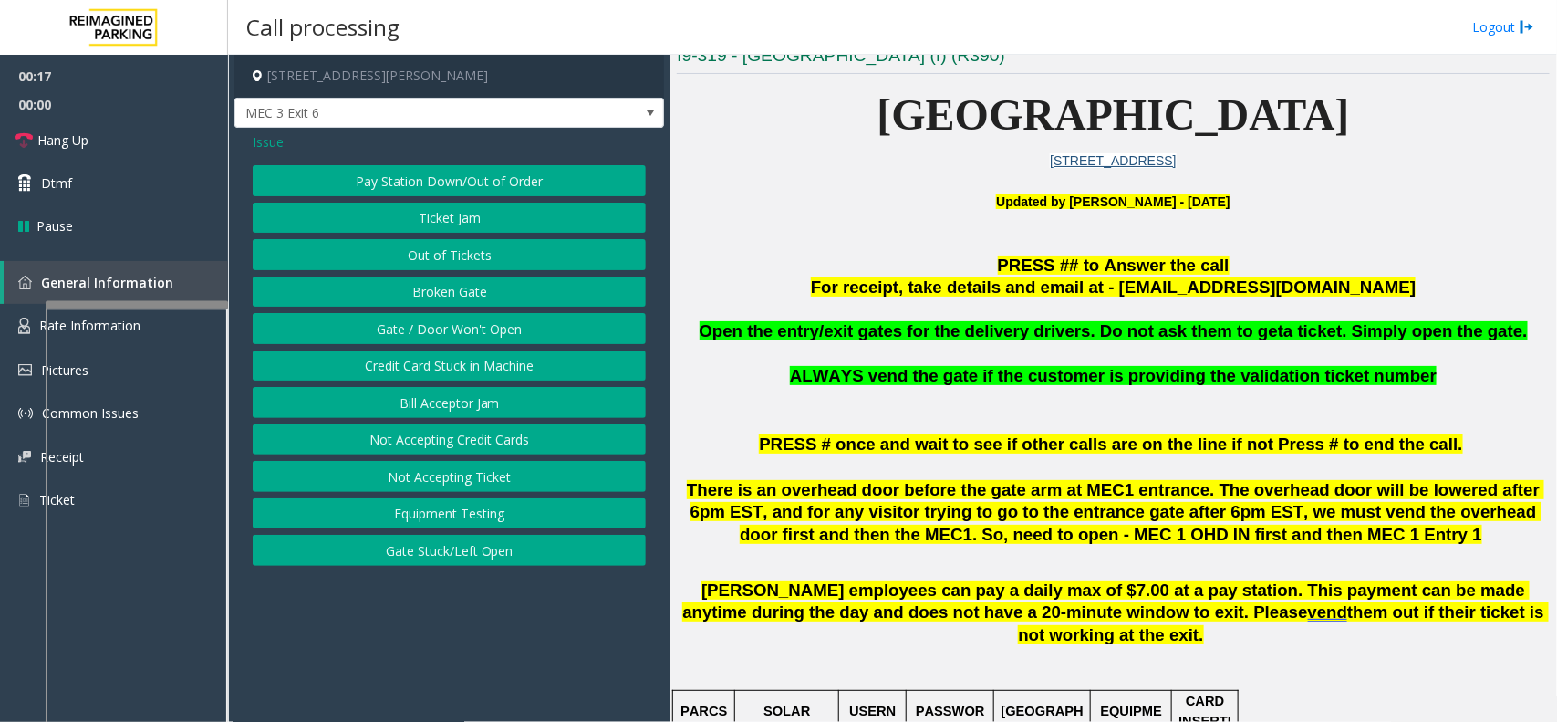
click at [449, 333] on button "Gate / Door Won't Open" at bounding box center [449, 328] width 393 height 31
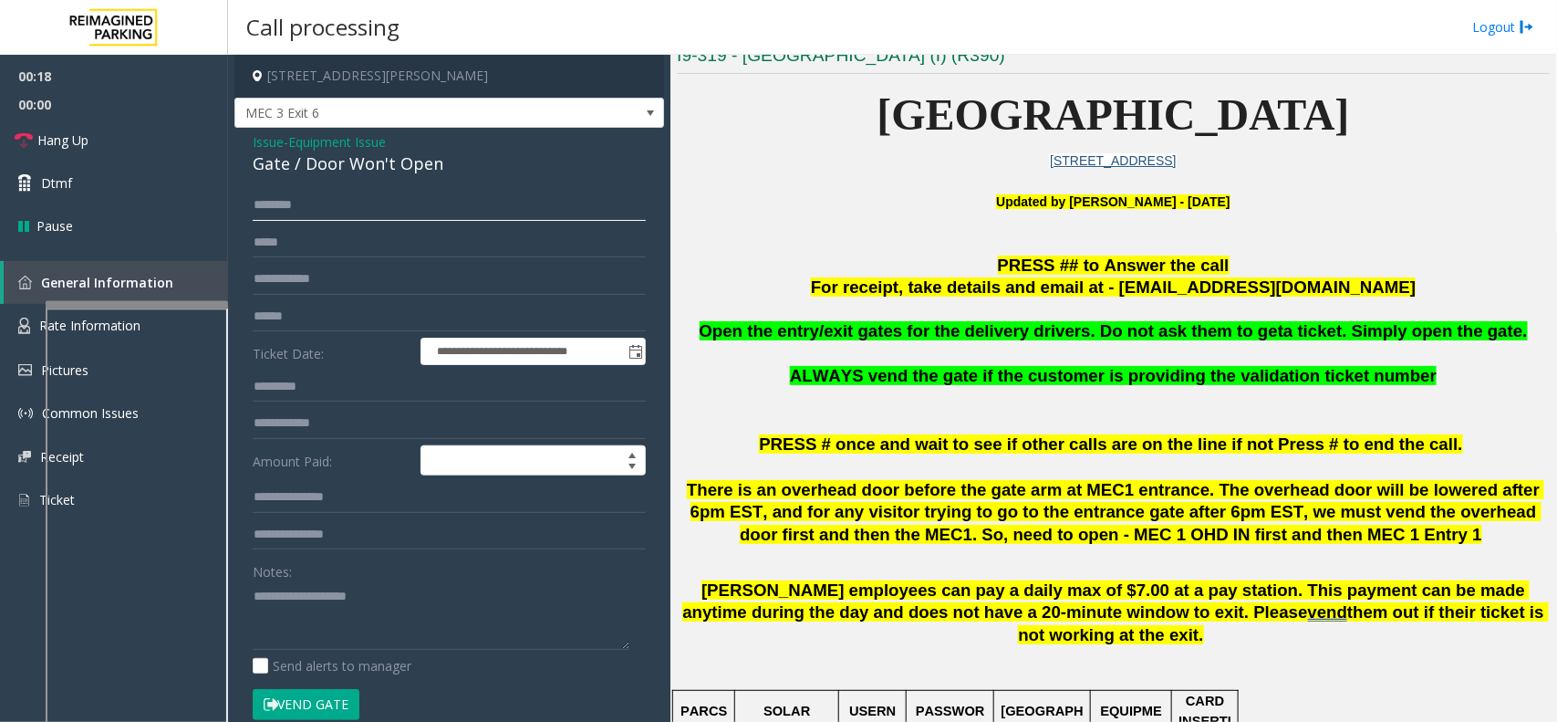
click at [413, 219] on input "text" at bounding box center [449, 205] width 393 height 31
click at [357, 157] on div "Gate / Door Won't Open" at bounding box center [449, 163] width 393 height 25
click at [413, 645] on textarea at bounding box center [441, 615] width 377 height 68
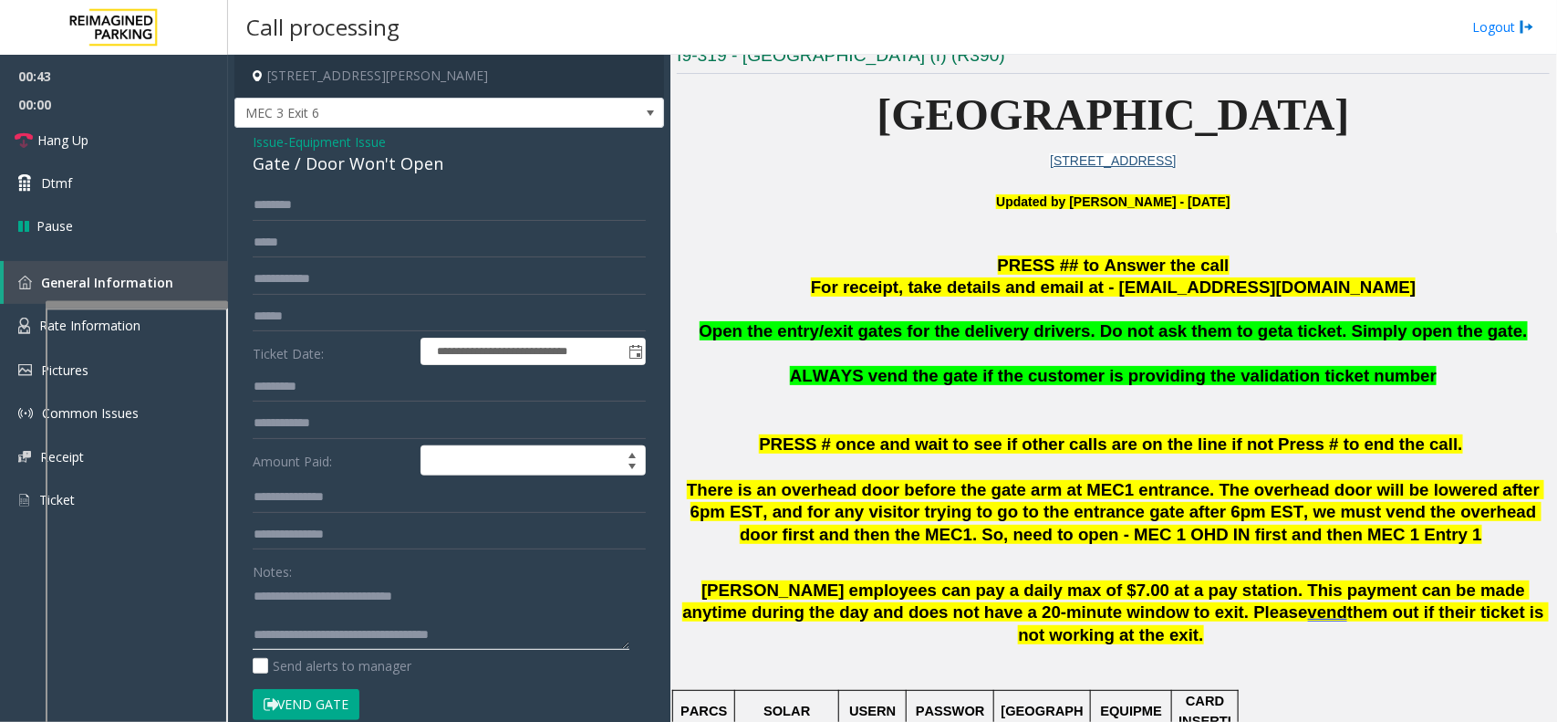
drag, startPoint x: 459, startPoint y: 639, endPoint x: 426, endPoint y: 618, distance: 38.5
click at [426, 618] on textarea at bounding box center [441, 615] width 377 height 68
click at [463, 639] on textarea at bounding box center [441, 615] width 377 height 68
click at [499, 639] on textarea at bounding box center [441, 615] width 377 height 68
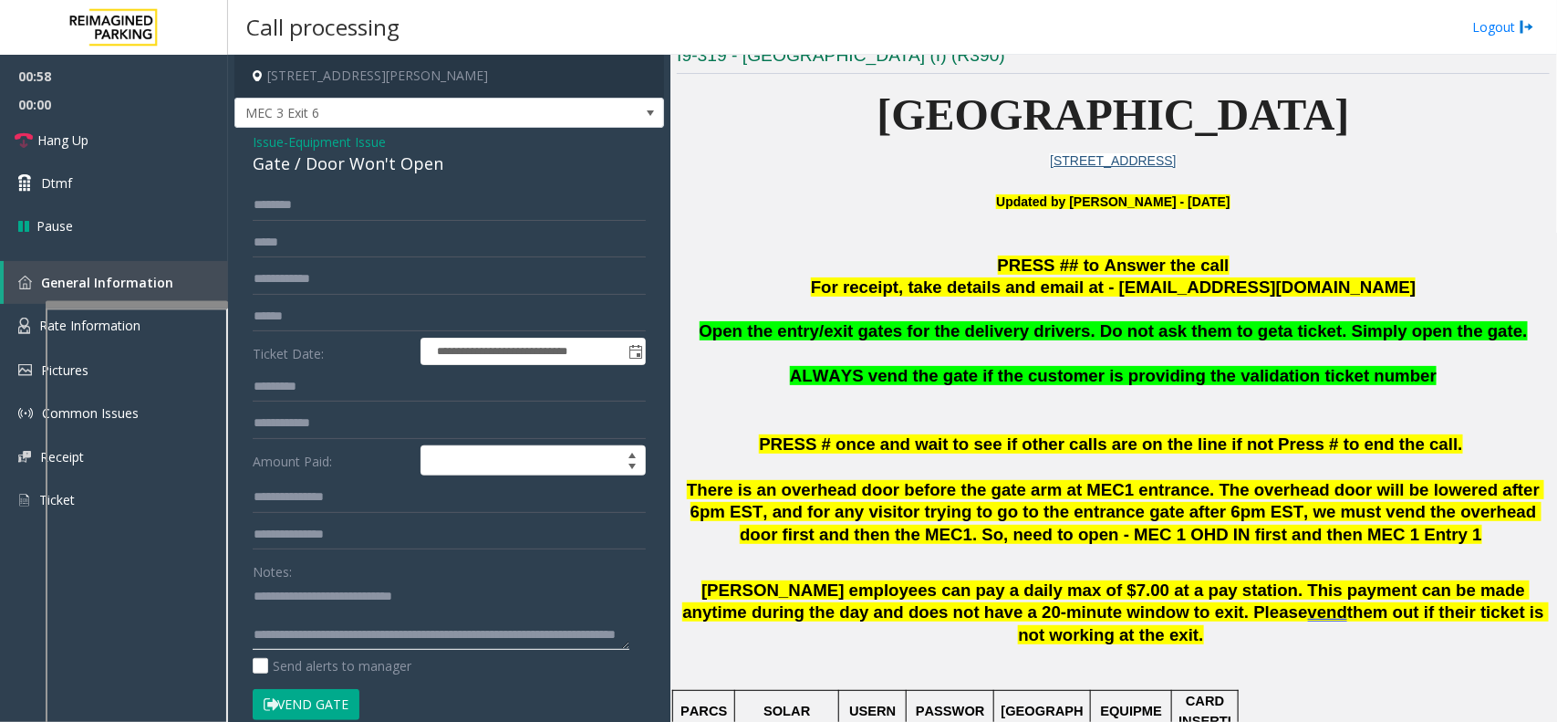
click at [555, 612] on textarea at bounding box center [441, 615] width 377 height 68
drag, startPoint x: 553, startPoint y: 617, endPoint x: 564, endPoint y: 621, distance: 11.9
click at [552, 617] on textarea at bounding box center [441, 615] width 377 height 68
click at [398, 648] on textarea at bounding box center [441, 615] width 377 height 68
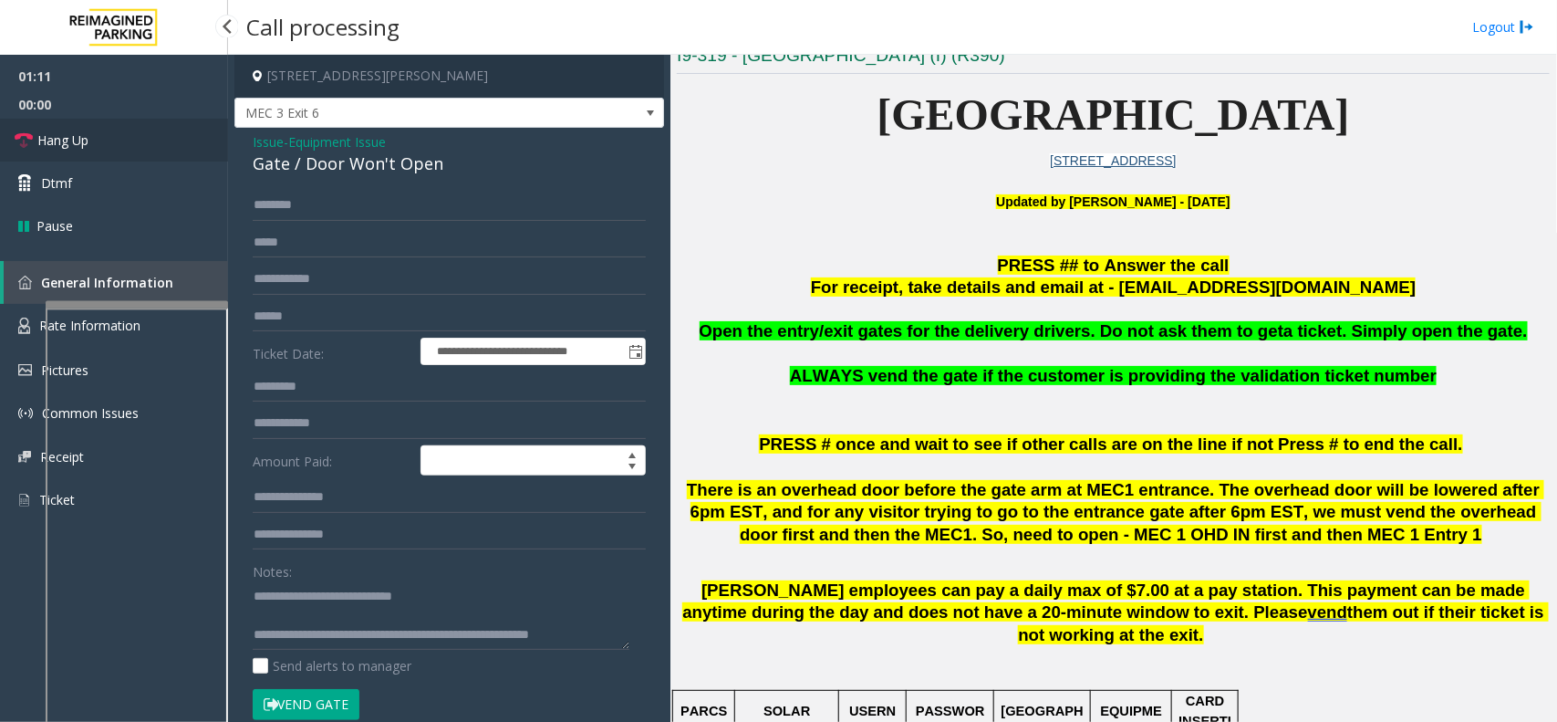
click at [153, 137] on link "Hang Up" at bounding box center [114, 140] width 228 height 43
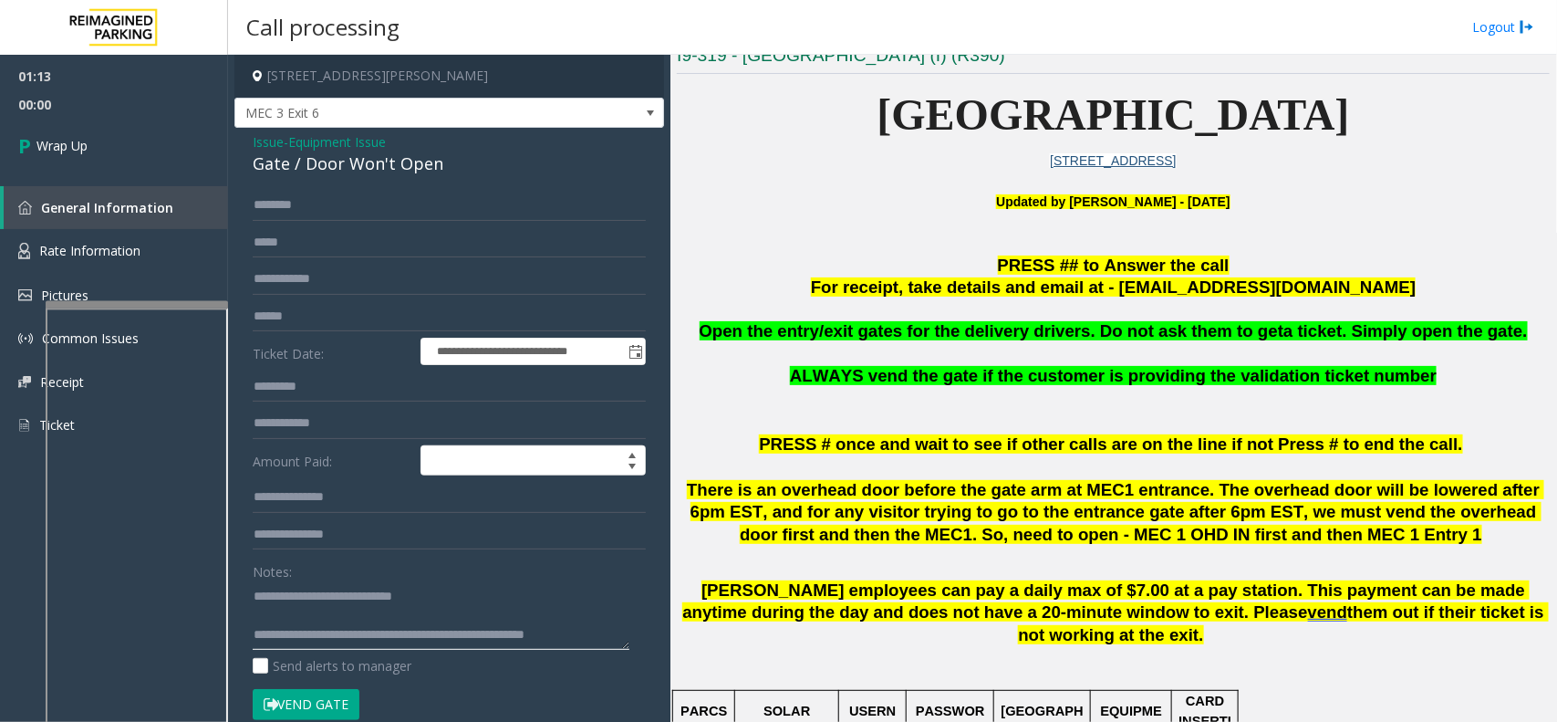
click at [600, 630] on textarea at bounding box center [441, 615] width 377 height 68
type textarea "**********"
click at [156, 124] on link "Wrap Up" at bounding box center [114, 146] width 228 height 54
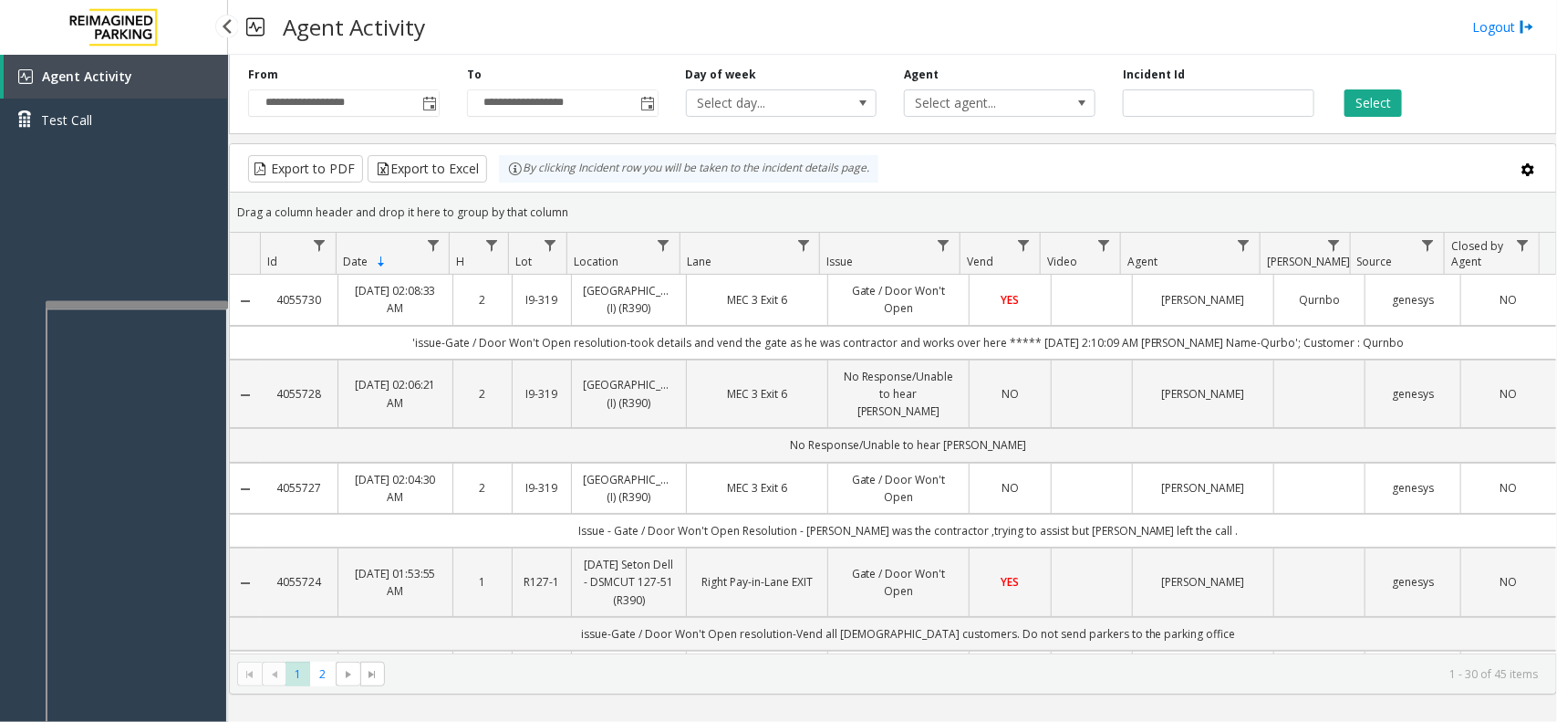
click at [47, 174] on div "Agent Activity Test Call" at bounding box center [114, 416] width 228 height 722
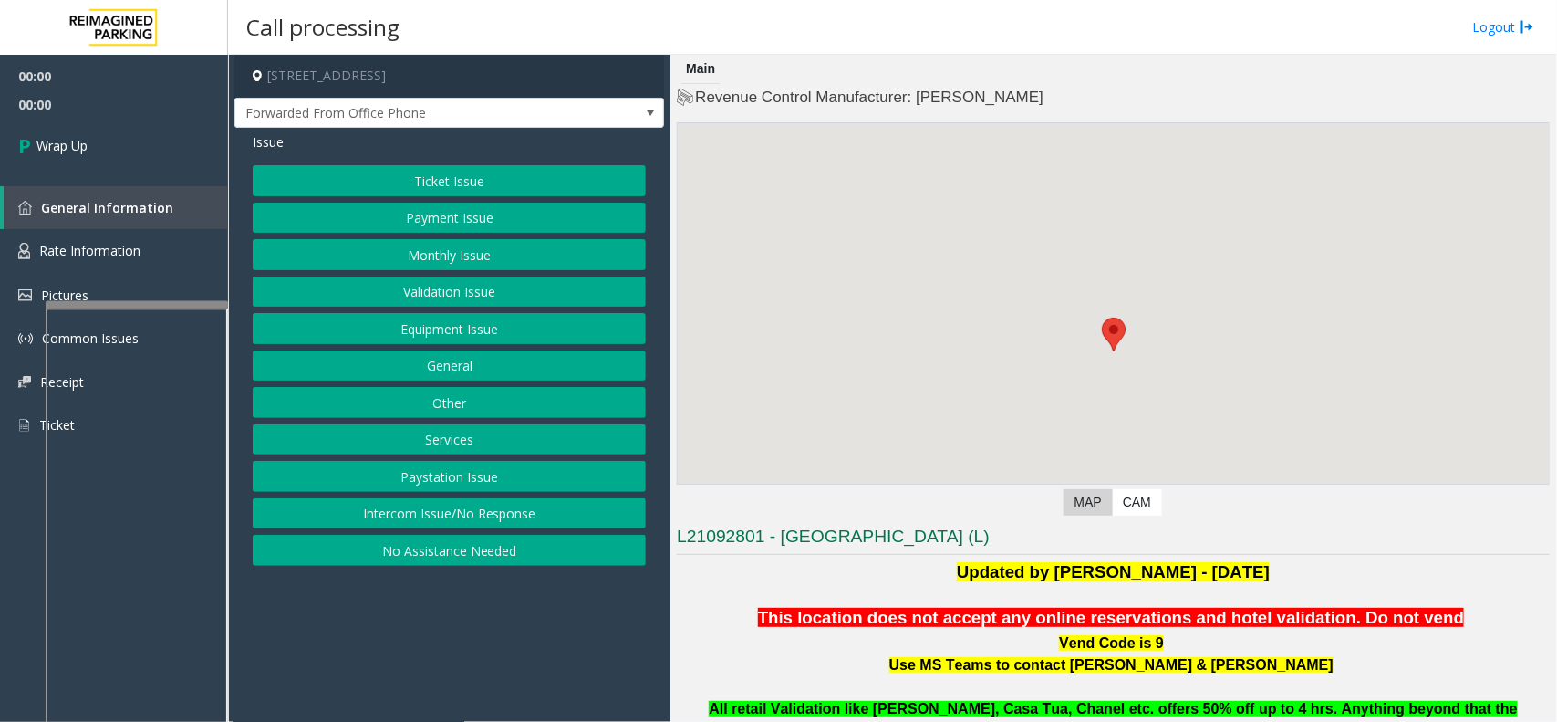
click at [463, 511] on button "Intercom Issue/No Response" at bounding box center [449, 513] width 393 height 31
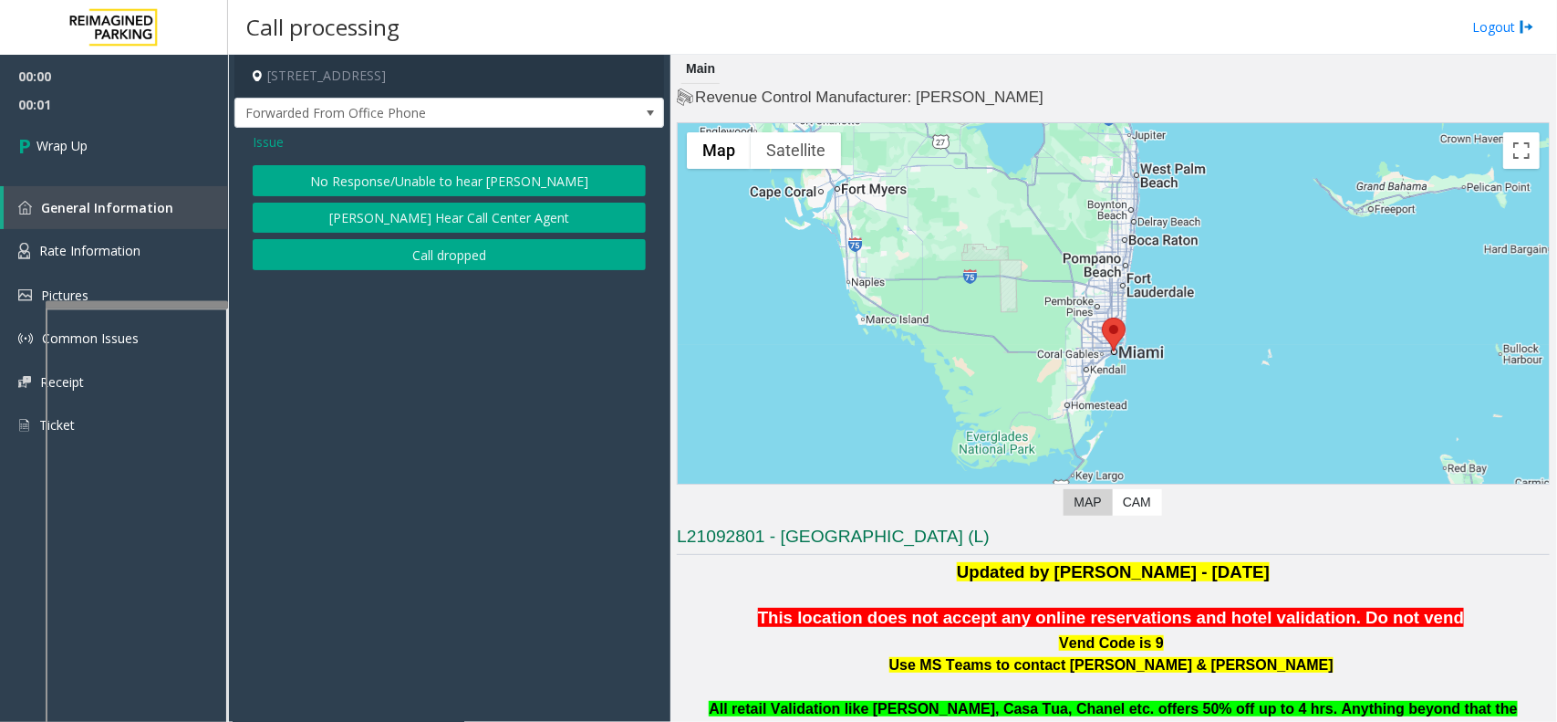
click at [421, 263] on button "Call dropped" at bounding box center [449, 254] width 393 height 31
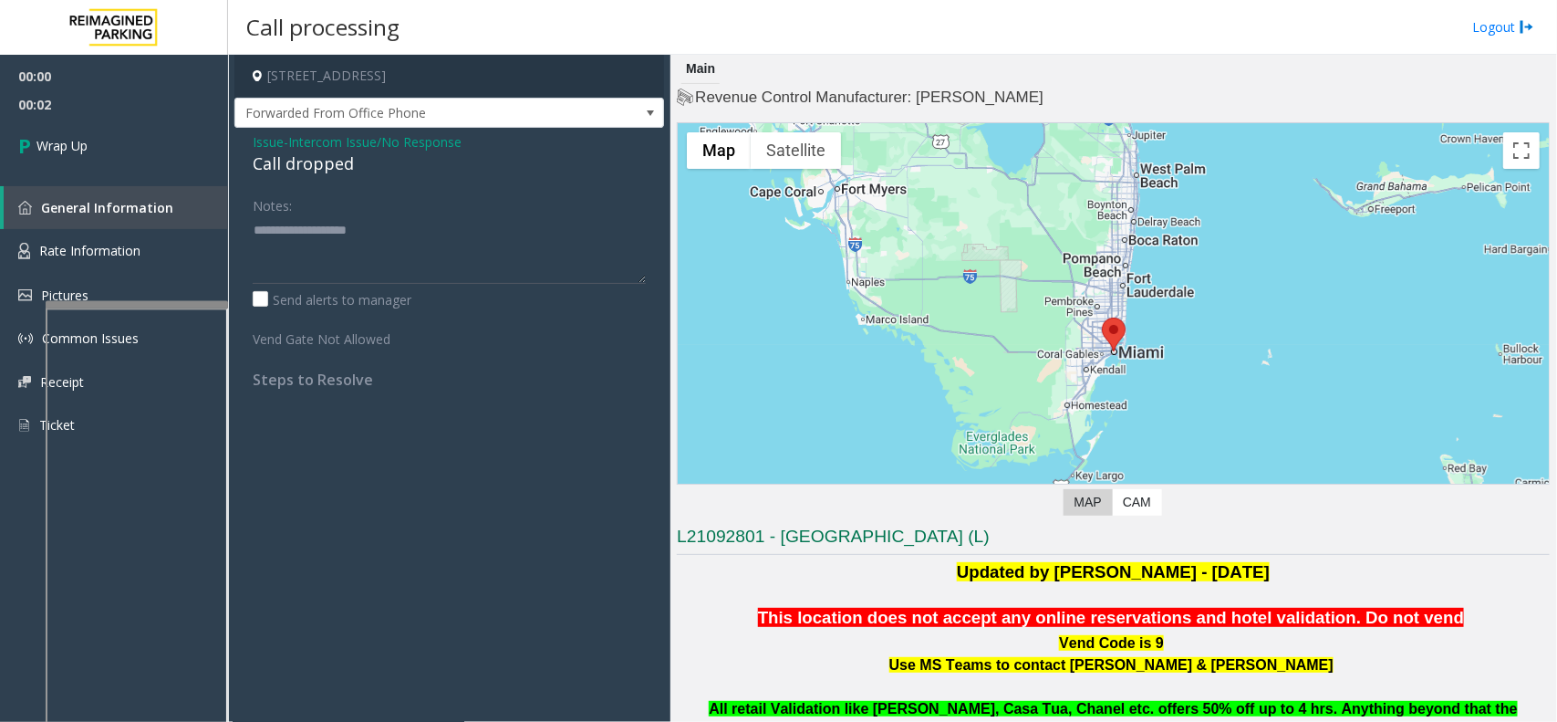
click at [292, 170] on div "Call dropped" at bounding box center [449, 163] width 393 height 25
type textarea "**********"
click at [162, 186] on link "General Information" at bounding box center [116, 207] width 224 height 43
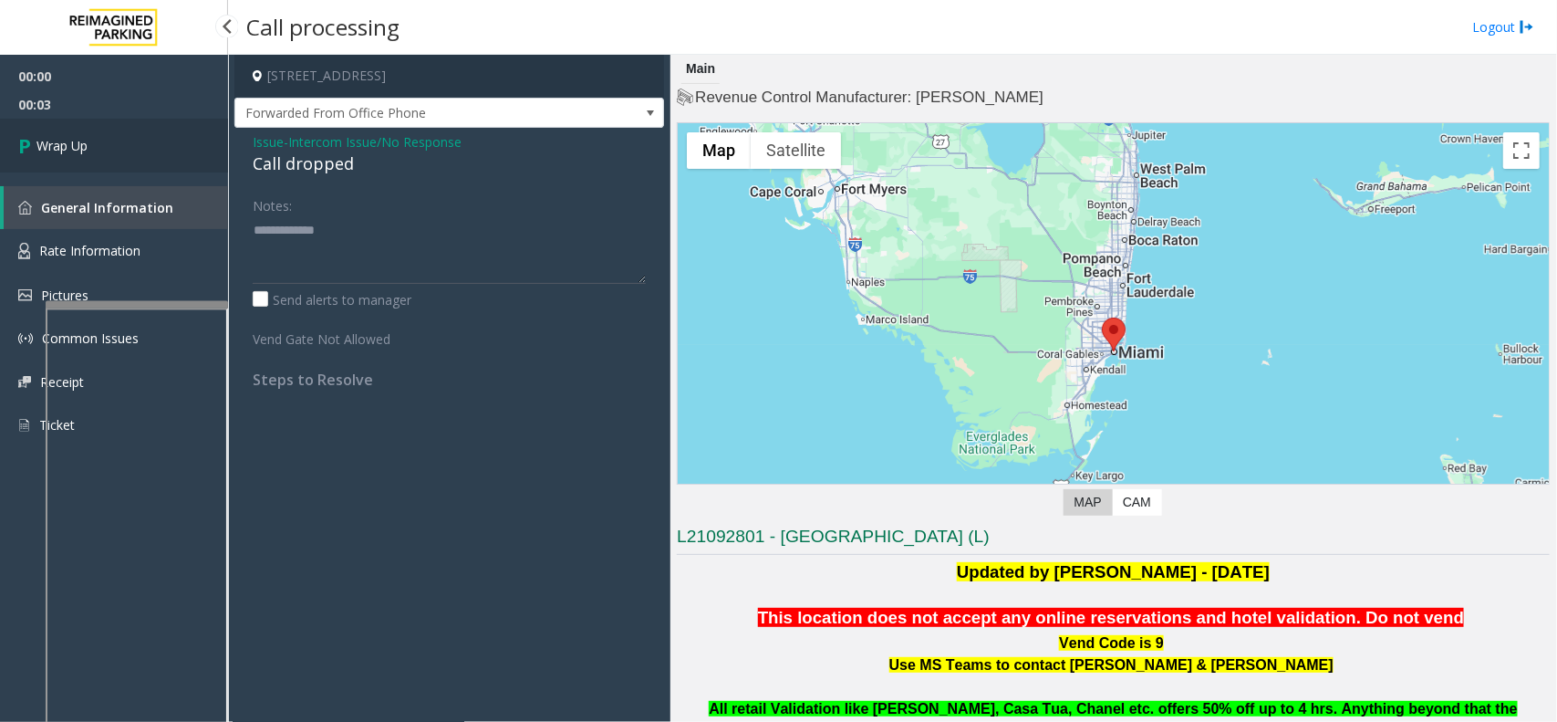
click at [160, 157] on link "Wrap Up" at bounding box center [114, 146] width 228 height 54
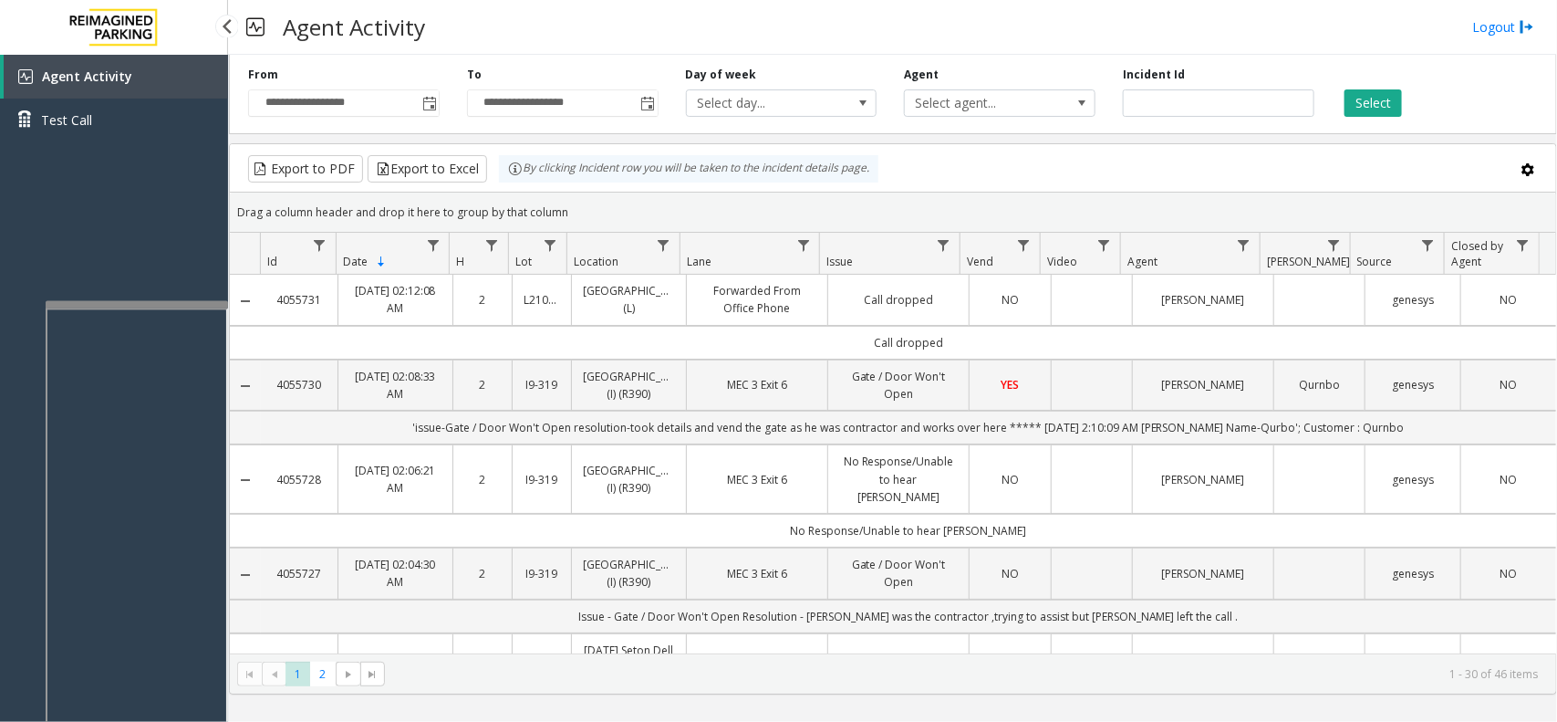
click at [84, 198] on div "Agent Activity Test Call" at bounding box center [114, 416] width 228 height 722
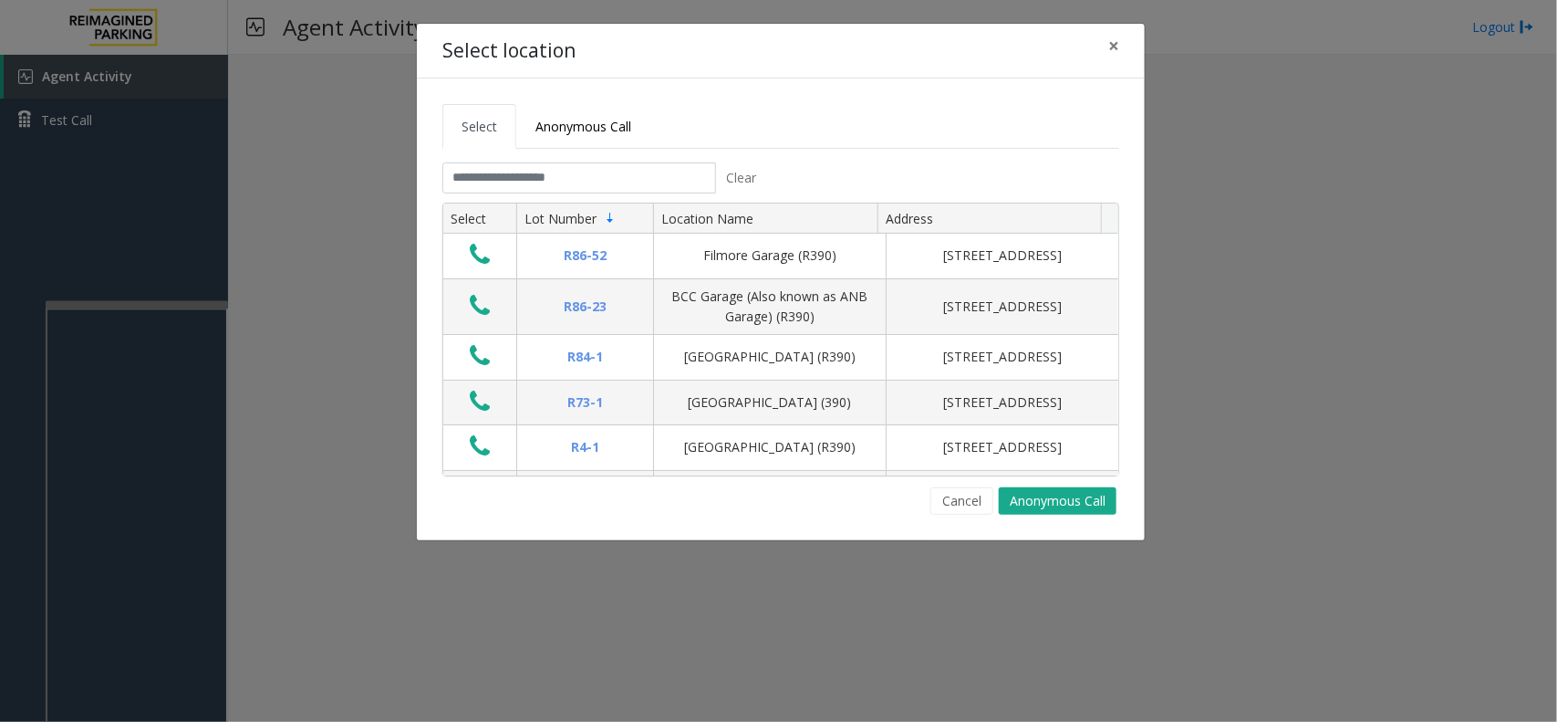
click at [571, 161] on tabset "Select Anonymous Call Clear Select Lot Number Location Name Address R86-52 Film…" at bounding box center [780, 309] width 677 height 411
click at [563, 171] on input "text" at bounding box center [579, 177] width 274 height 31
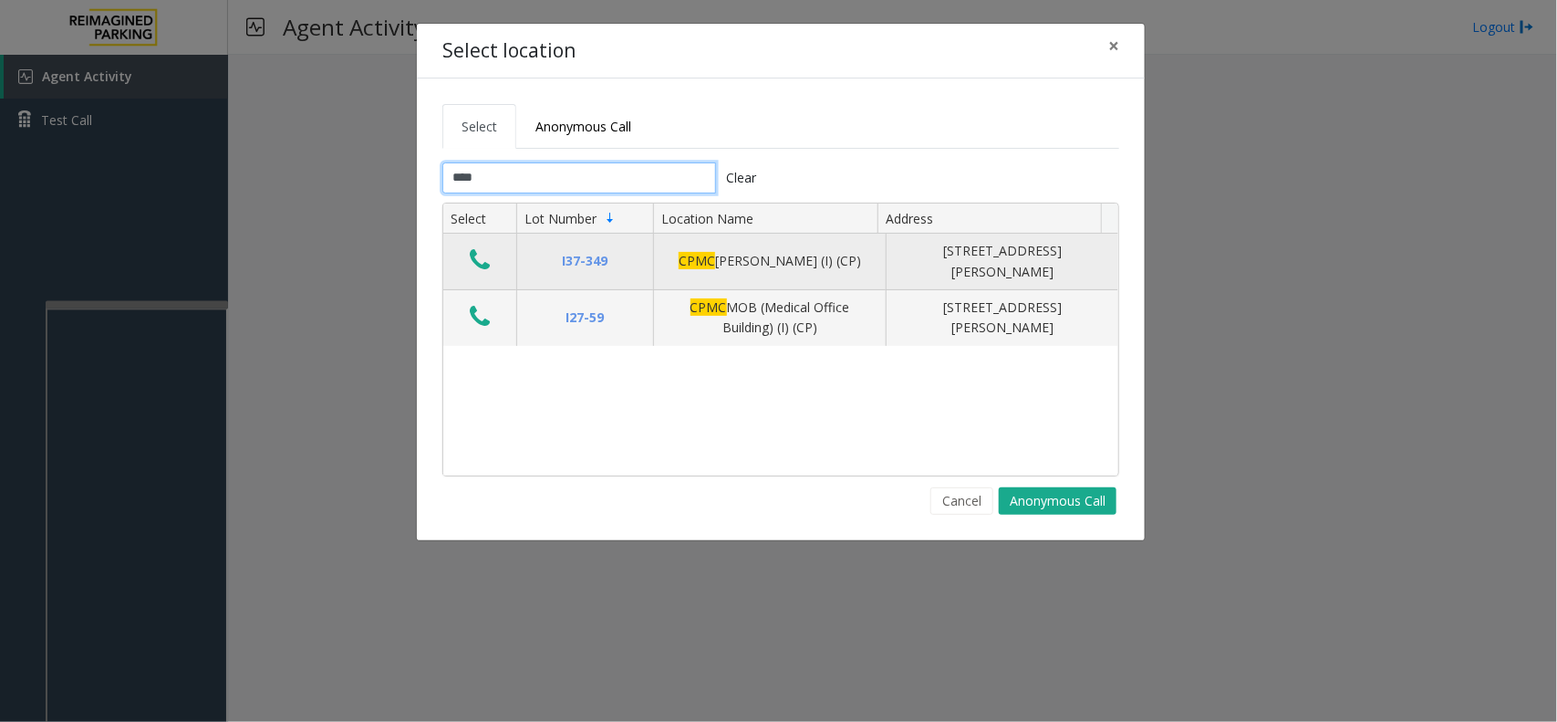
type input "****"
click at [506, 270] on td "Data table" at bounding box center [479, 262] width 73 height 57
click at [477, 257] on icon "Data table" at bounding box center [480, 260] width 20 height 26
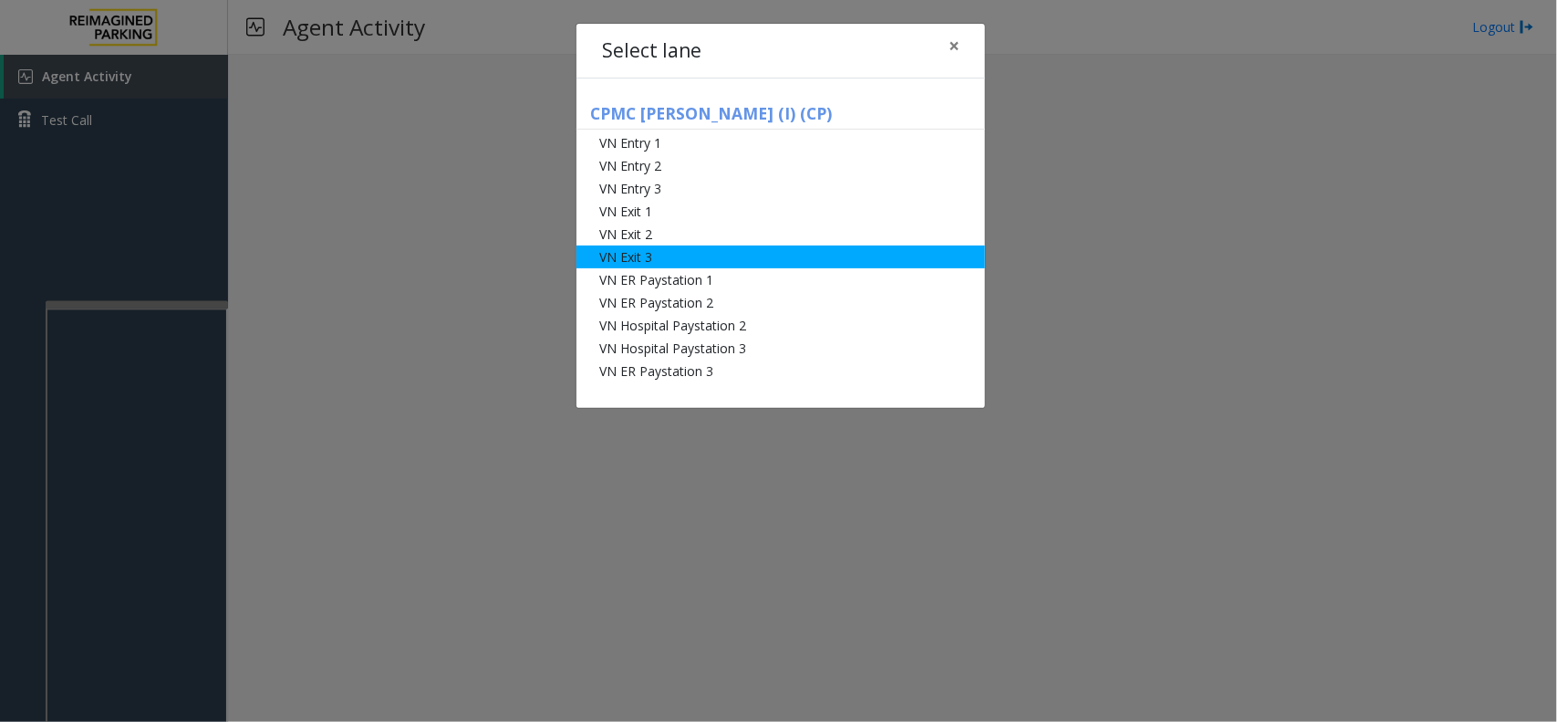
click at [702, 254] on li "VN Exit 3" at bounding box center [781, 256] width 409 height 23
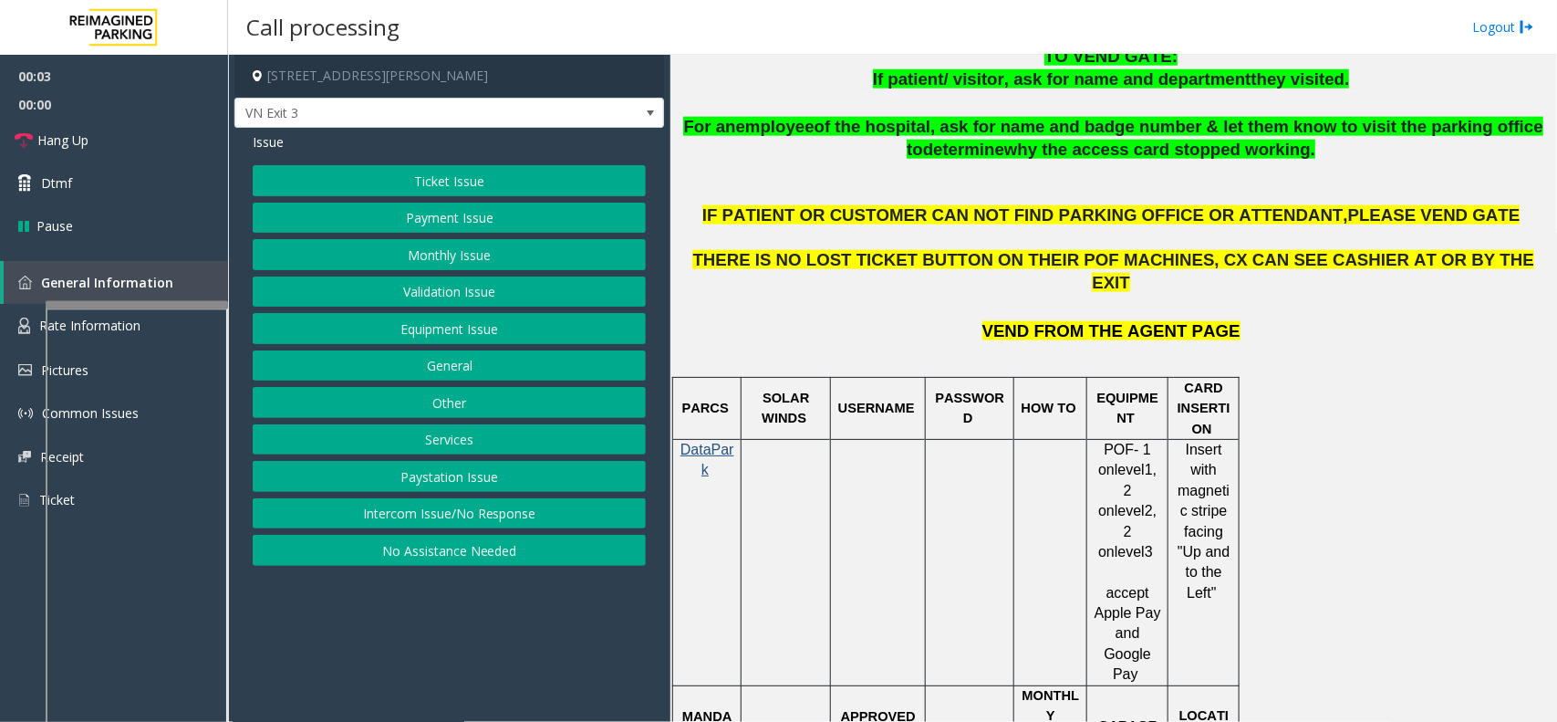
scroll to position [798, 0]
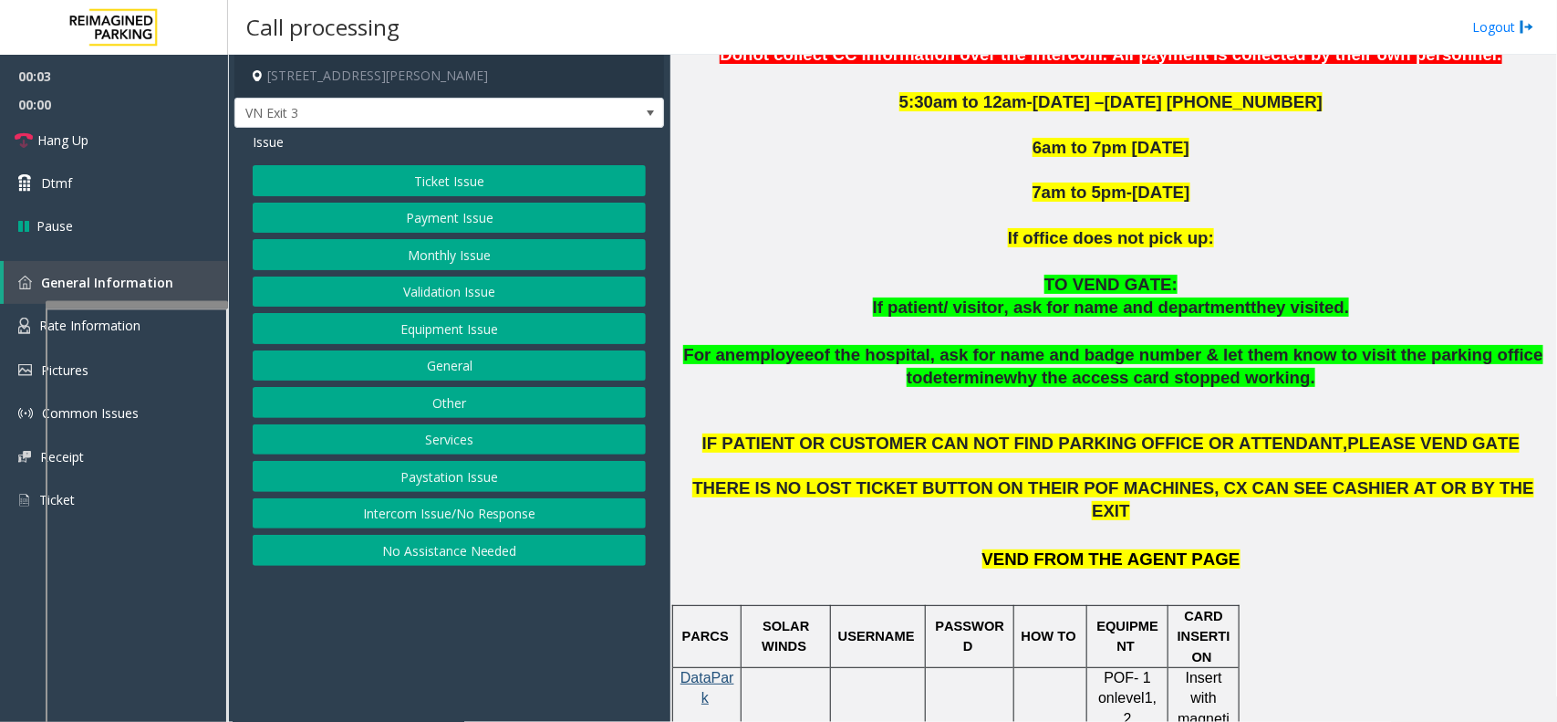
click at [494, 215] on button "Payment Issue" at bounding box center [449, 218] width 393 height 31
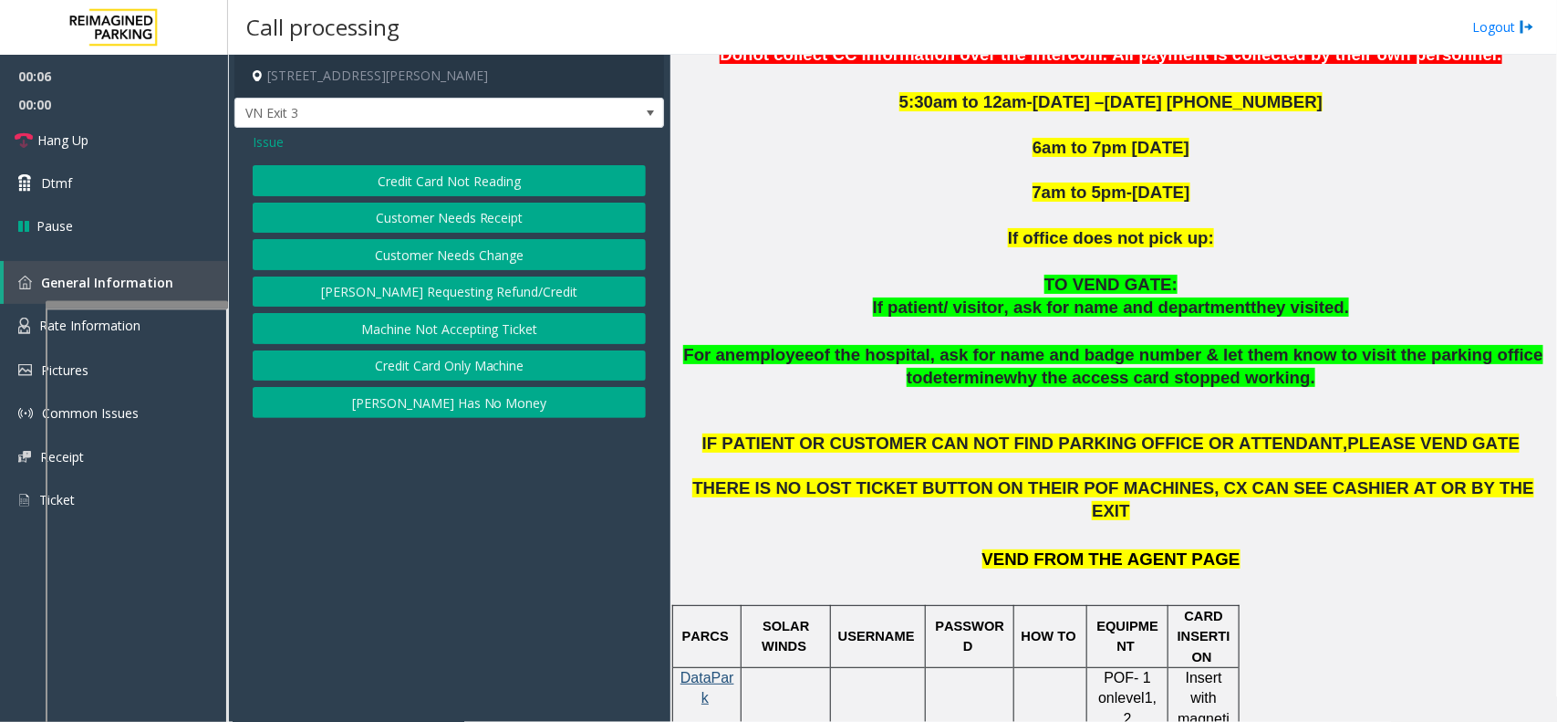
click at [267, 138] on span "Issue" at bounding box center [268, 141] width 31 height 19
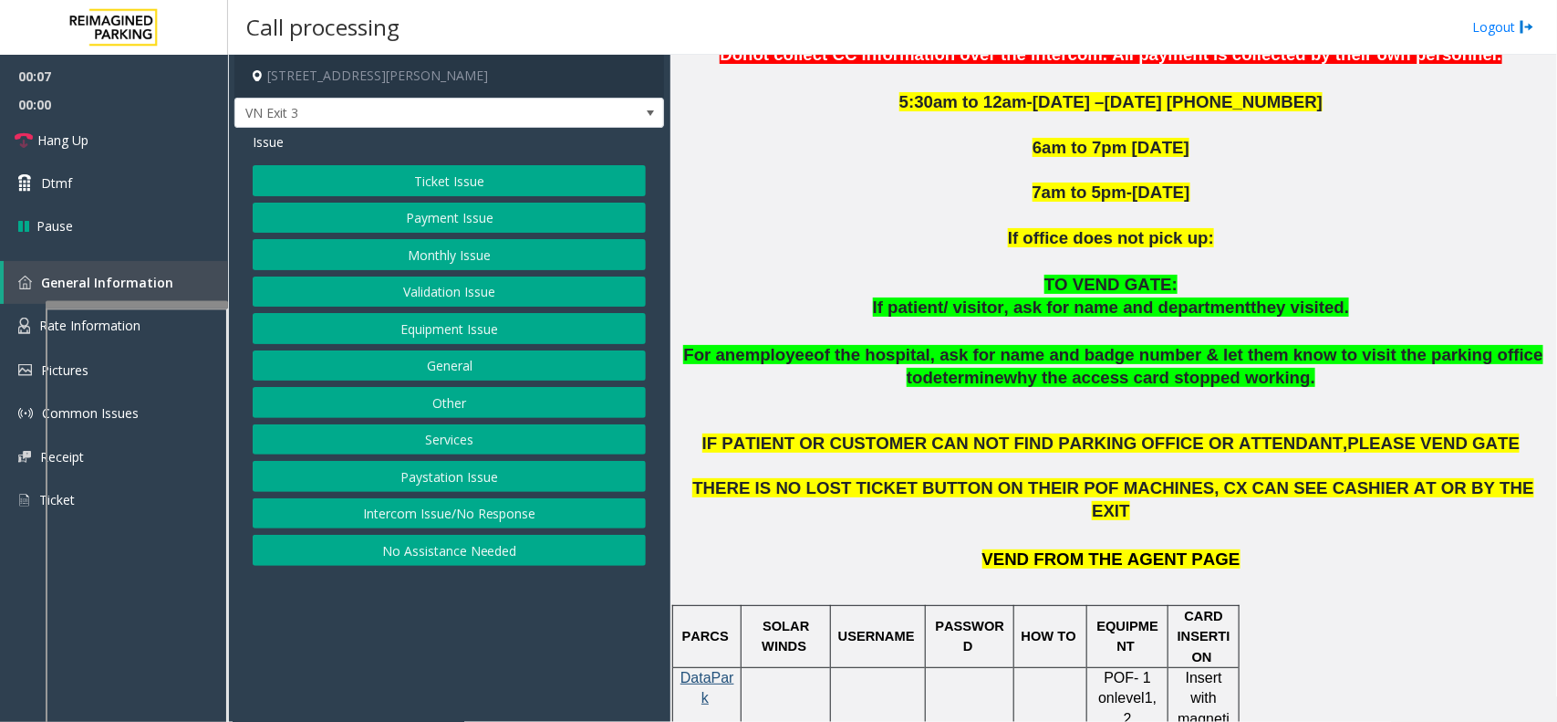
click at [468, 257] on button "Monthly Issue" at bounding box center [449, 254] width 393 height 31
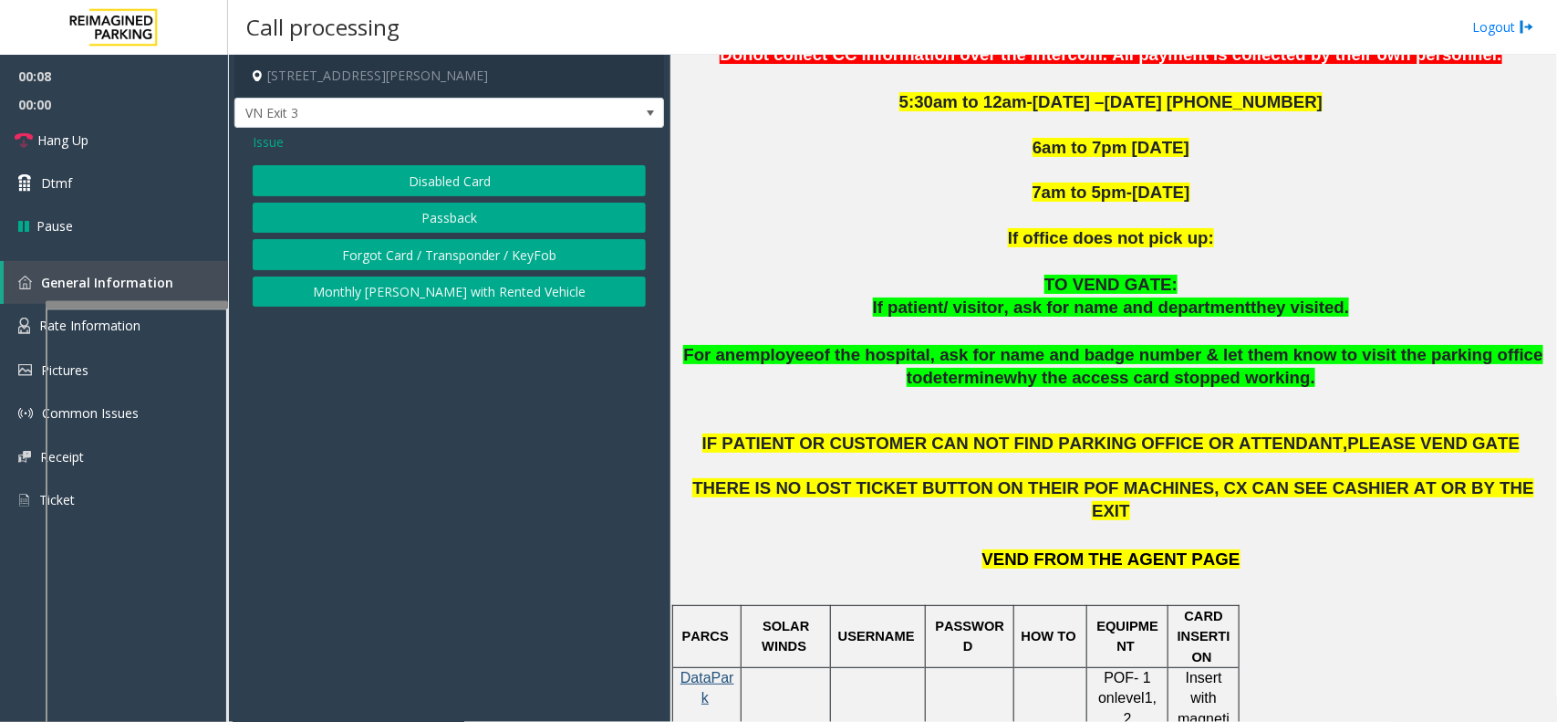
click at [467, 203] on button "Passback" at bounding box center [449, 218] width 393 height 31
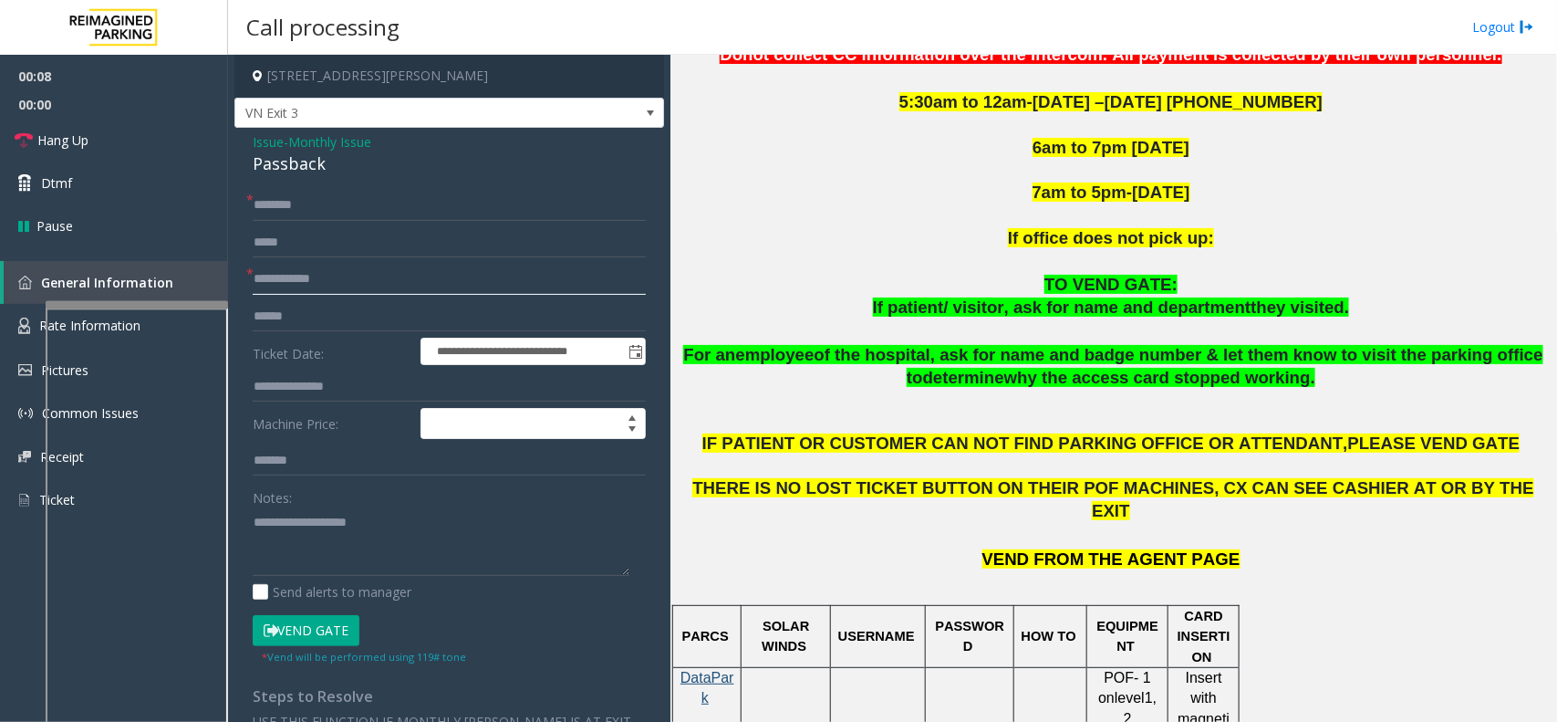
click at [266, 265] on input "text" at bounding box center [449, 279] width 393 height 31
type textarea "**********"
click at [280, 162] on div "Passback" at bounding box center [449, 163] width 393 height 25
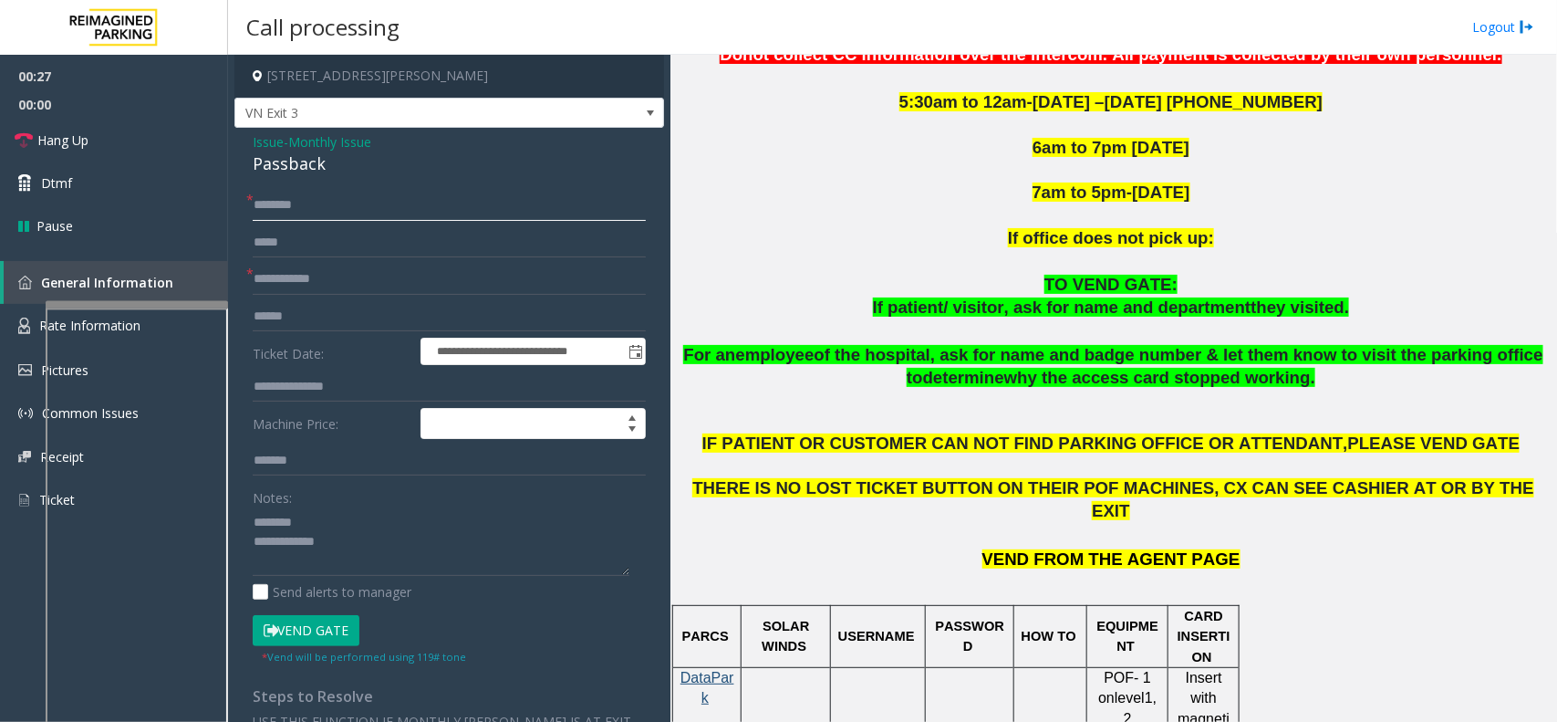
click at [315, 202] on input "text" at bounding box center [449, 205] width 393 height 31
type input "**"
click at [338, 281] on input "*" at bounding box center [449, 279] width 393 height 31
type input "**"
click at [171, 155] on link "Hang Up" at bounding box center [114, 140] width 228 height 43
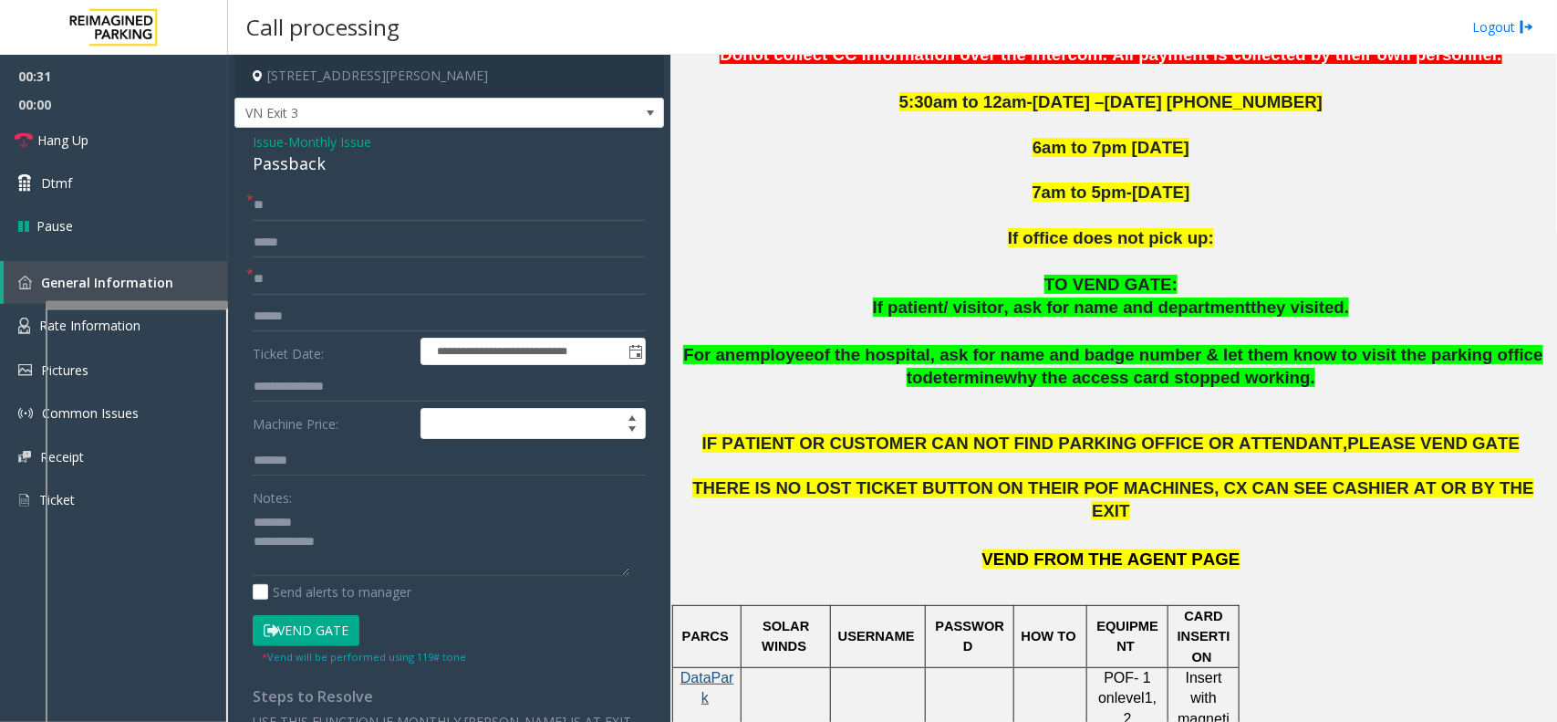
click at [258, 149] on span "Issue" at bounding box center [268, 141] width 31 height 19
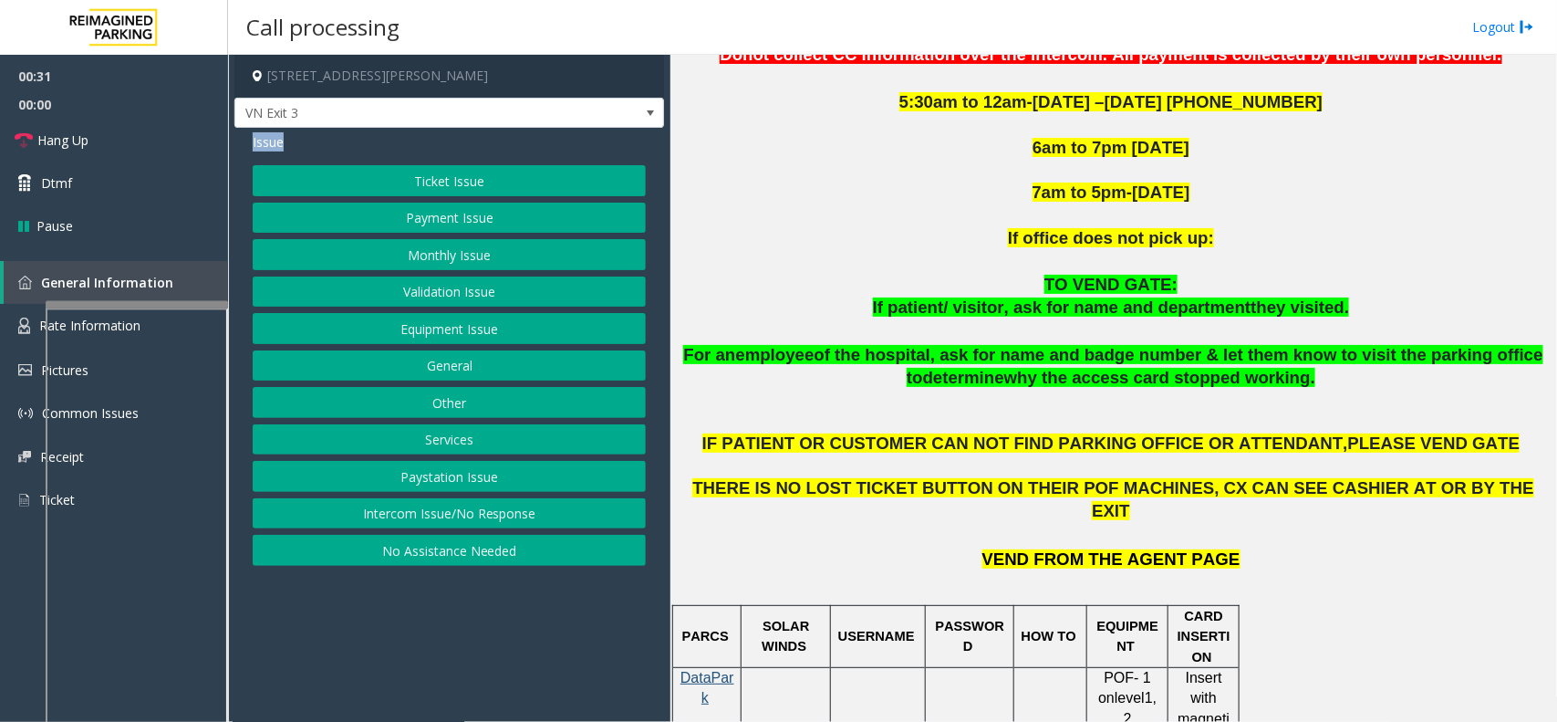
click at [258, 149] on span "Issue" at bounding box center [268, 141] width 31 height 19
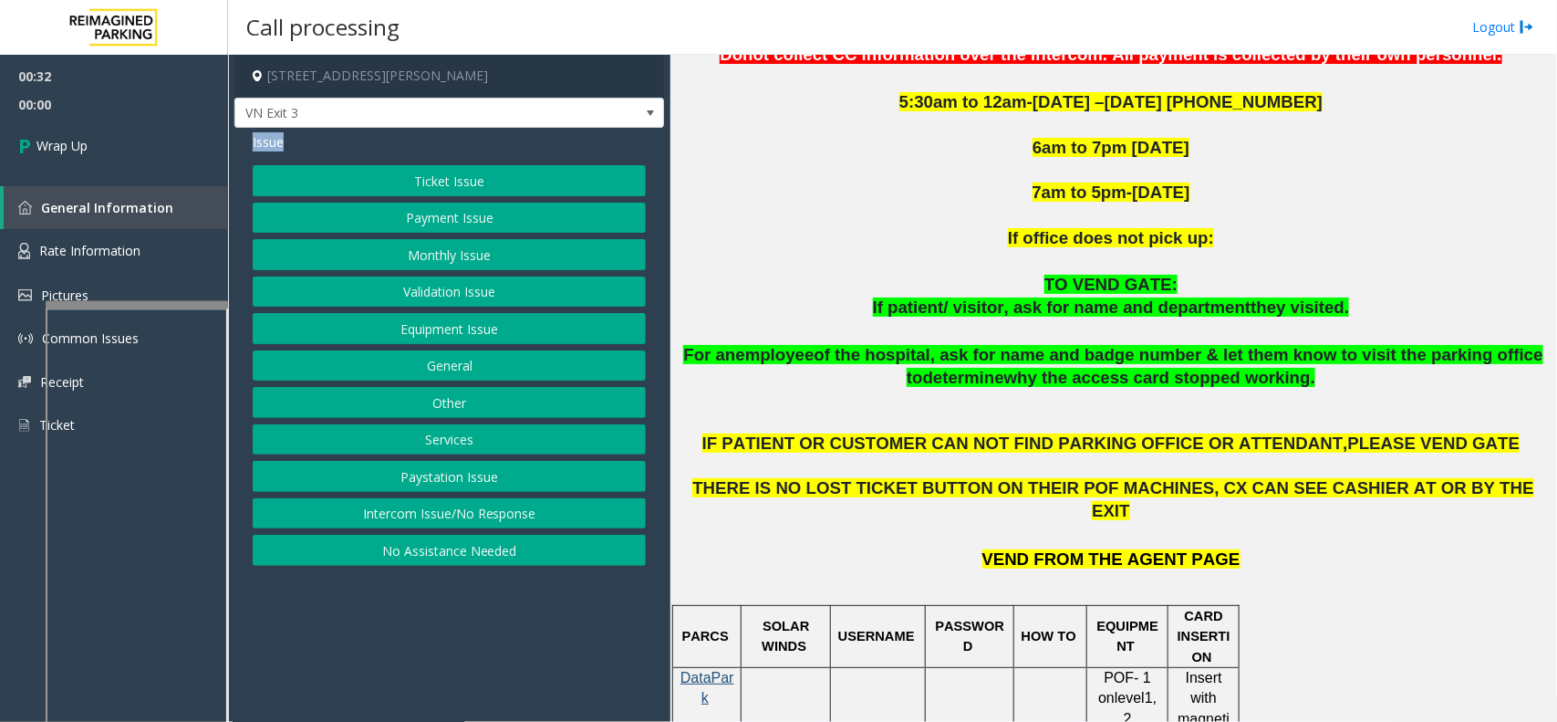
click at [481, 256] on button "Monthly Issue" at bounding box center [449, 254] width 393 height 31
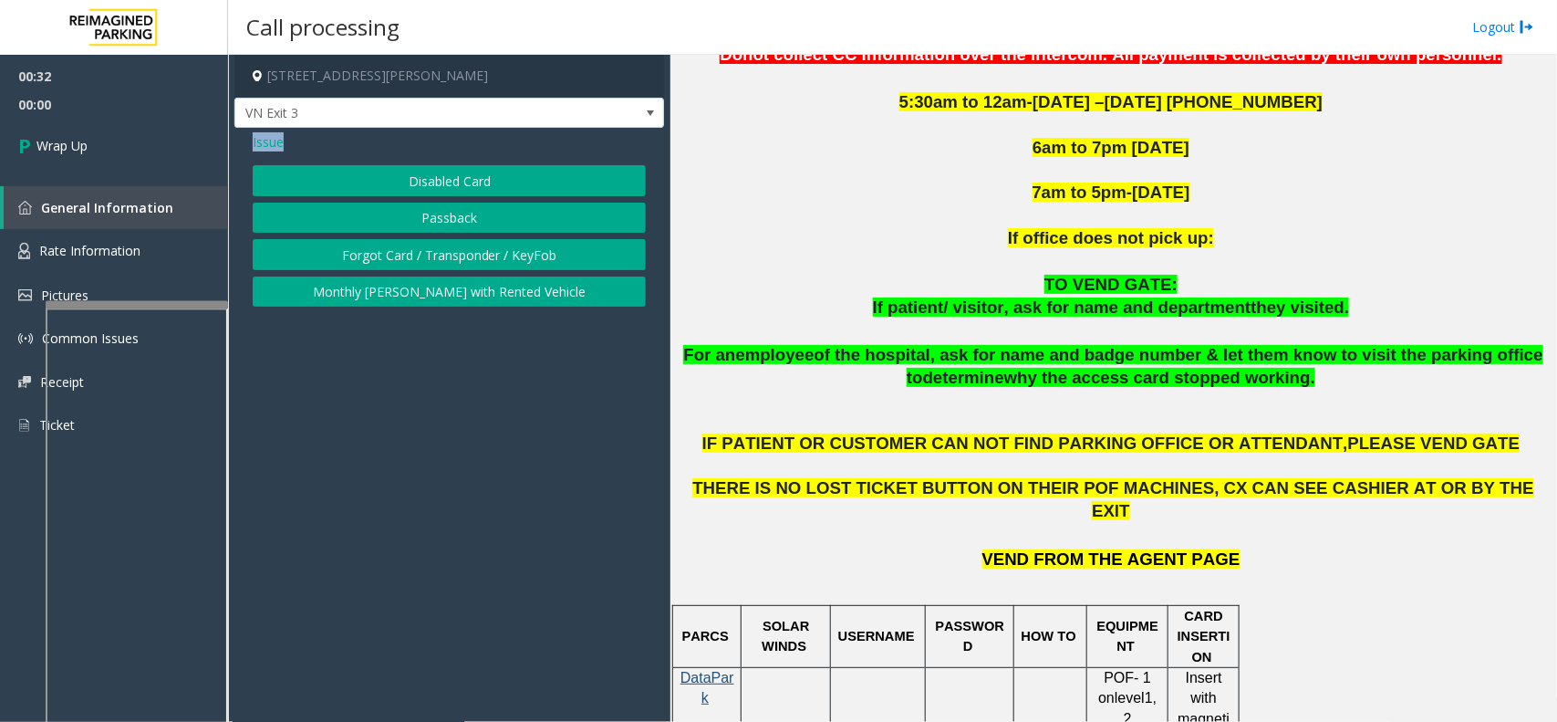
click at [421, 222] on button "Passback" at bounding box center [449, 218] width 393 height 31
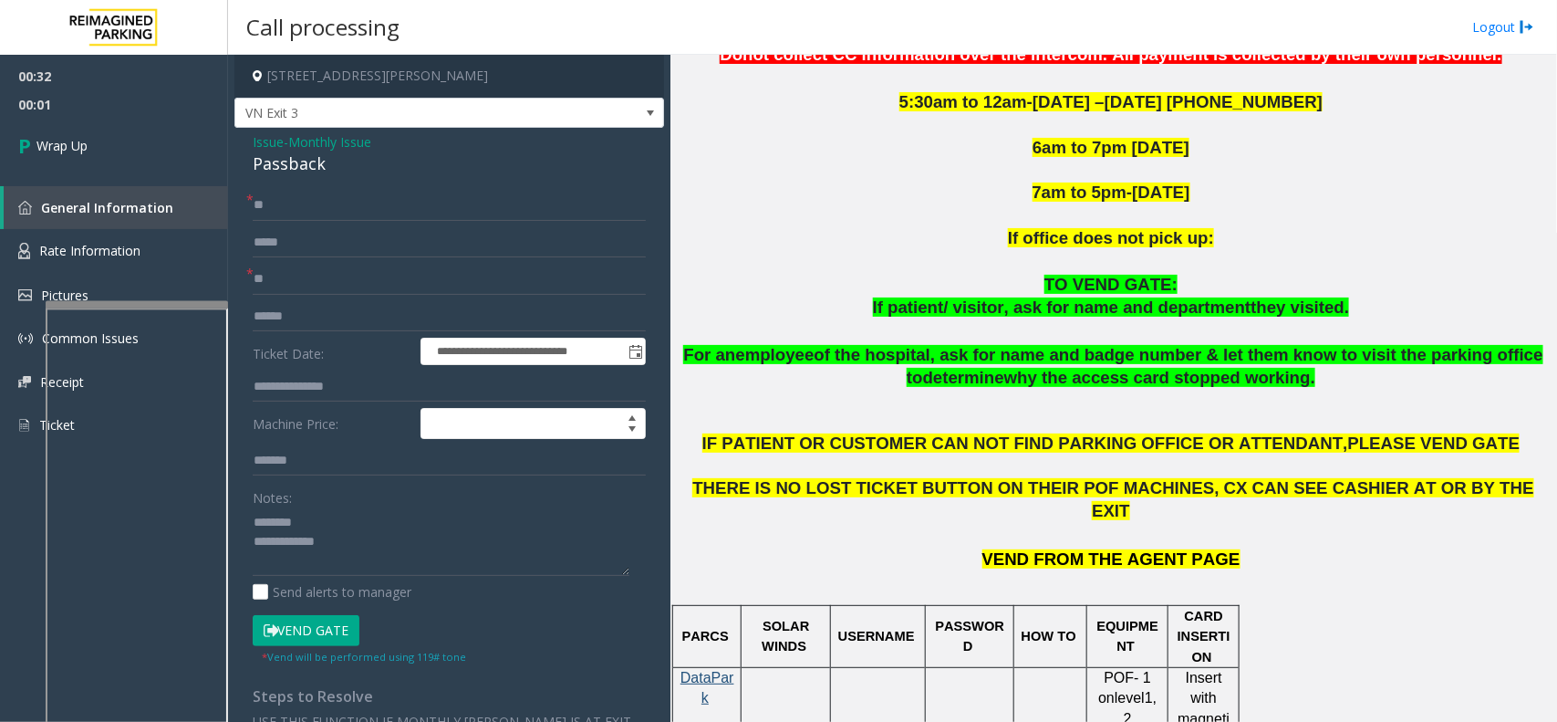
click at [257, 161] on div "Passback" at bounding box center [449, 163] width 393 height 25
type textarea "**********"
click at [126, 121] on link "Wrap Up" at bounding box center [114, 146] width 228 height 54
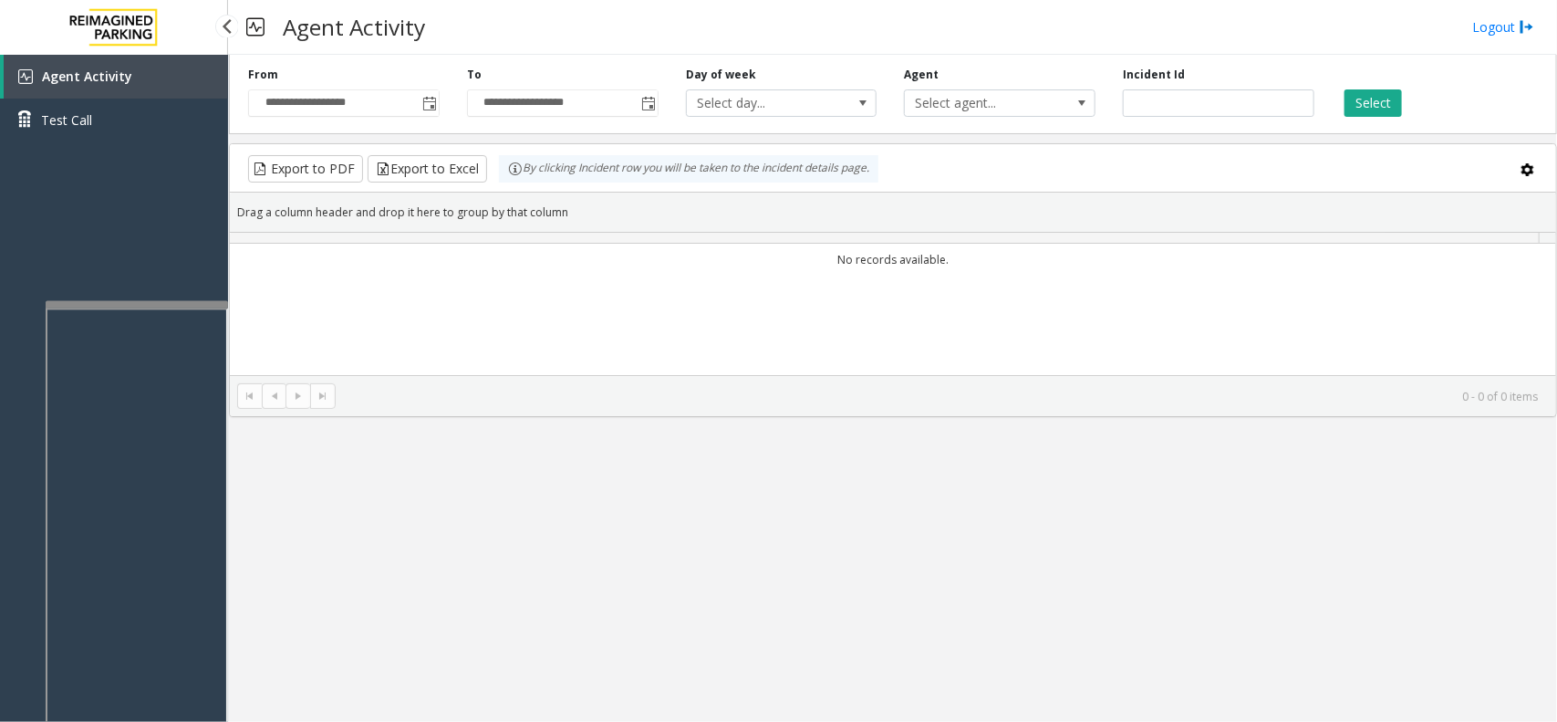
click at [190, 153] on div "Agent Activity Test Call" at bounding box center [114, 105] width 228 height 100
